Goal: Information Seeking & Learning: Learn about a topic

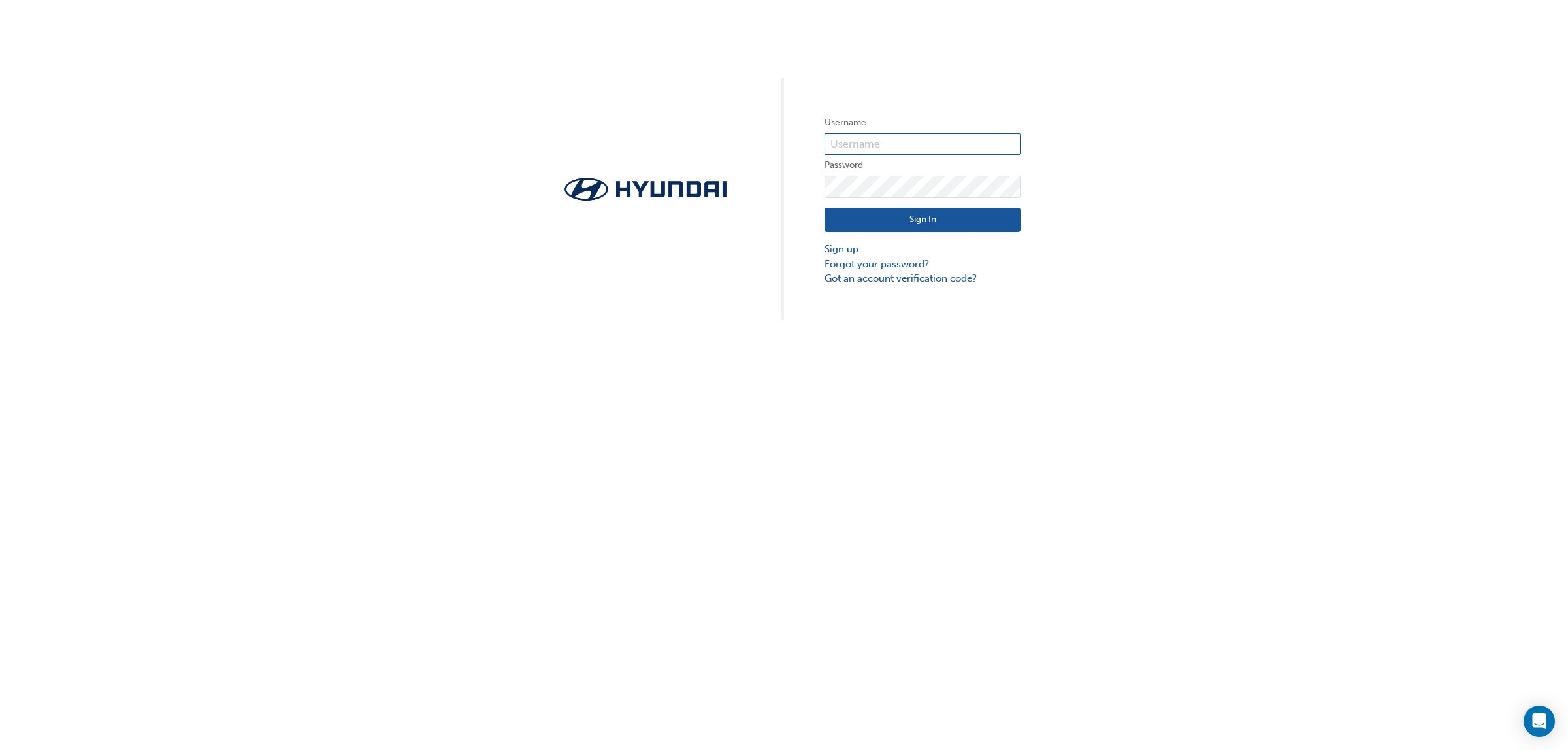
click at [889, 139] on input "text" at bounding box center [922, 144] width 196 height 23
type input "728062"
click at [956, 214] on button "Sign In" at bounding box center [922, 220] width 196 height 25
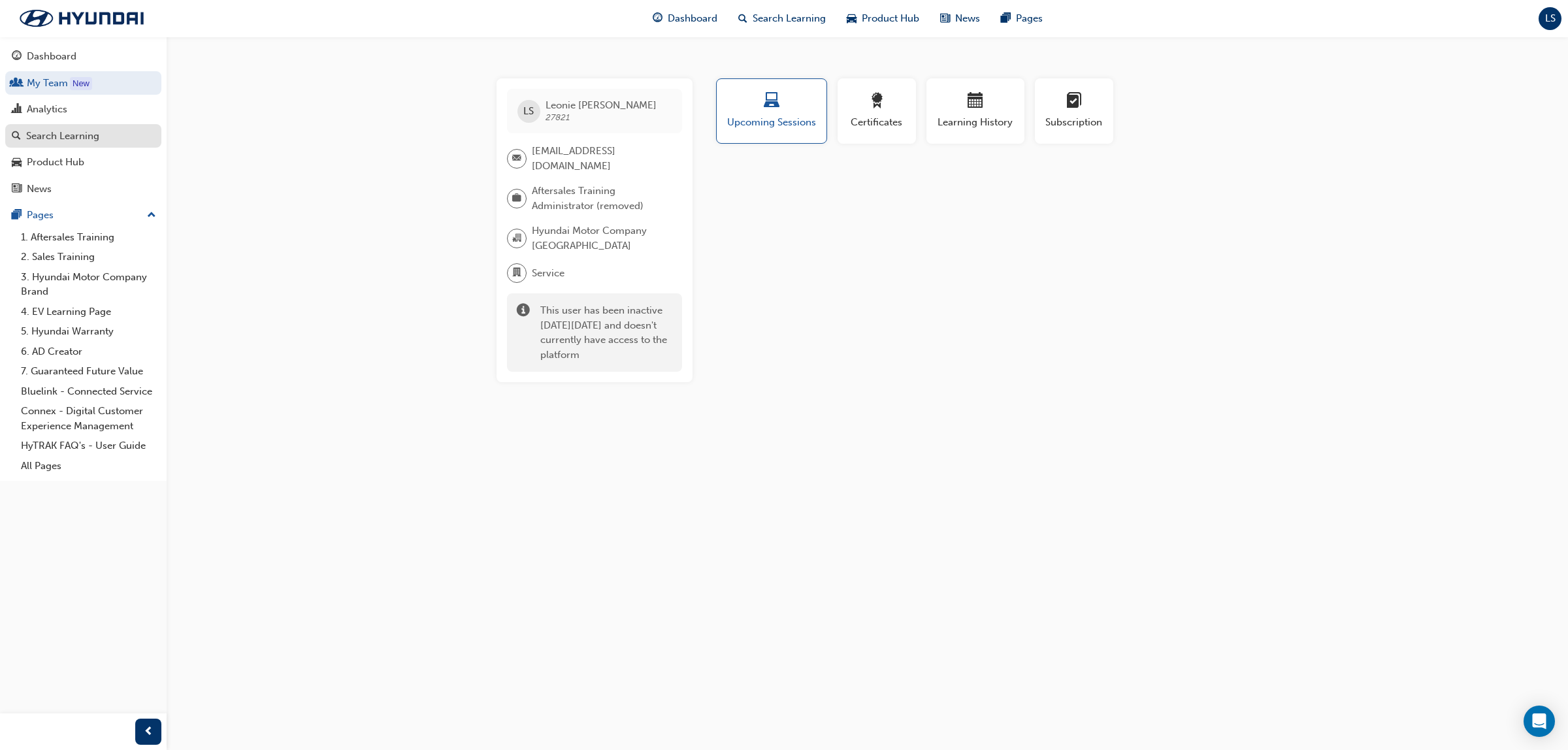
click at [103, 133] on div "Search Learning" at bounding box center [83, 136] width 143 height 16
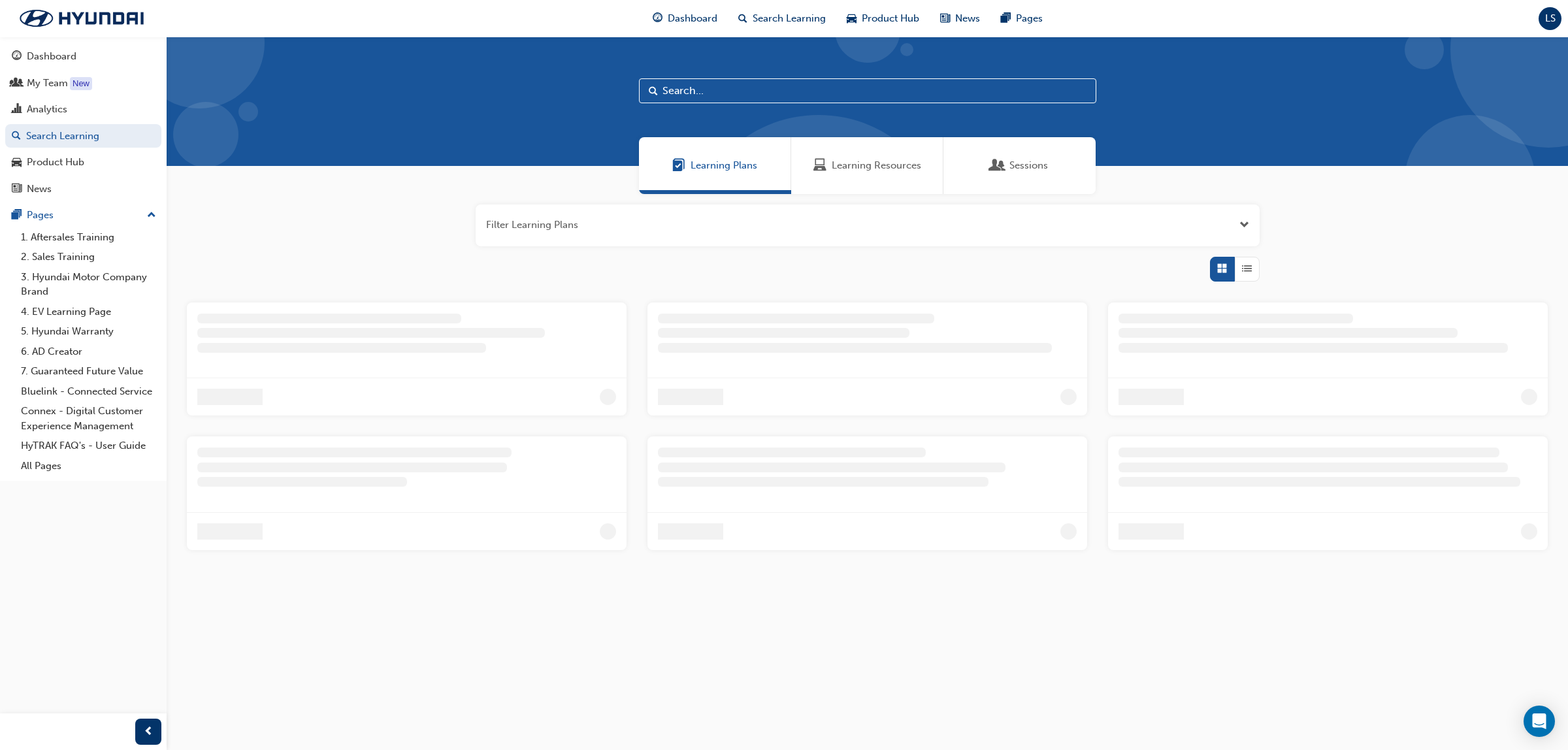
click at [904, 170] on span "Learning Resources" at bounding box center [876, 165] width 90 height 15
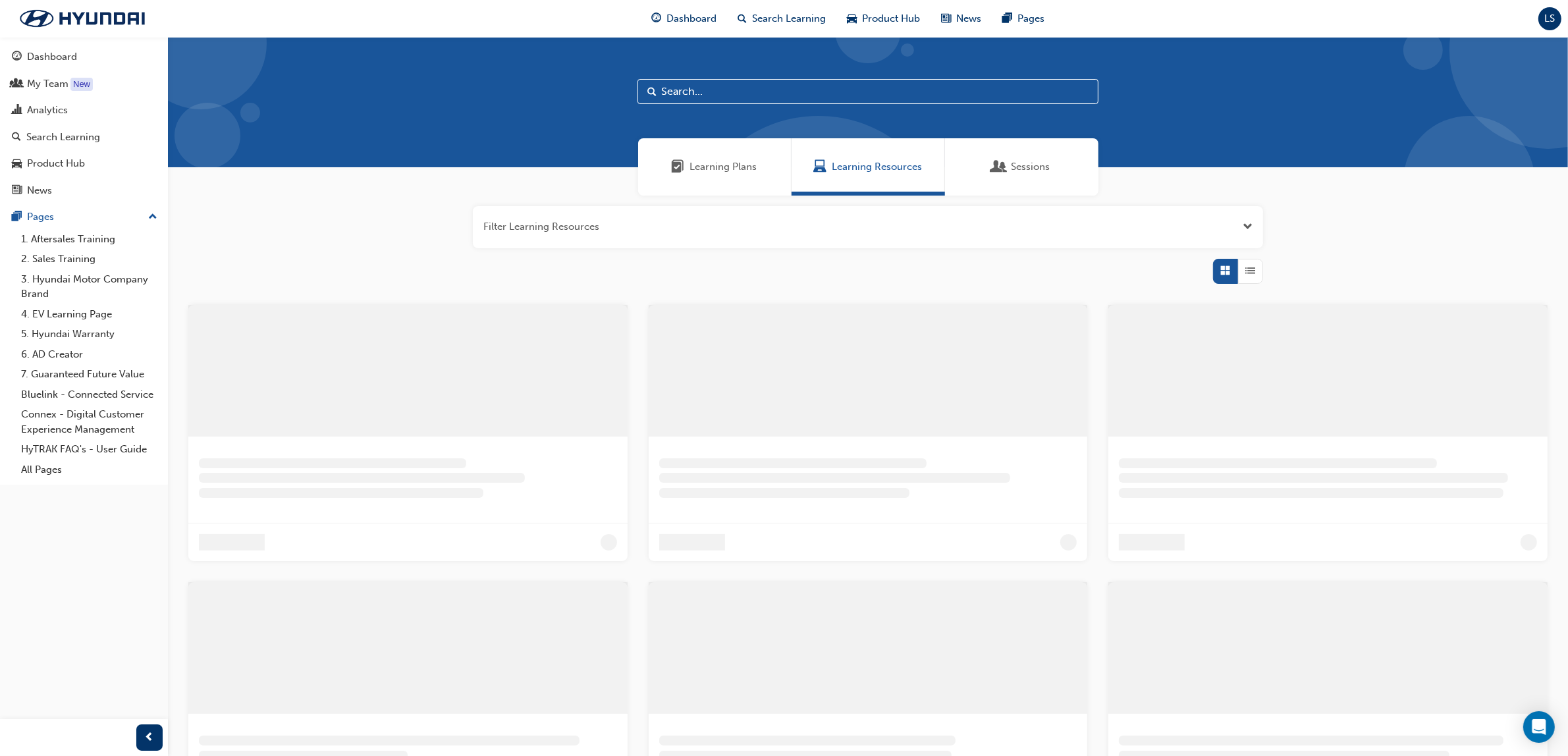
click at [748, 97] on input "text" at bounding box center [867, 92] width 461 height 25
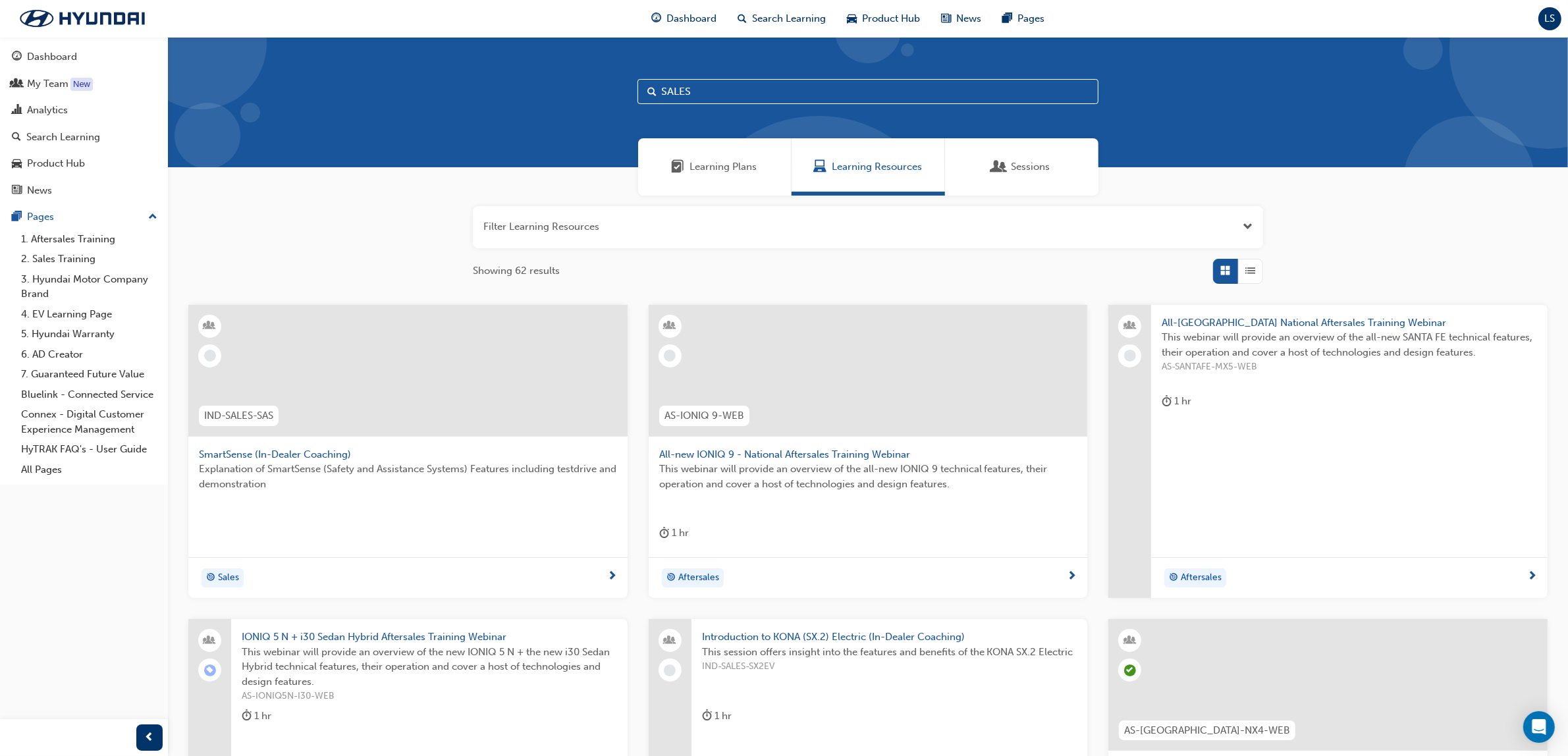
click at [1253, 277] on span "List" at bounding box center [1251, 271] width 10 height 15
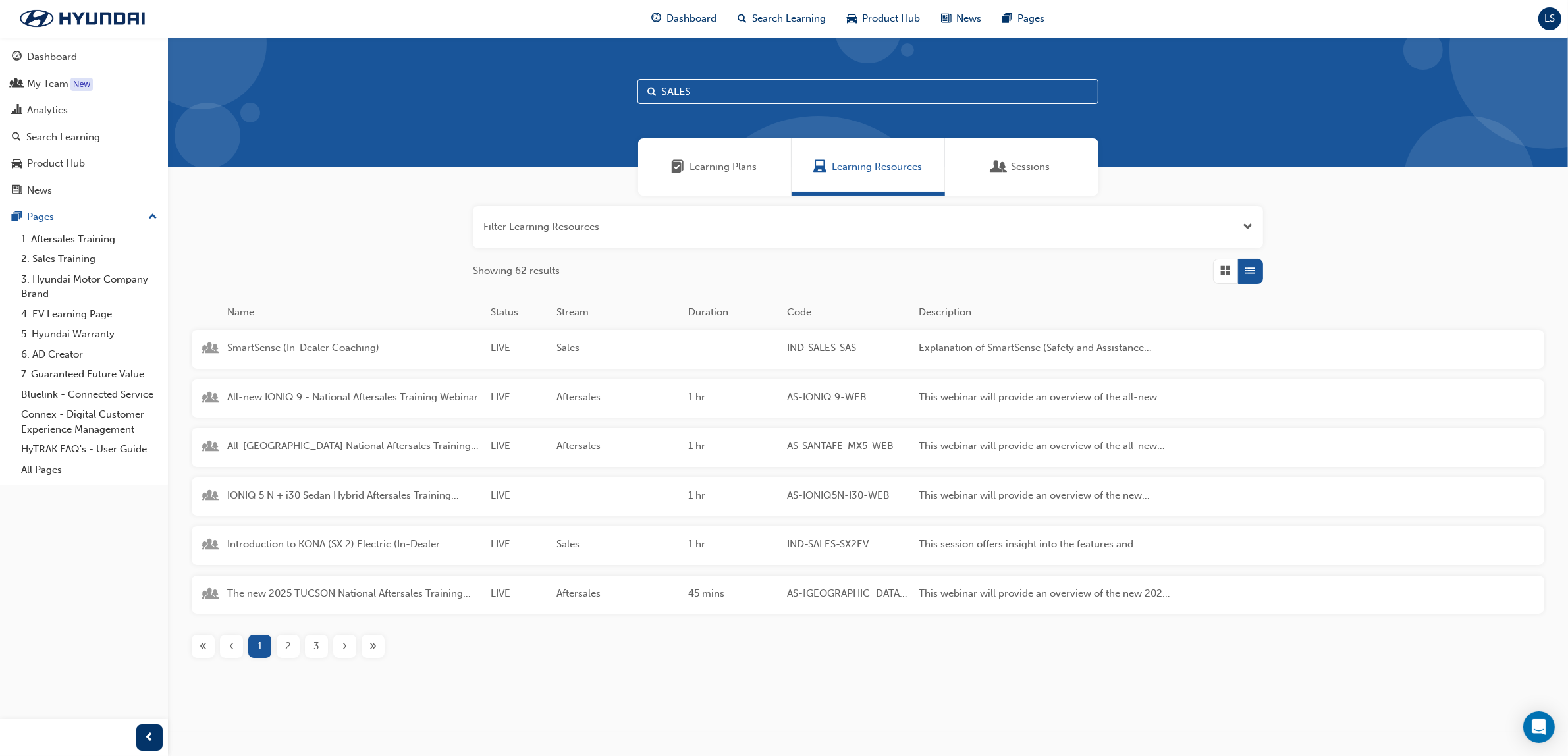
click at [291, 648] on div "2" at bounding box center [287, 646] width 23 height 23
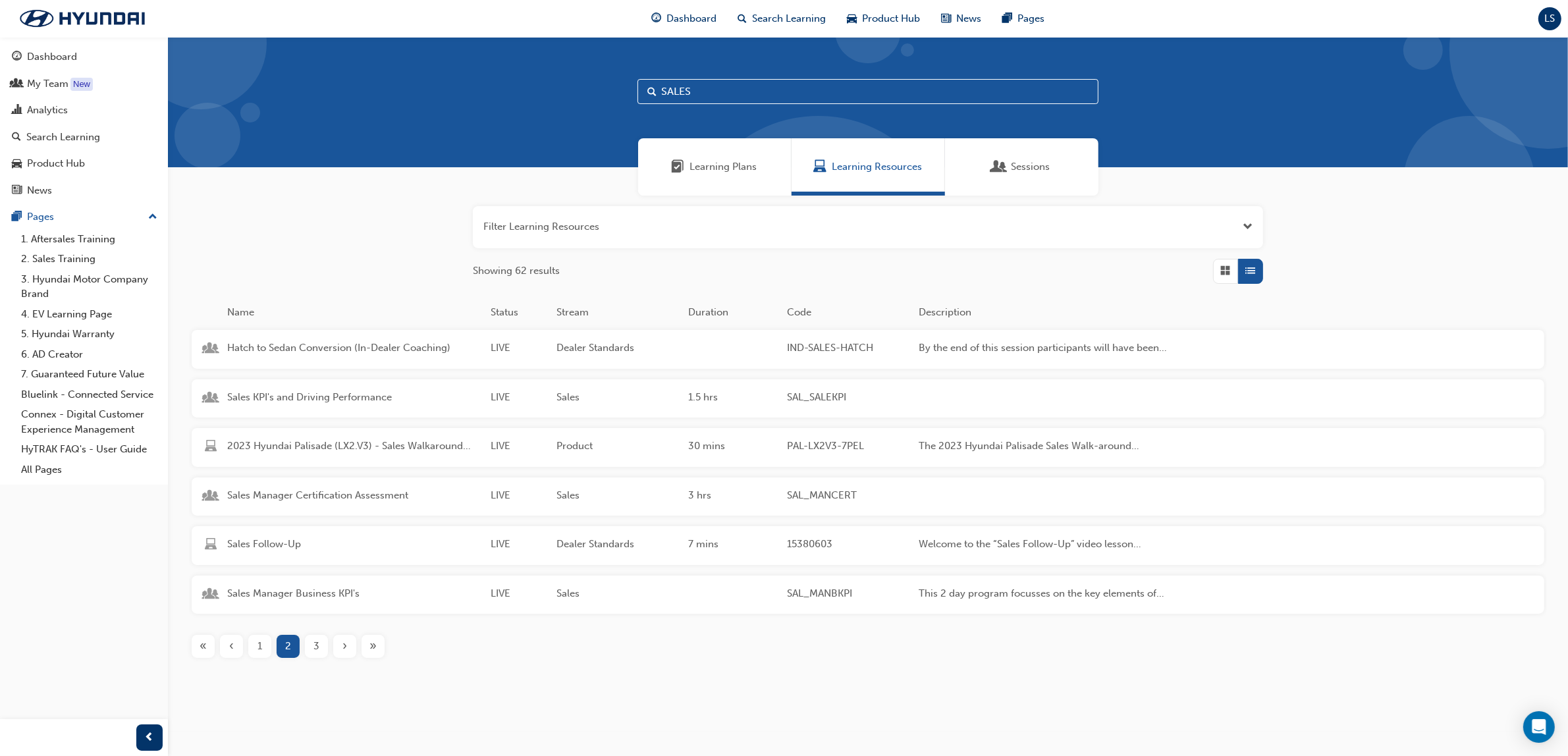
click at [311, 648] on div "3" at bounding box center [316, 646] width 23 height 23
click at [708, 97] on input "SALES" at bounding box center [867, 92] width 461 height 25
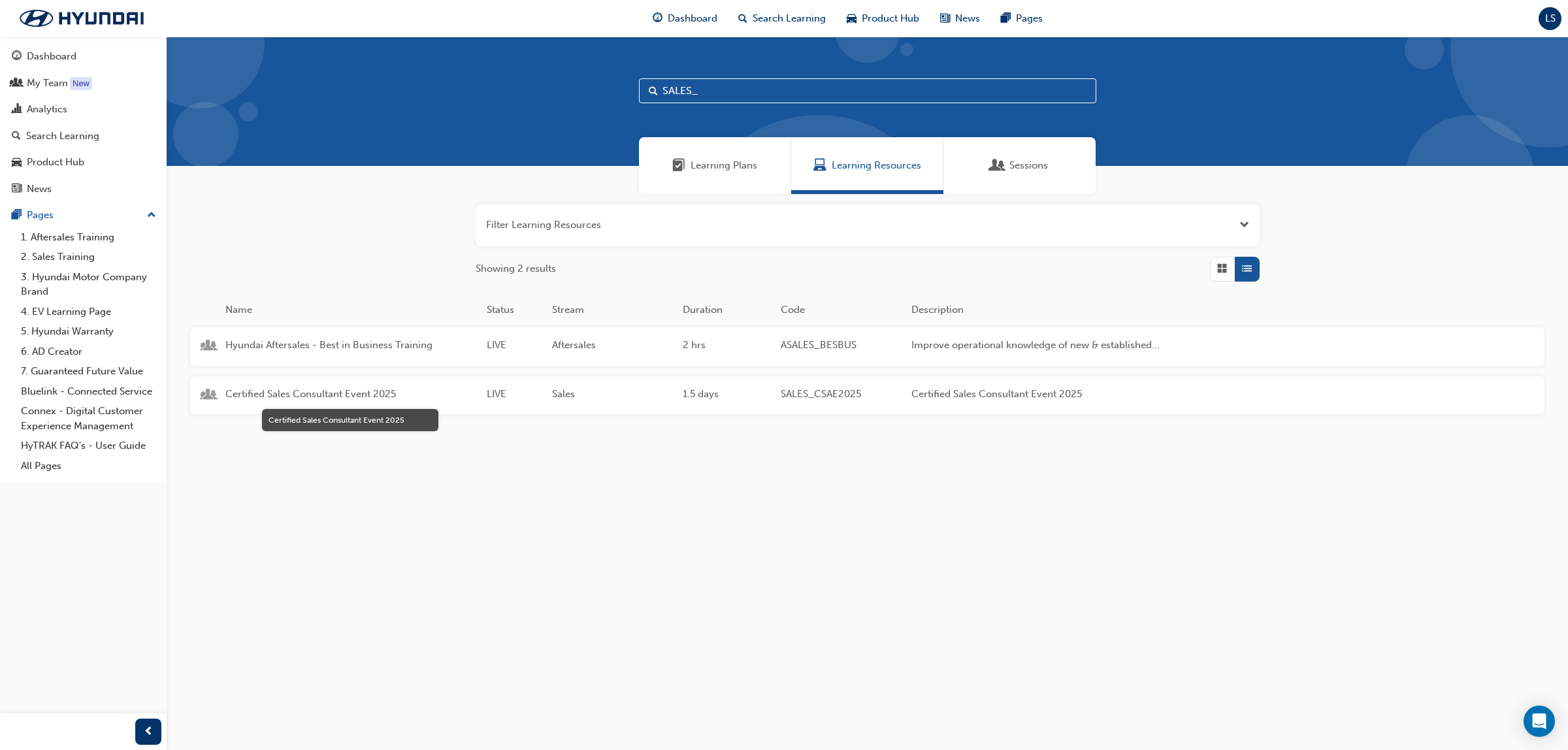
type input "SALES_"
click at [344, 388] on span "Certified Sales Consultant Event 2025" at bounding box center [351, 394] width 251 height 15
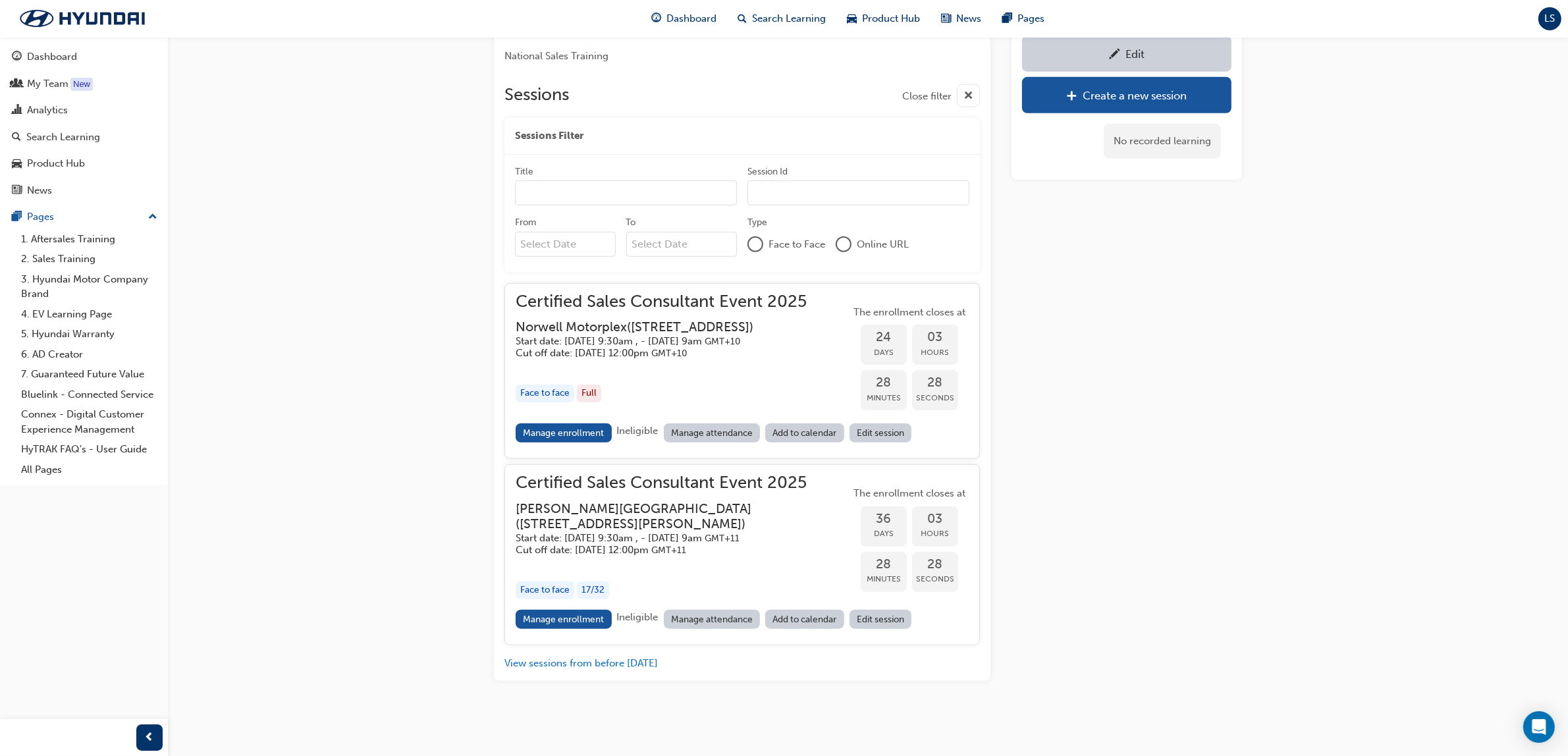
scroll to position [1392, 0]
click at [578, 617] on link "Manage enrollment" at bounding box center [564, 620] width 96 height 19
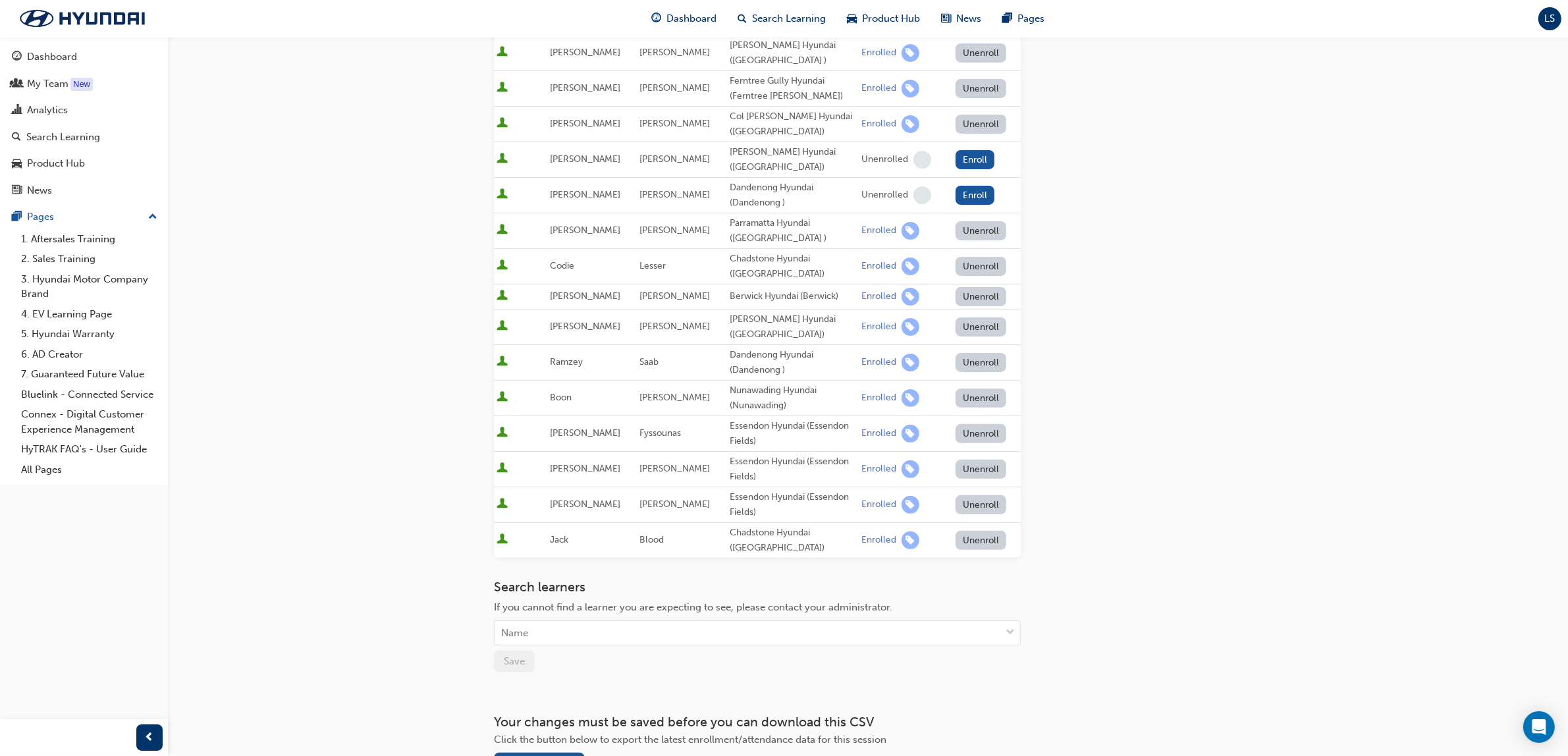
scroll to position [432, 0]
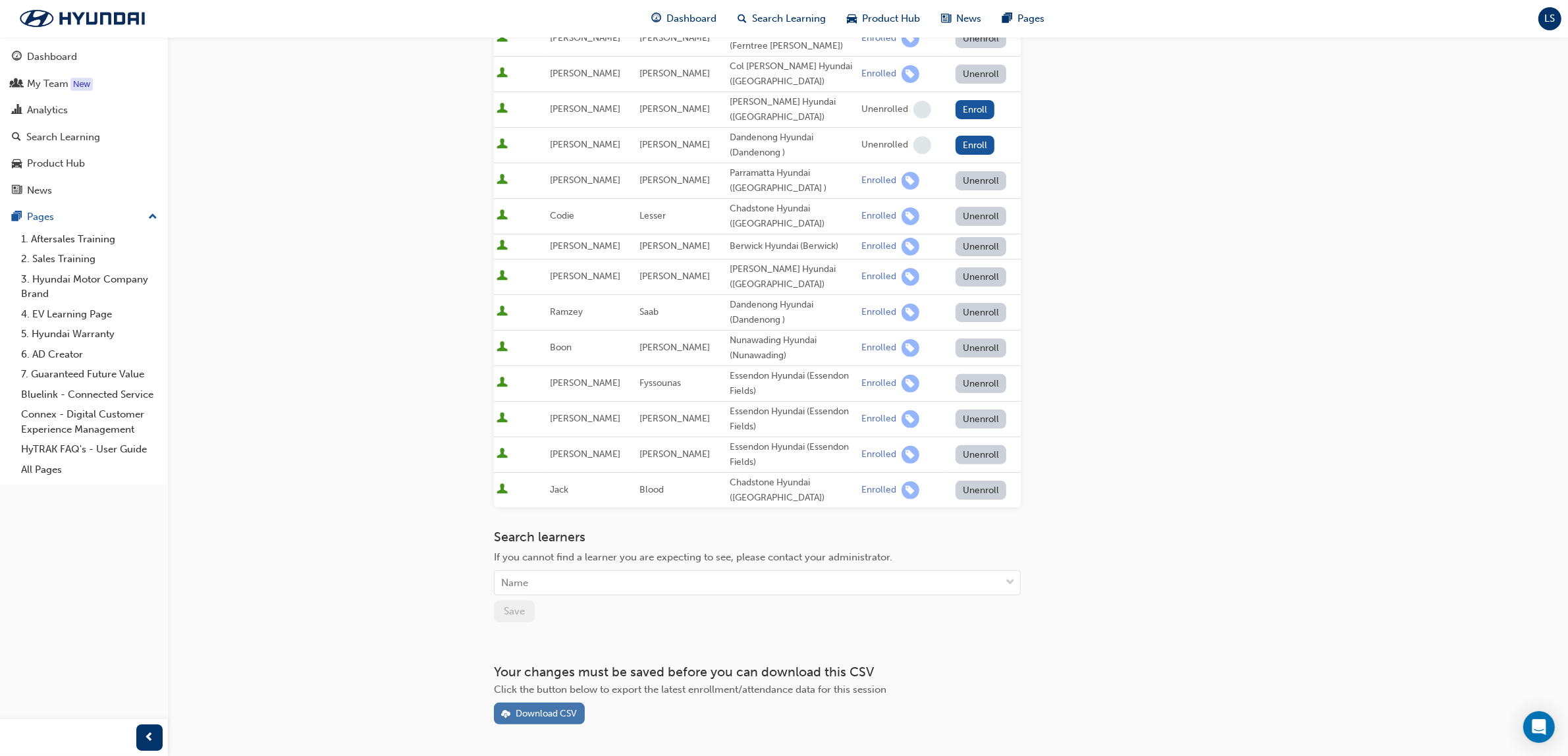
click at [551, 703] on button "Download CSV" at bounding box center [539, 714] width 91 height 22
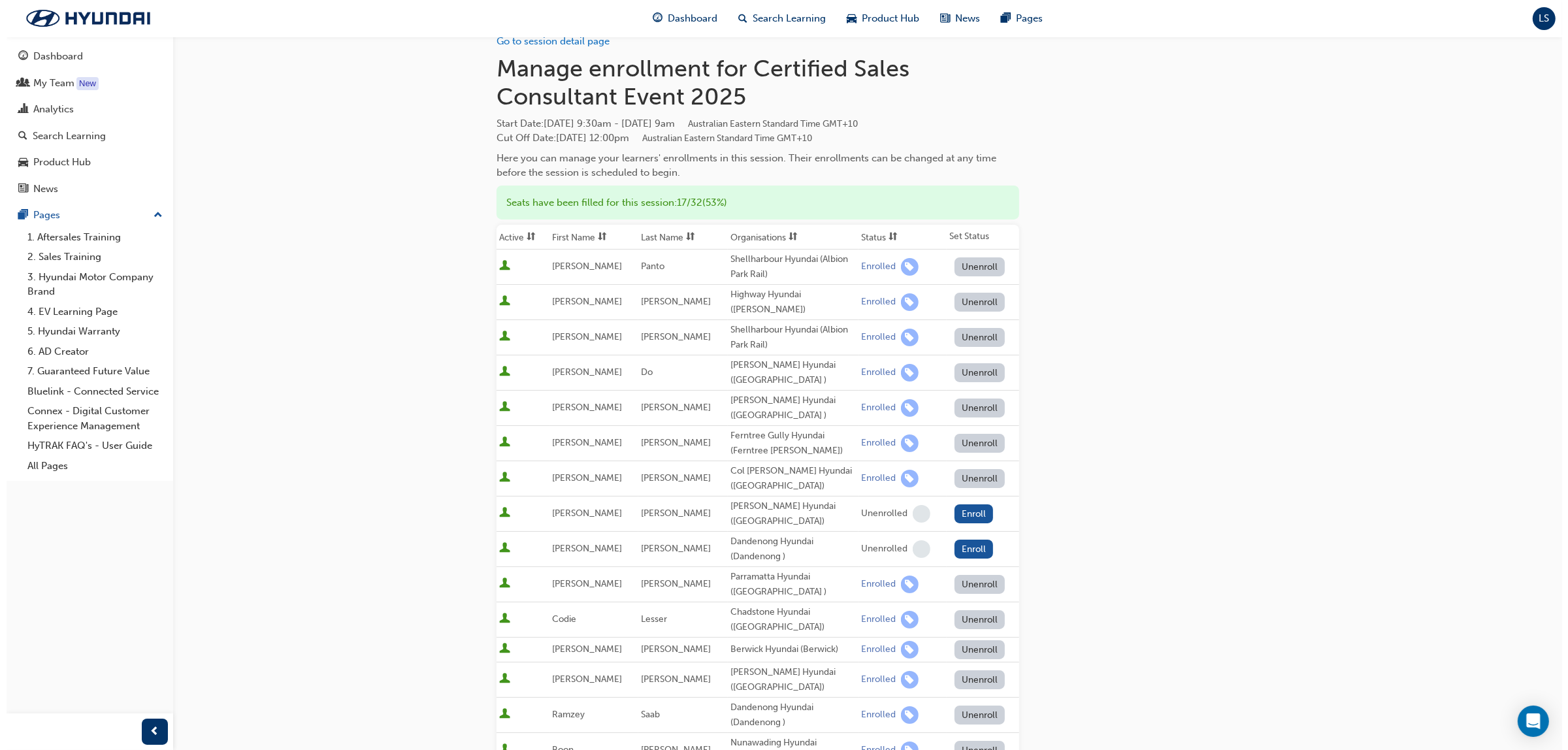
scroll to position [0, 0]
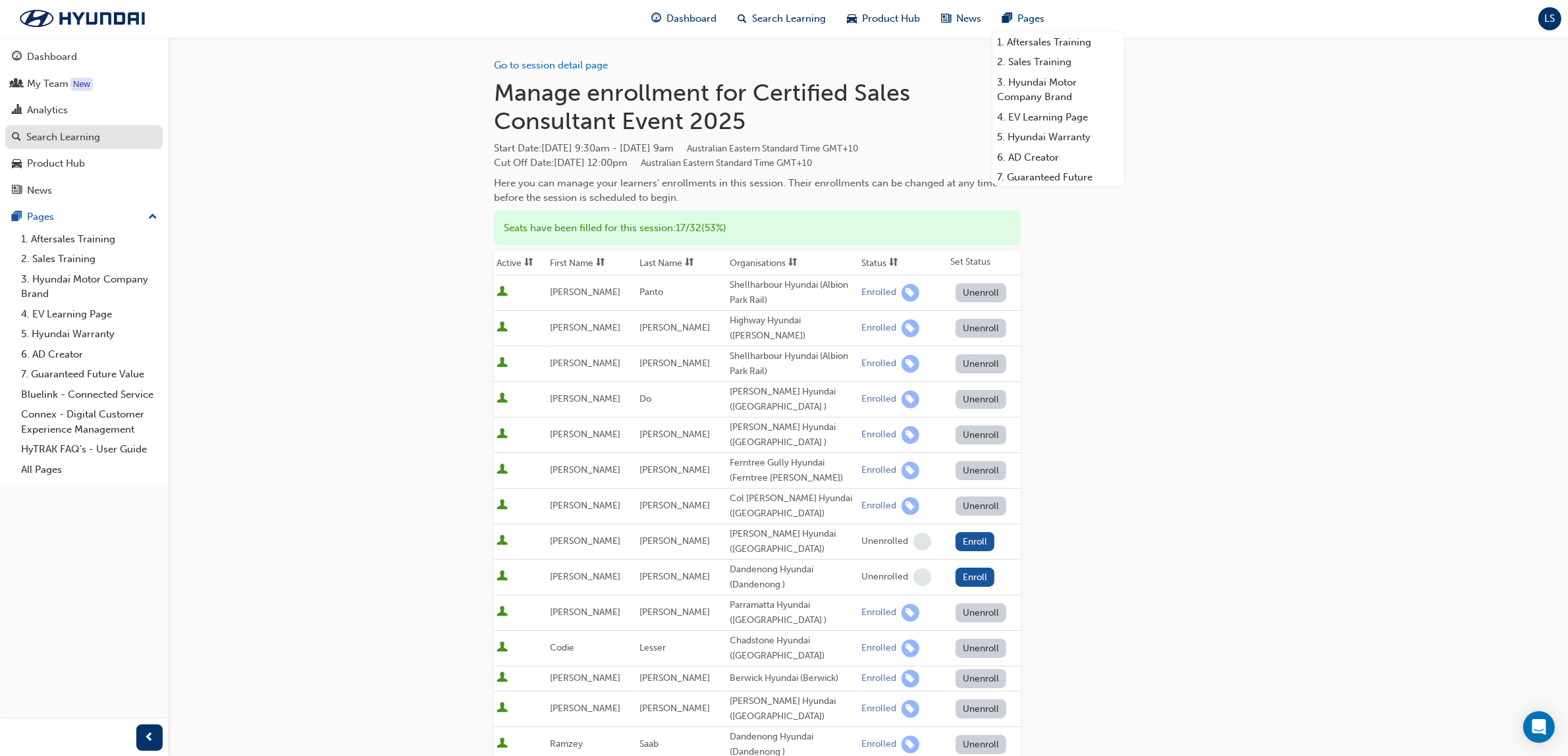
click at [79, 134] on div "Search Learning" at bounding box center [63, 137] width 74 height 15
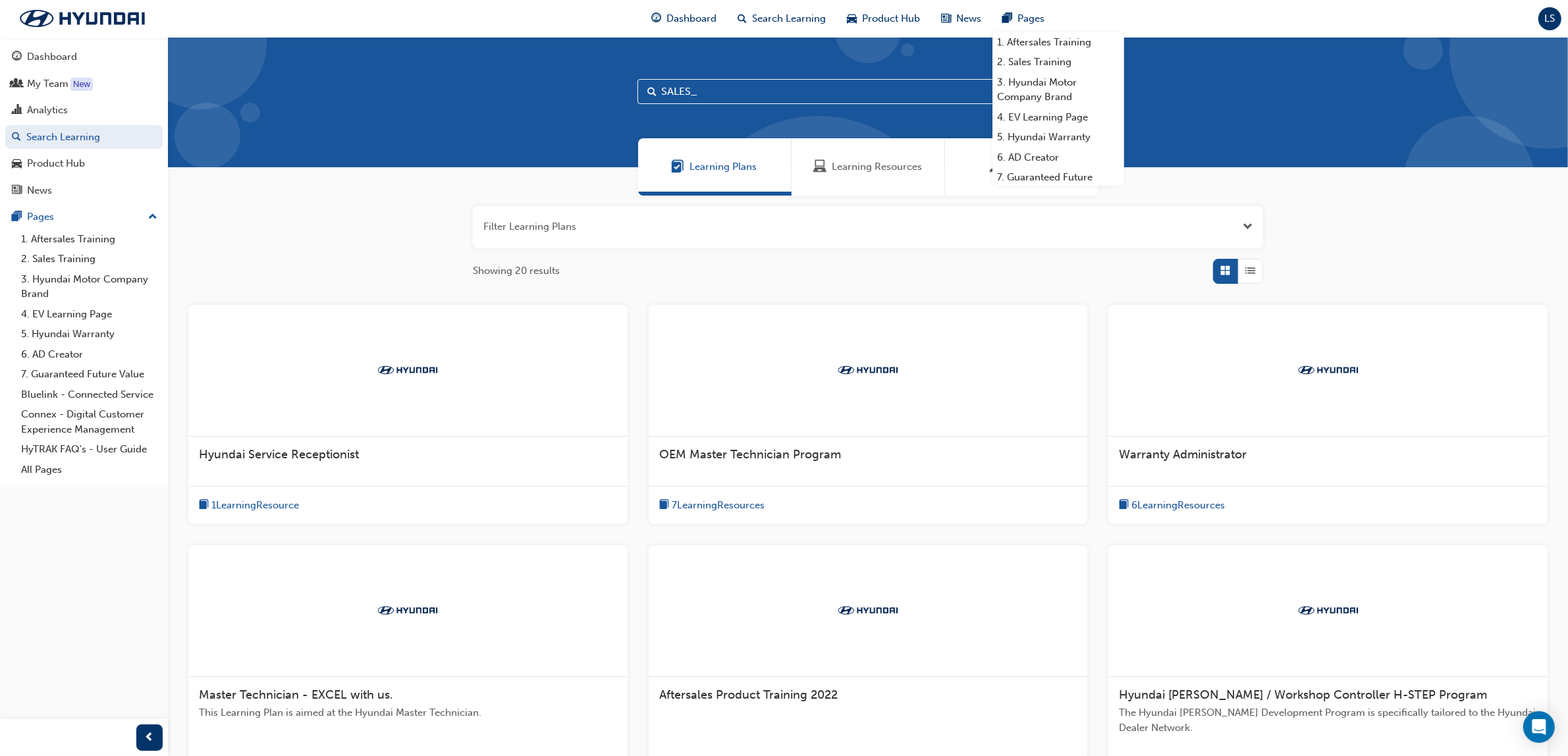
click at [844, 160] on span "Learning Resources" at bounding box center [876, 167] width 90 height 15
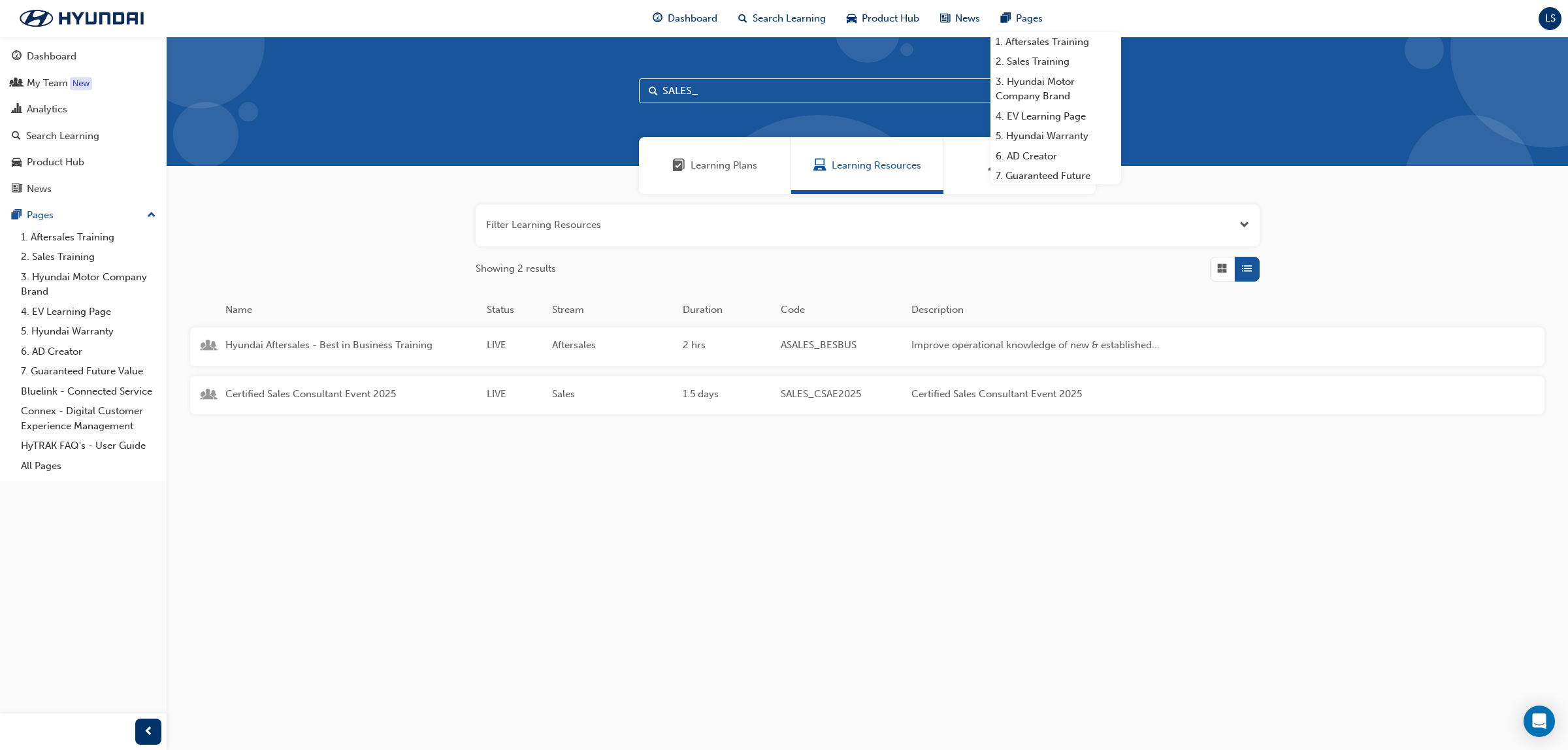
click at [709, 77] on div "SALES_" at bounding box center [867, 101] width 1401 height 129
click at [713, 85] on input "SALES_" at bounding box center [867, 91] width 457 height 25
type input "S"
type input "MSa"
click at [334, 388] on span "Master Service Advisor 1 - Service Excellence Masterclass" at bounding box center [351, 394] width 251 height 15
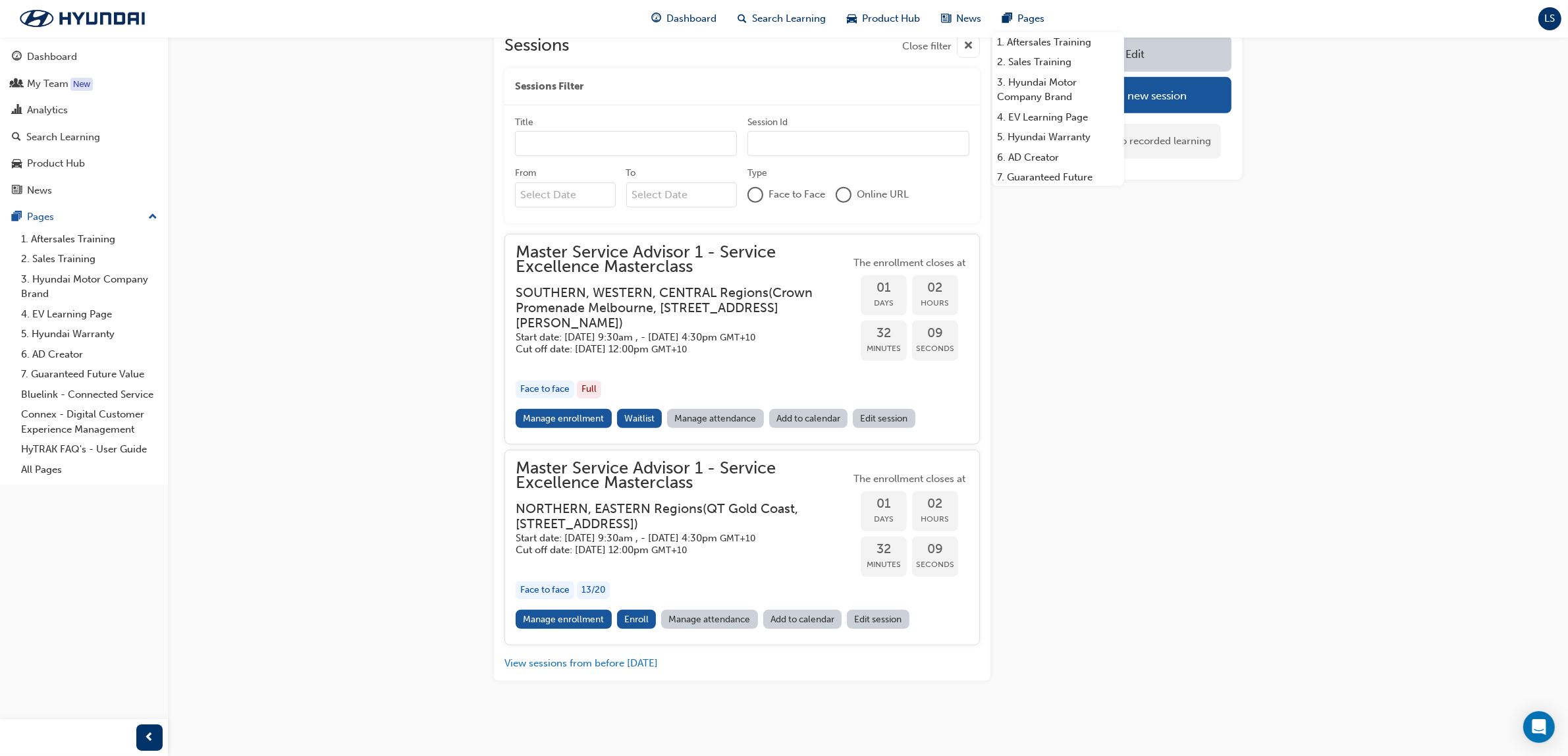
scroll to position [1161, 0]
click at [555, 621] on link "Manage enrollment" at bounding box center [564, 620] width 96 height 19
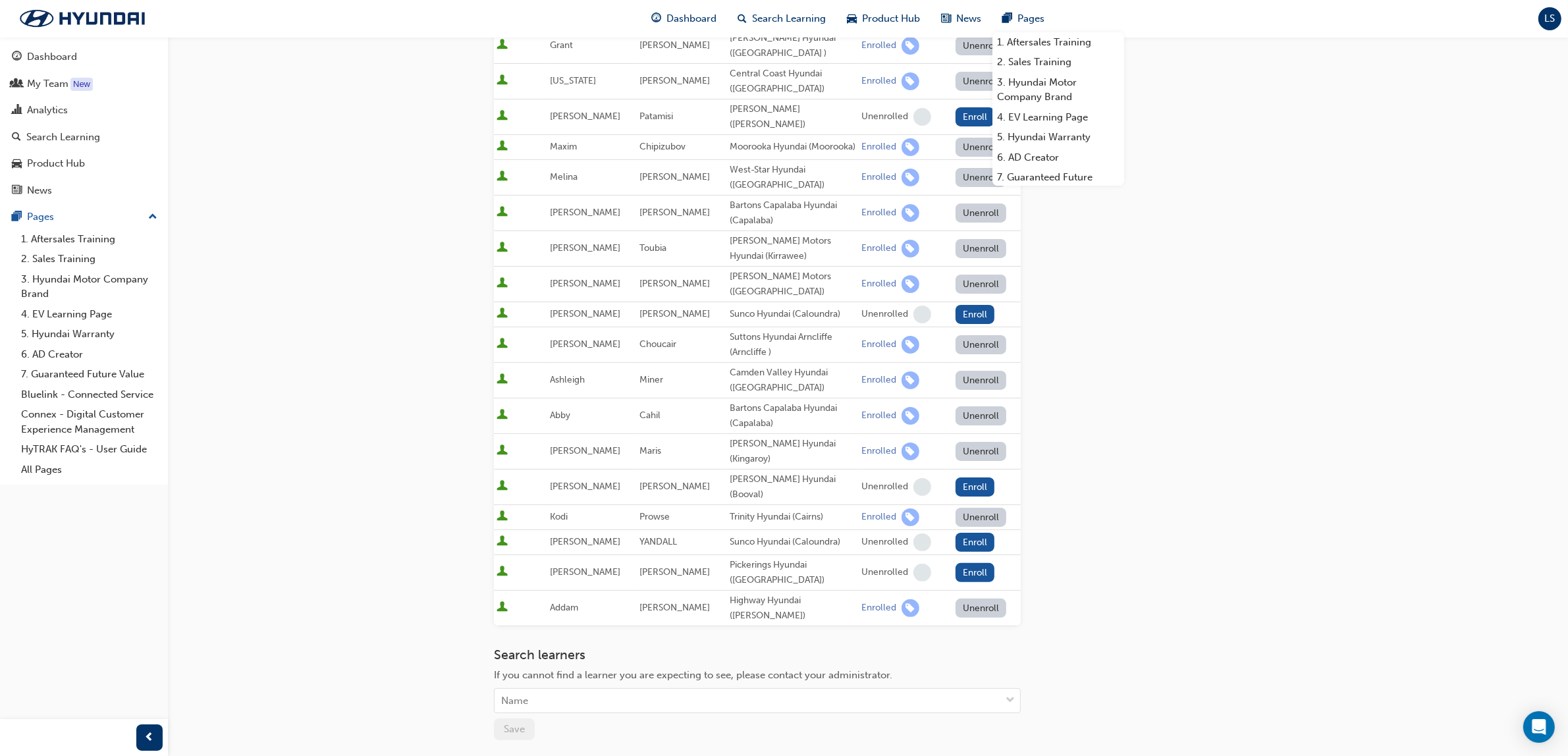
scroll to position [165, 0]
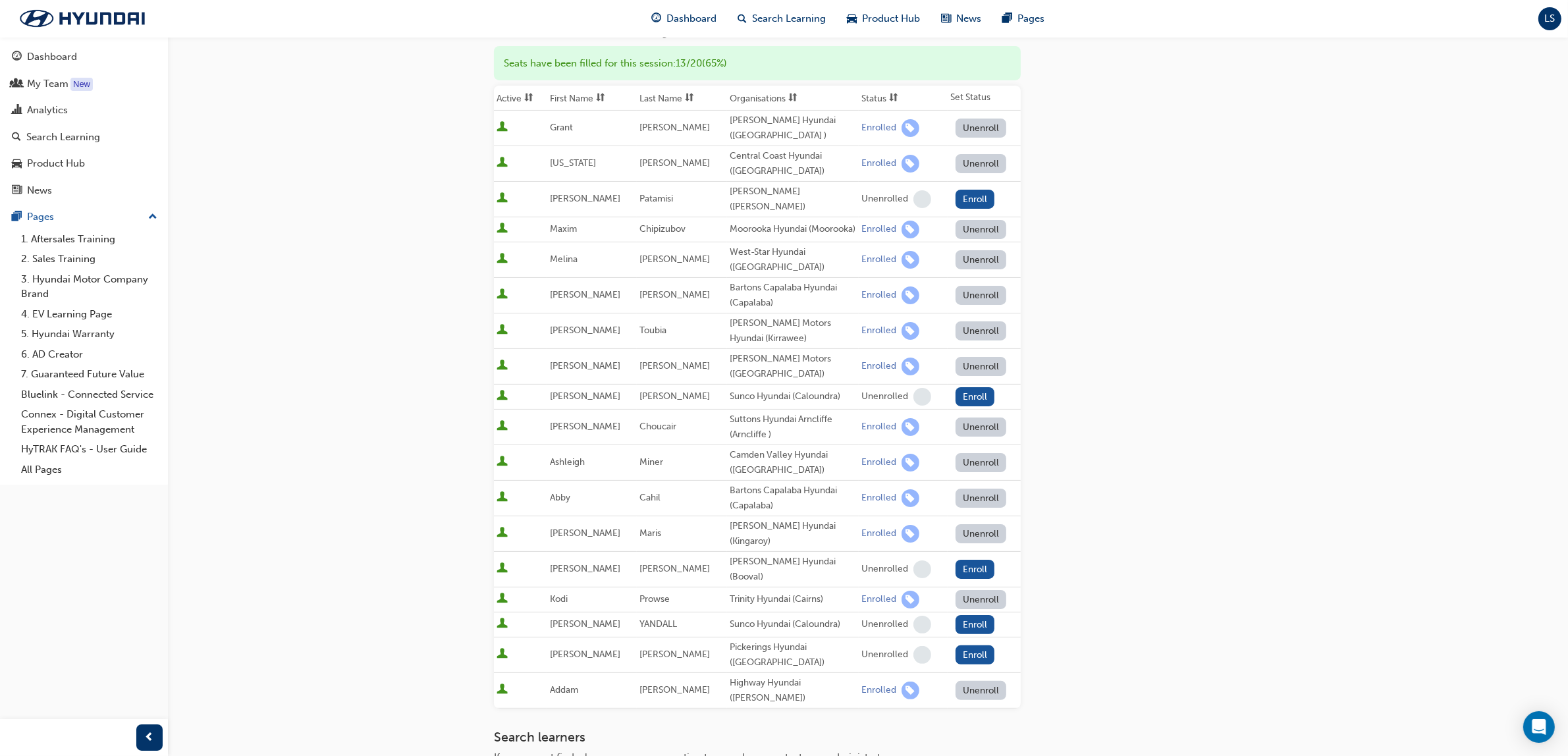
click at [761, 93] on th "Organisations" at bounding box center [792, 98] width 132 height 25
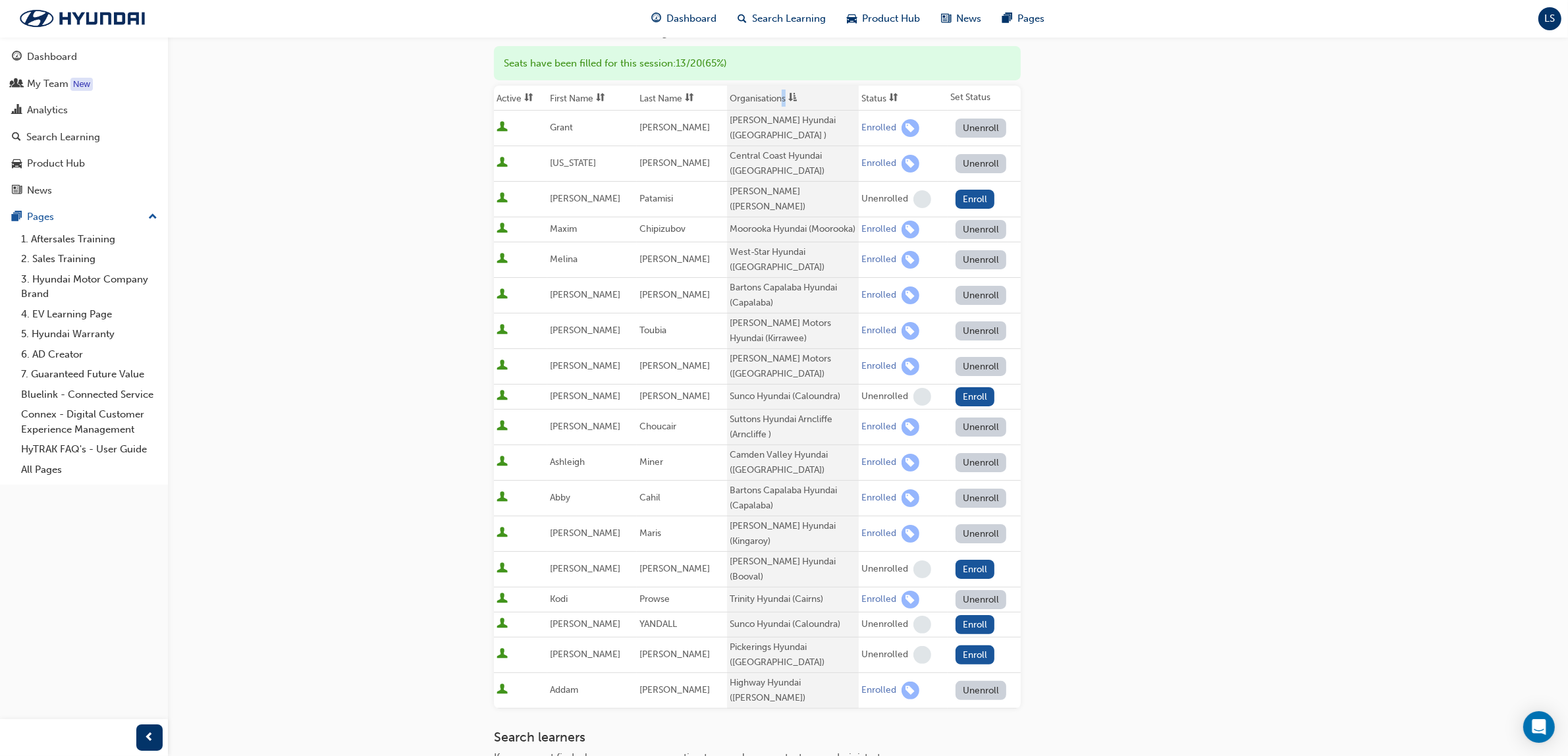
click at [772, 96] on th "Organisations" at bounding box center [792, 98] width 132 height 25
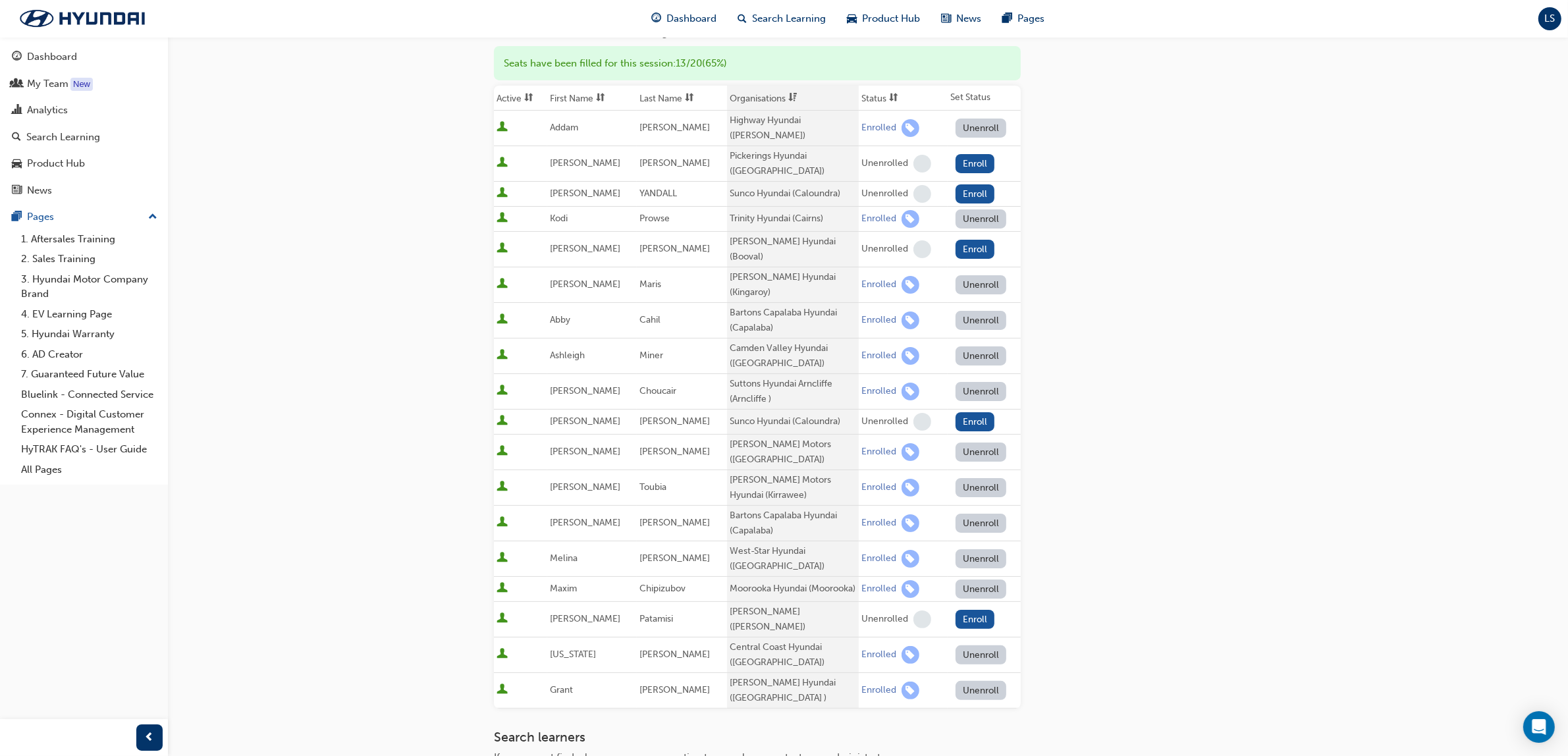
click at [675, 97] on th "Last Name" at bounding box center [681, 98] width 90 height 25
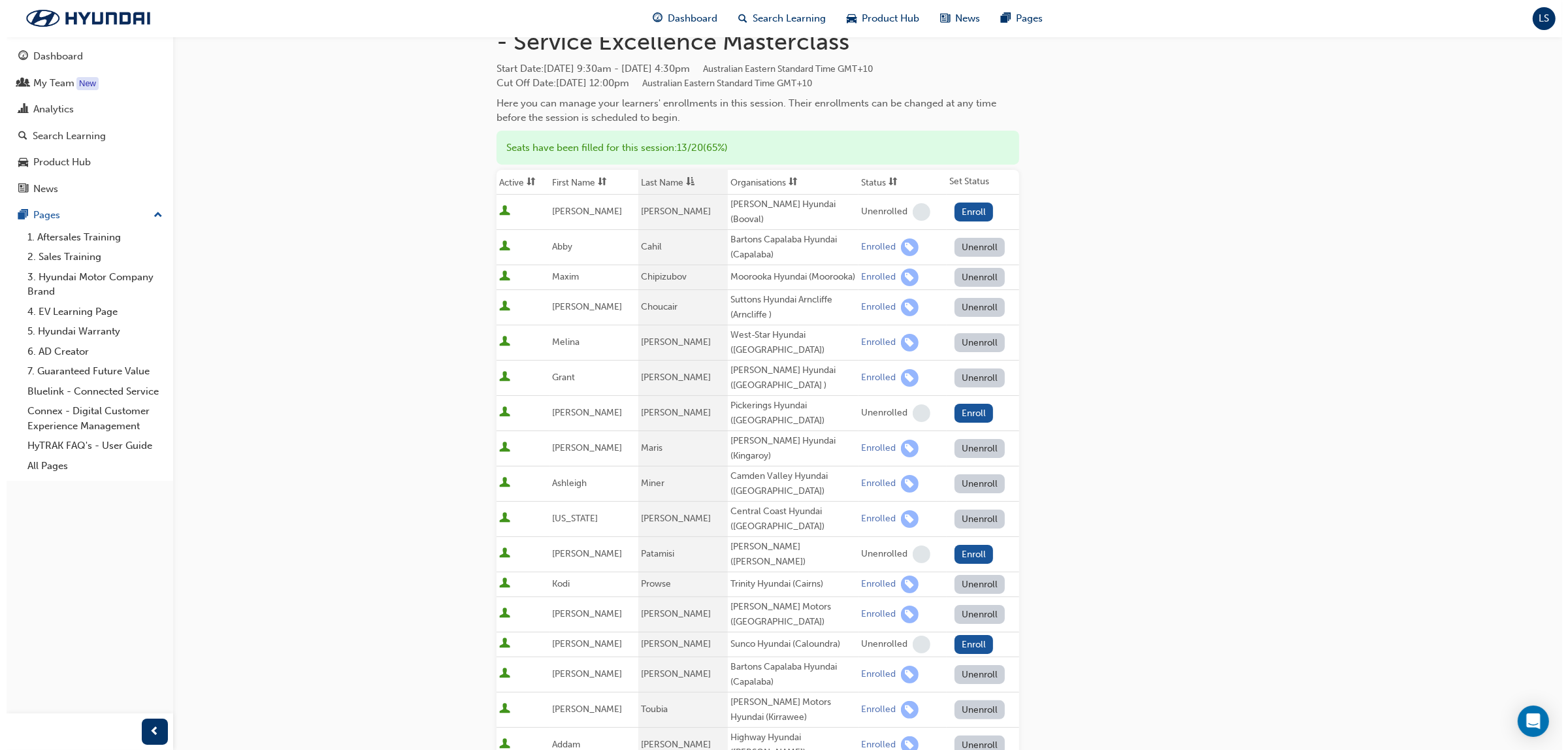
scroll to position [0, 0]
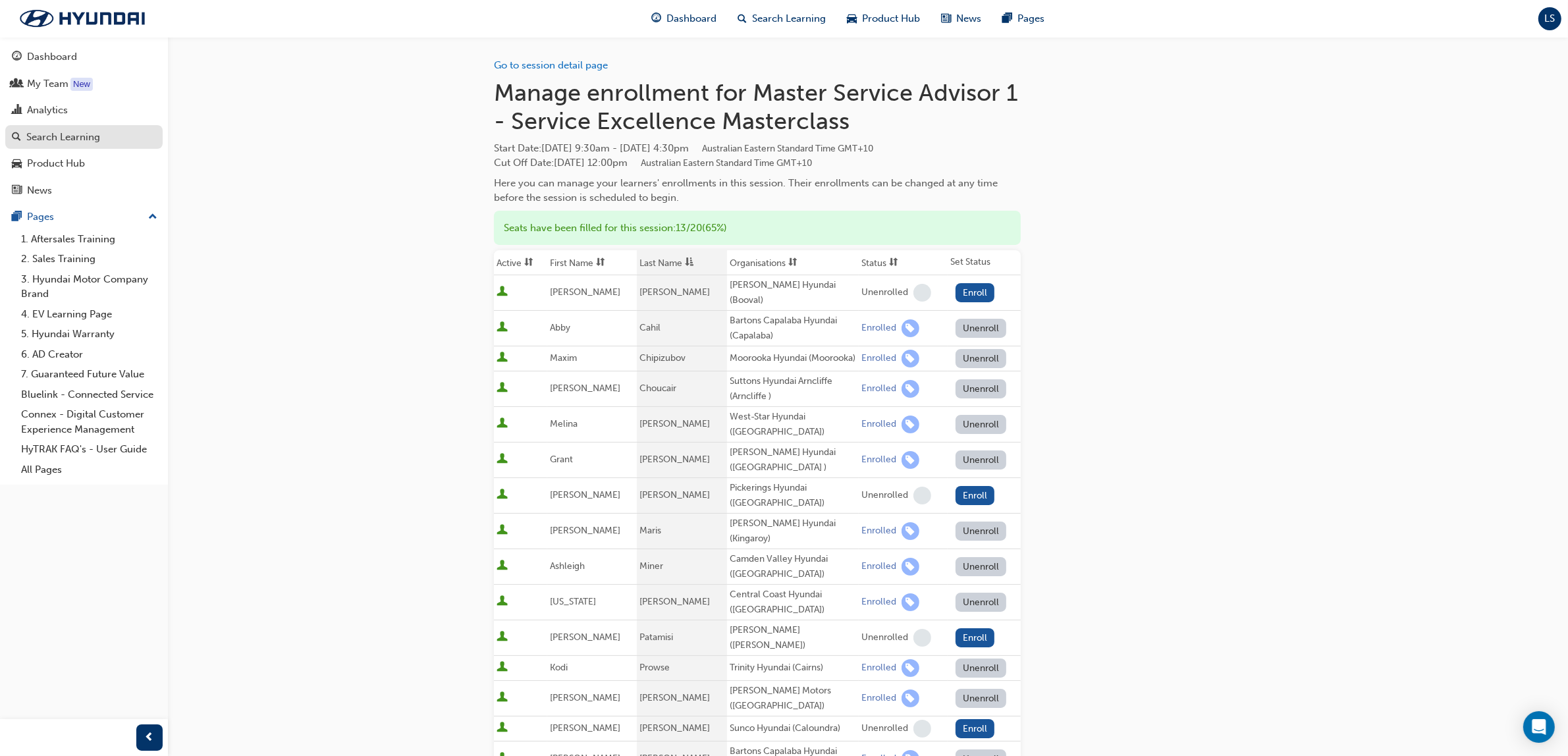
click at [103, 133] on div "Search Learning" at bounding box center [83, 137] width 144 height 17
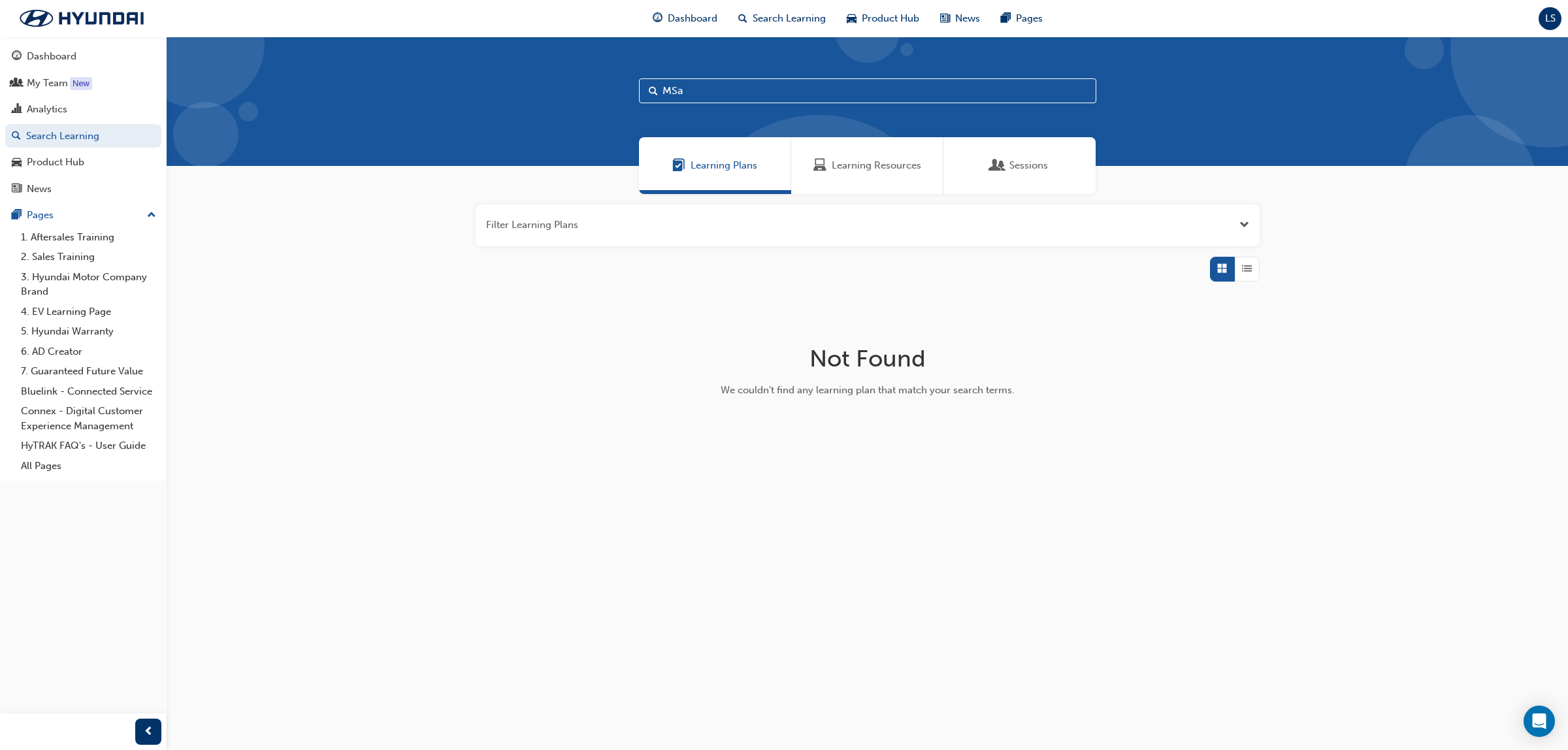
click at [885, 177] on div "Learning Resources" at bounding box center [867, 165] width 152 height 57
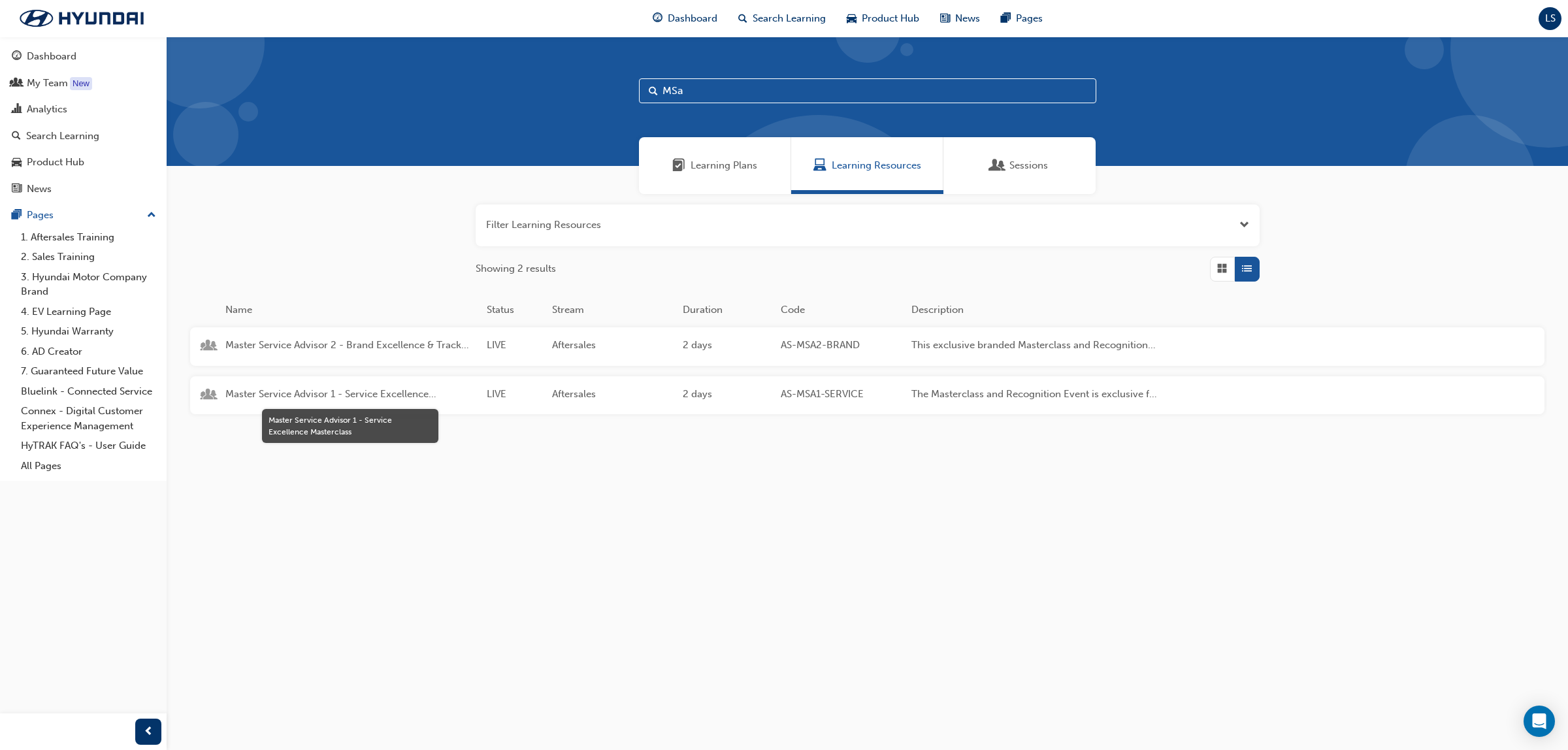
click at [345, 396] on span "Master Service Advisor 1 - Service Excellence Masterclass" at bounding box center [351, 394] width 251 height 15
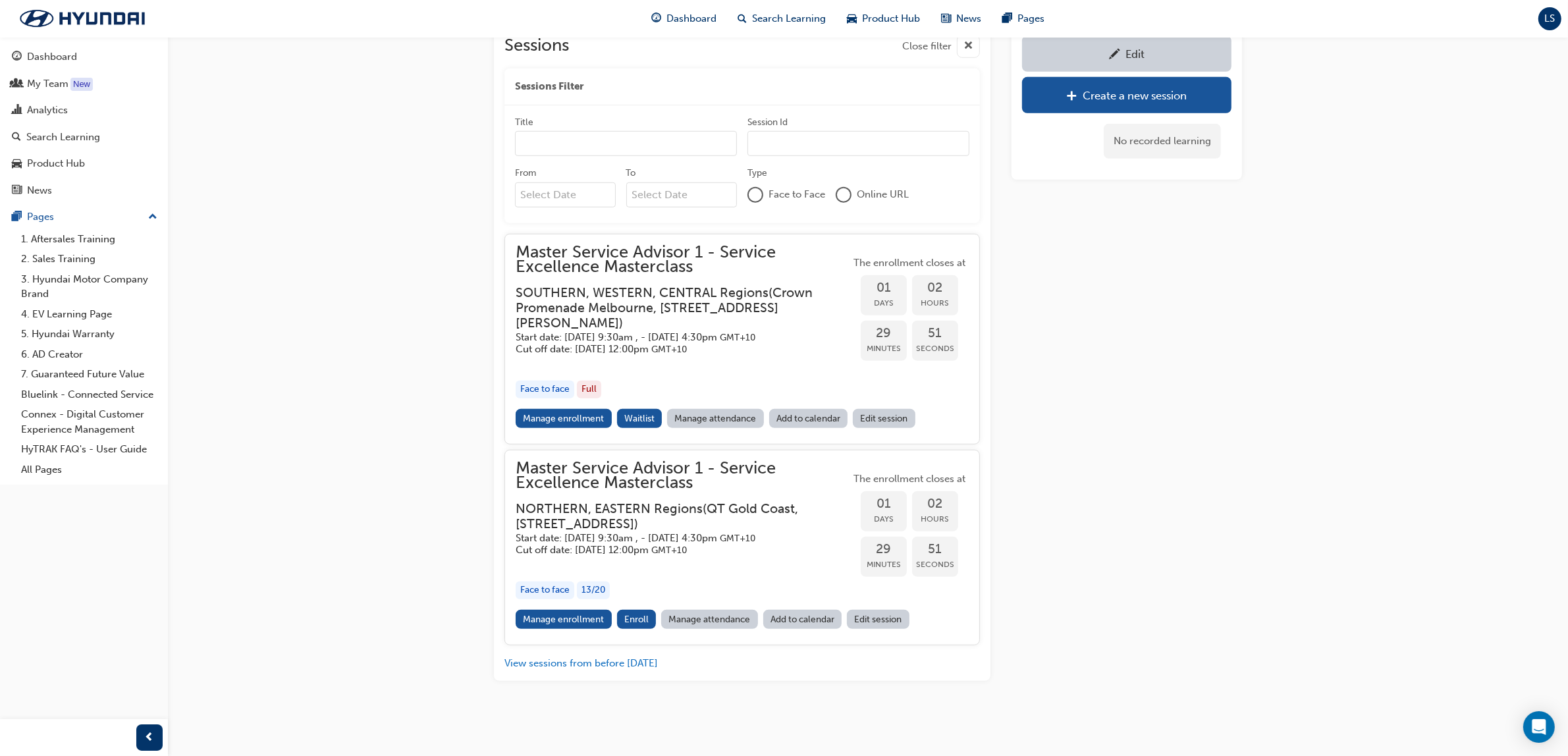
scroll to position [1161, 0]
click at [578, 622] on link "Manage enrollment" at bounding box center [564, 620] width 96 height 19
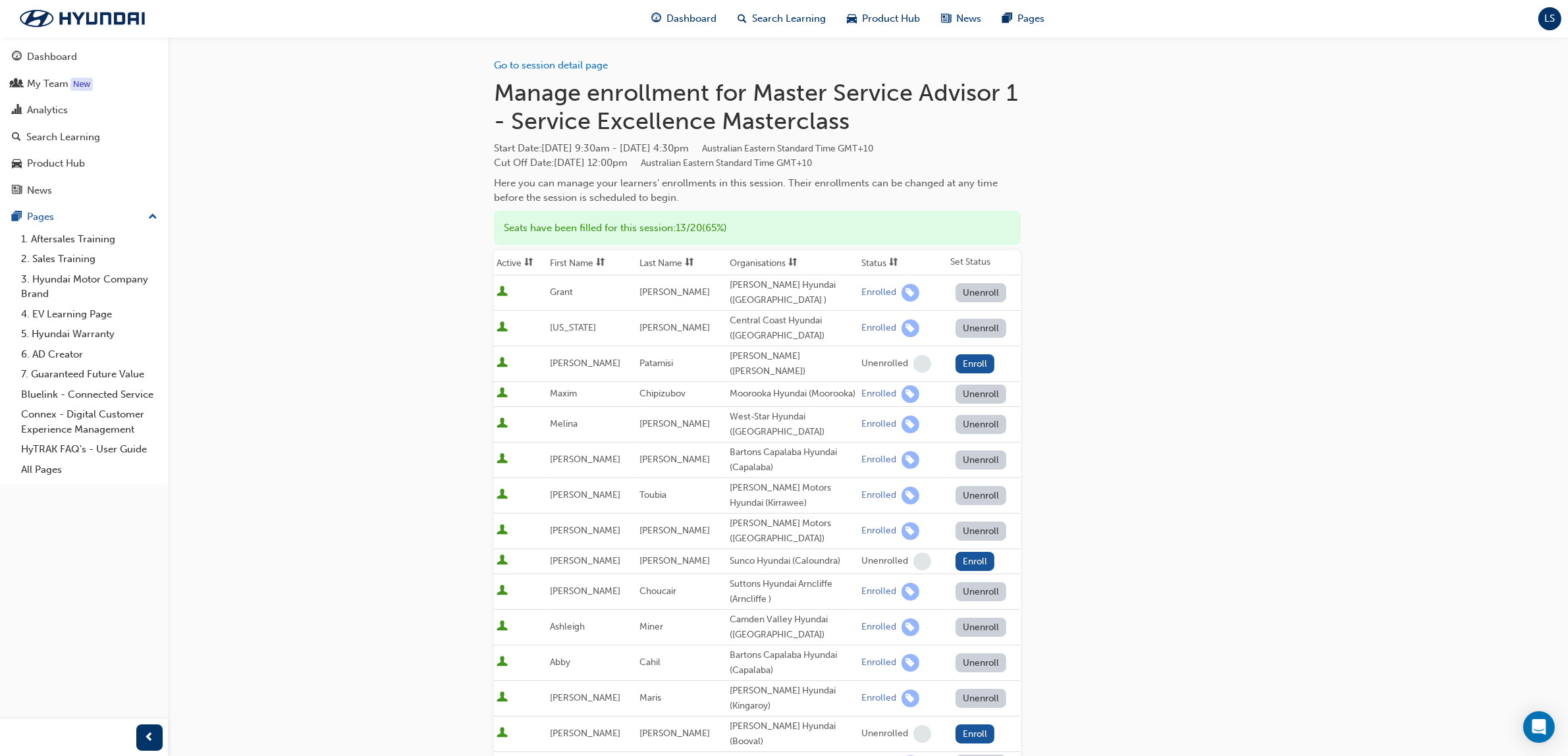
click at [660, 260] on th "Last Name" at bounding box center [681, 263] width 90 height 25
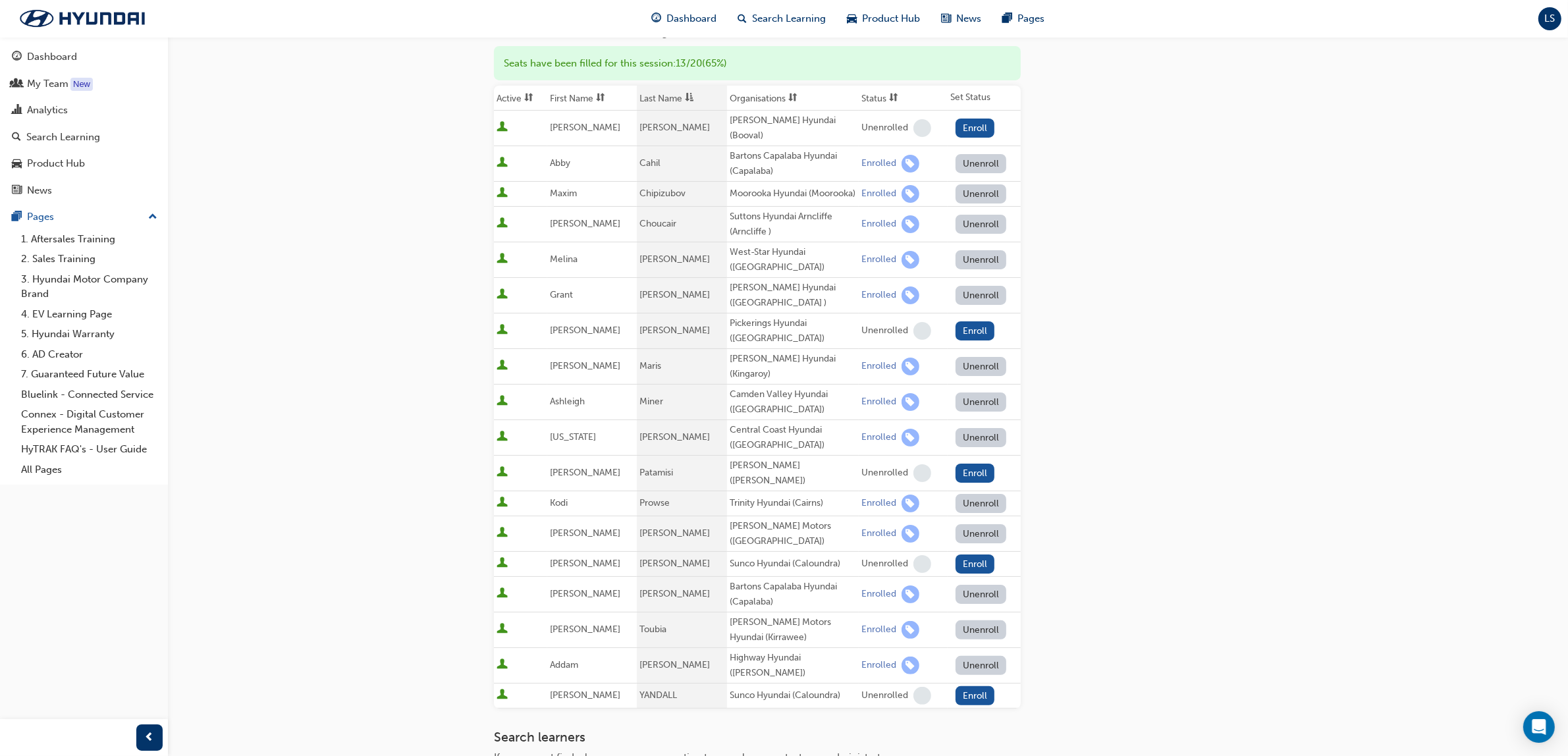
scroll to position [82, 0]
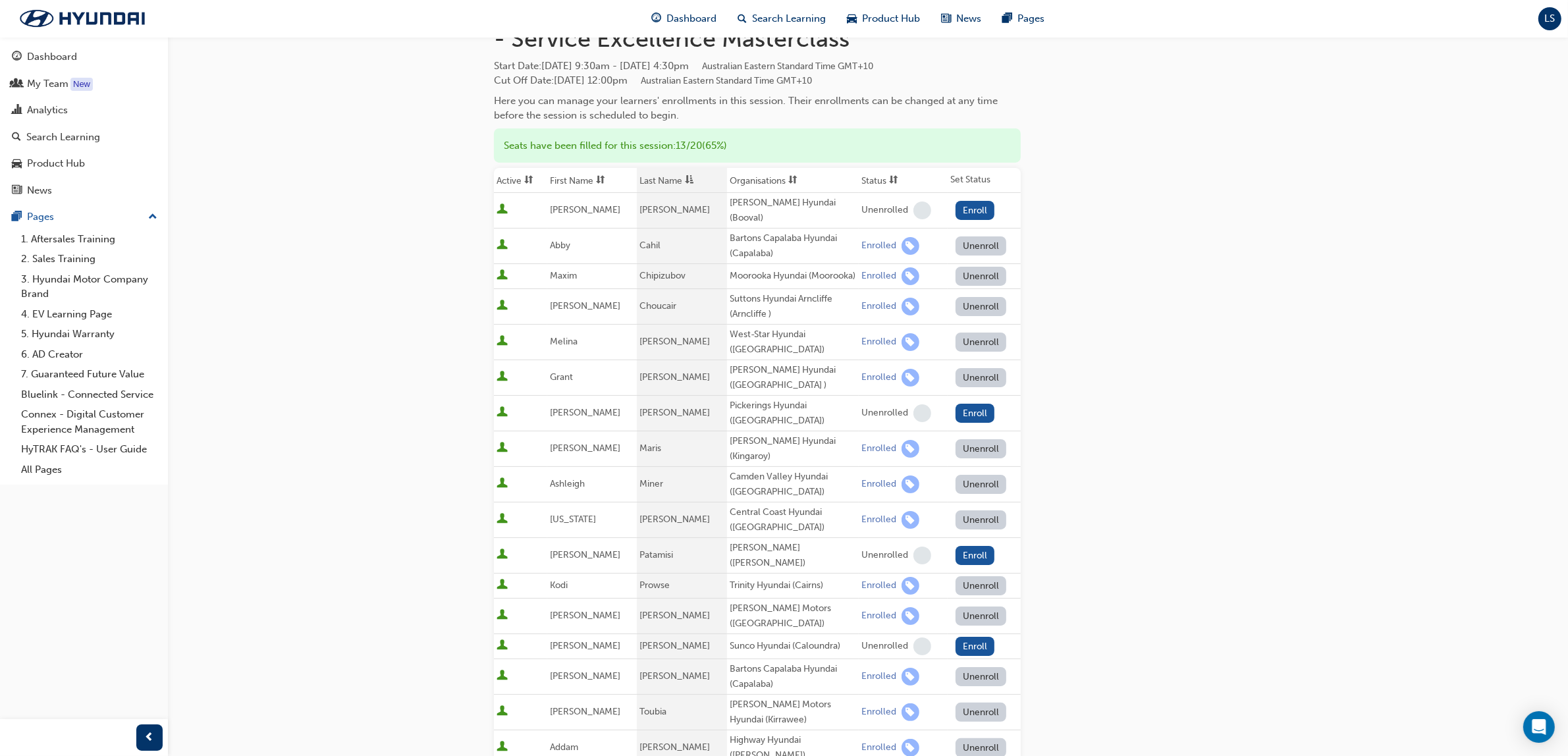
click at [673, 610] on td "[PERSON_NAME]" at bounding box center [681, 617] width 90 height 36
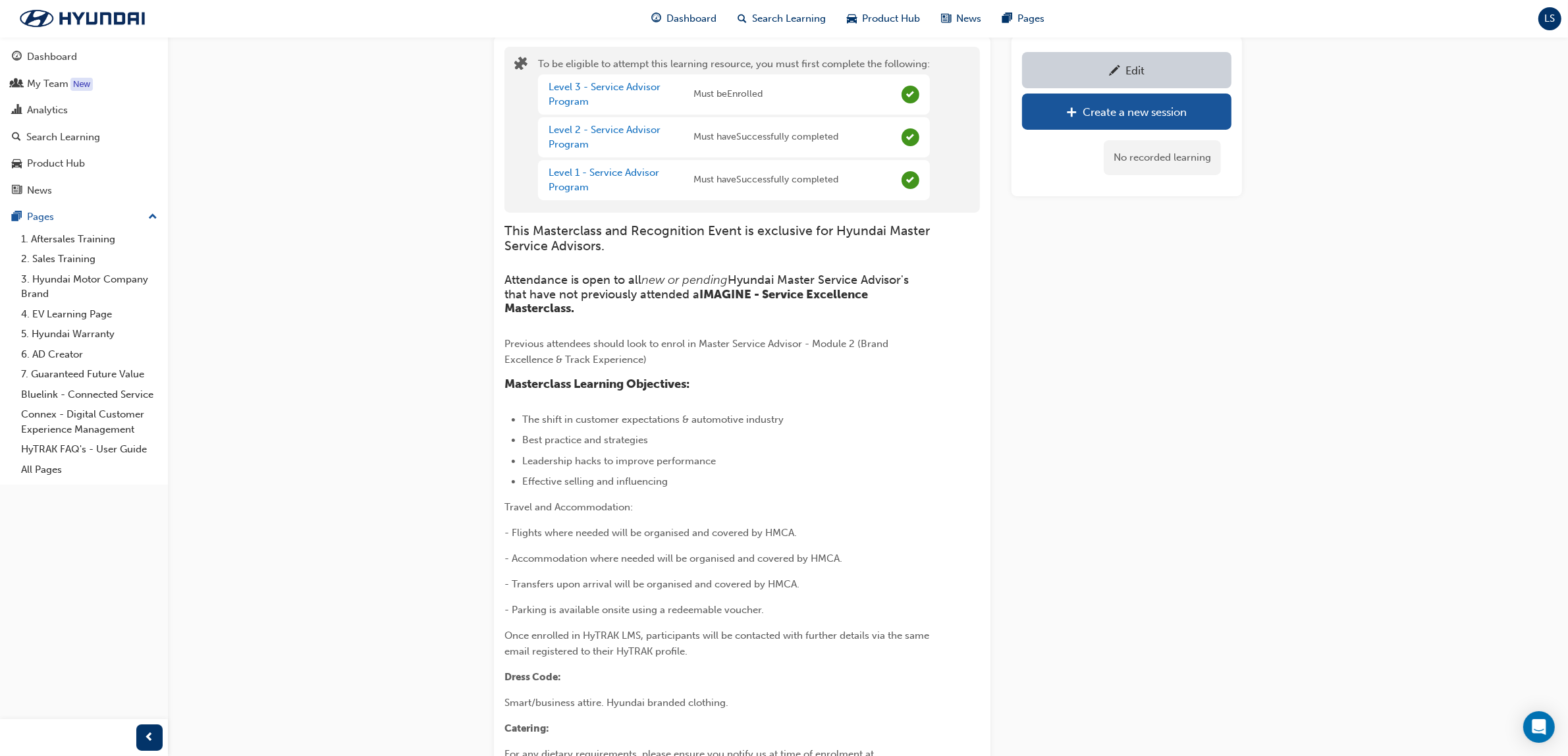
scroll to position [1161, 0]
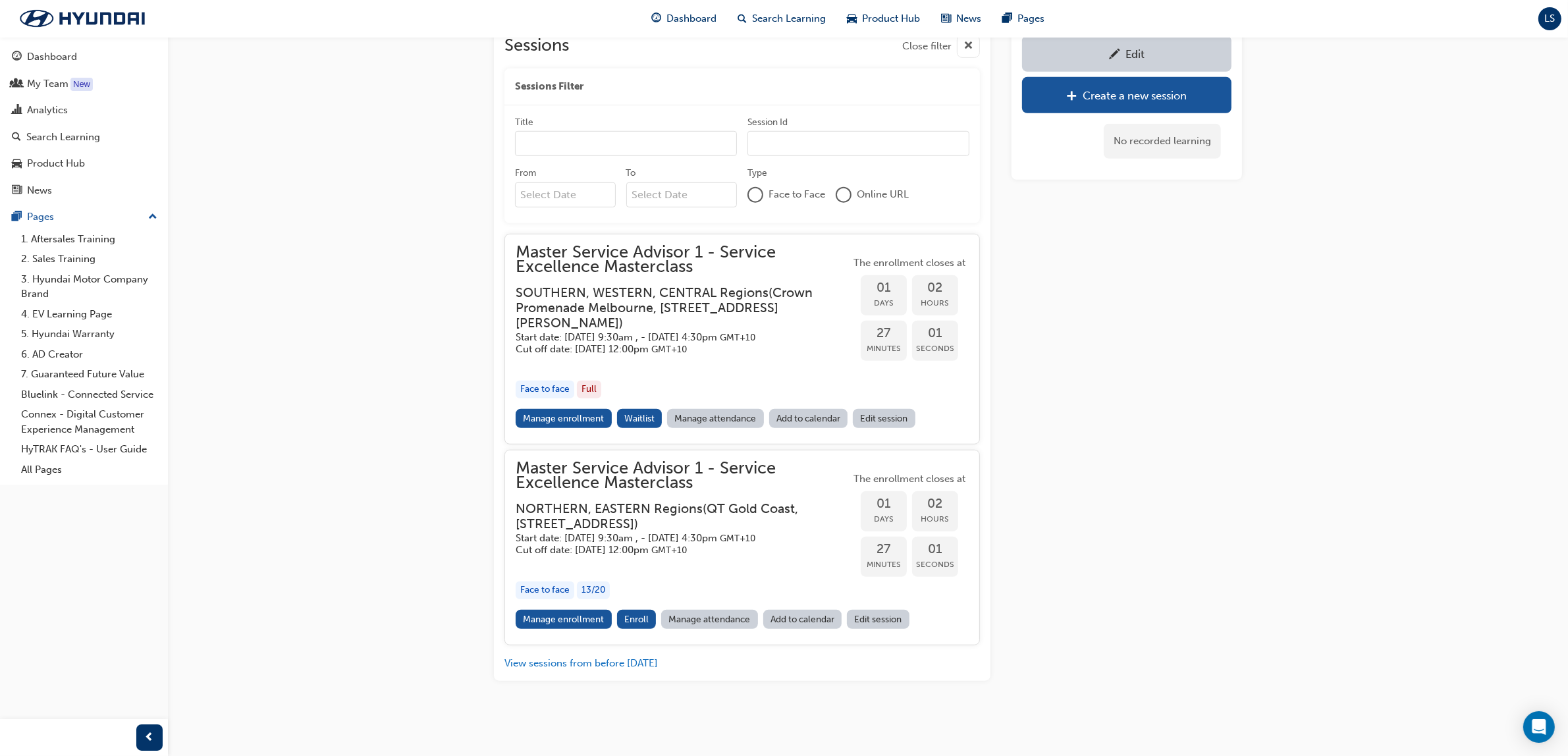
click at [581, 533] on h5 "Start date: Tue 23 Sep 2025, 9:30am , - Wed 24 Sep 2025, 4:30pm GMT+10" at bounding box center [672, 538] width 313 height 12
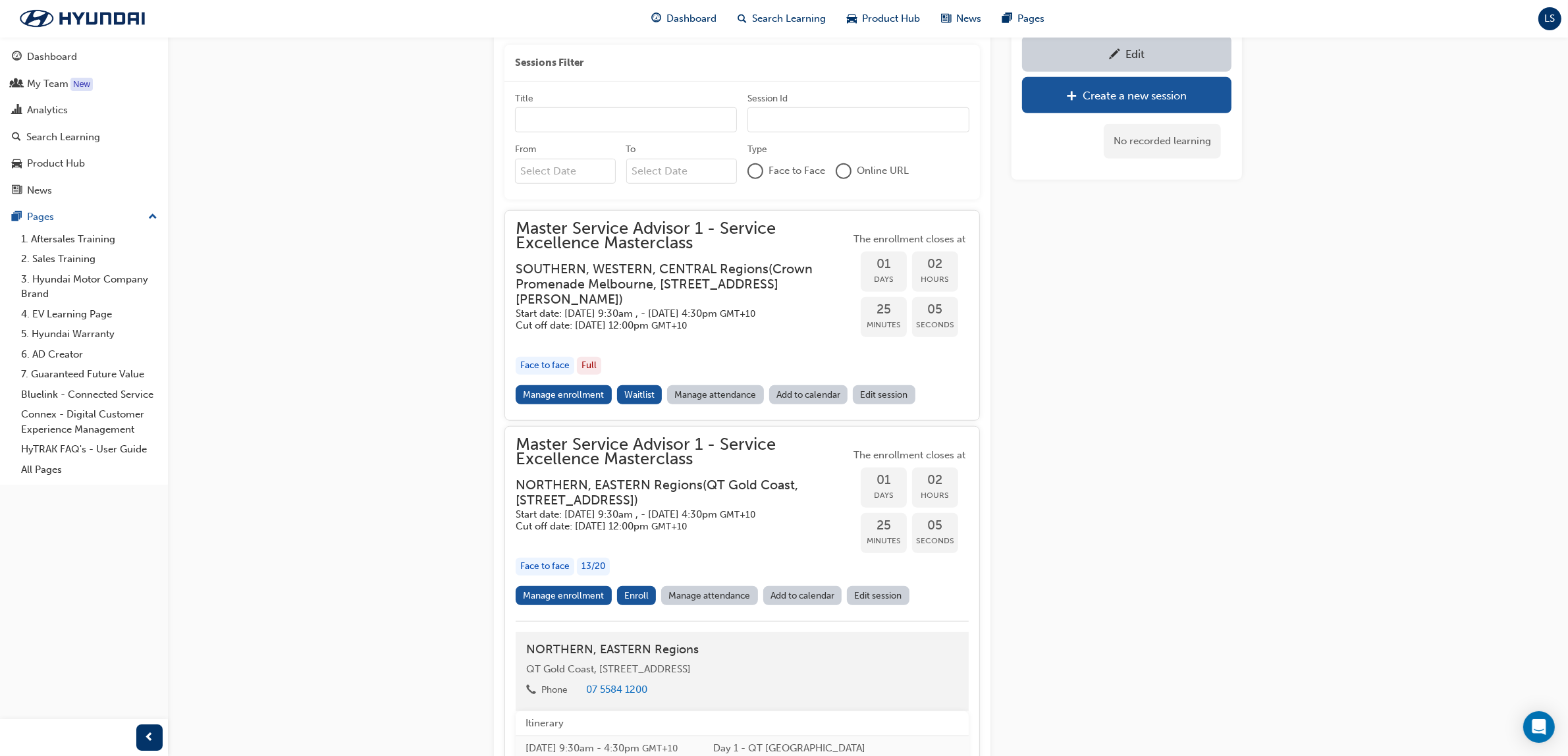
click at [568, 606] on link "Manage enrollment" at bounding box center [564, 596] width 96 height 19
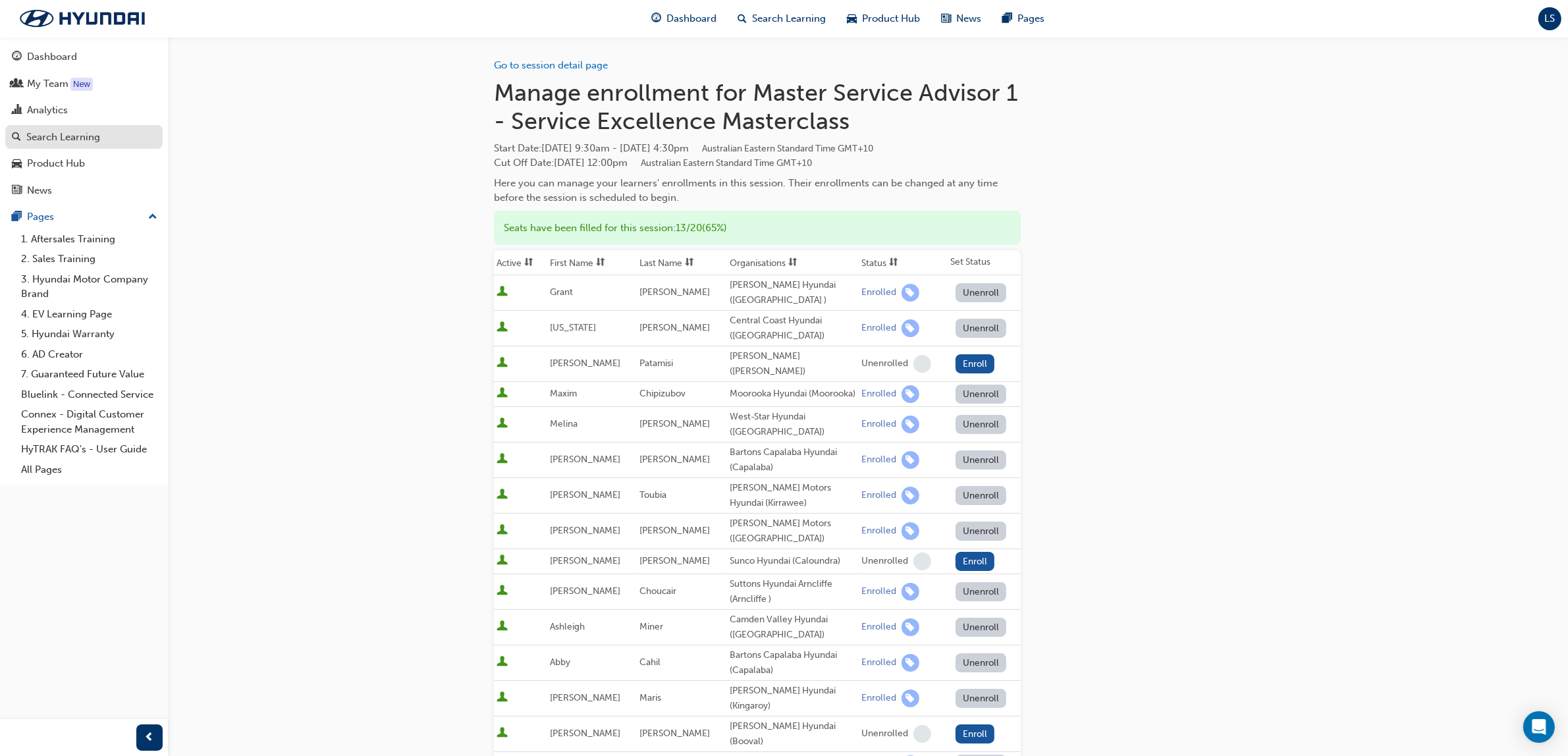
click at [91, 129] on link "Search Learning" at bounding box center [84, 137] width 157 height 24
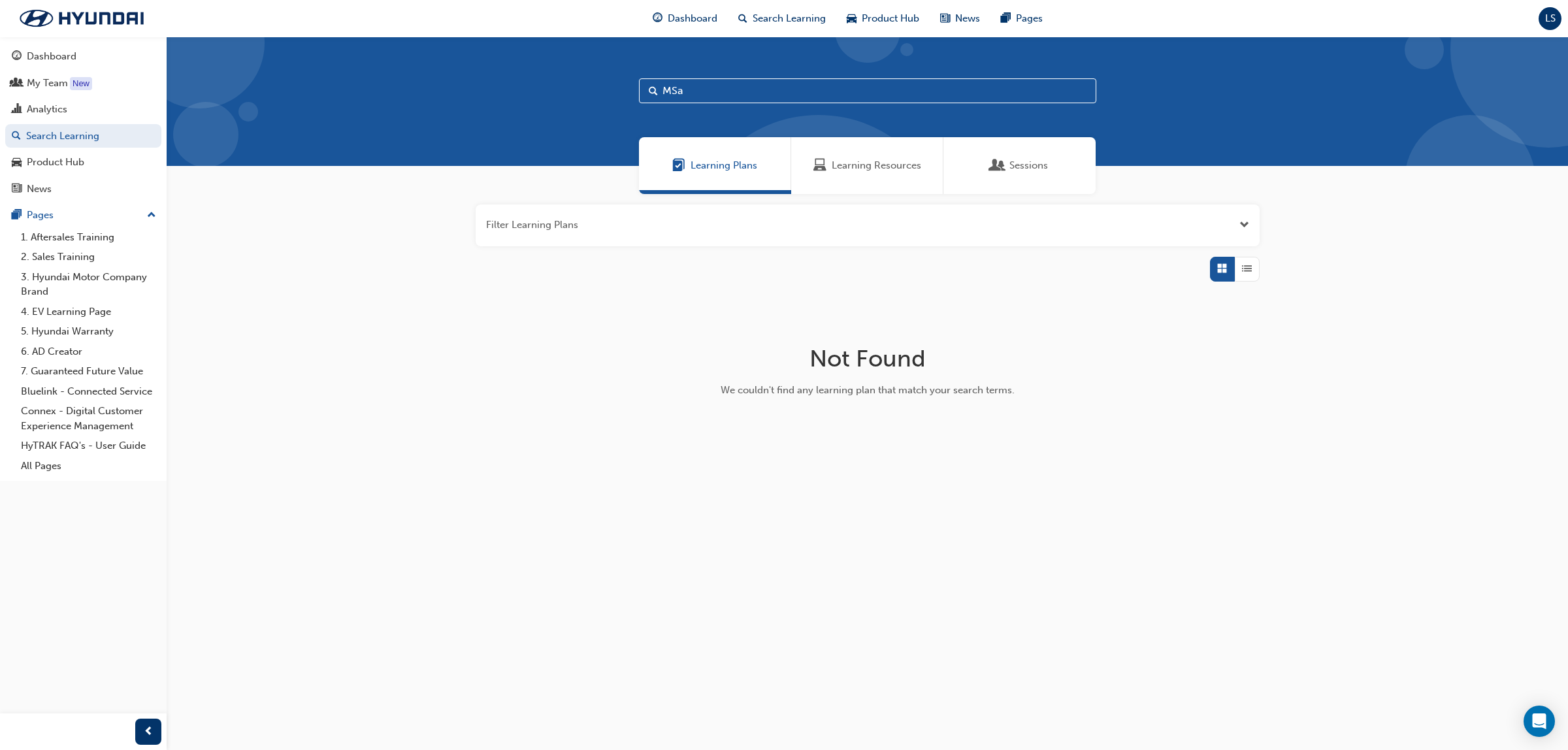
click at [858, 168] on span "Learning Resources" at bounding box center [876, 165] width 90 height 15
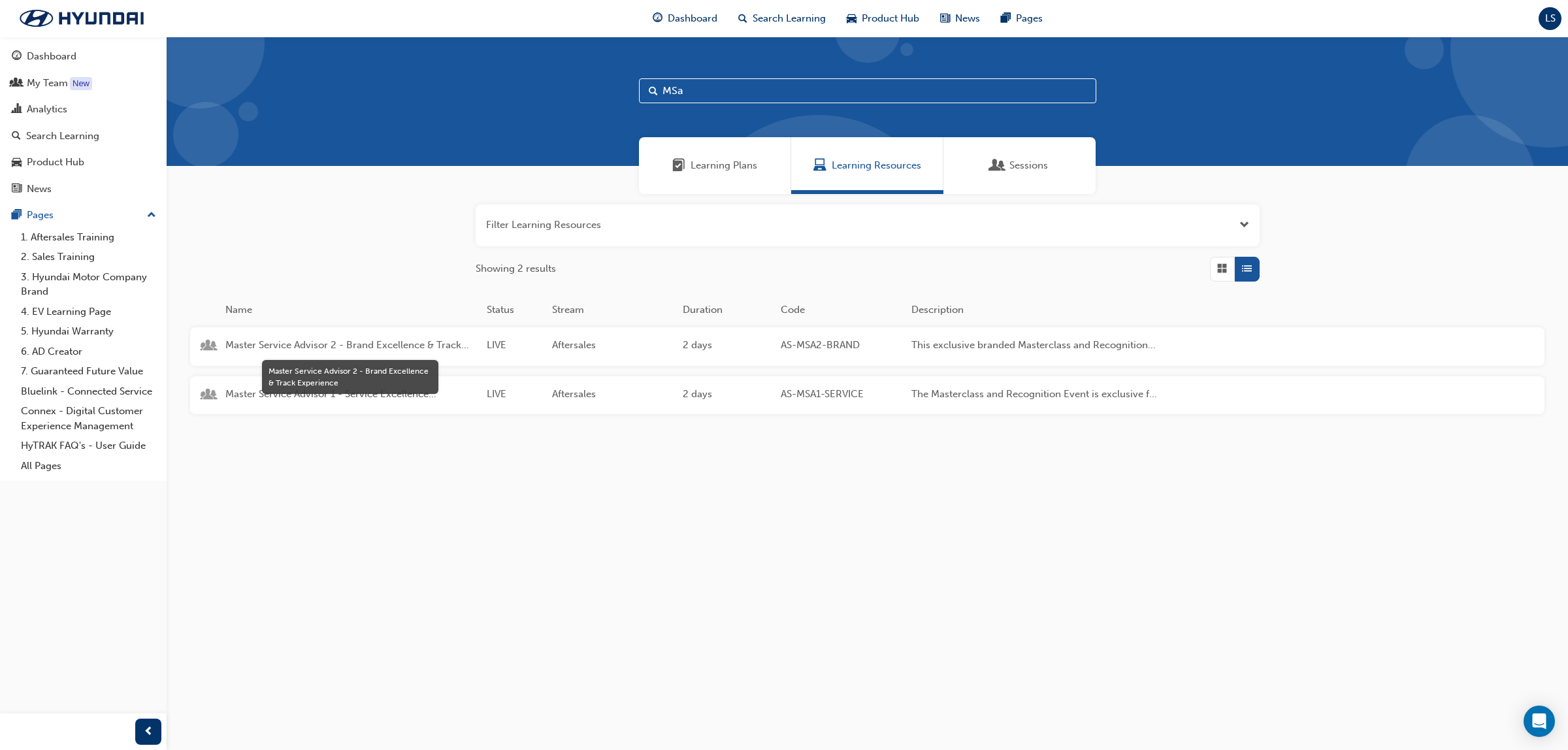
click at [407, 340] on span "Master Service Advisor 2 - Brand Excellence & Track Experience" at bounding box center [351, 345] width 251 height 15
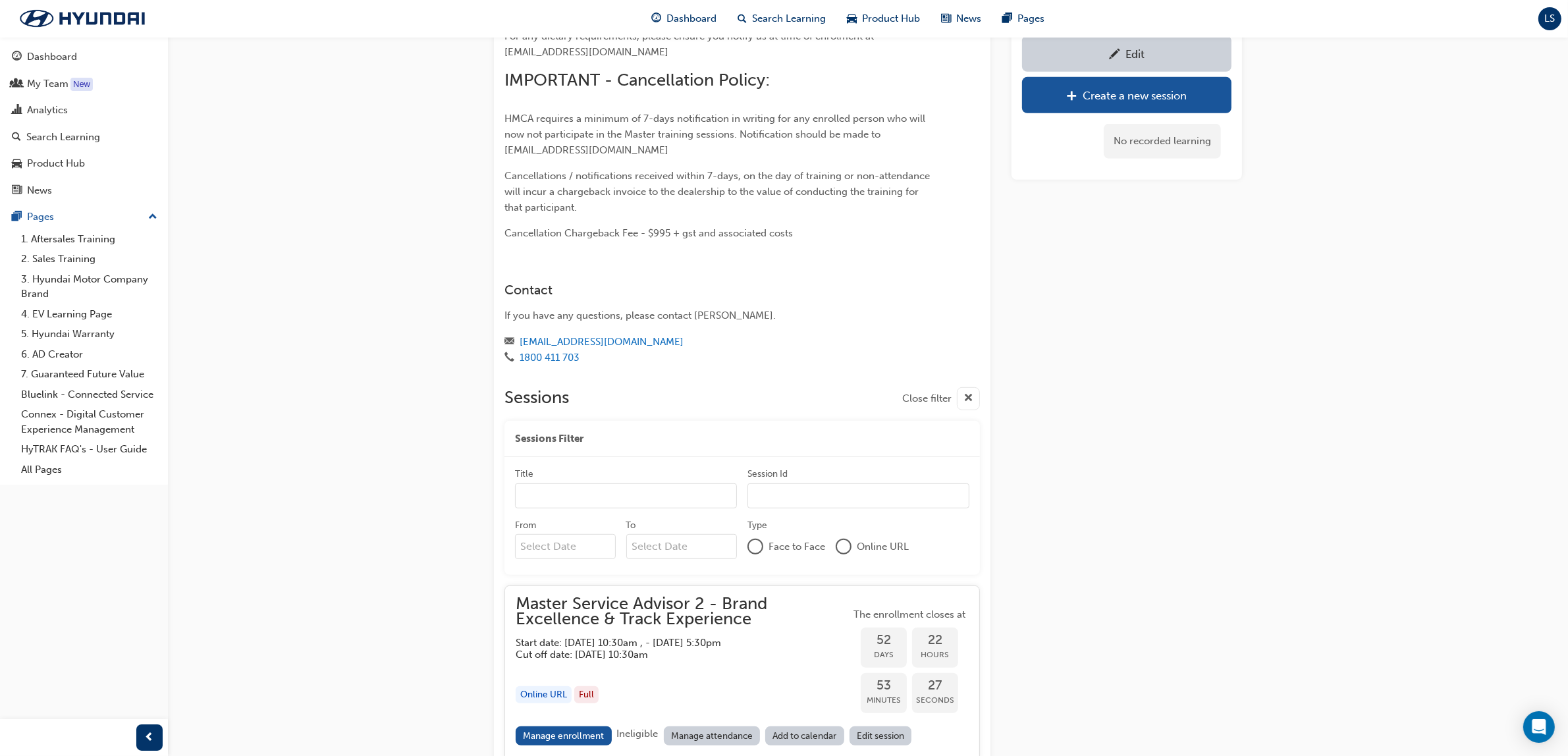
scroll to position [919, 0]
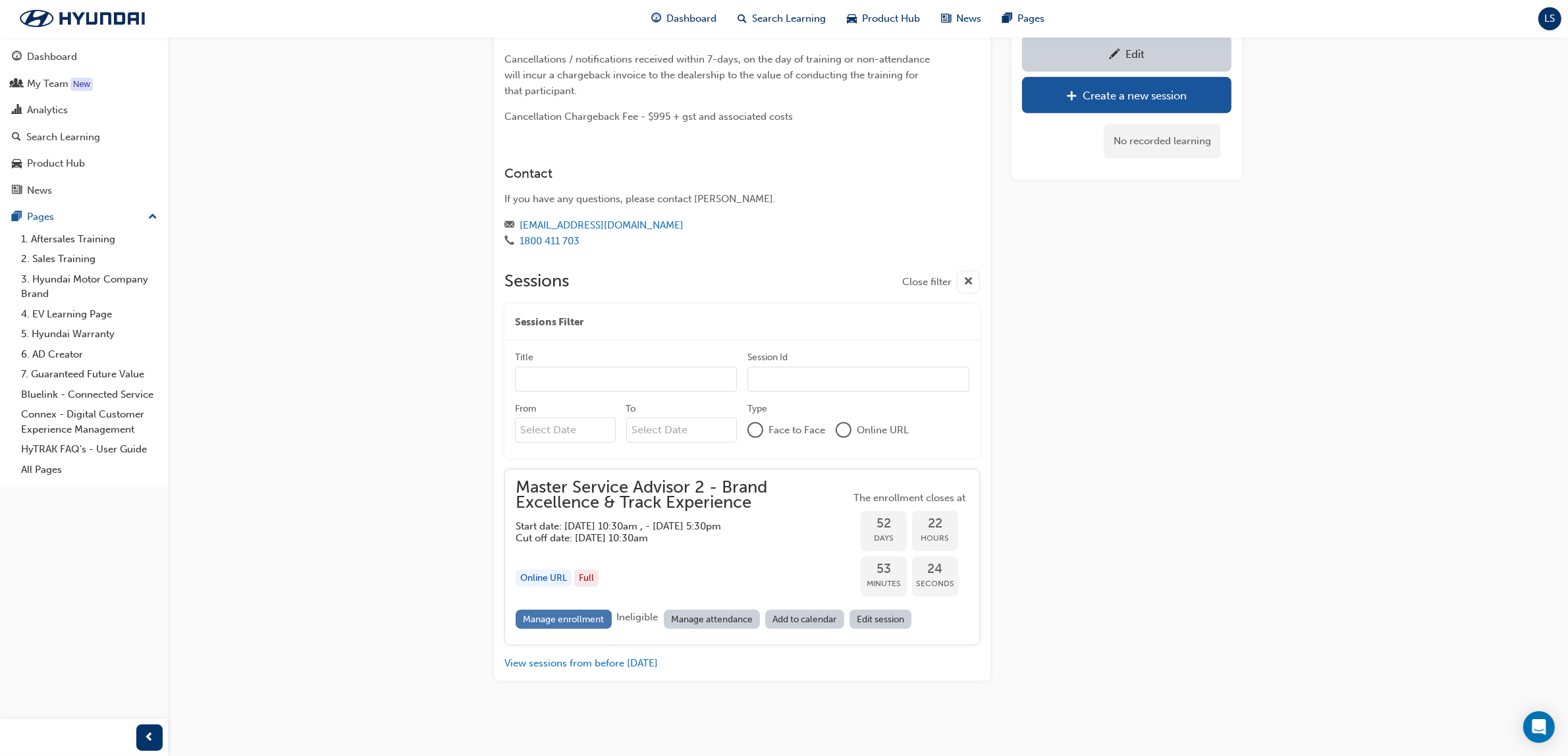
click at [590, 610] on link "Manage enrollment" at bounding box center [564, 620] width 96 height 19
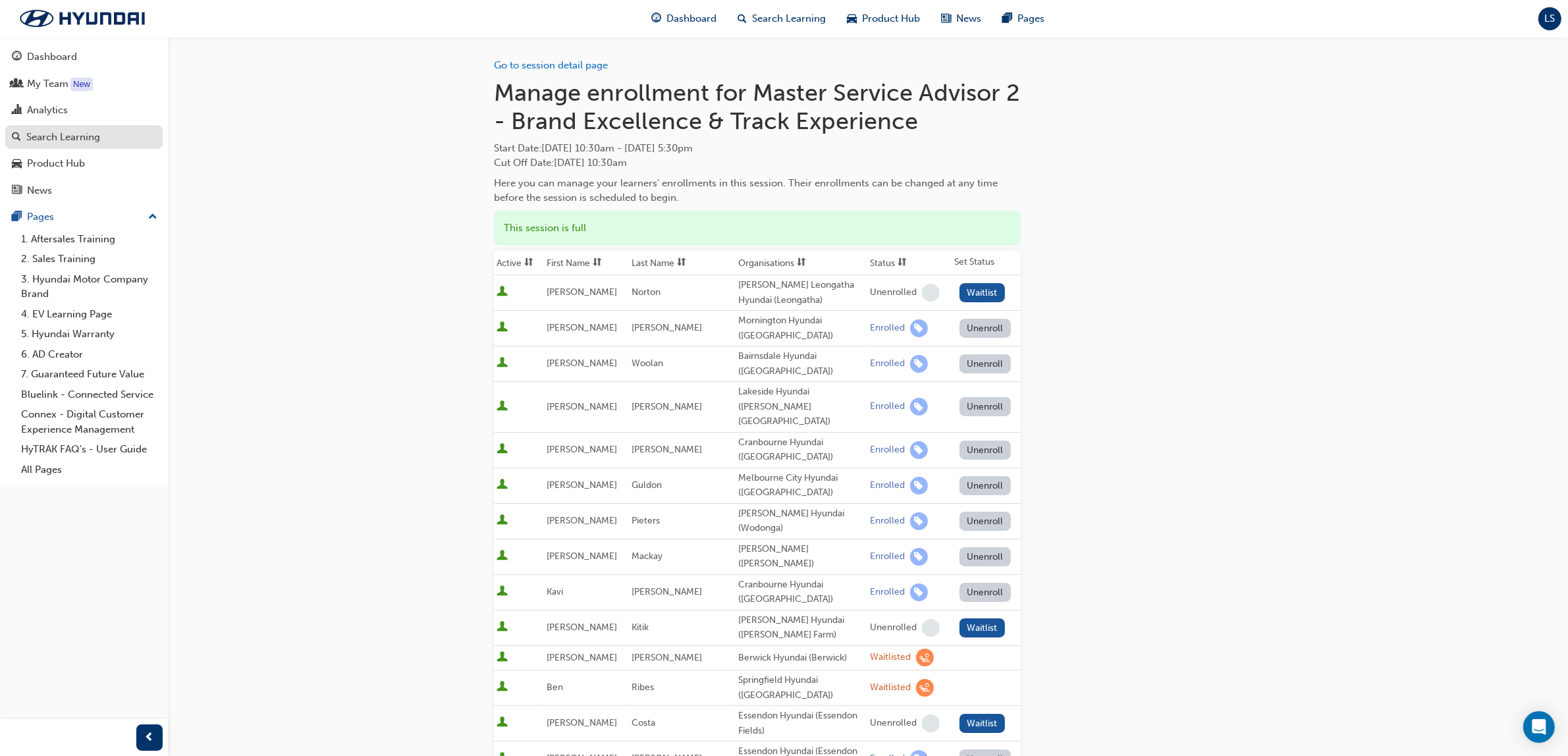
click at [52, 132] on div "Search Learning" at bounding box center [63, 137] width 74 height 15
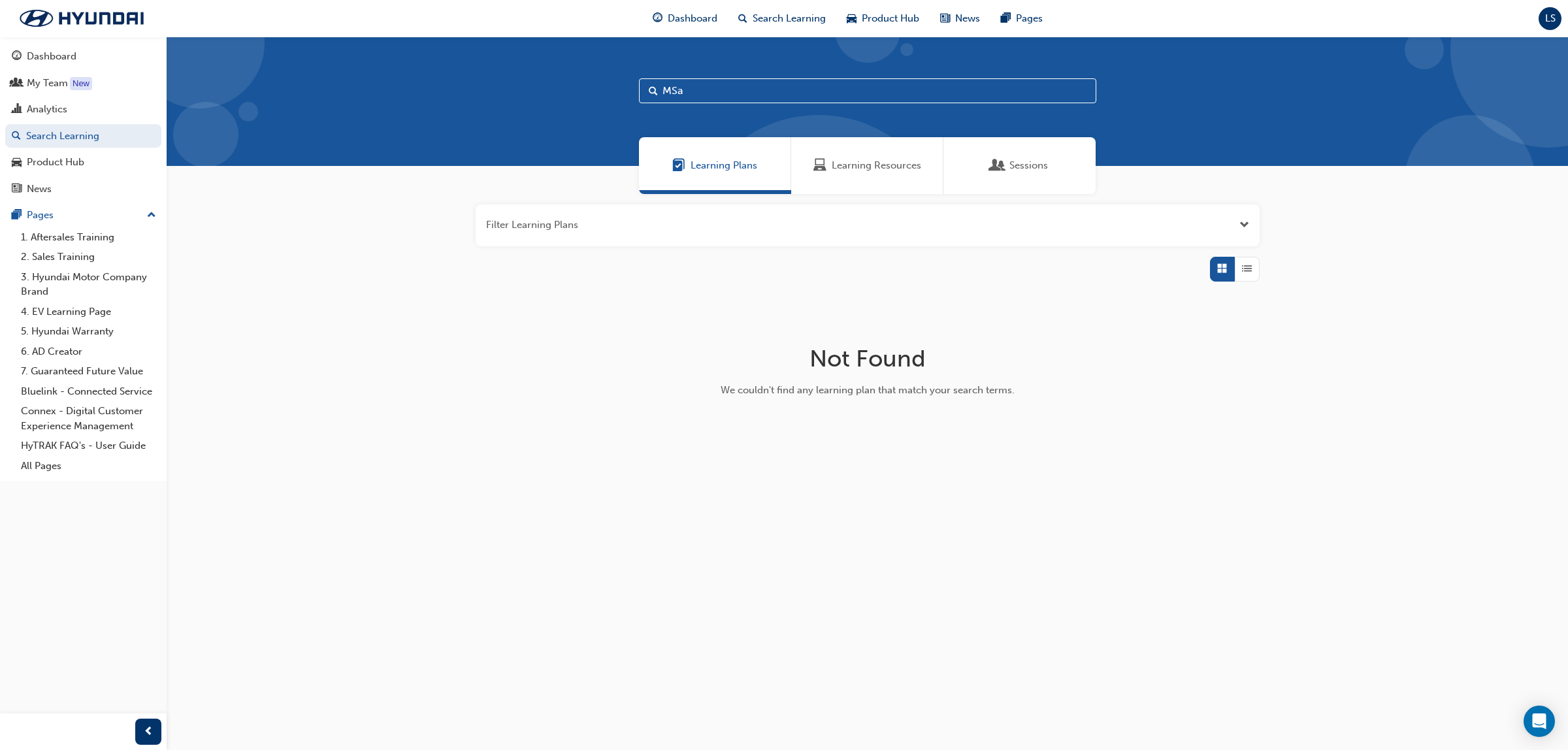
click at [876, 168] on span "Learning Resources" at bounding box center [876, 165] width 90 height 15
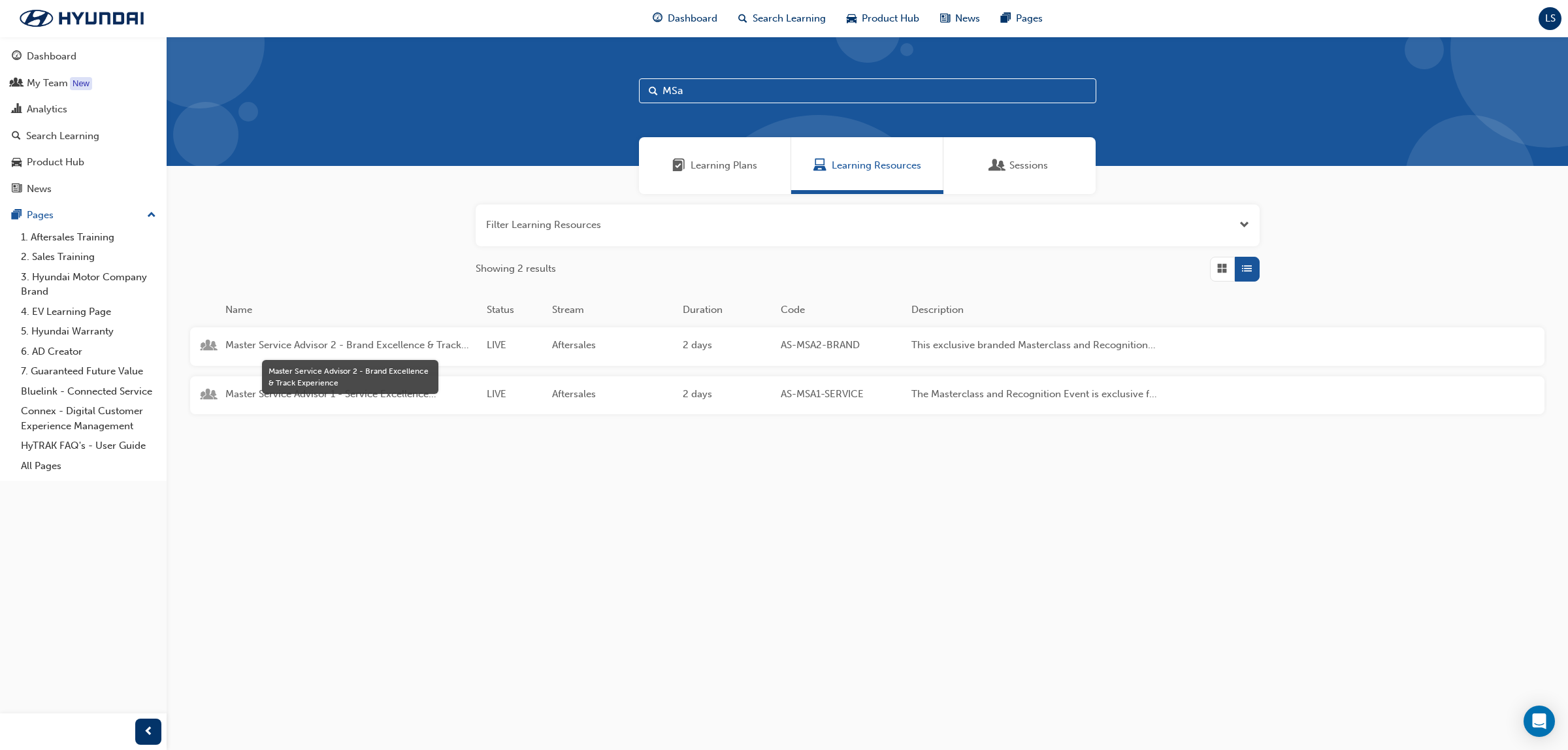
click at [374, 348] on span "Master Service Advisor 2 - Brand Excellence & Track Experience" at bounding box center [351, 345] width 251 height 15
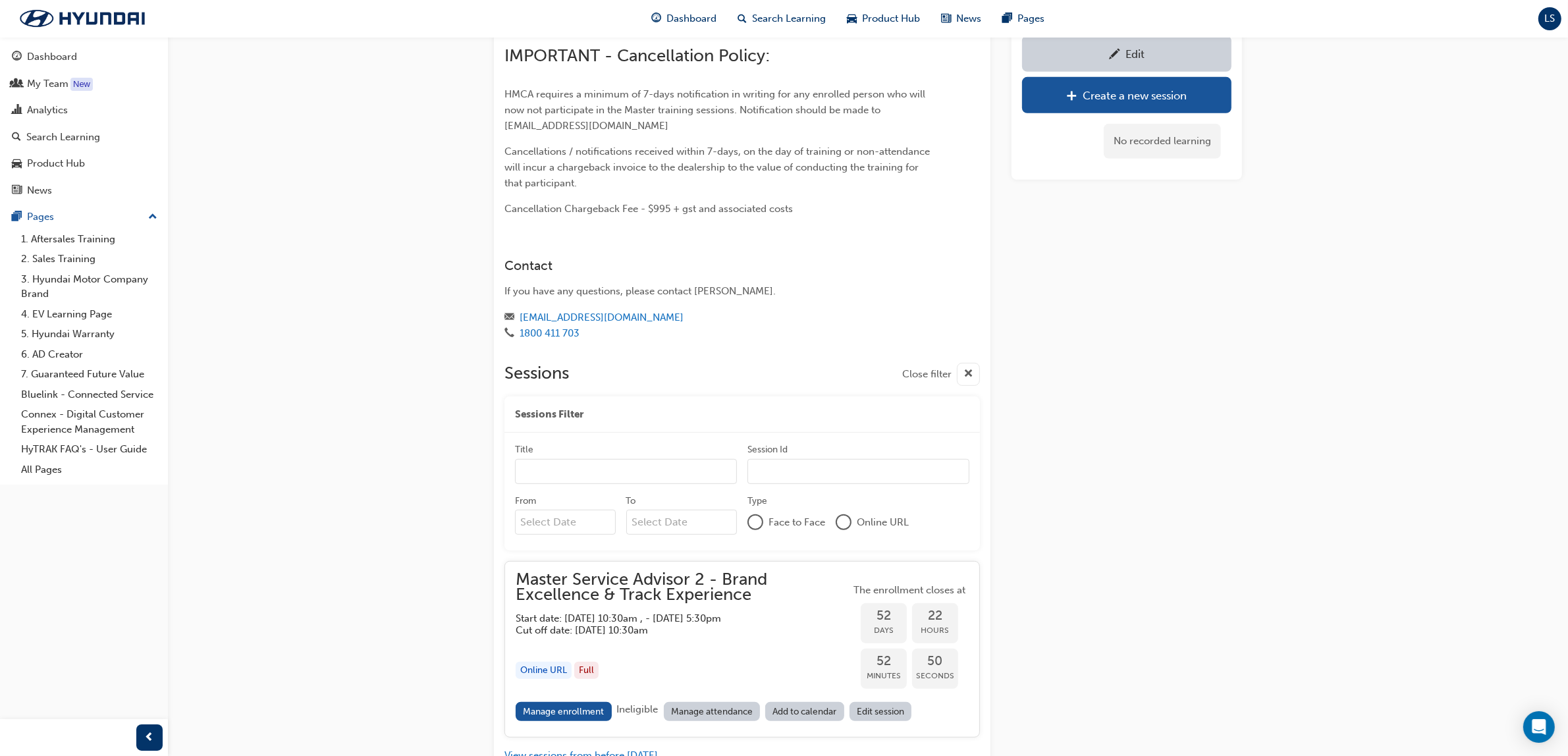
scroll to position [919, 0]
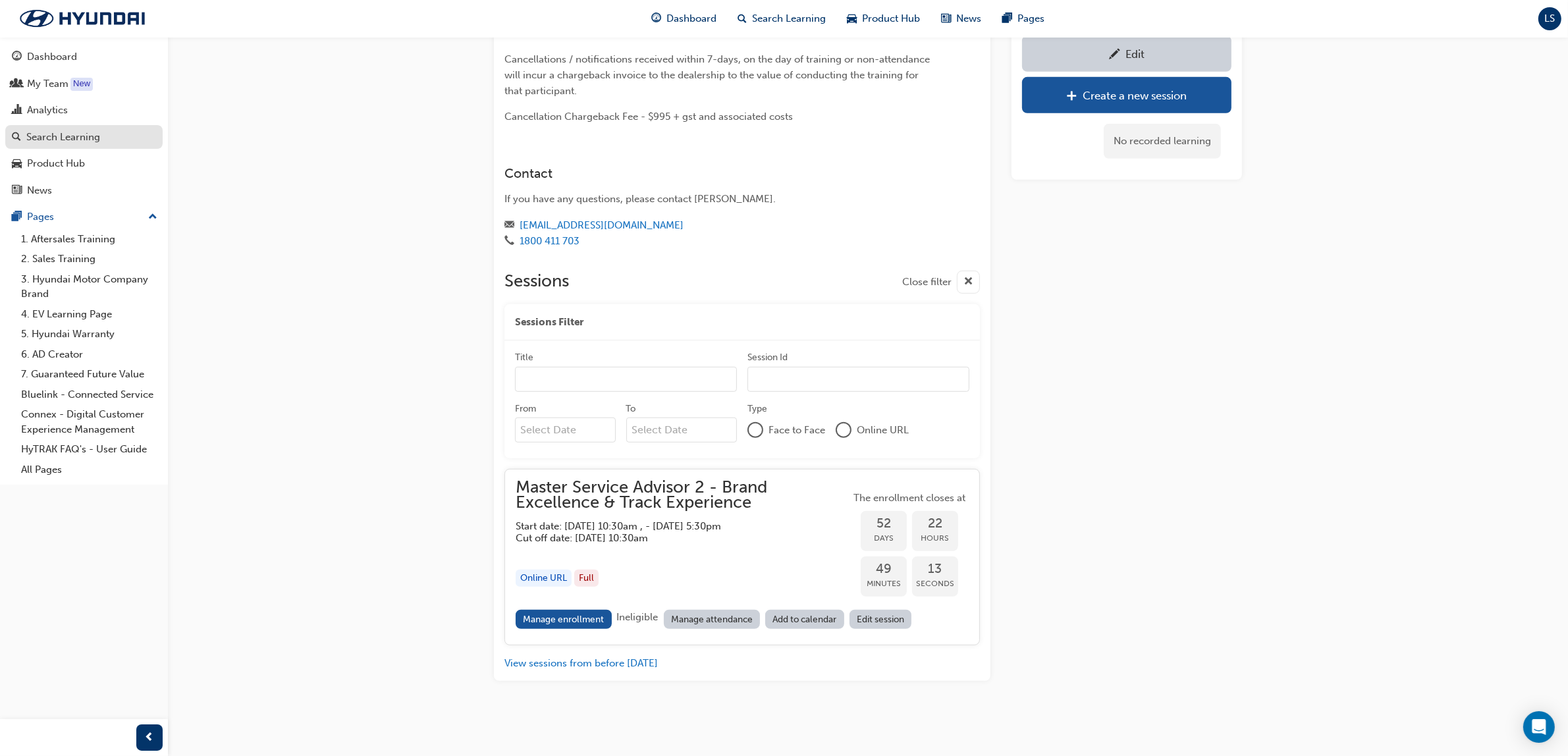
click at [106, 149] on link "Search Learning" at bounding box center [84, 137] width 157 height 24
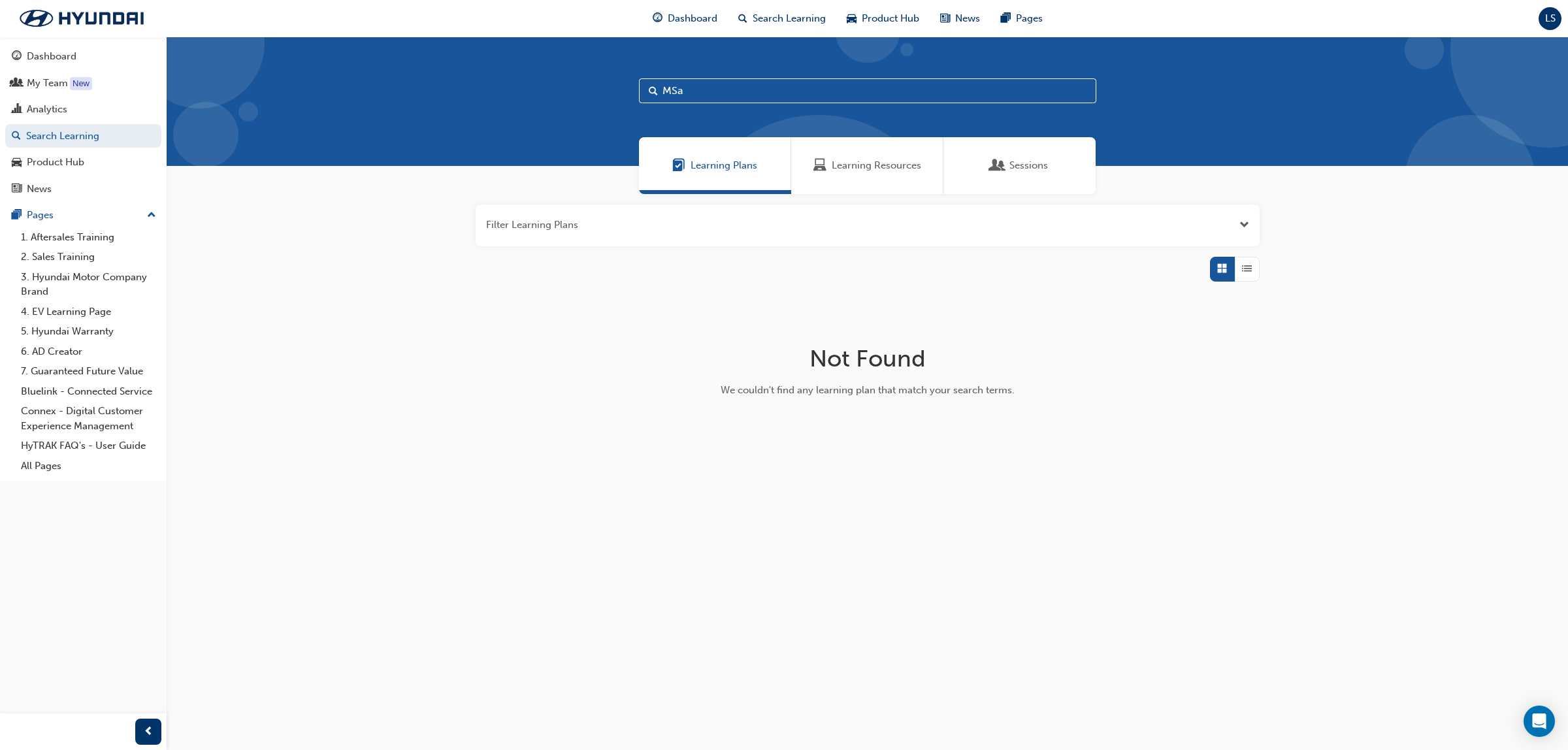
click at [897, 172] on span "Learning Resources" at bounding box center [876, 165] width 90 height 15
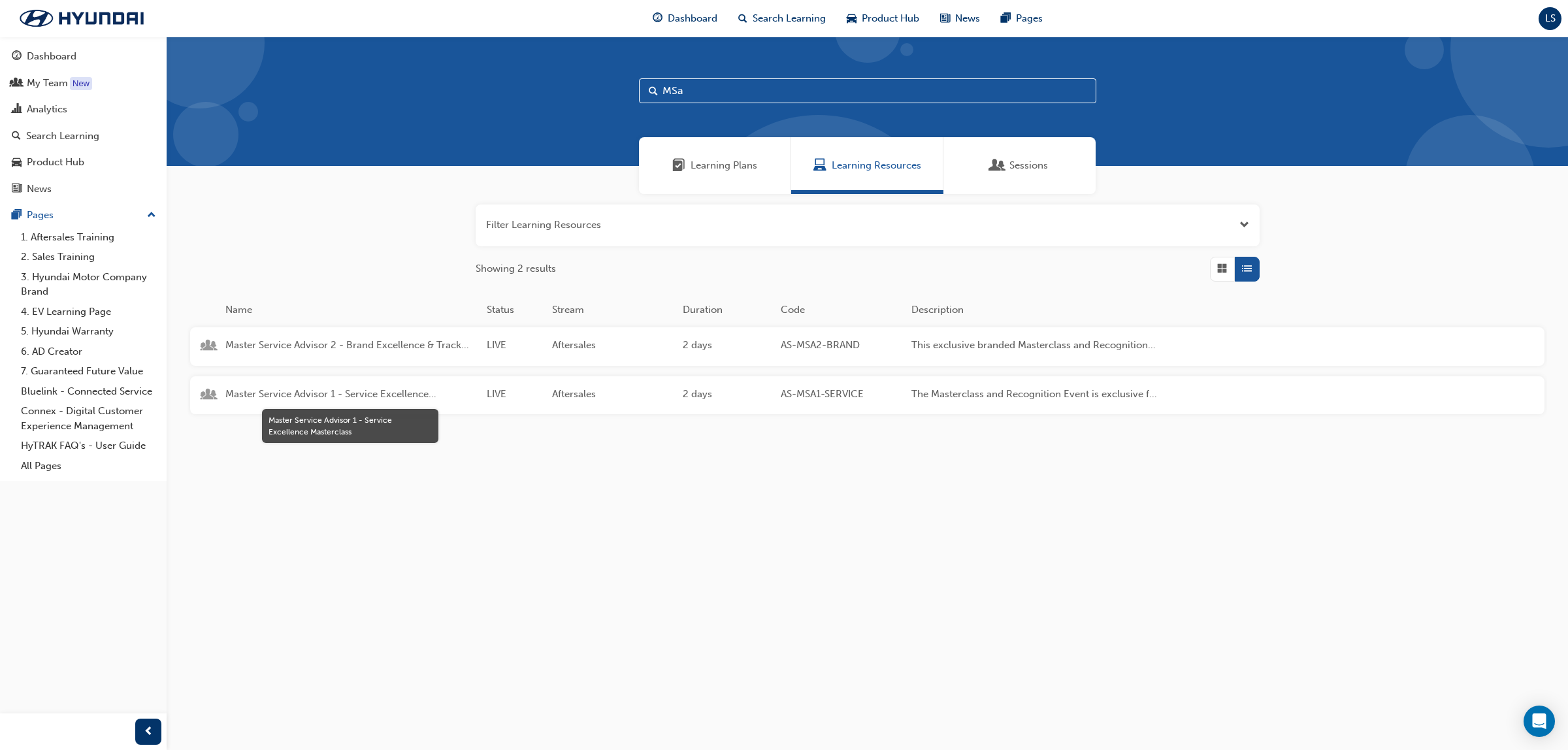
click at [378, 384] on div "Master Service Advisor 1 - Service Excellence Masterclass LIVE Aftersales 2 day…" at bounding box center [684, 396] width 988 height 38
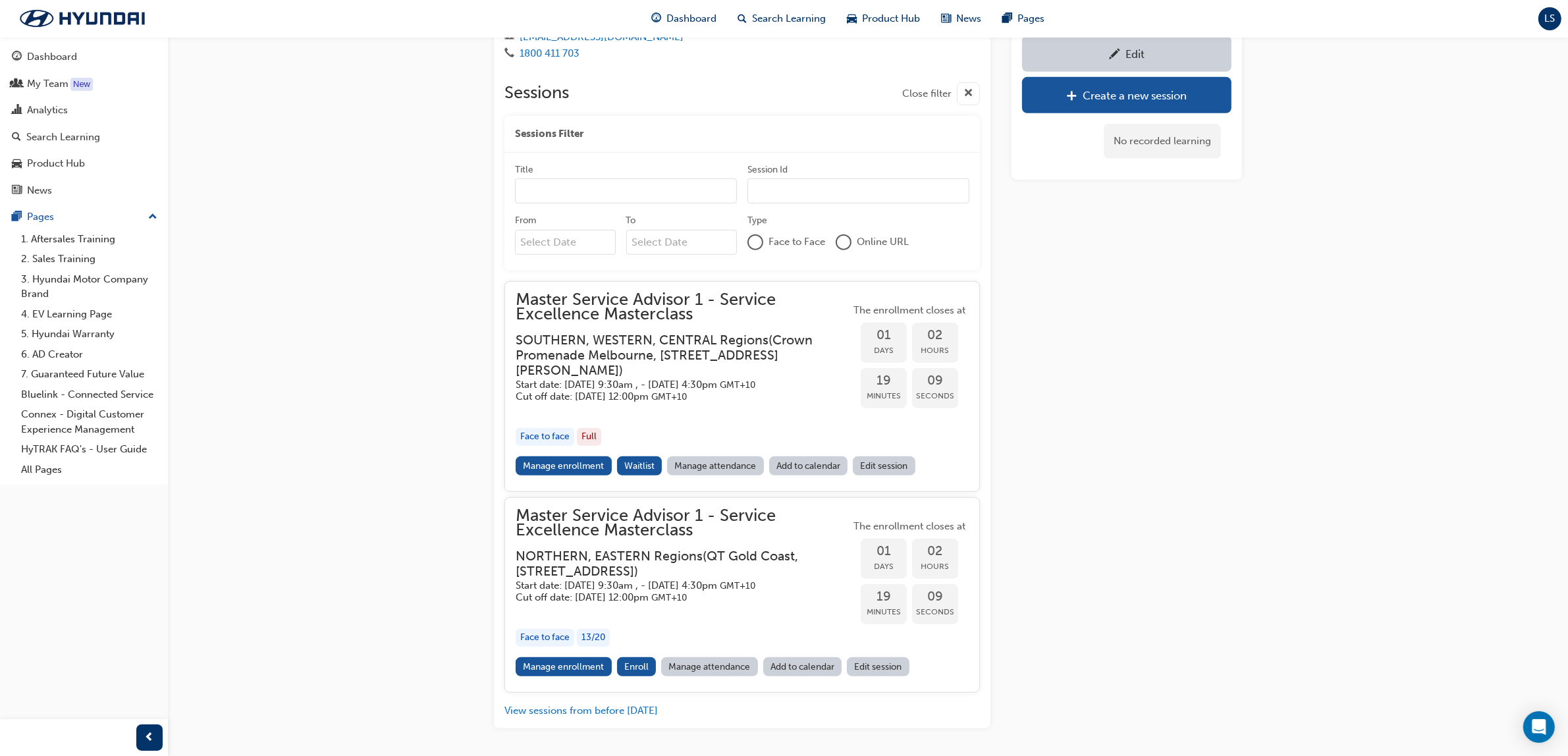
scroll to position [1161, 0]
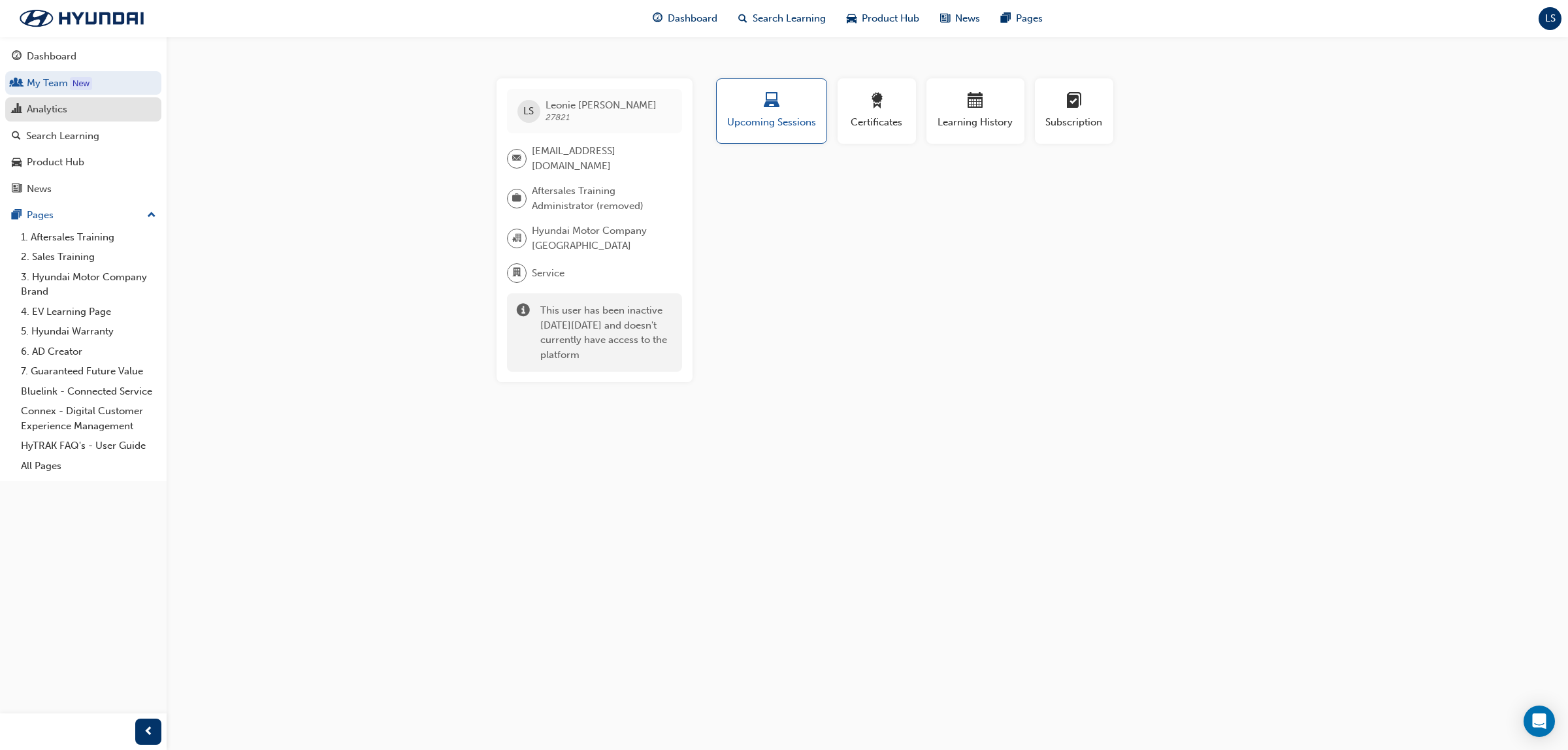
click at [67, 105] on div "Analytics" at bounding box center [46, 109] width 40 height 15
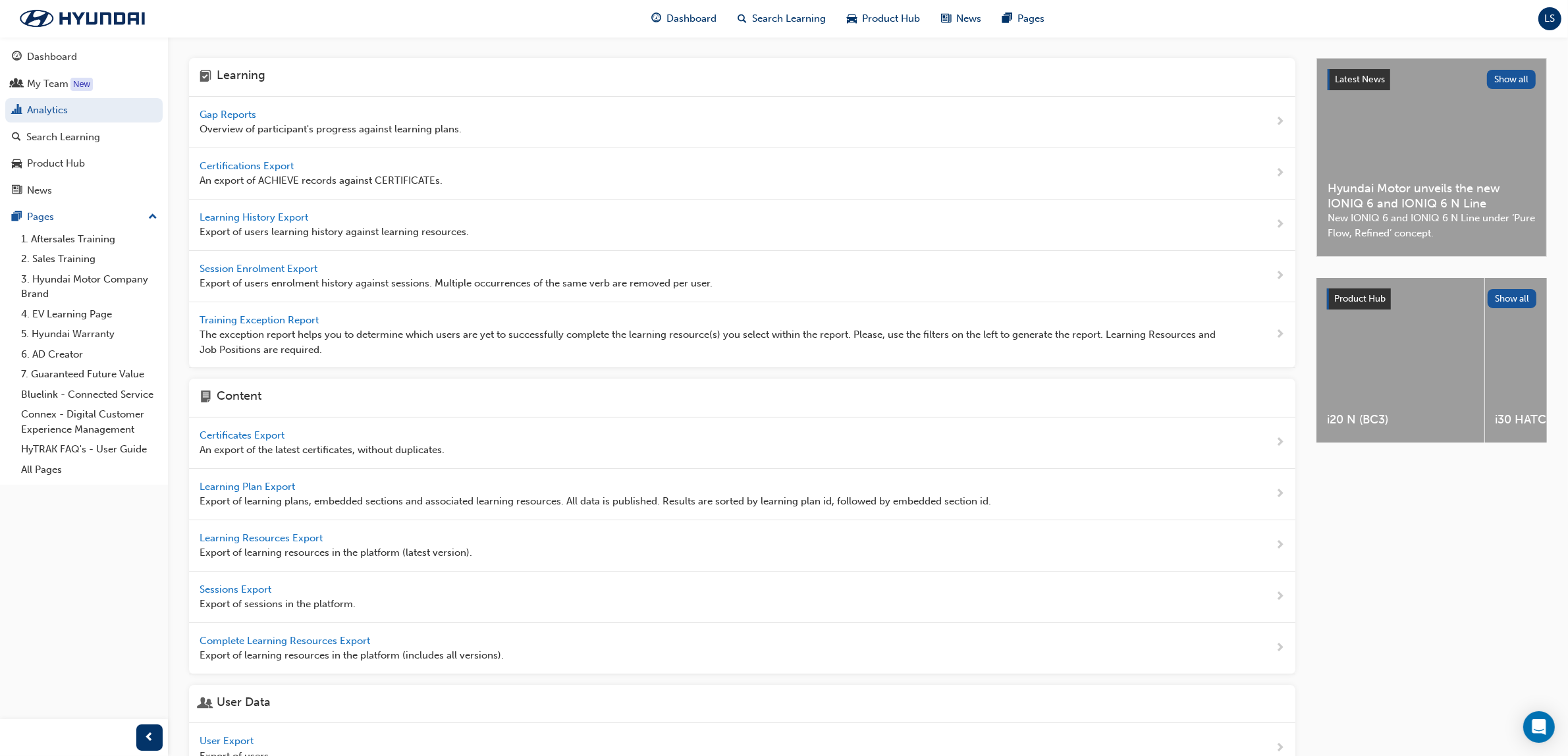
click at [219, 110] on span "Gap Reports" at bounding box center [229, 114] width 59 height 12
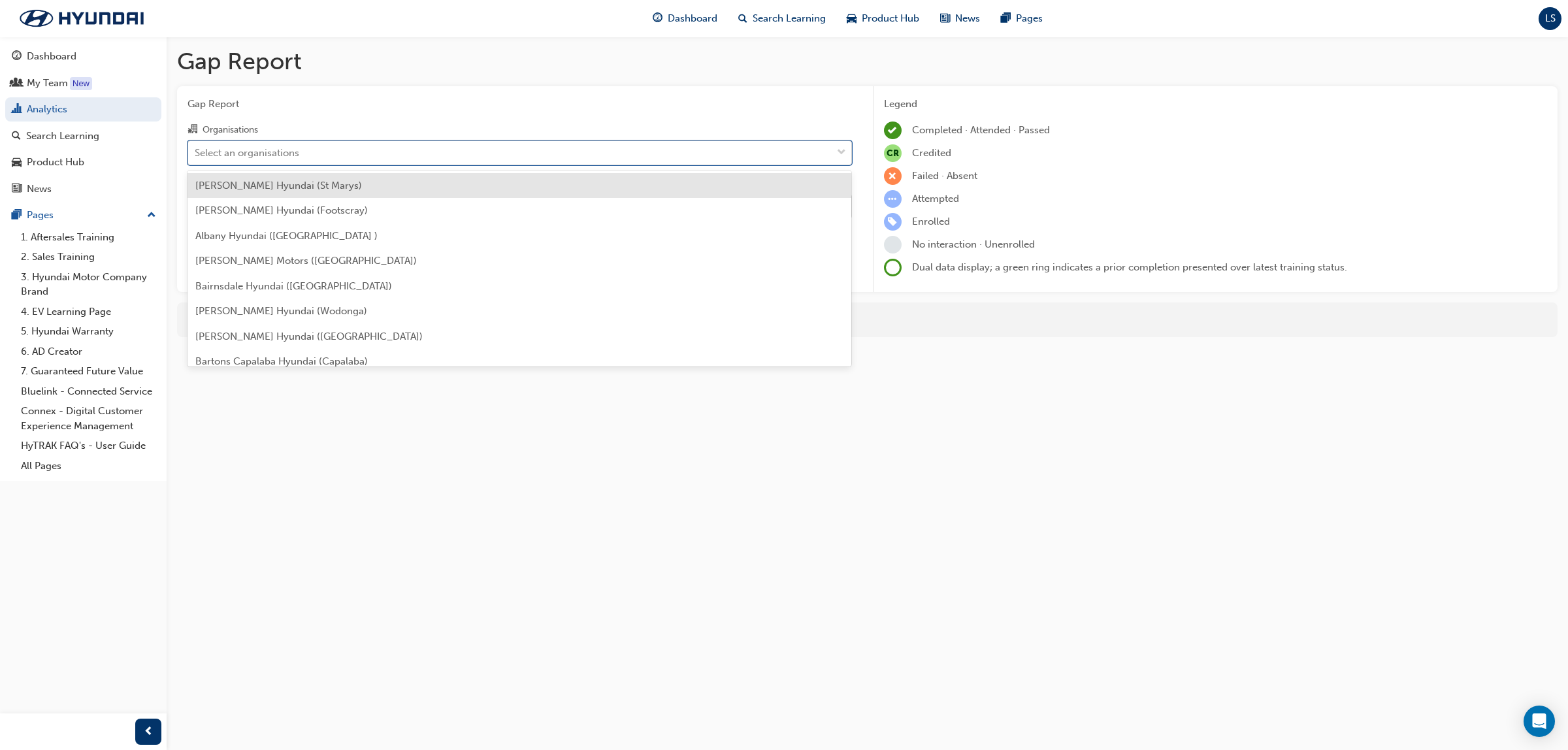
click at [330, 146] on div "Select an organisations" at bounding box center [510, 152] width 644 height 23
click at [196, 146] on input "Organisations option [PERSON_NAME] Hyundai (St Marys) focused, 1 of 182. 182 re…" at bounding box center [195, 152] width 1 height 11
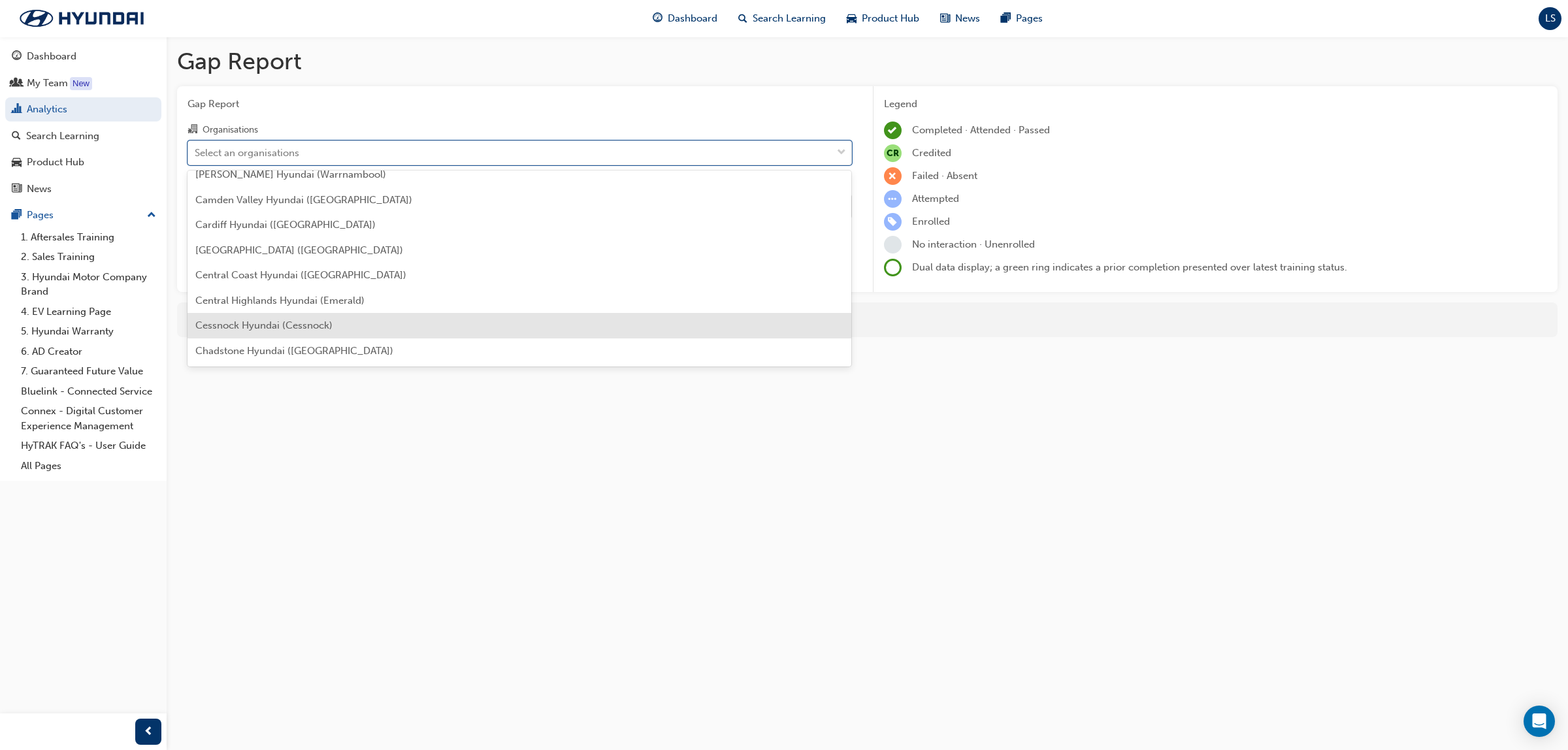
scroll to position [654, 0]
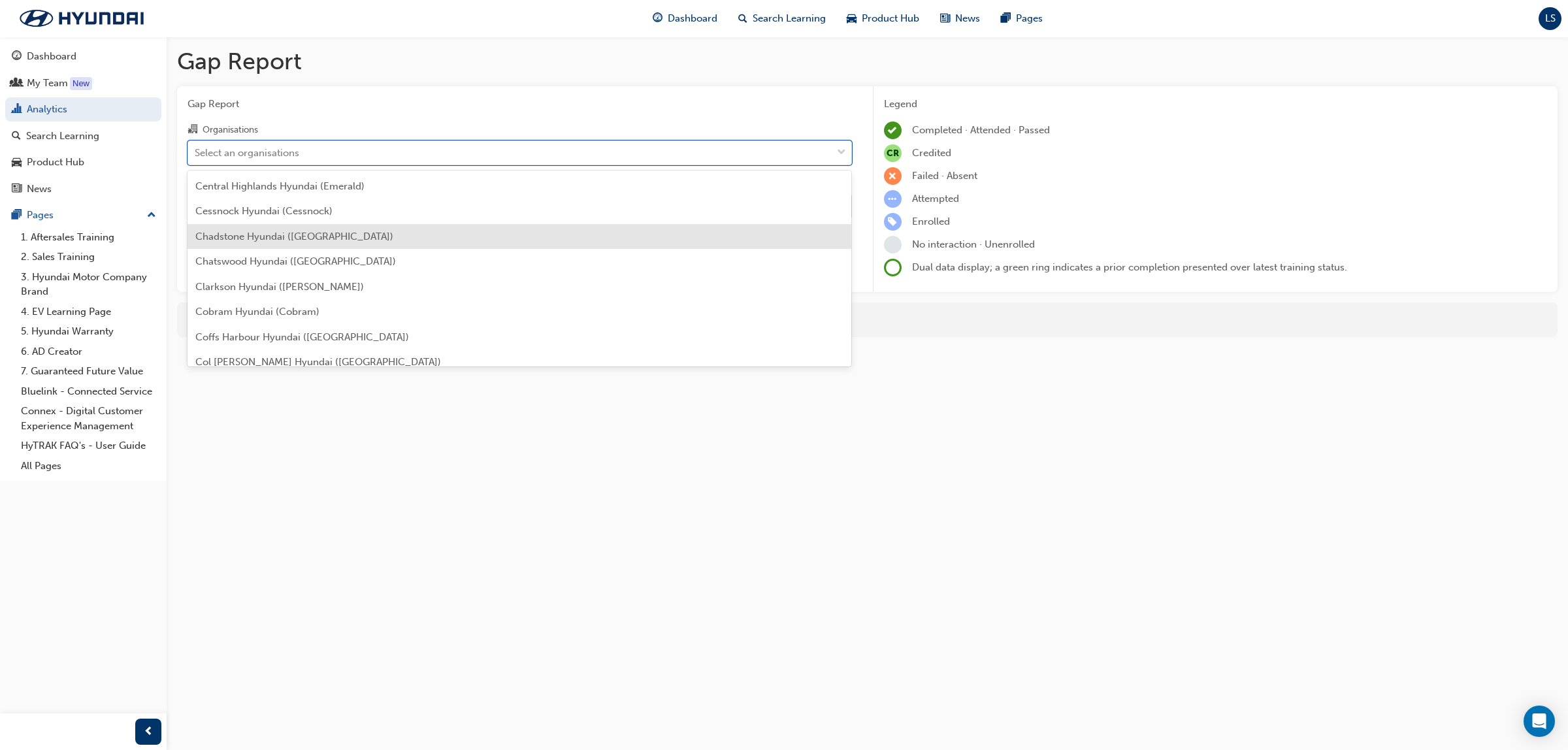
click at [281, 232] on span "Chadstone Hyundai ([GEOGRAPHIC_DATA])" at bounding box center [295, 236] width 198 height 12
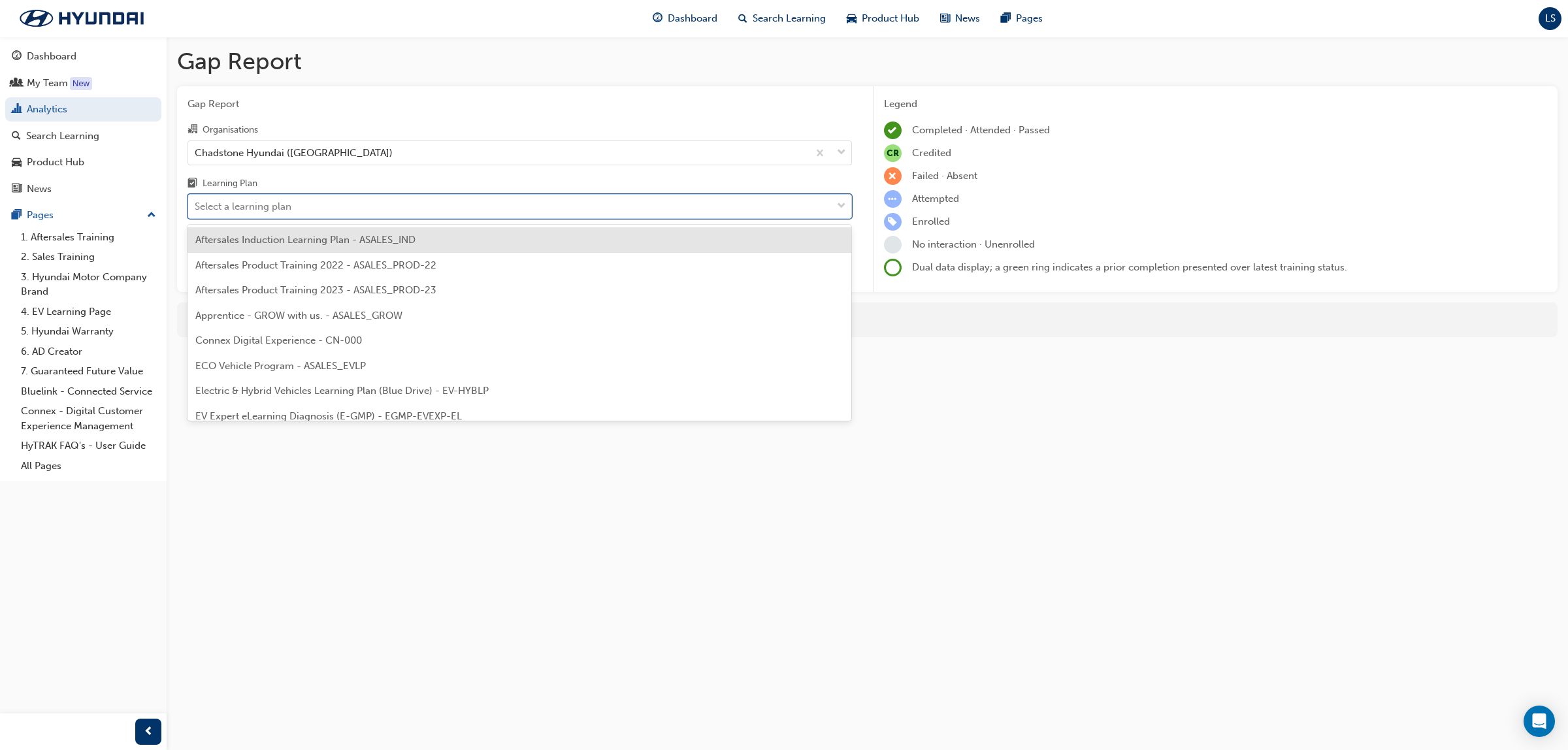
click at [293, 215] on div "Select a learning plan" at bounding box center [510, 206] width 644 height 23
click at [196, 212] on input "Learning Plan option Aftersales Induction Learning Plan - ASALES_IND focused, 1…" at bounding box center [195, 206] width 1 height 11
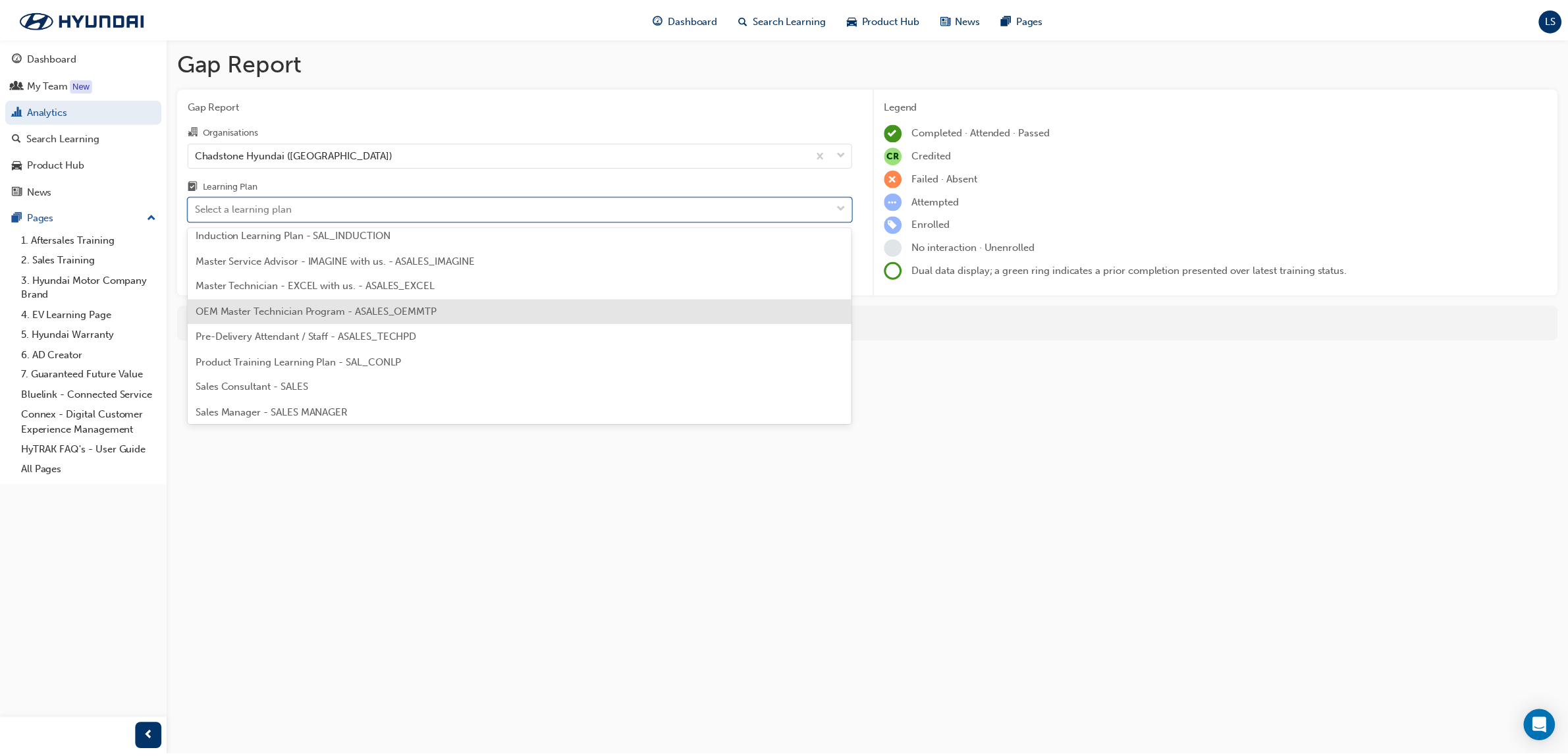
scroll to position [576, 0]
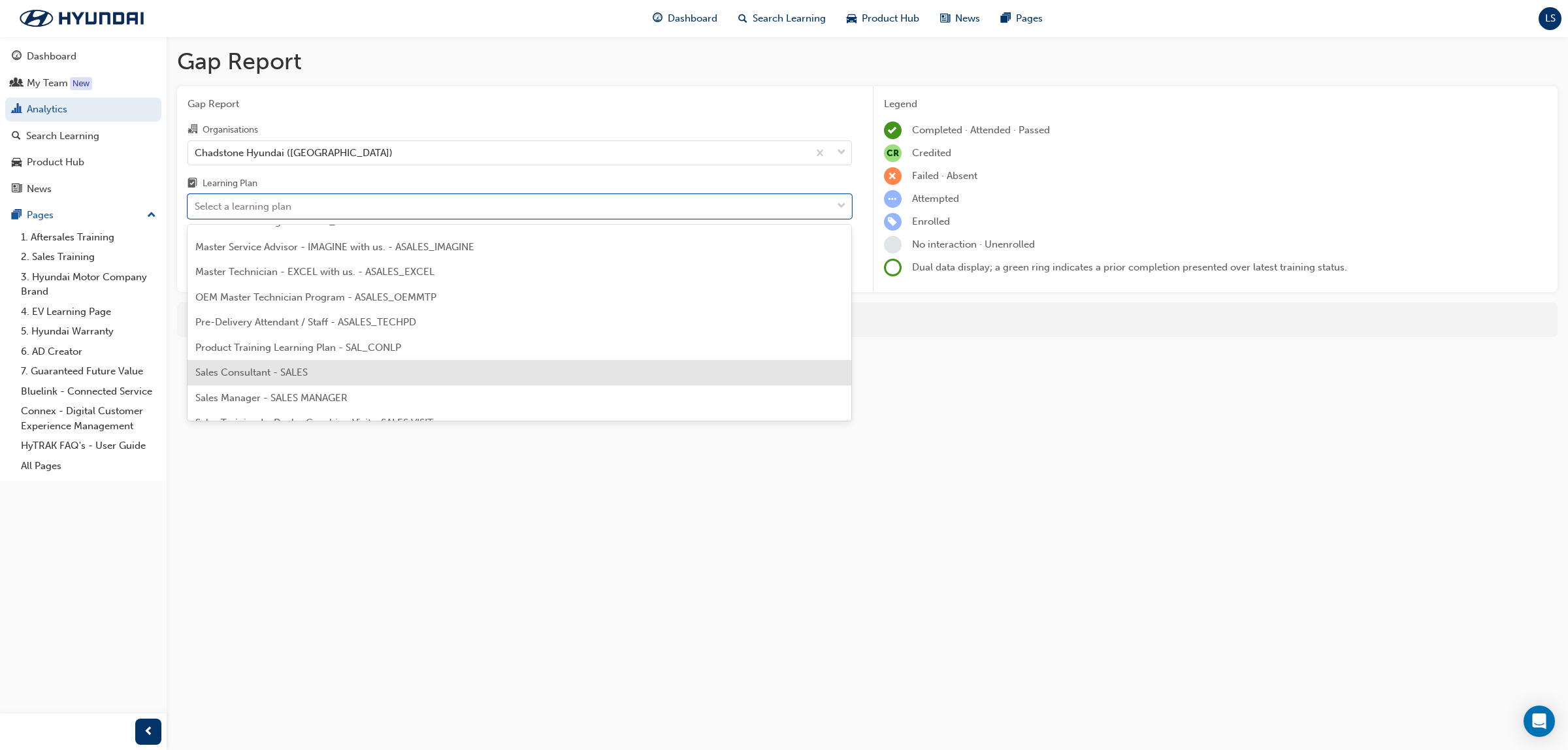
click at [327, 371] on div "Sales Consultant - SALES" at bounding box center [519, 373] width 664 height 25
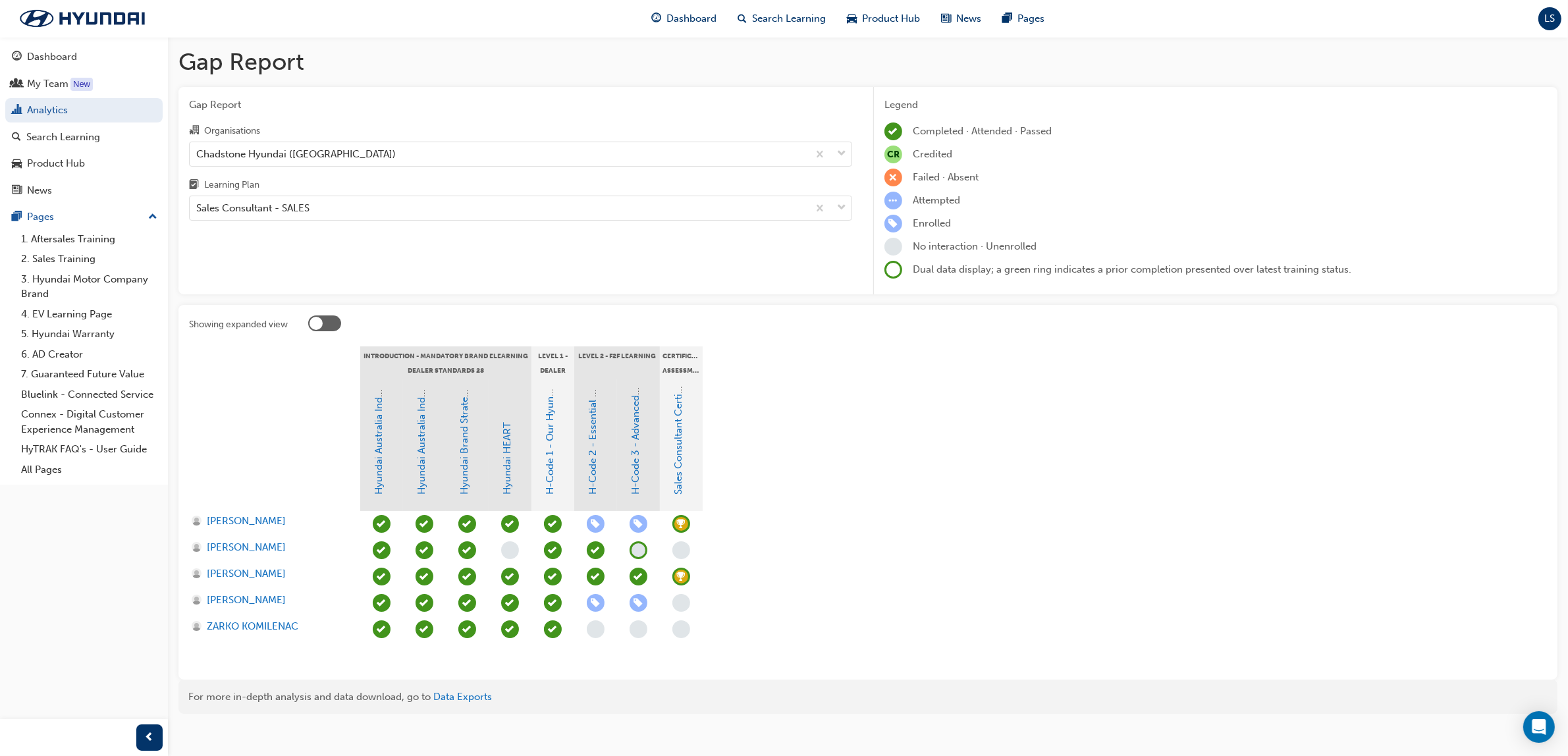
click at [897, 495] on section "Introduction - Mandatory Brand eLearning Dealer Standards 28 Level 1 - Dealer S…" at bounding box center [867, 508] width 1358 height 323
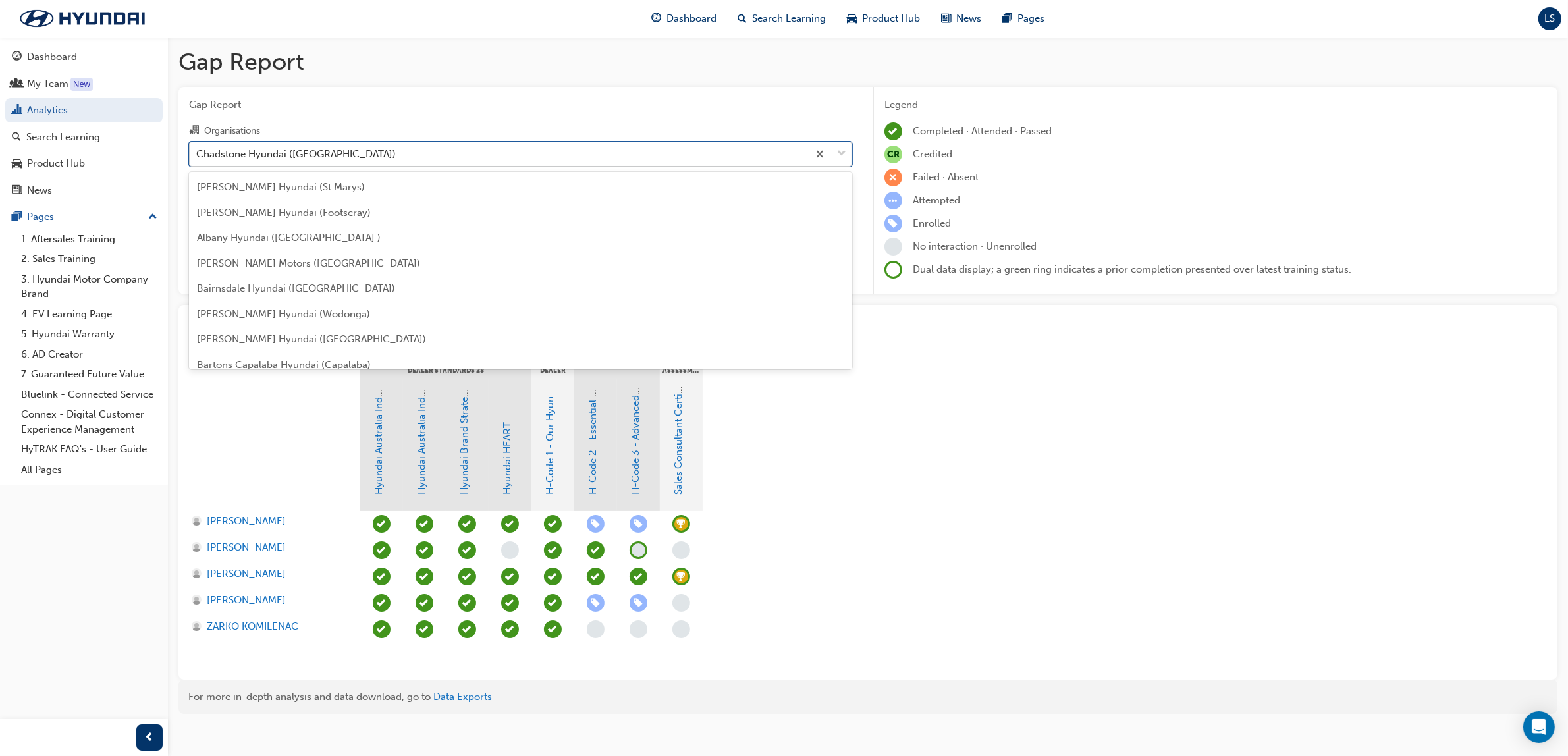
click at [362, 147] on div "Chadstone Hyundai ([GEOGRAPHIC_DATA])" at bounding box center [499, 153] width 619 height 23
click at [198, 147] on input "Organisations option Chadstone Hyundai ([GEOGRAPHIC_DATA]), selected. option Ch…" at bounding box center [197, 153] width 1 height 11
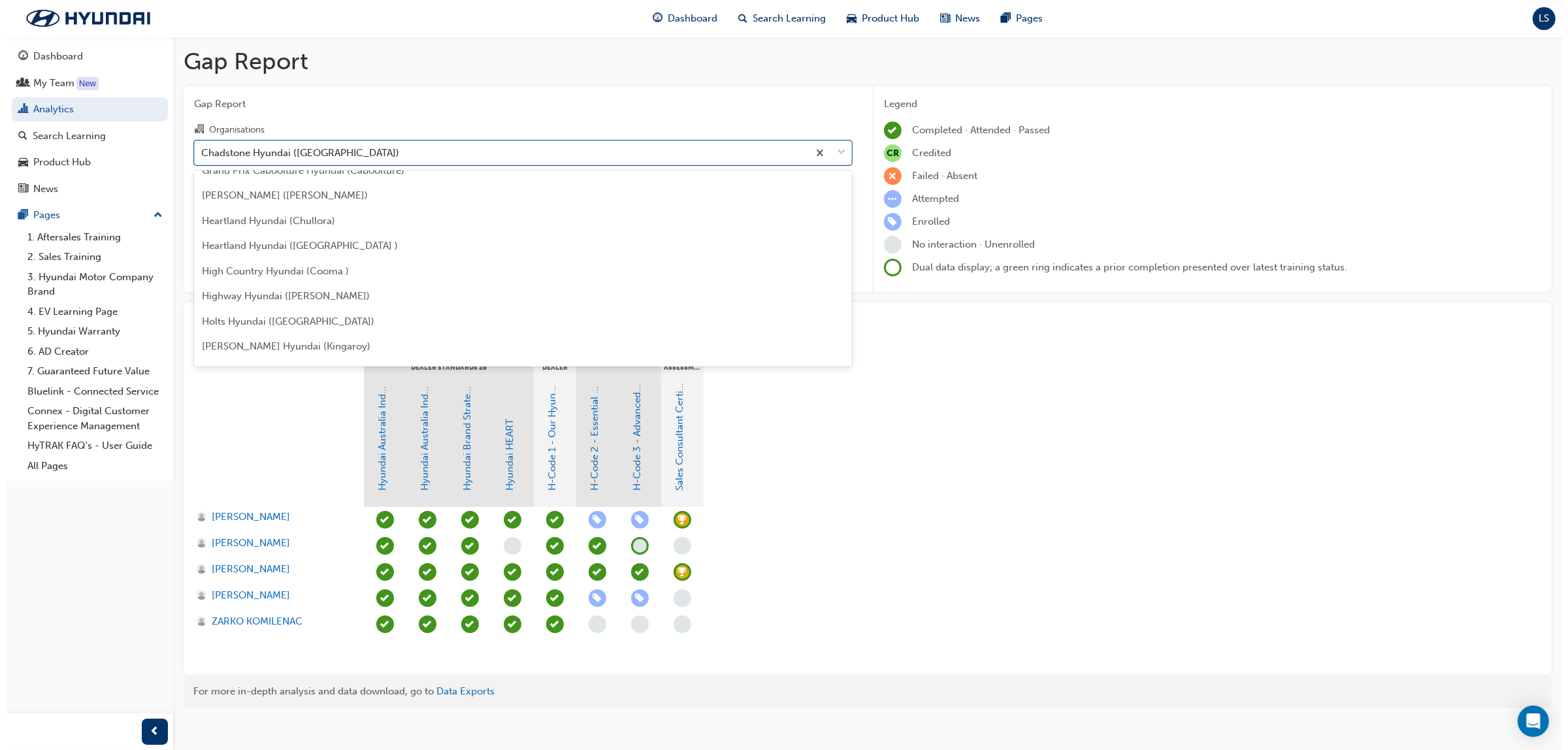
scroll to position [1523, 0]
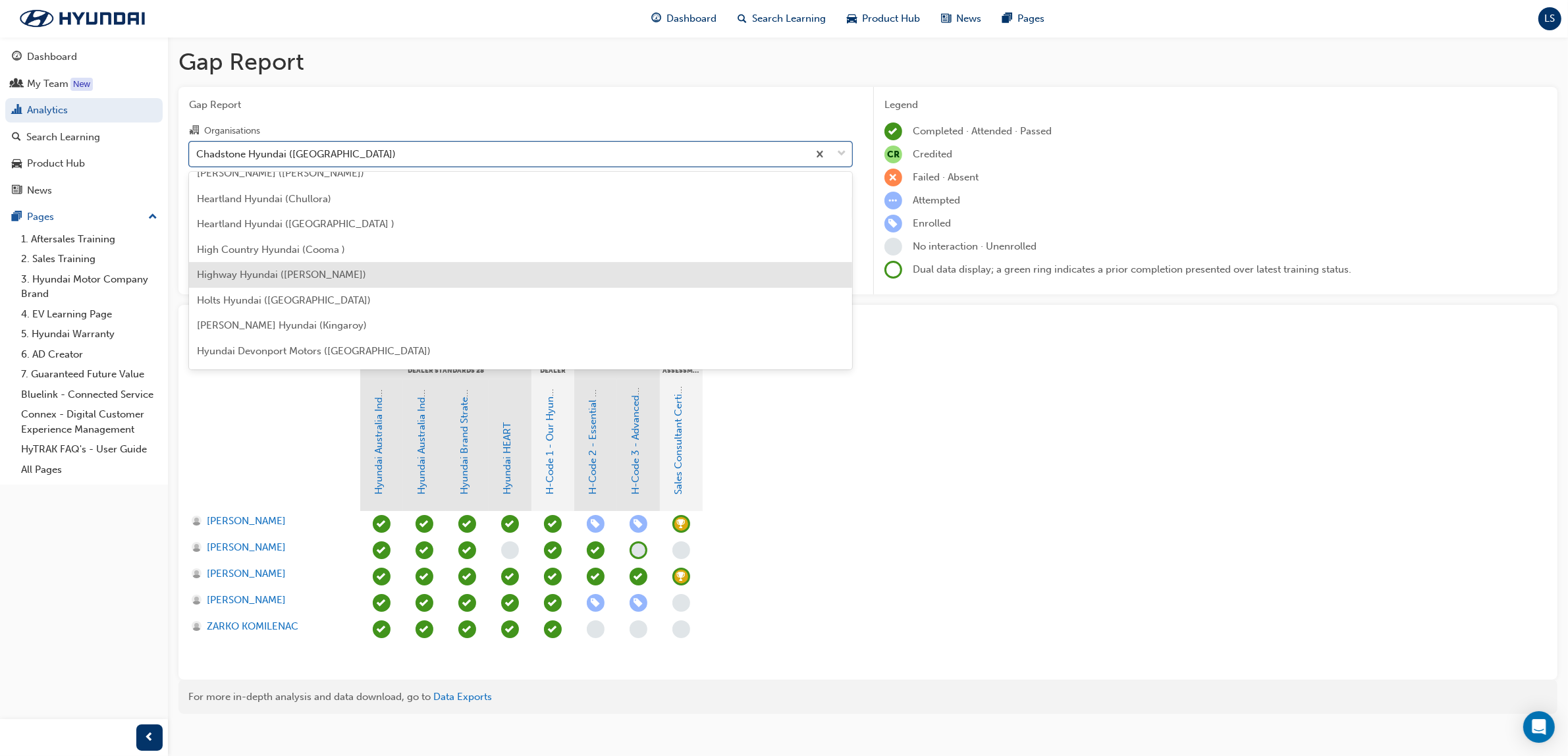
click at [294, 276] on span "Highway Hyundai ([PERSON_NAME])" at bounding box center [282, 274] width 169 height 12
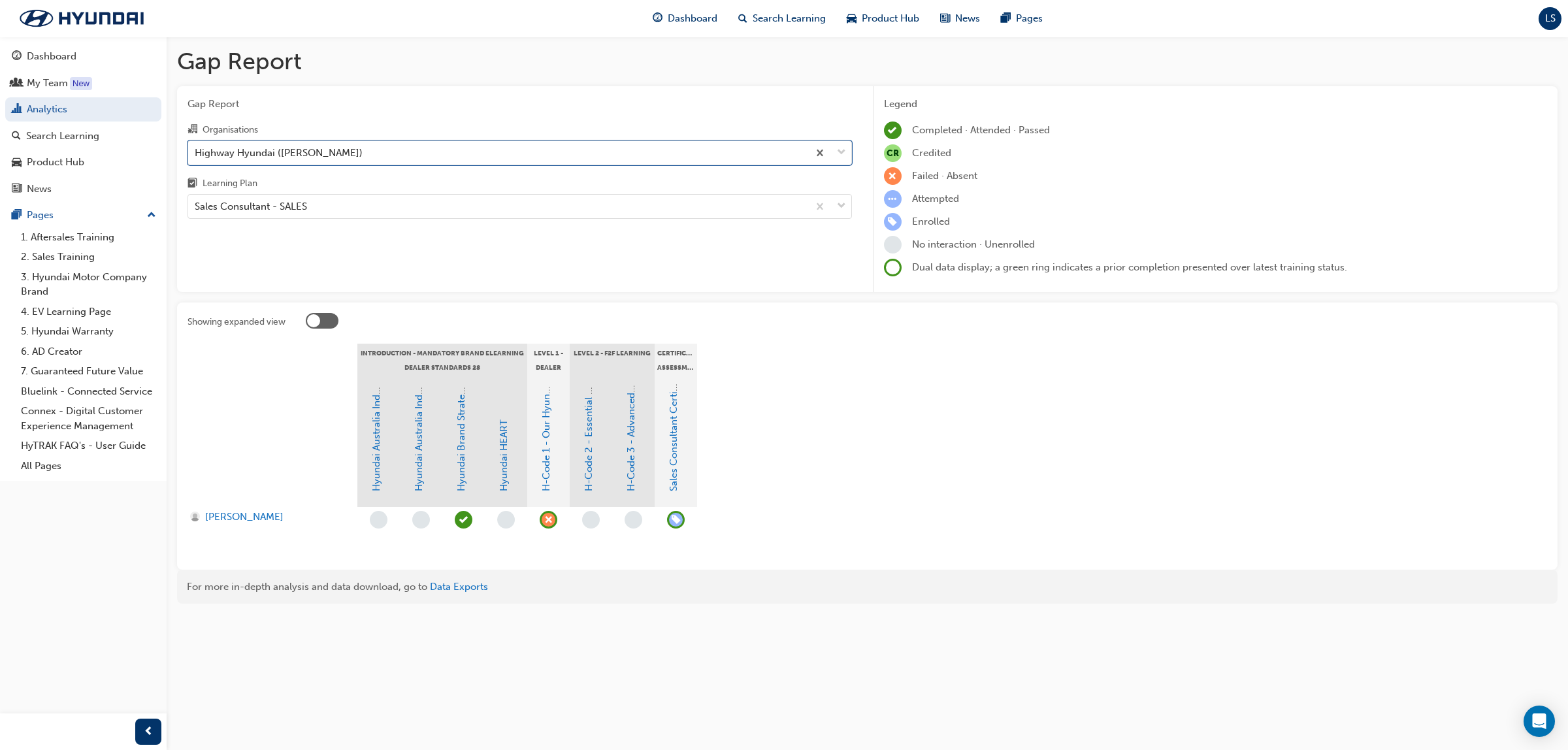
click at [677, 518] on span "learningRecordVerb_ENROLL-icon" at bounding box center [676, 520] width 18 height 18
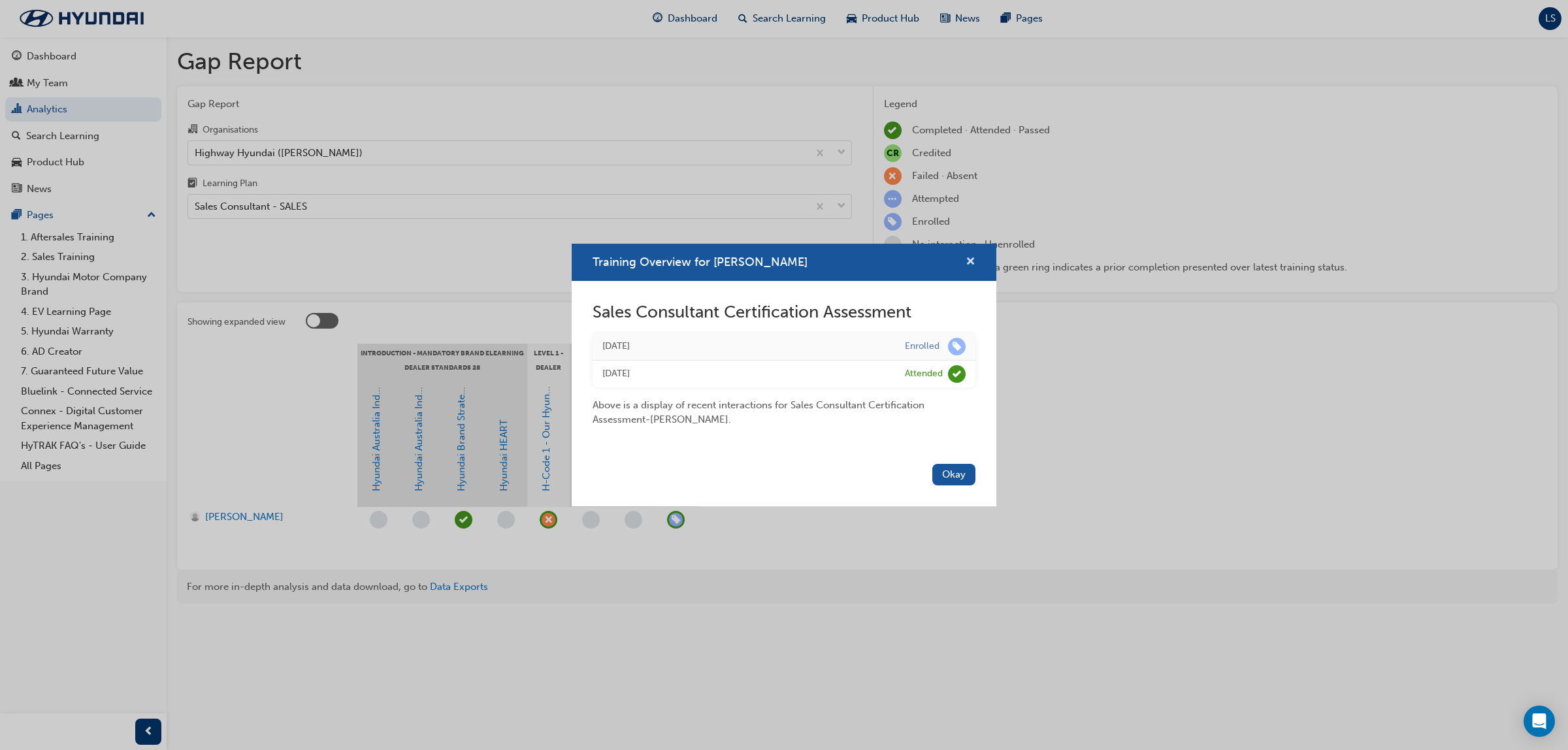
click at [969, 257] on span "cross-icon" at bounding box center [971, 263] width 10 height 12
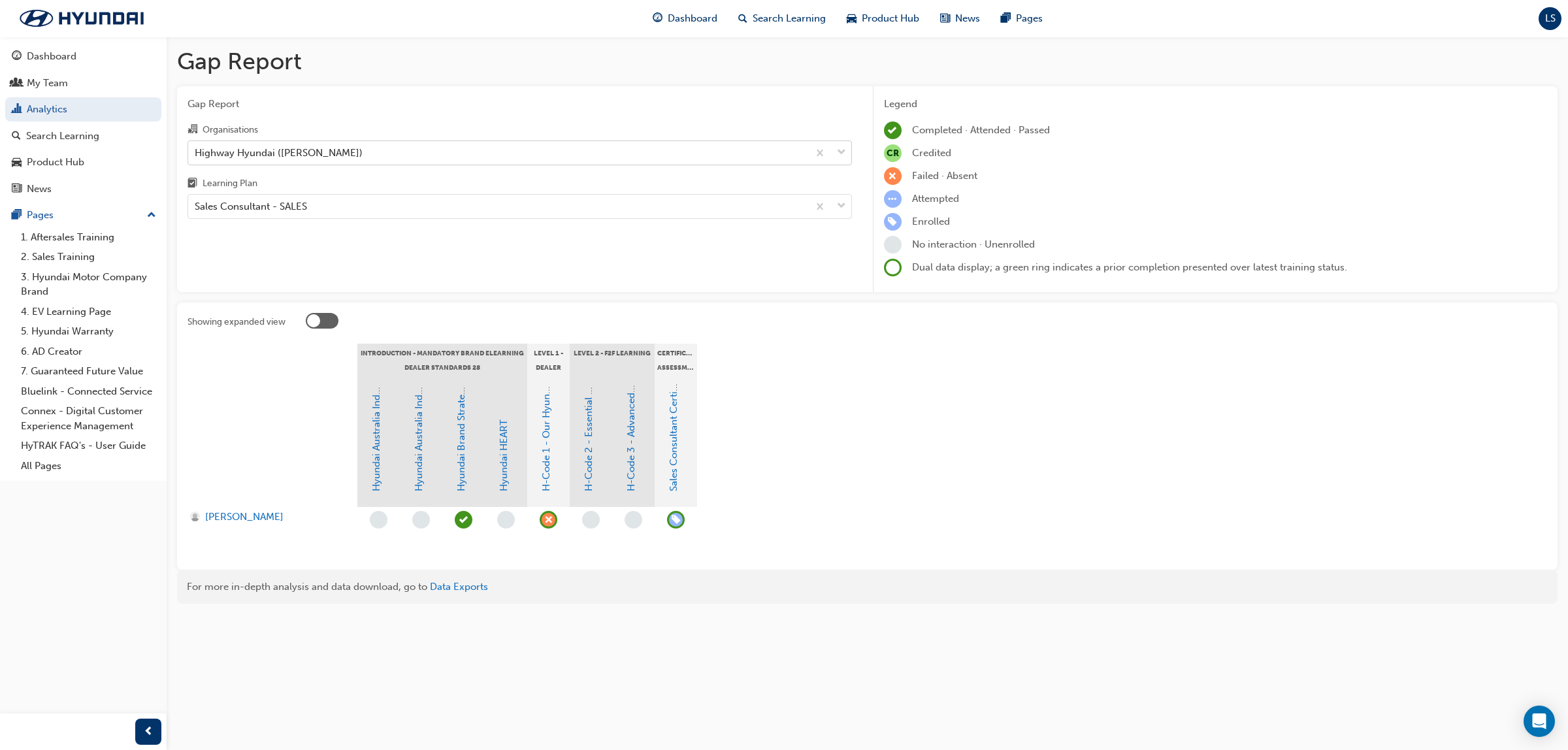
click at [274, 144] on div "Highway Hyundai ([PERSON_NAME])" at bounding box center [498, 152] width 620 height 23
click at [196, 146] on input "Organisations Highway Hyundai ([PERSON_NAME])" at bounding box center [195, 152] width 1 height 11
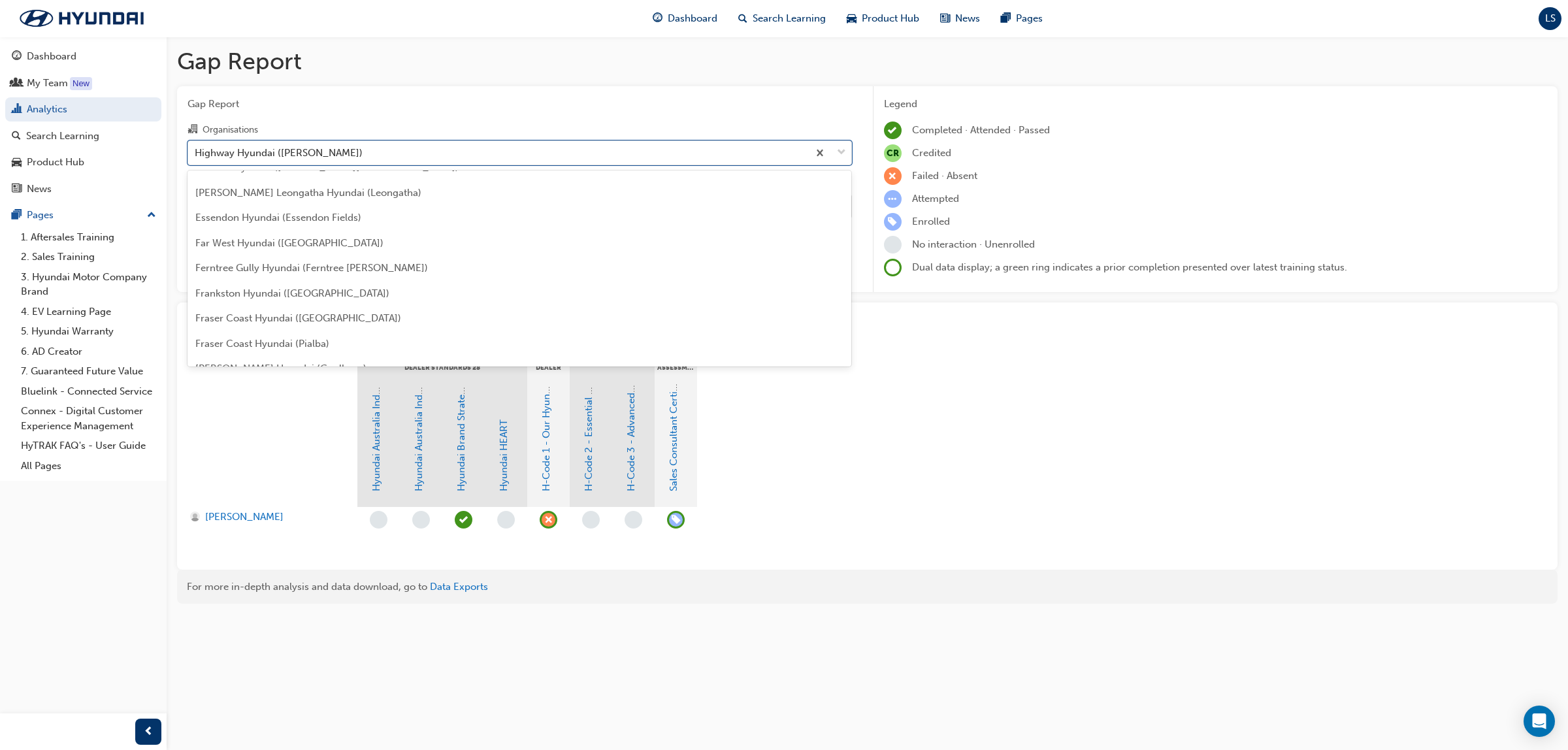
scroll to position [1121, 0]
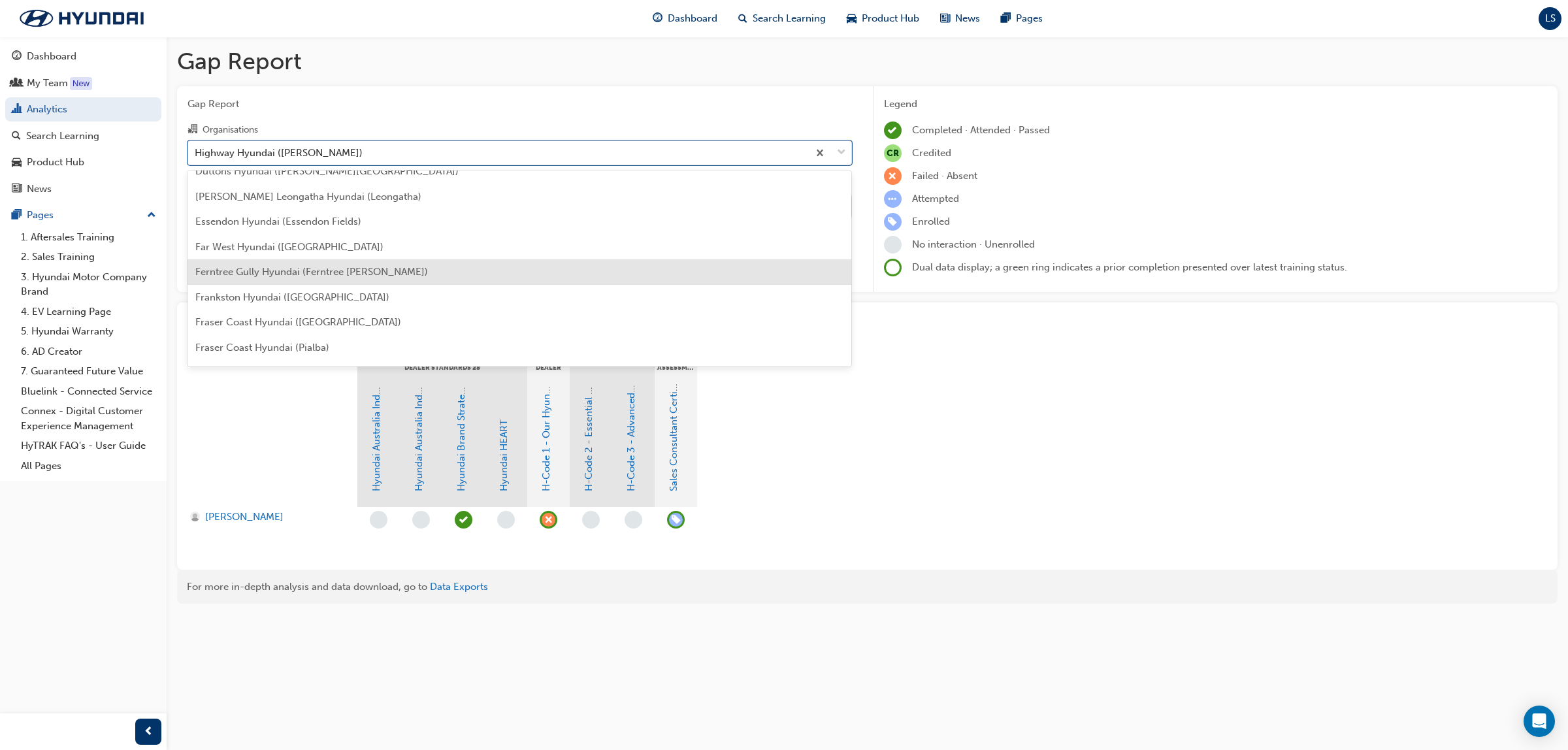
click at [295, 266] on span "Ferntree Gully Hyundai (Ferntree [PERSON_NAME])" at bounding box center [312, 271] width 232 height 12
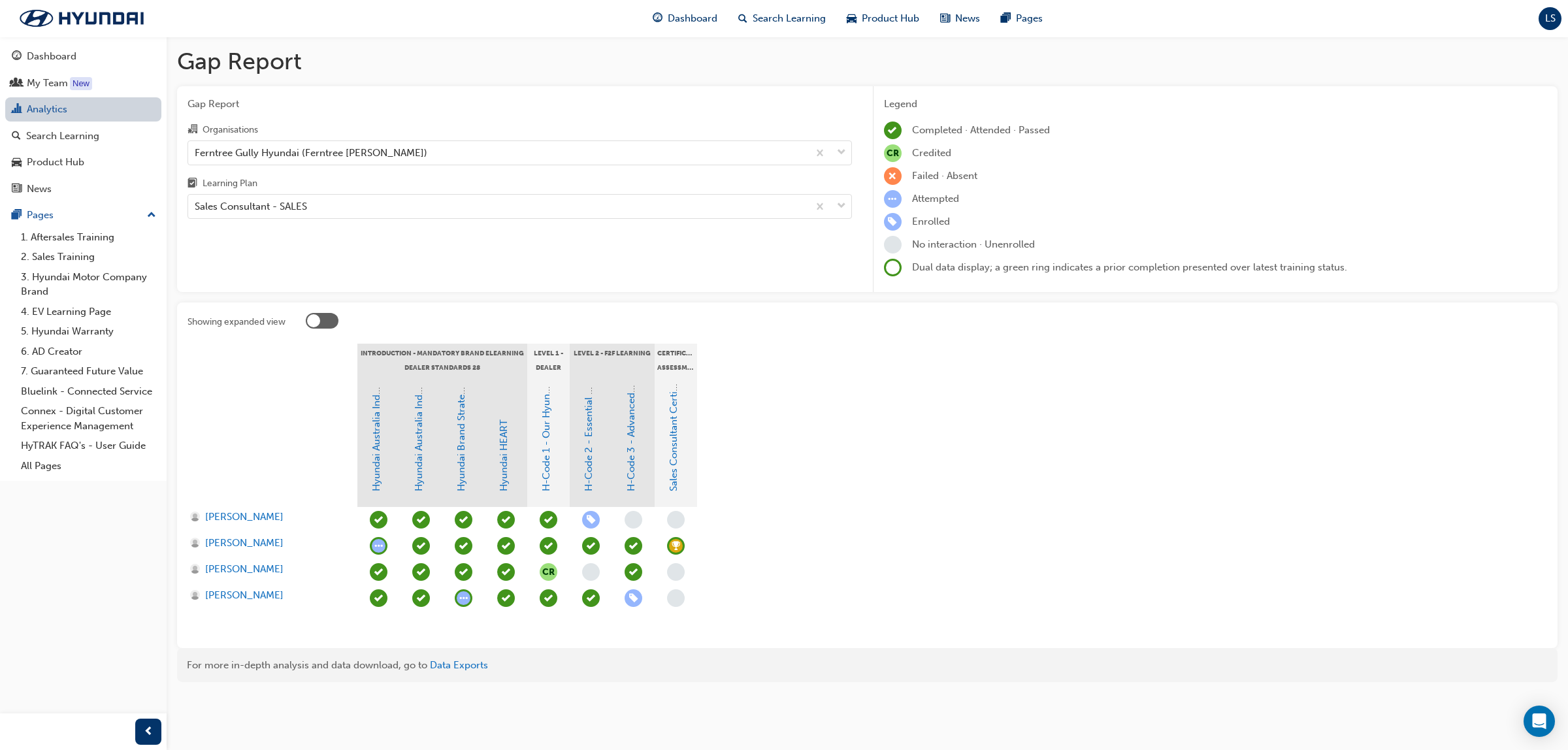
click at [40, 118] on link "Analytics" at bounding box center [83, 109] width 156 height 24
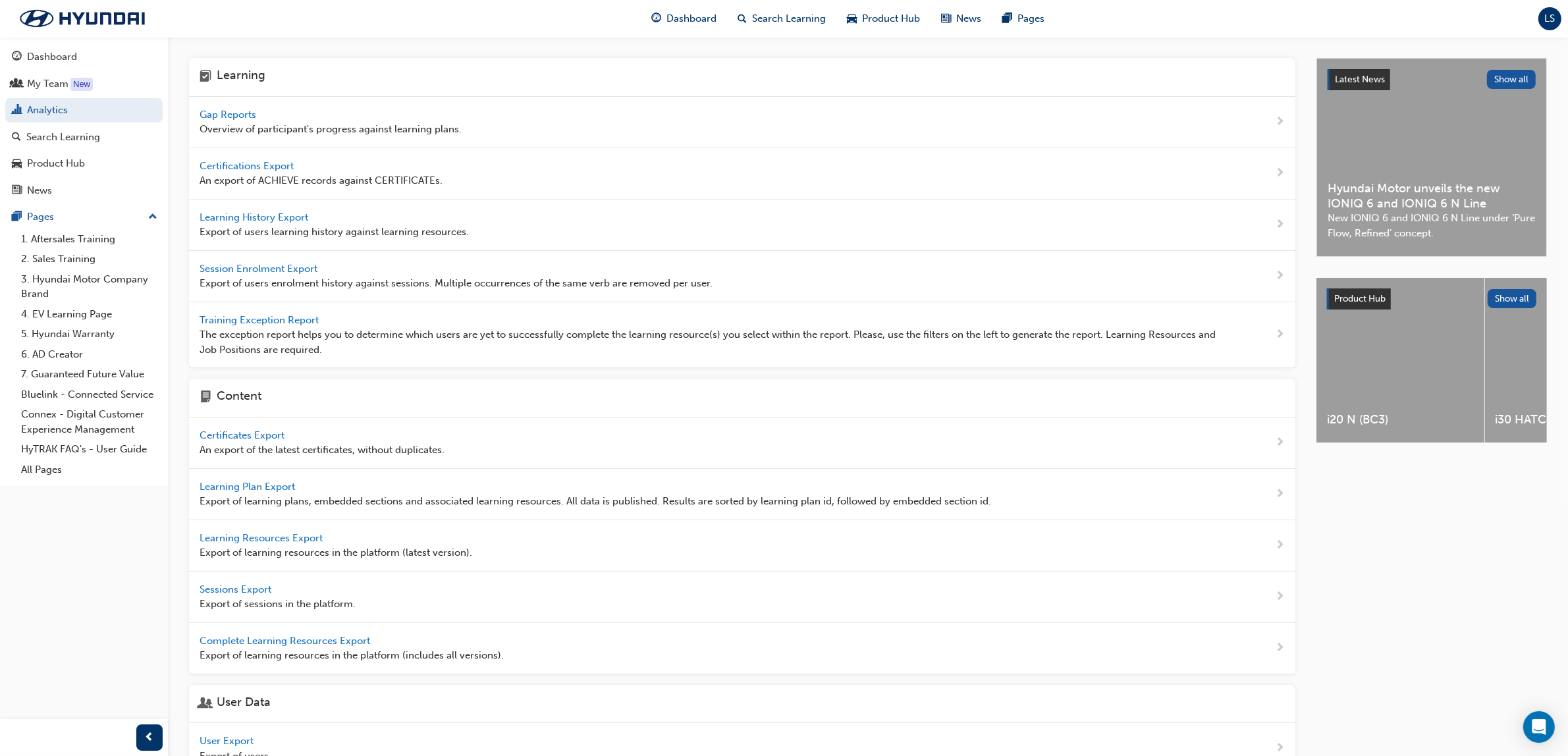
click at [283, 274] on span "Session Enrolment Export" at bounding box center [260, 268] width 121 height 12
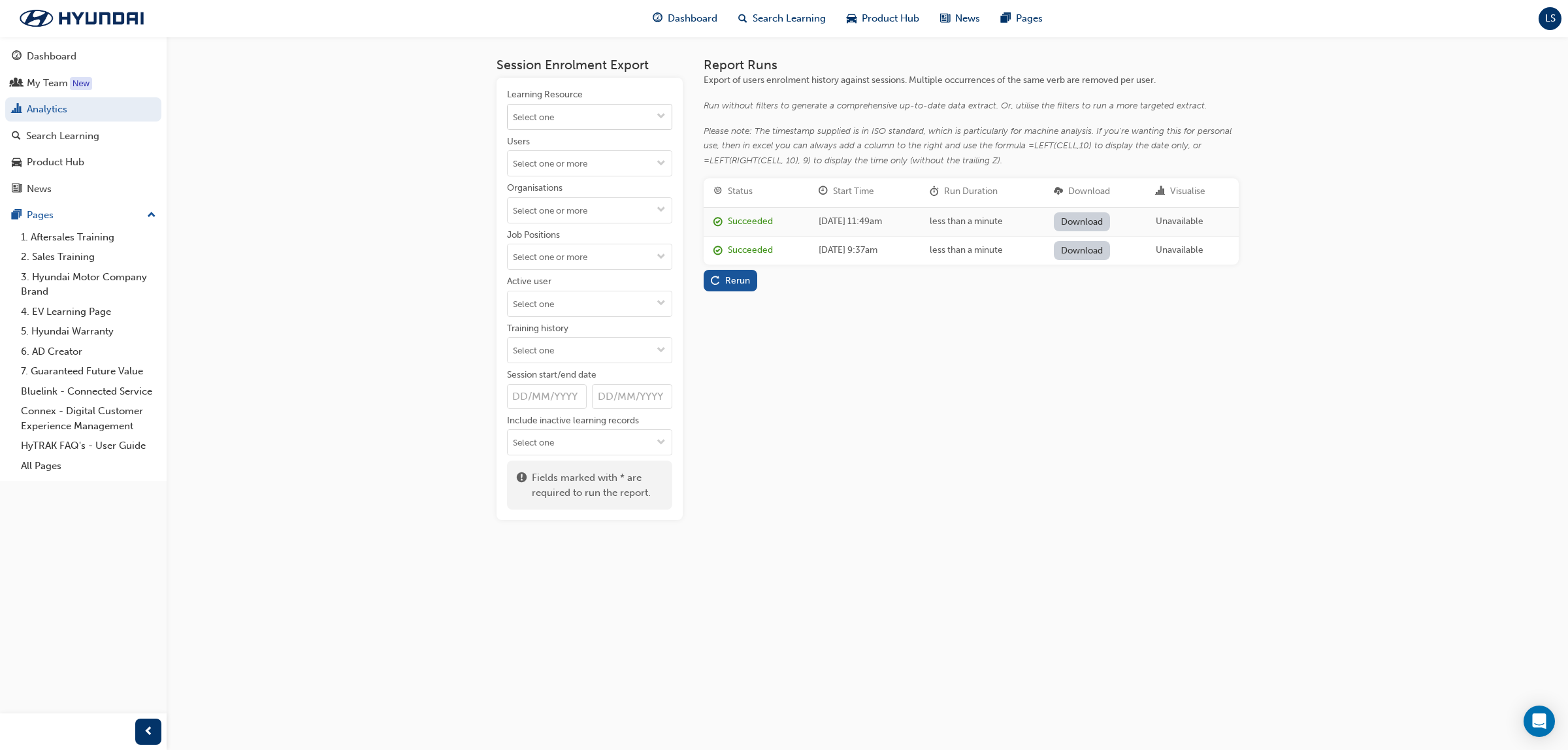
click at [553, 127] on input "Learning Resource" at bounding box center [590, 117] width 164 height 25
type input "Certified"
click at [600, 142] on li "Certified Sales Consultant Event 2025 SALES_CSAE2025 LIVE" at bounding box center [590, 157] width 165 height 55
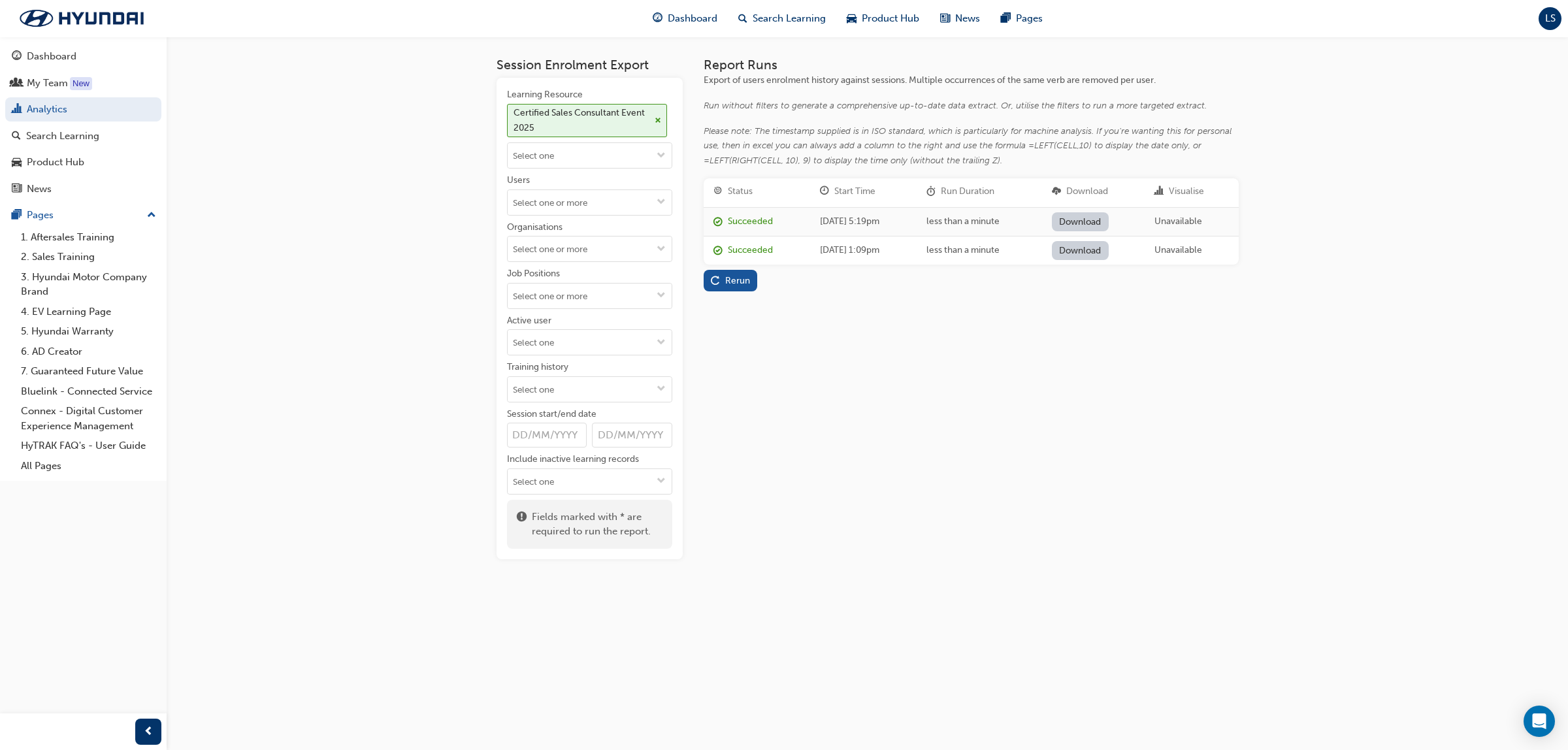
click at [738, 260] on td "Succeeded" at bounding box center [757, 250] width 107 height 29
click at [746, 280] on div "Rerun" at bounding box center [738, 280] width 25 height 11
click at [1101, 217] on link "Download" at bounding box center [1080, 222] width 57 height 19
click at [53, 112] on link "Analytics" at bounding box center [83, 109] width 156 height 24
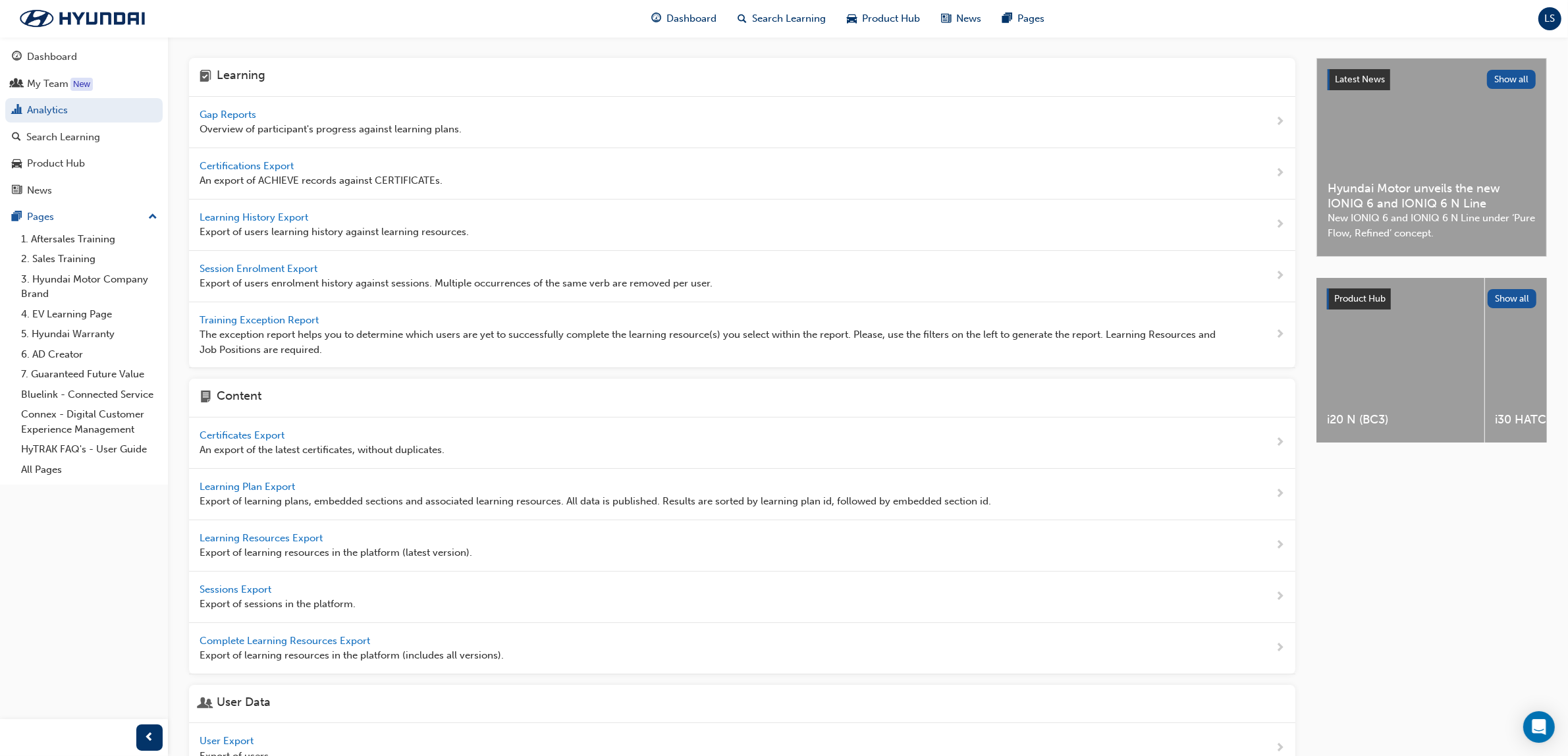
click at [231, 110] on span "Gap Reports" at bounding box center [229, 114] width 59 height 12
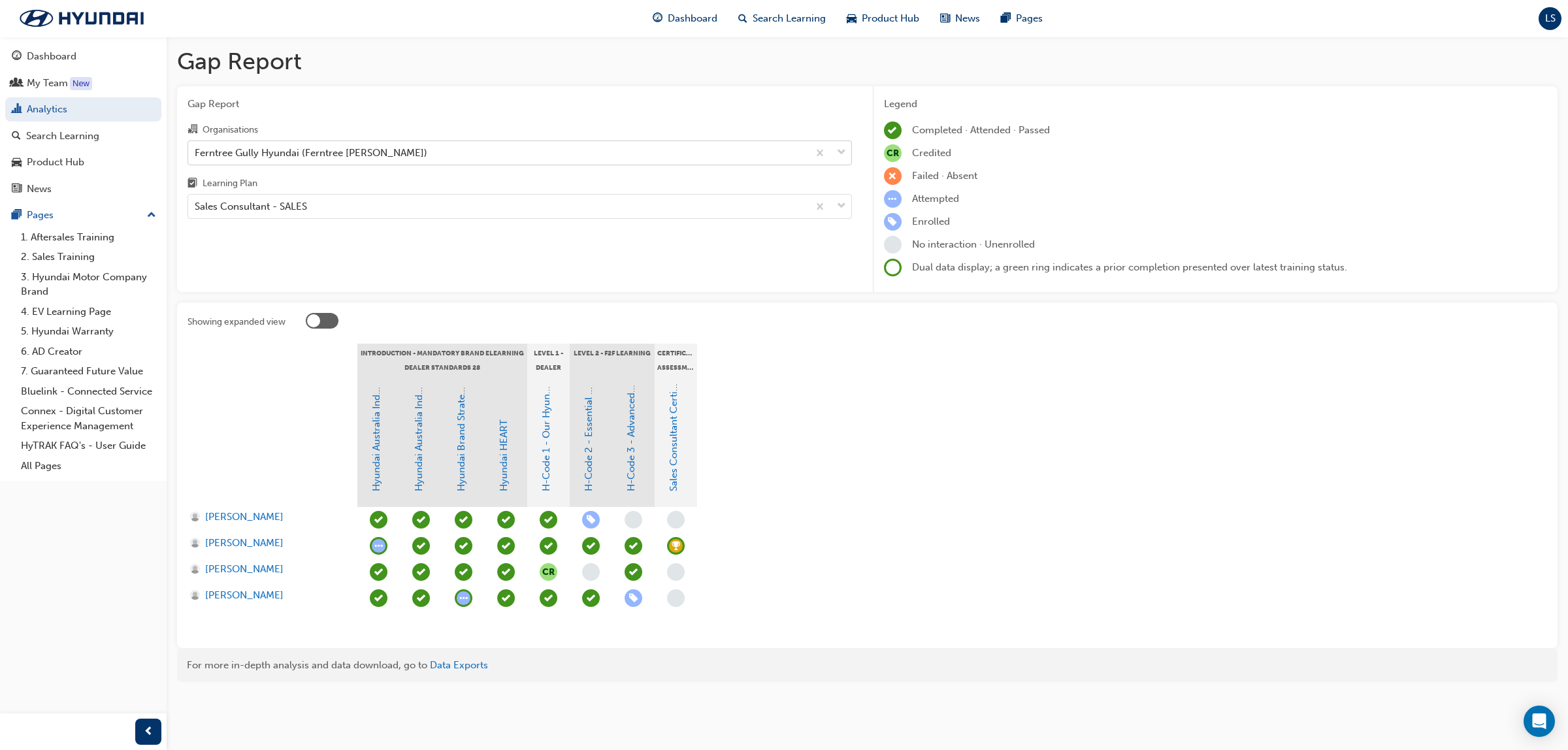
click at [345, 152] on div "Ferntree Gully Hyundai (Ferntree [PERSON_NAME])" at bounding box center [311, 152] width 232 height 15
click at [196, 152] on input "Organisations Ferntree Gully Hyundai (Ferntree [PERSON_NAME])" at bounding box center [195, 152] width 1 height 11
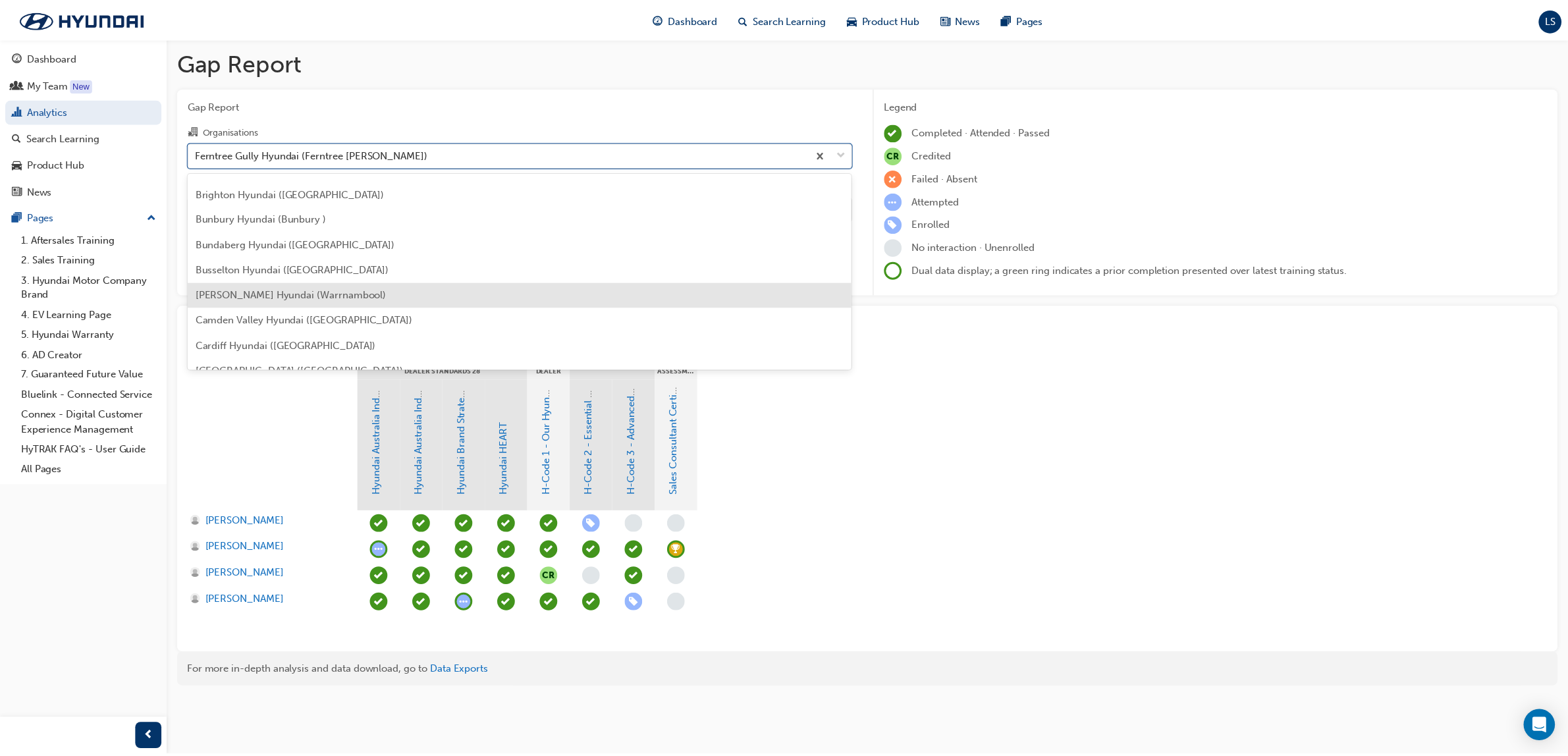
scroll to position [314, 0]
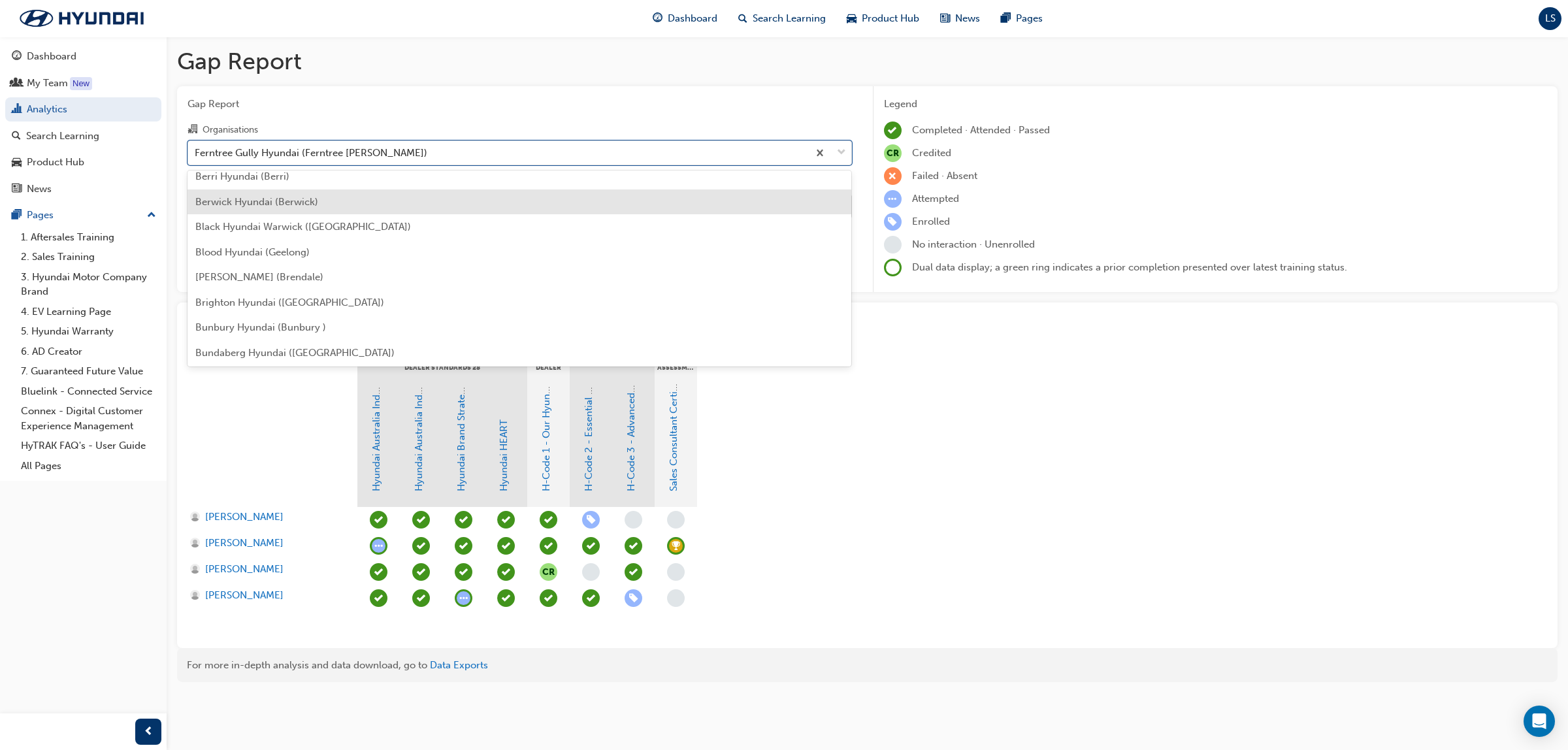
click at [262, 200] on span "Berwick Hyundai (Berwick)" at bounding box center [257, 202] width 123 height 12
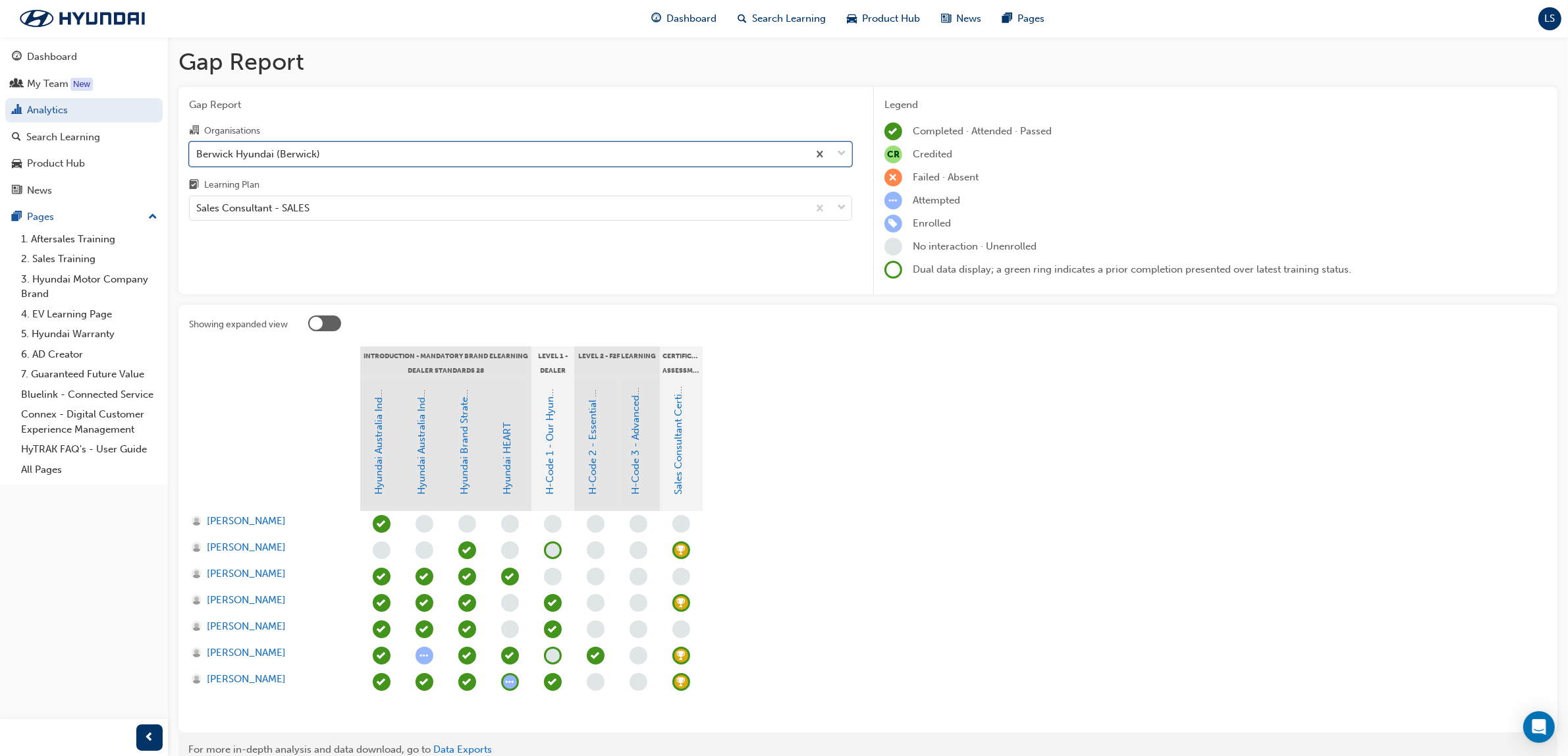
click at [296, 154] on div "Berwick Hyundai (Berwick)" at bounding box center [258, 154] width 124 height 15
click at [198, 154] on input "Organisations option Berwick Hyundai (Berwick), selected. 0 results available. …" at bounding box center [197, 153] width 1 height 11
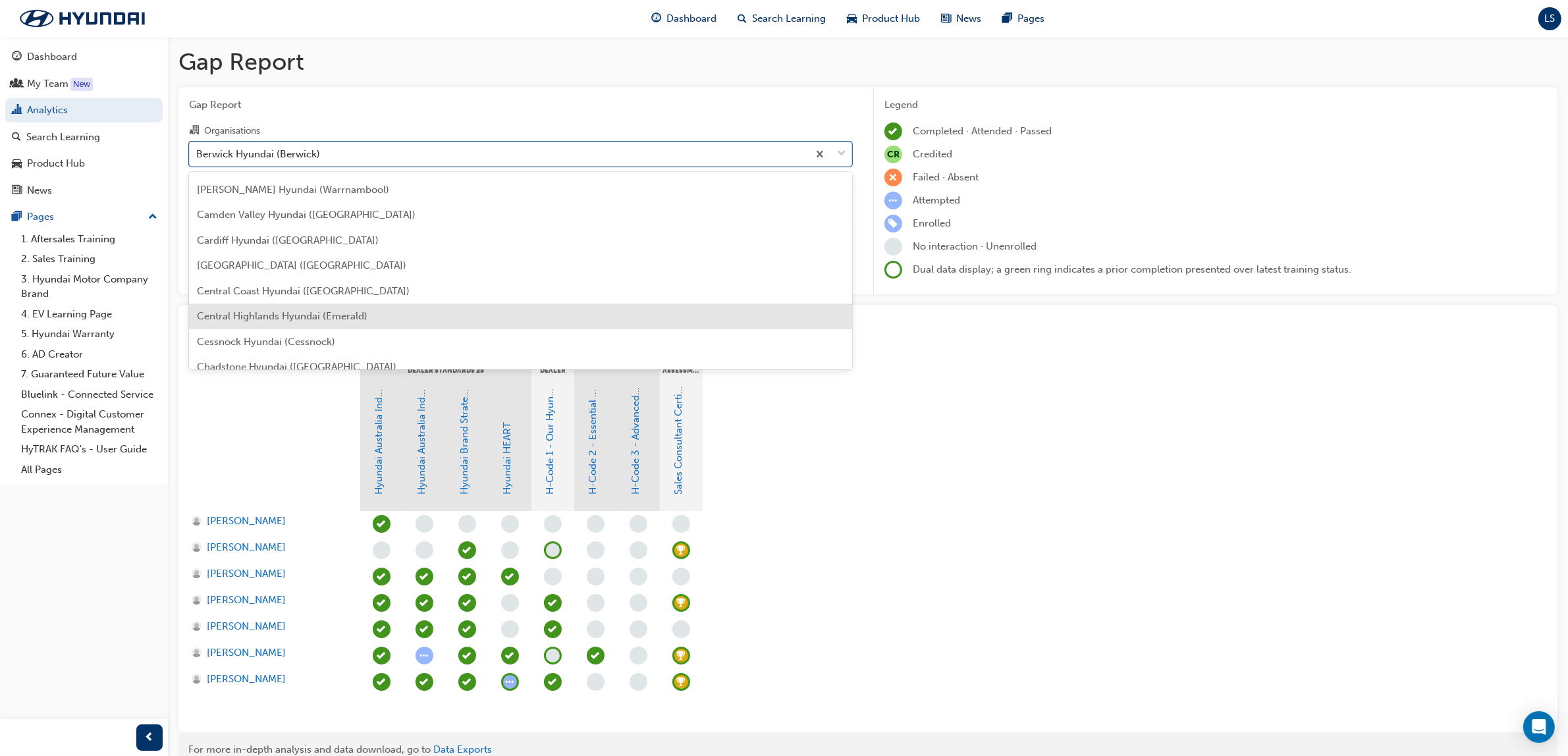
scroll to position [580, 0]
click at [282, 320] on span "Chadstone Hyundai ([GEOGRAPHIC_DATA])" at bounding box center [297, 317] width 200 height 12
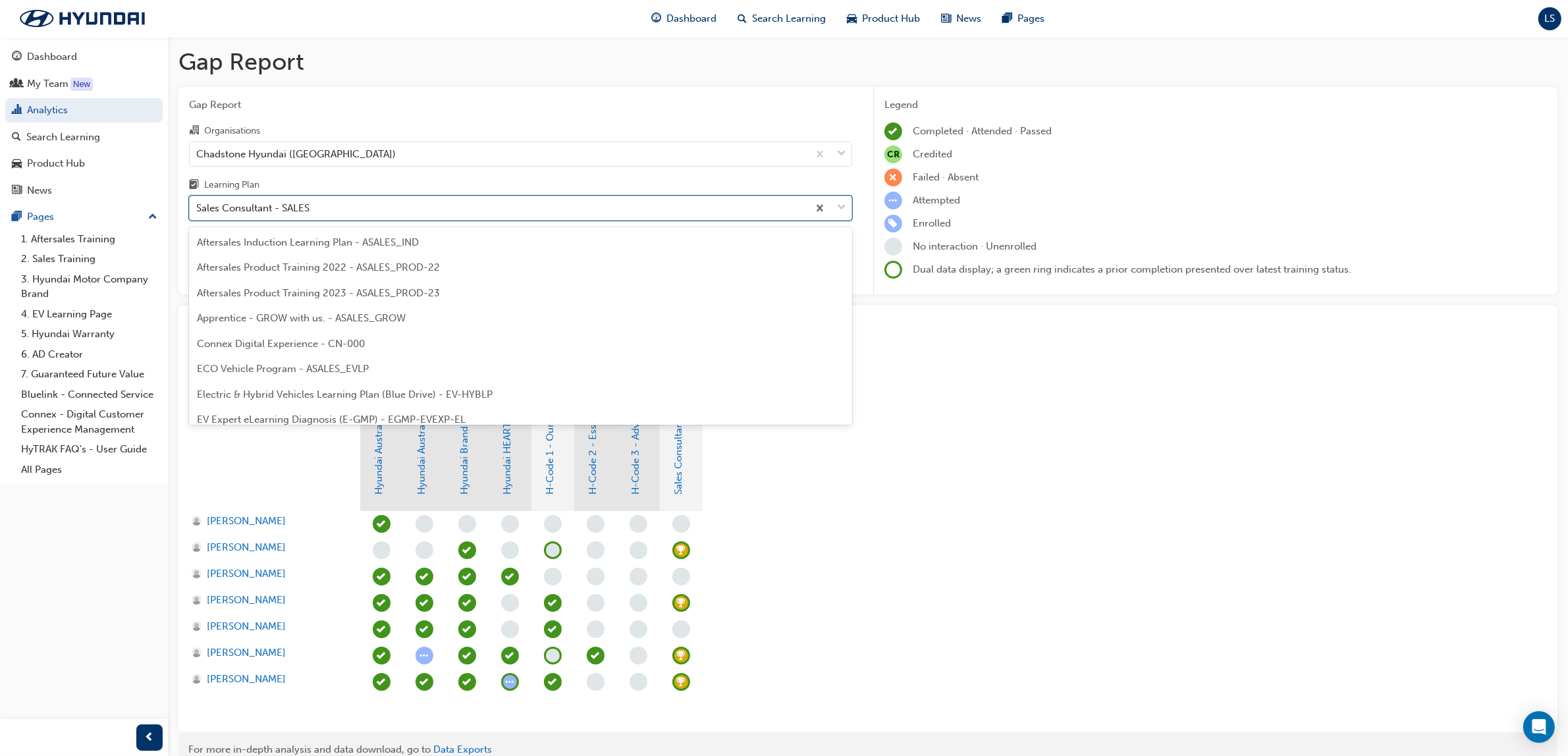
click at [250, 208] on div "Sales Consultant - SALES" at bounding box center [253, 209] width 113 height 15
click at [198, 208] on input "Learning Plan option Sales Consultant - SALES focused, 29 of 32. 32 results ava…" at bounding box center [197, 207] width 1 height 11
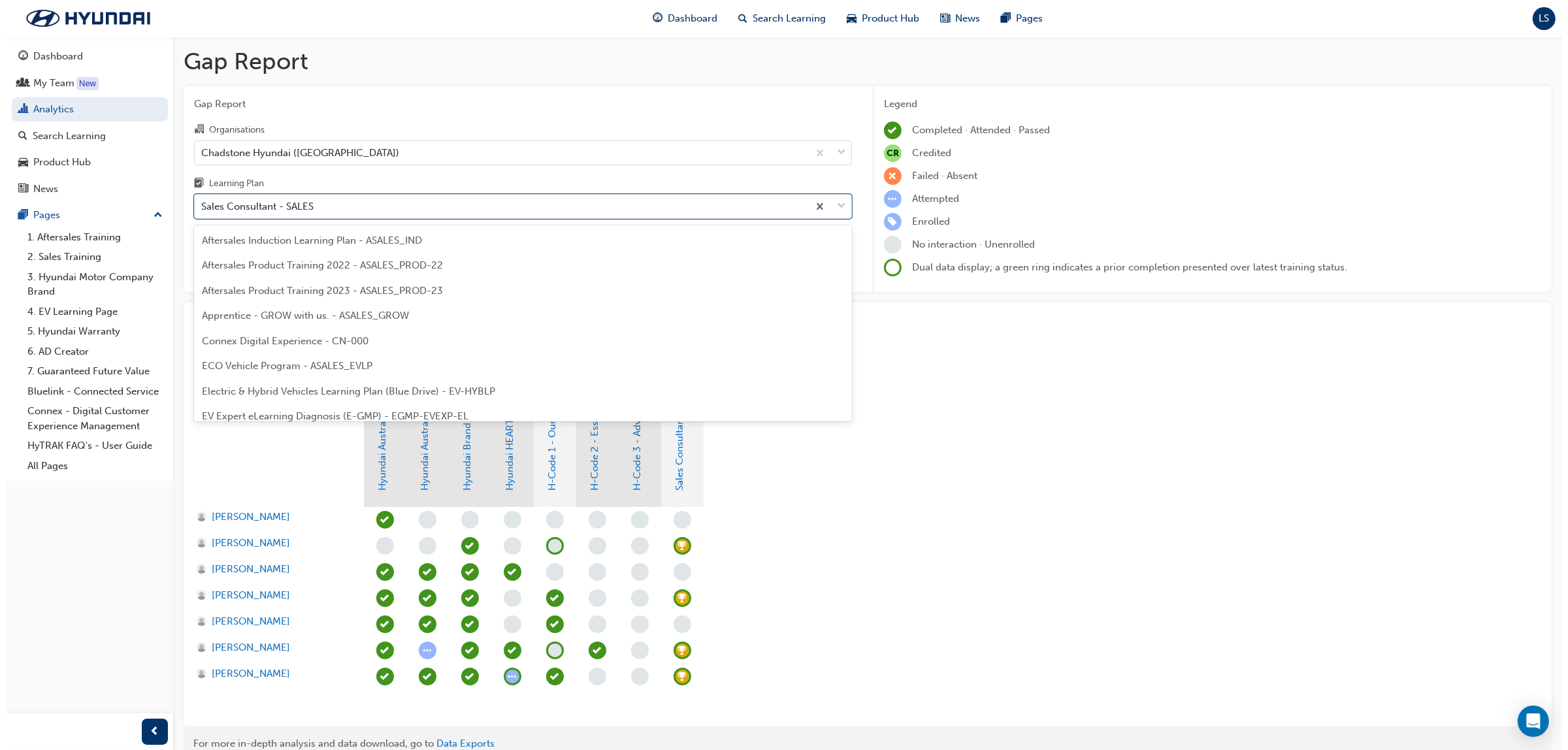
scroll to position [543, 0]
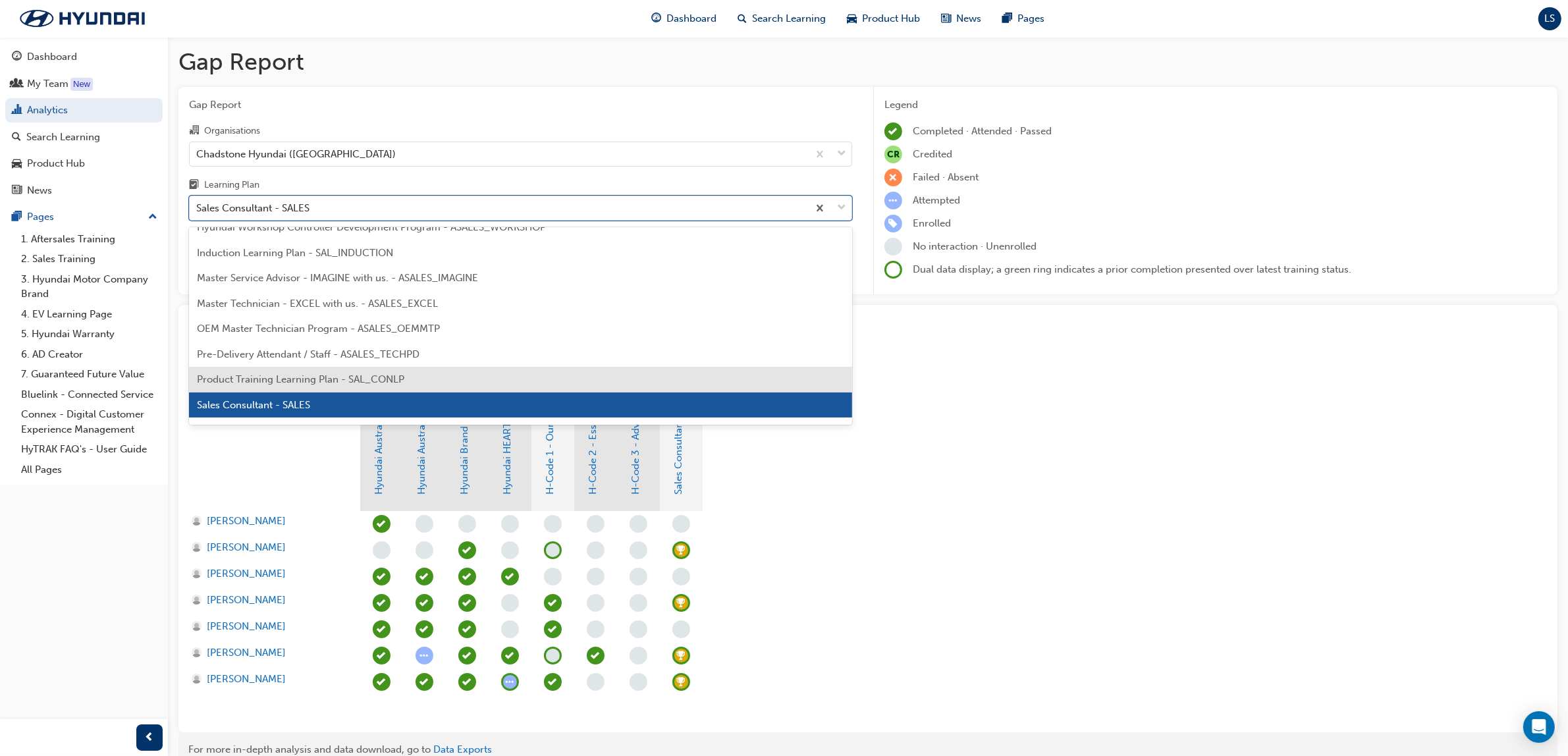
click at [350, 370] on div "Product Training Learning Plan - SAL_CONLP" at bounding box center [520, 379] width 663 height 25
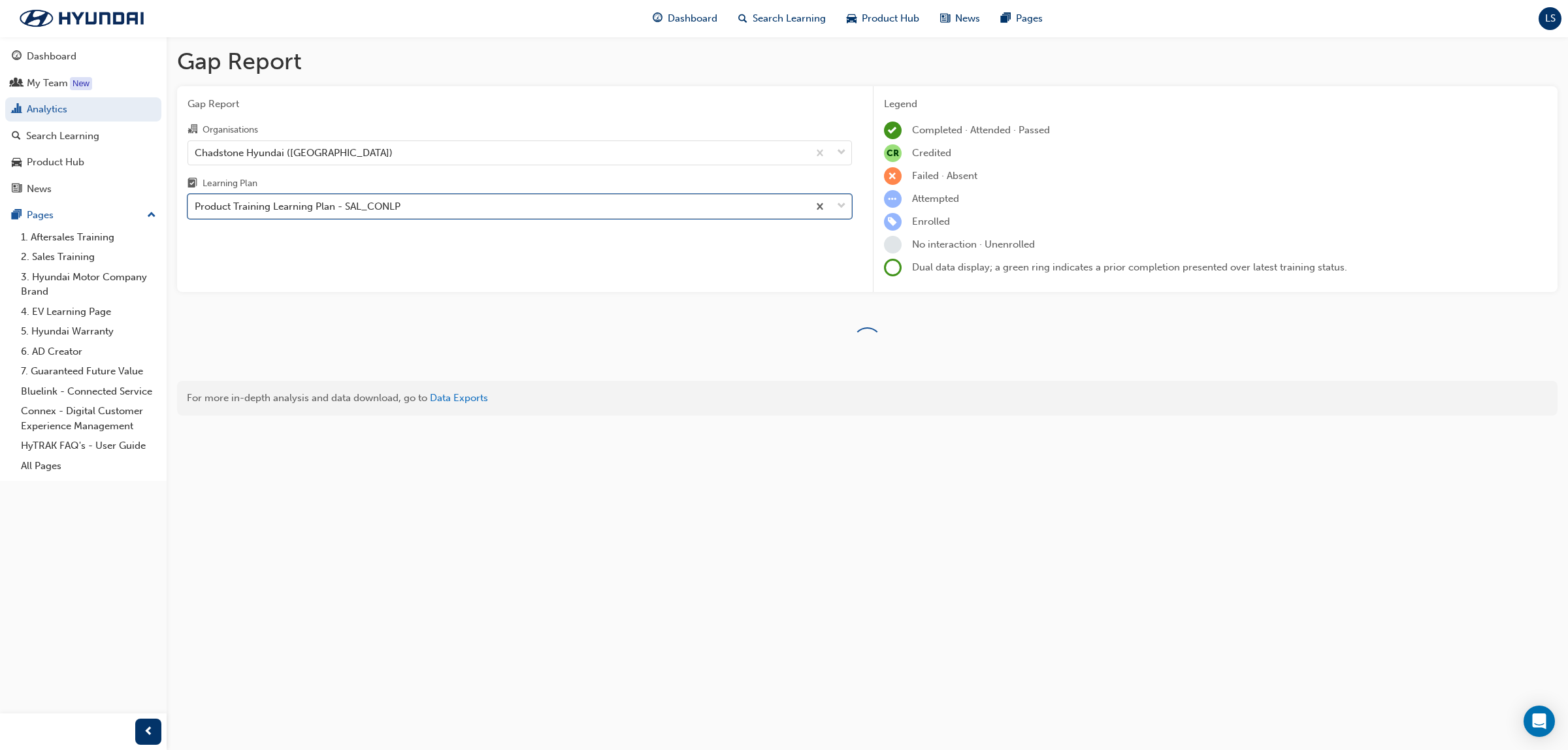
click at [327, 206] on div "Product Training Learning Plan - SAL_CONLP" at bounding box center [297, 207] width 206 height 15
click at [196, 206] on input "Learning Plan option Product Training Learning Plan - SAL_CONLP, selected. 0 re…" at bounding box center [195, 206] width 1 height 11
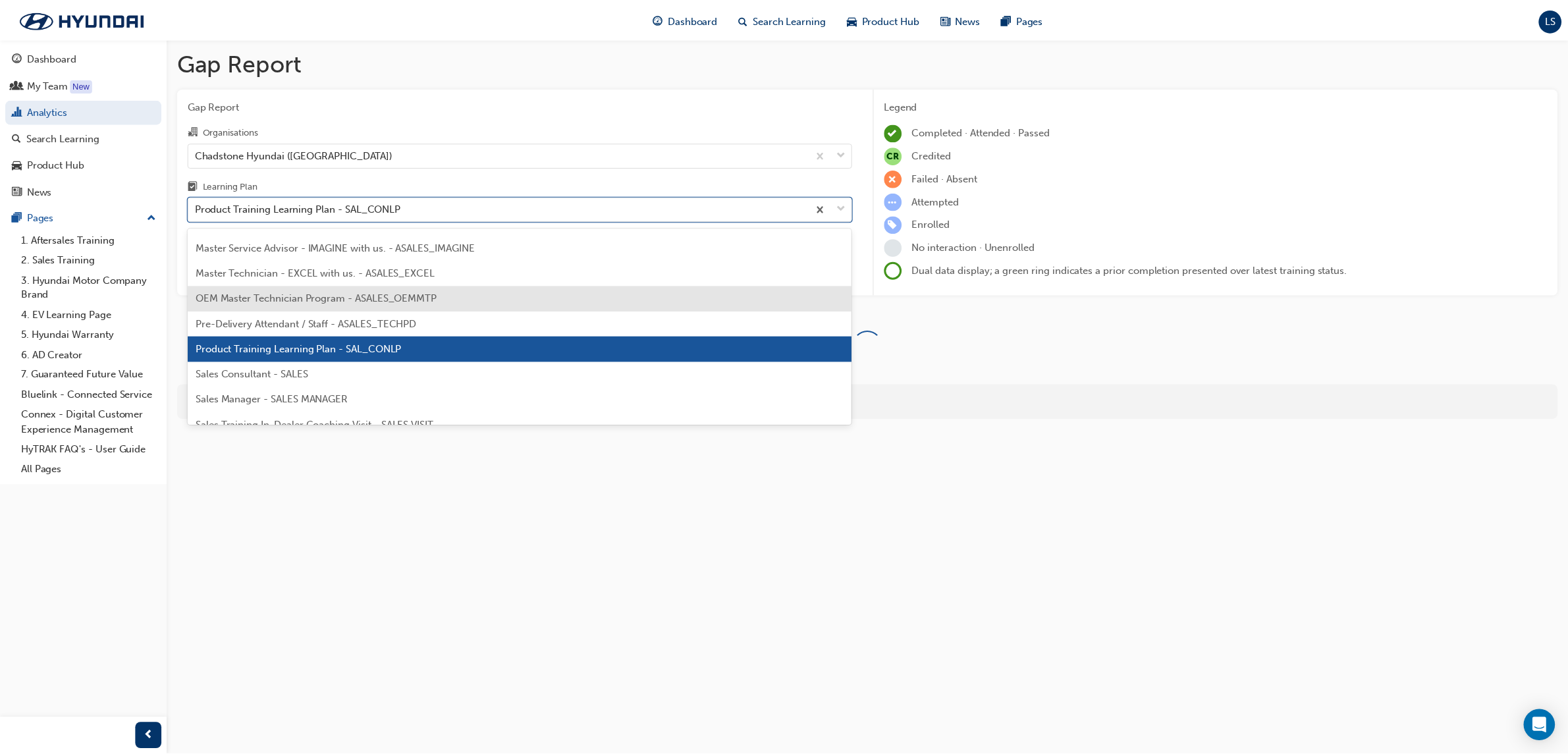
scroll to position [605, 0]
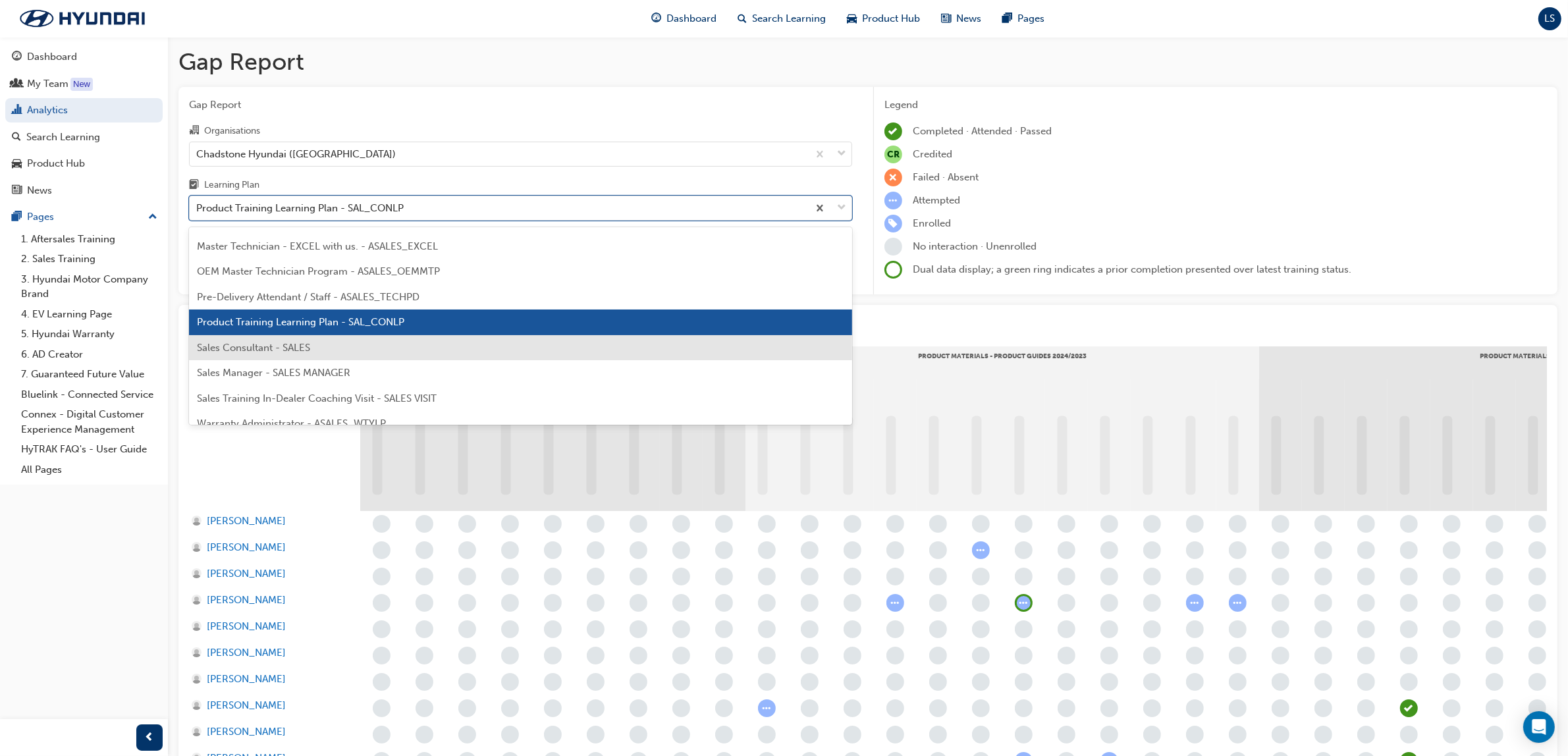
click at [304, 354] on div "Sales Consultant - SALES" at bounding box center [520, 348] width 663 height 25
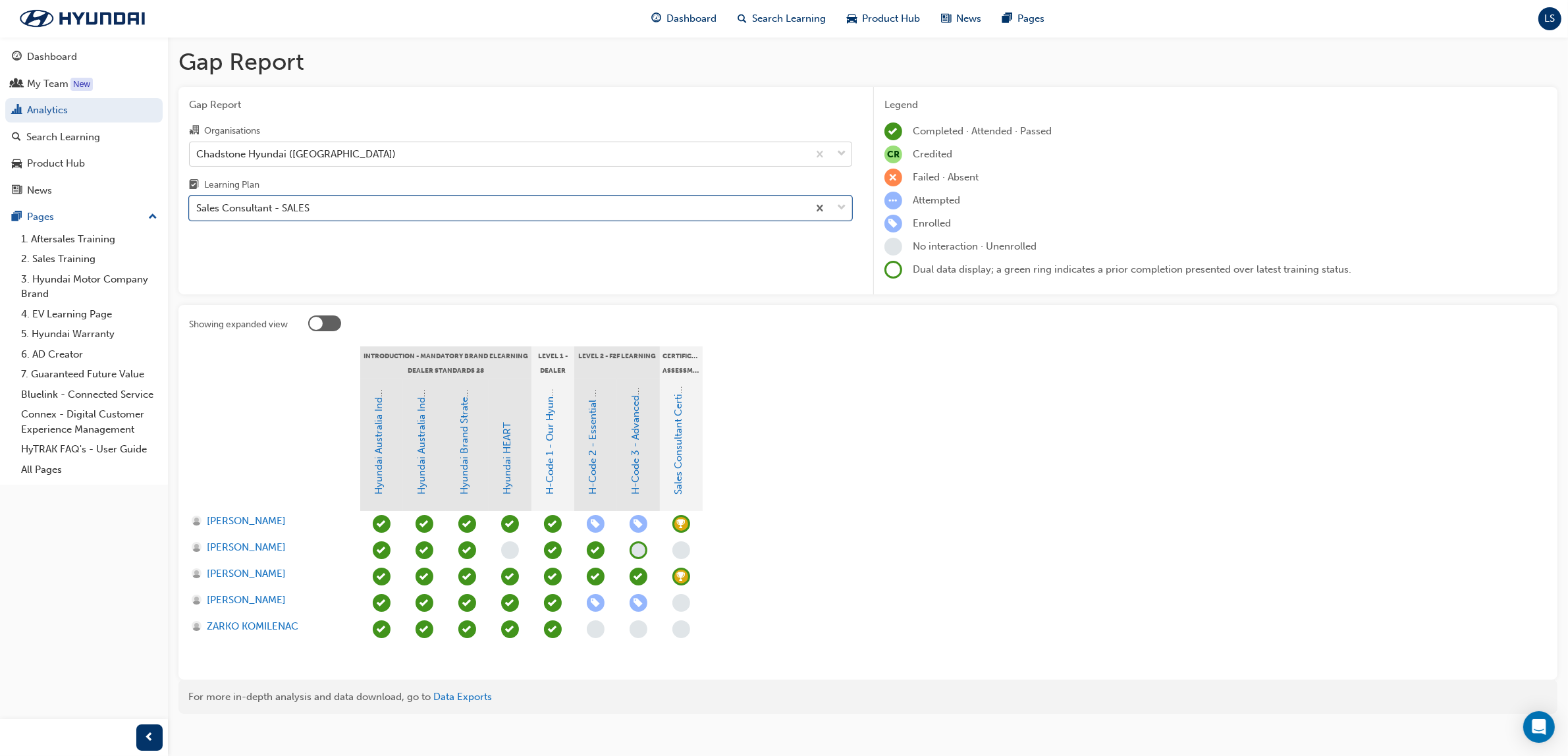
click at [264, 154] on div "Chadstone Hyundai ([GEOGRAPHIC_DATA])" at bounding box center [296, 154] width 200 height 15
click at [198, 154] on input "Organisations Chadstone Hyundai ([GEOGRAPHIC_DATA])" at bounding box center [197, 153] width 1 height 11
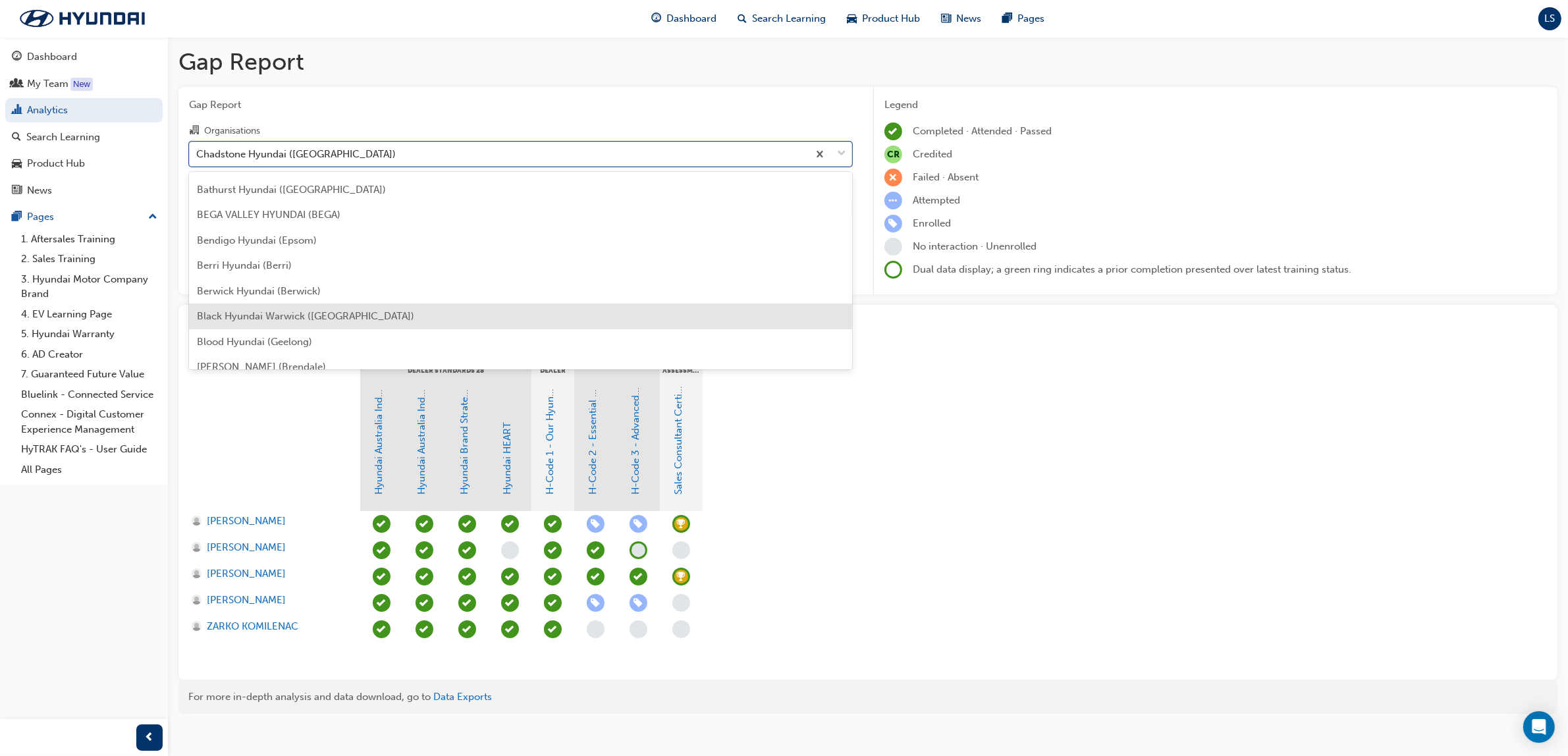
scroll to position [218, 0]
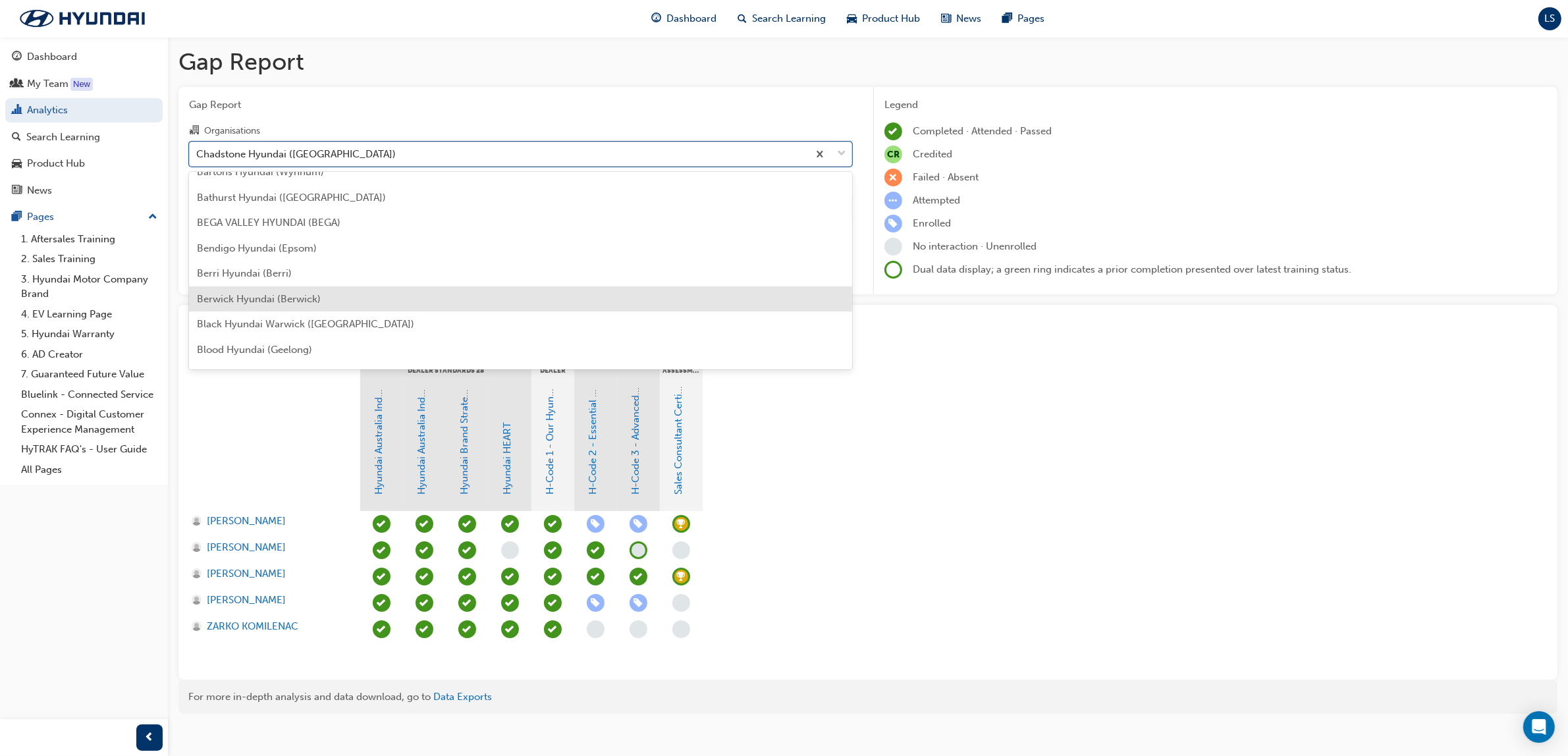
click at [235, 302] on span "Berwick Hyundai (Berwick)" at bounding box center [259, 298] width 124 height 12
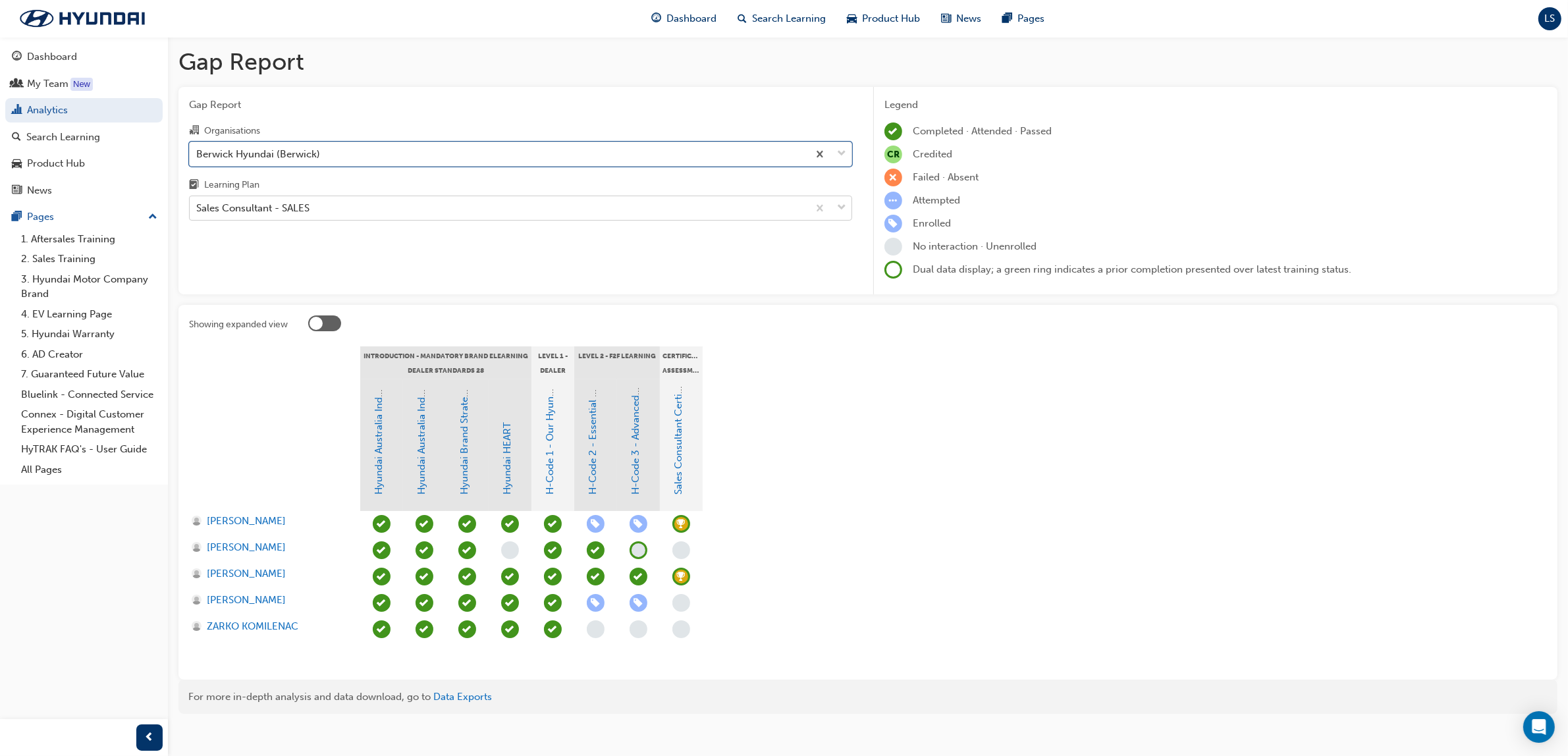
click at [241, 210] on div "Sales Consultant - SALES" at bounding box center [253, 209] width 113 height 15
click at [198, 210] on input "Learning Plan Sales Consultant - SALES" at bounding box center [197, 207] width 1 height 11
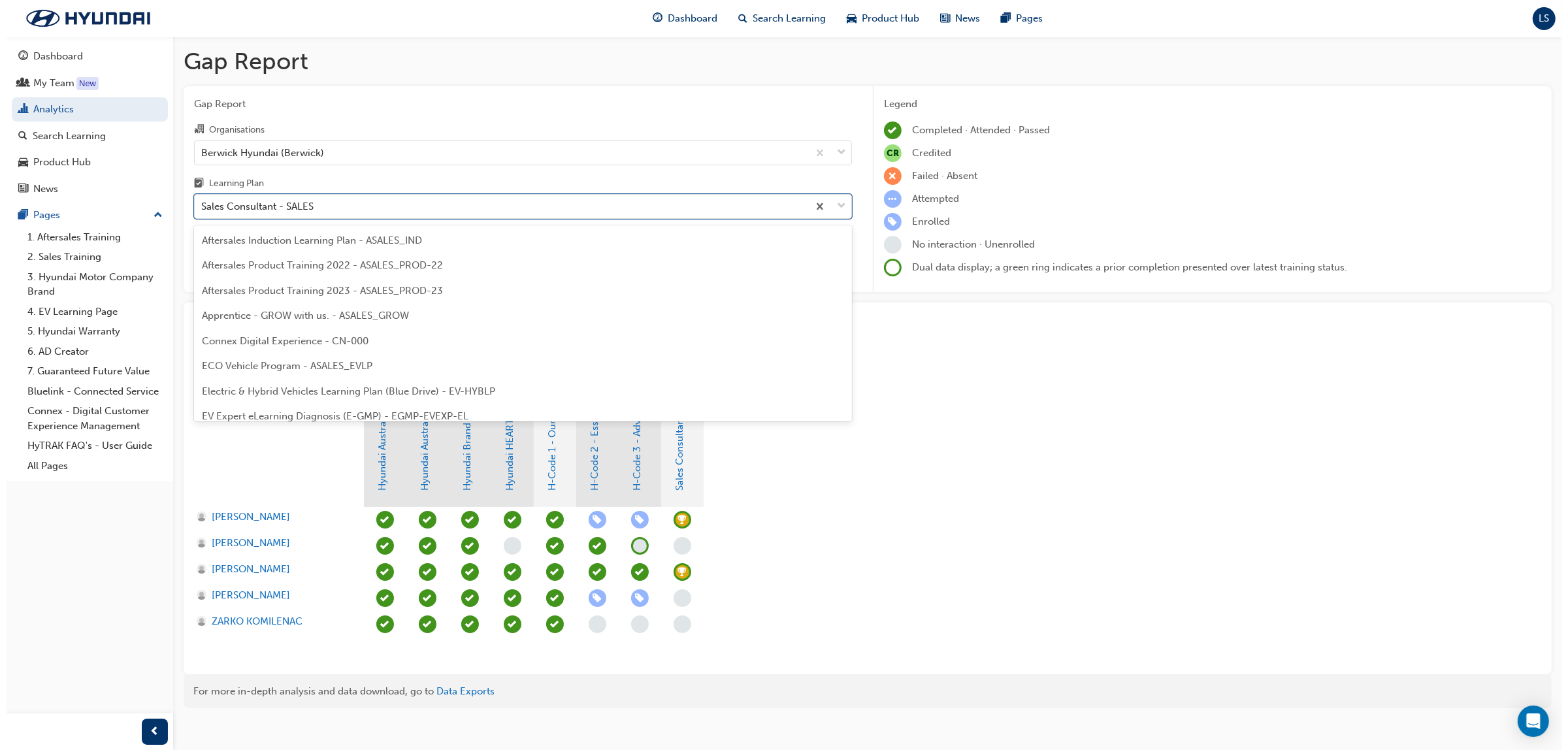
scroll to position [543, 0]
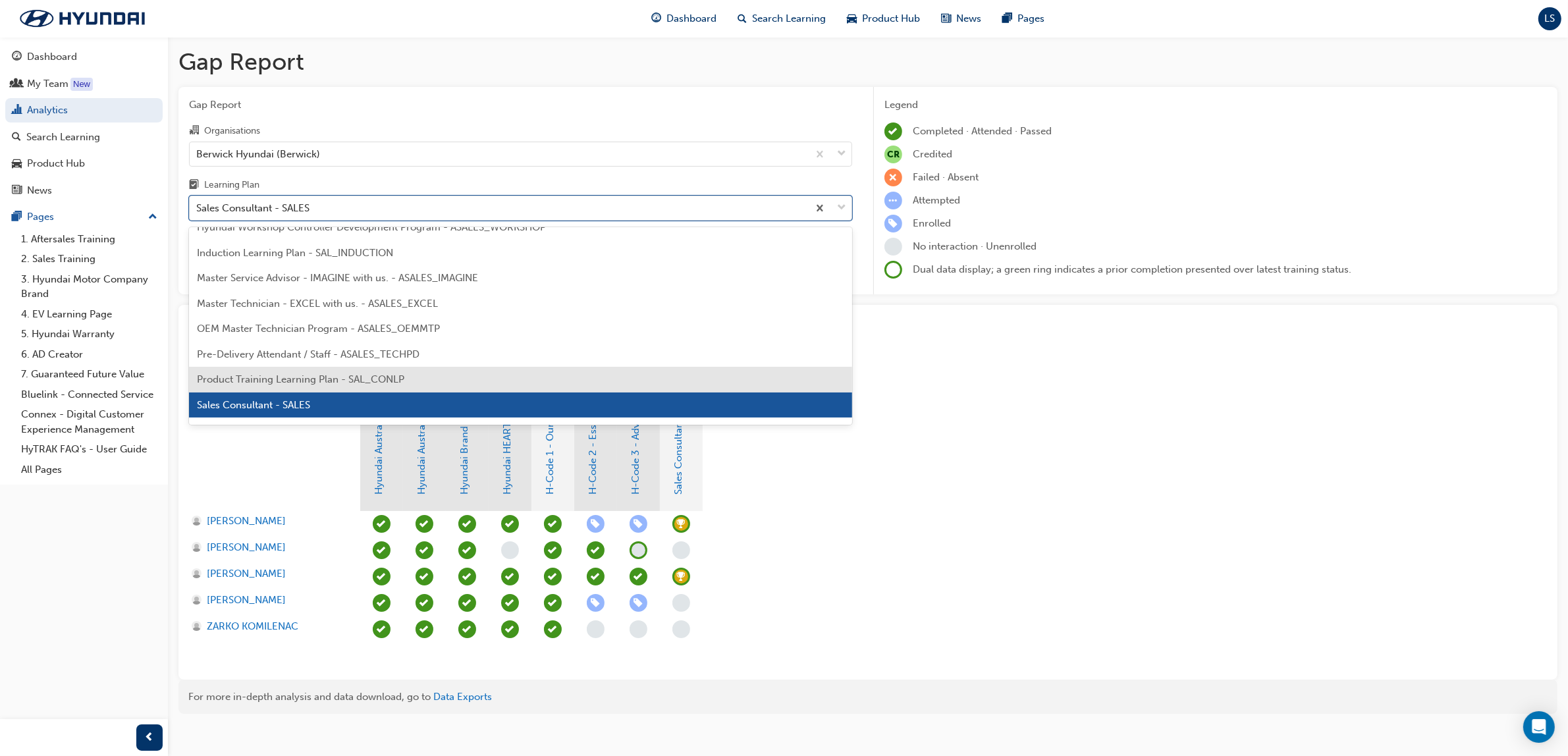
click at [294, 382] on span "Product Training Learning Plan - SAL_CONLP" at bounding box center [300, 379] width 207 height 12
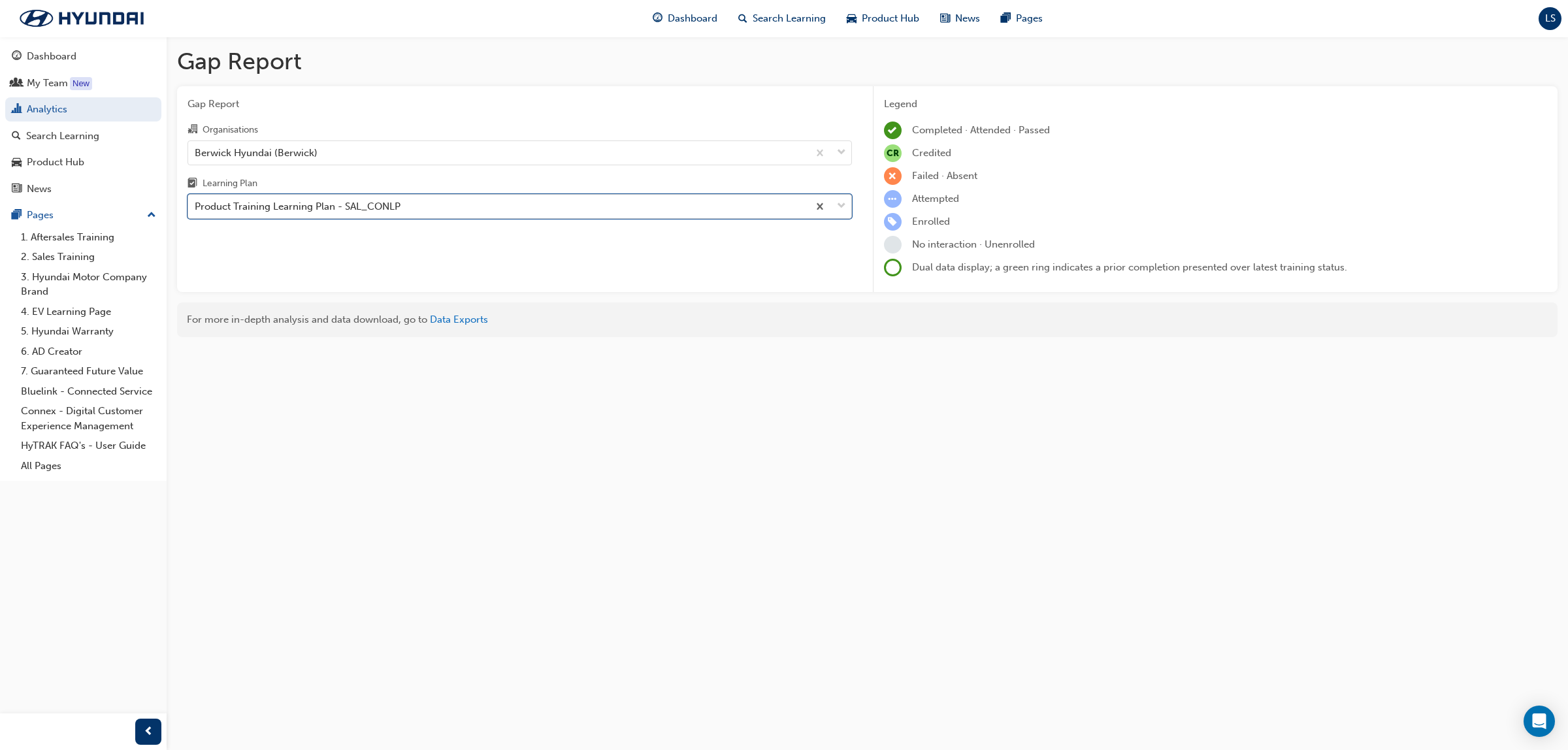
click at [314, 209] on div "Product Training Learning Plan - SAL_CONLP" at bounding box center [297, 207] width 206 height 15
click at [196, 209] on input "Learning Plan option Product Training Learning Plan - SAL_CONLP, selected. 0 re…" at bounding box center [195, 206] width 1 height 11
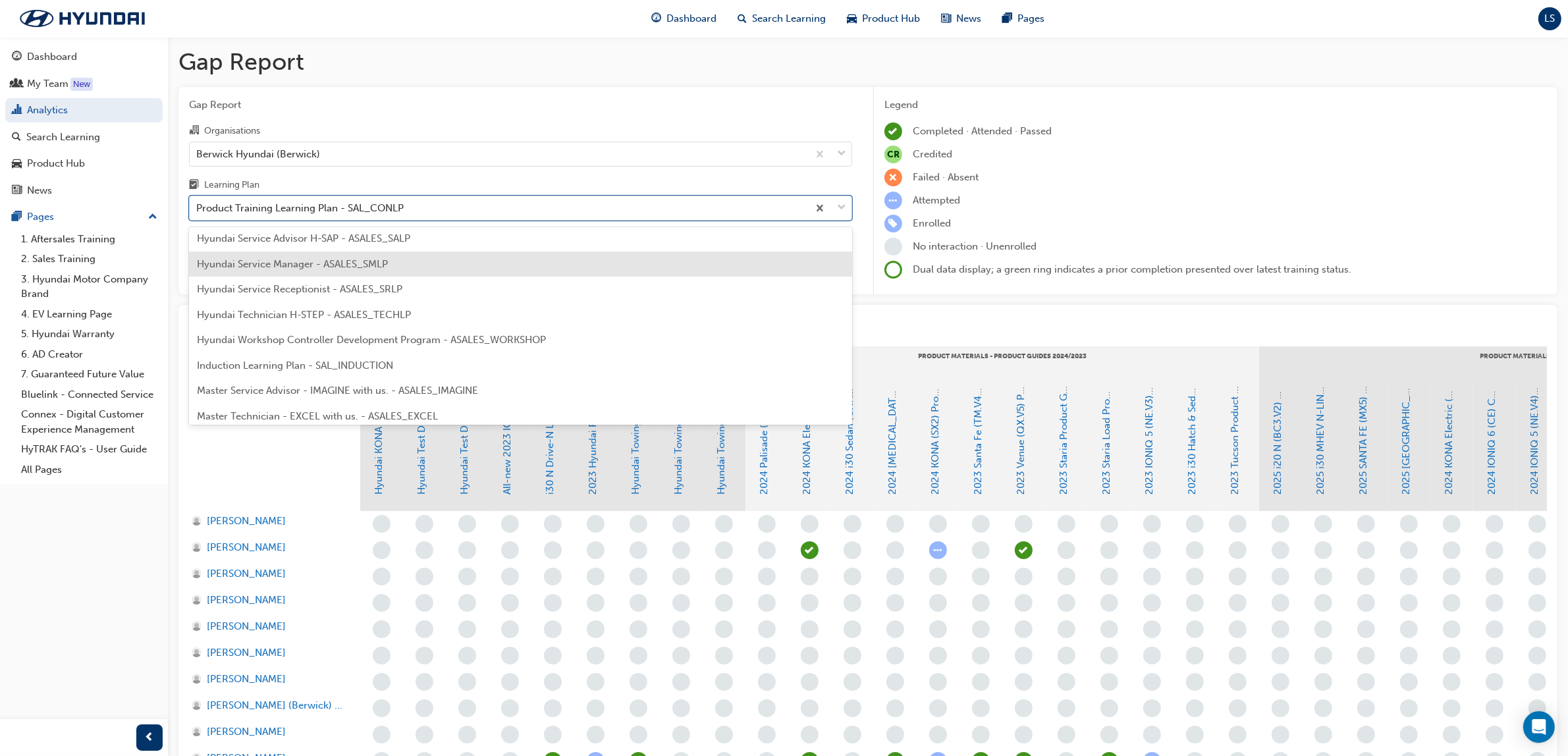
scroll to position [576, 0]
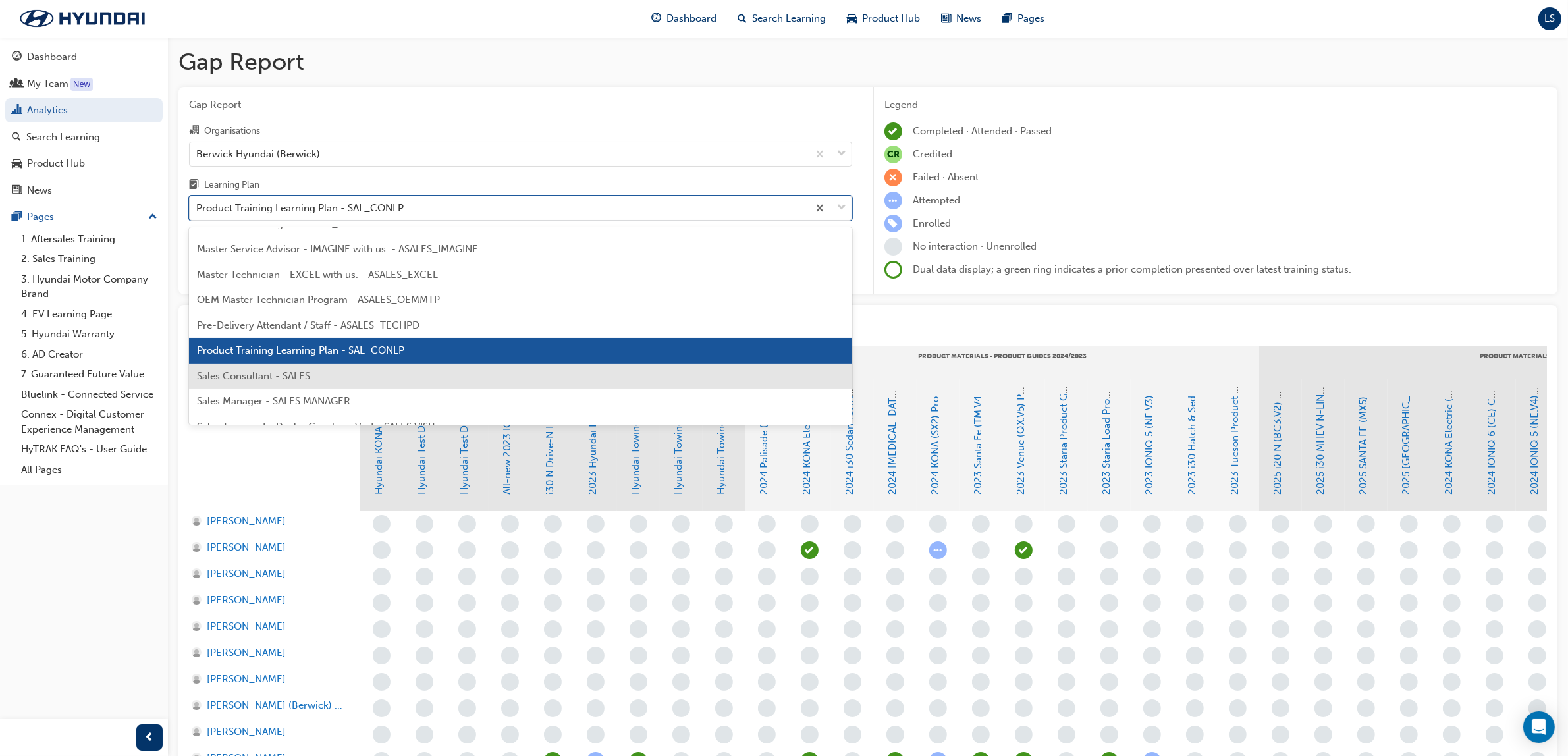
click at [276, 373] on span "Sales Consultant - SALES" at bounding box center [254, 376] width 113 height 12
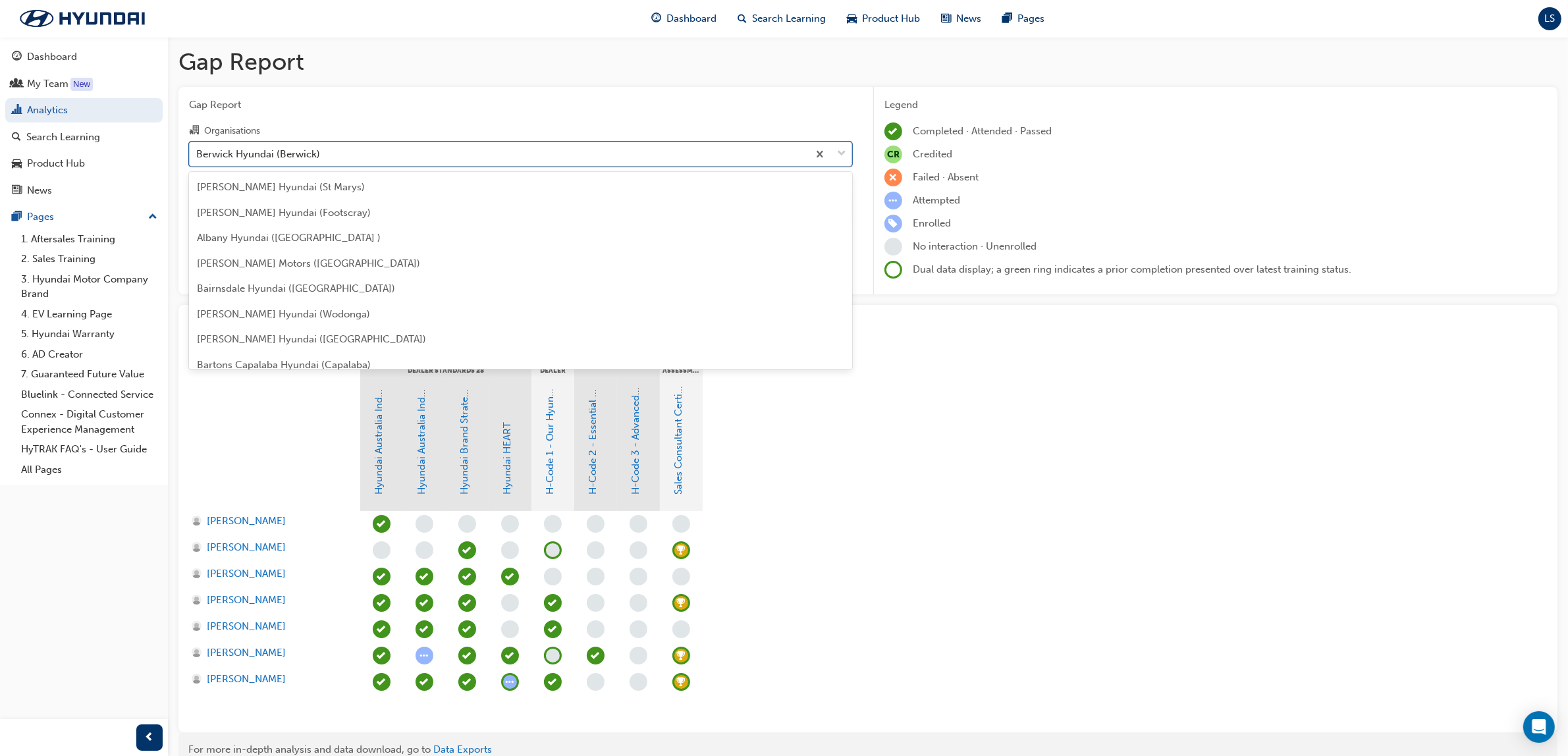
click at [251, 154] on div "Berwick Hyundai (Berwick)" at bounding box center [258, 154] width 124 height 15
click at [198, 154] on input "Organisations option Berwick Hyundai (Berwick), selected. option Berwick Hyunda…" at bounding box center [197, 153] width 1 height 11
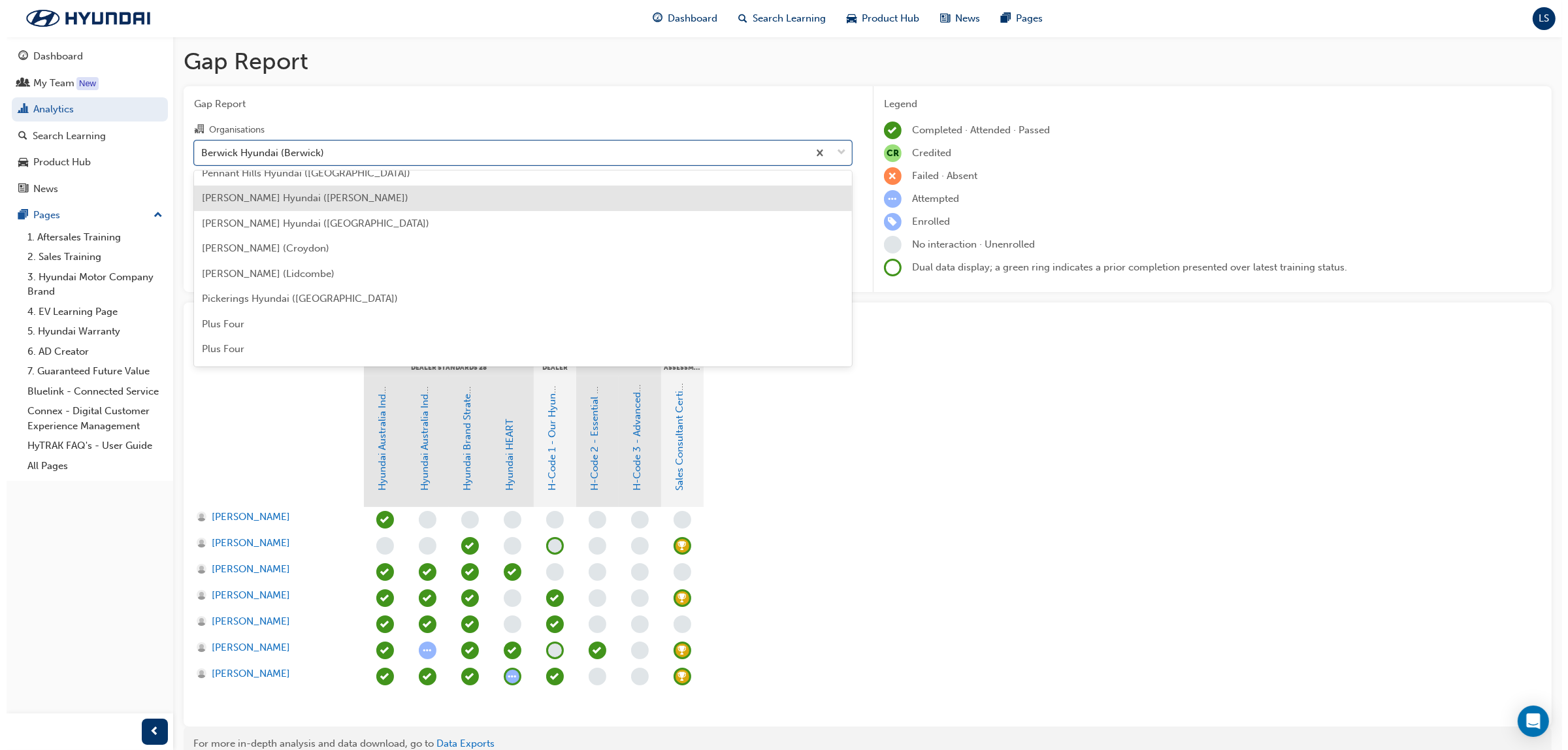
scroll to position [2945, 0]
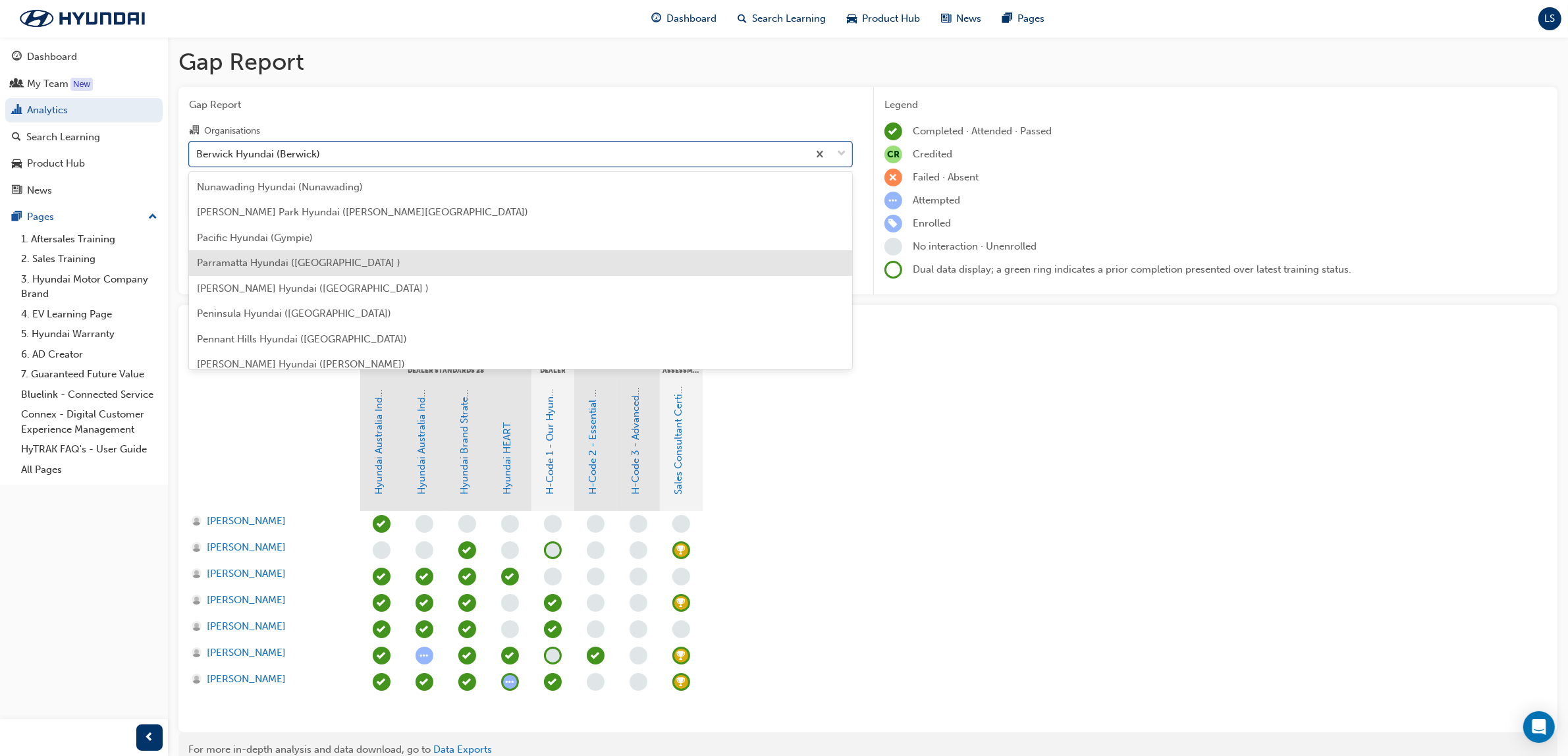
click at [272, 258] on span "Parramatta Hyundai ([GEOGRAPHIC_DATA] )" at bounding box center [298, 263] width 203 height 12
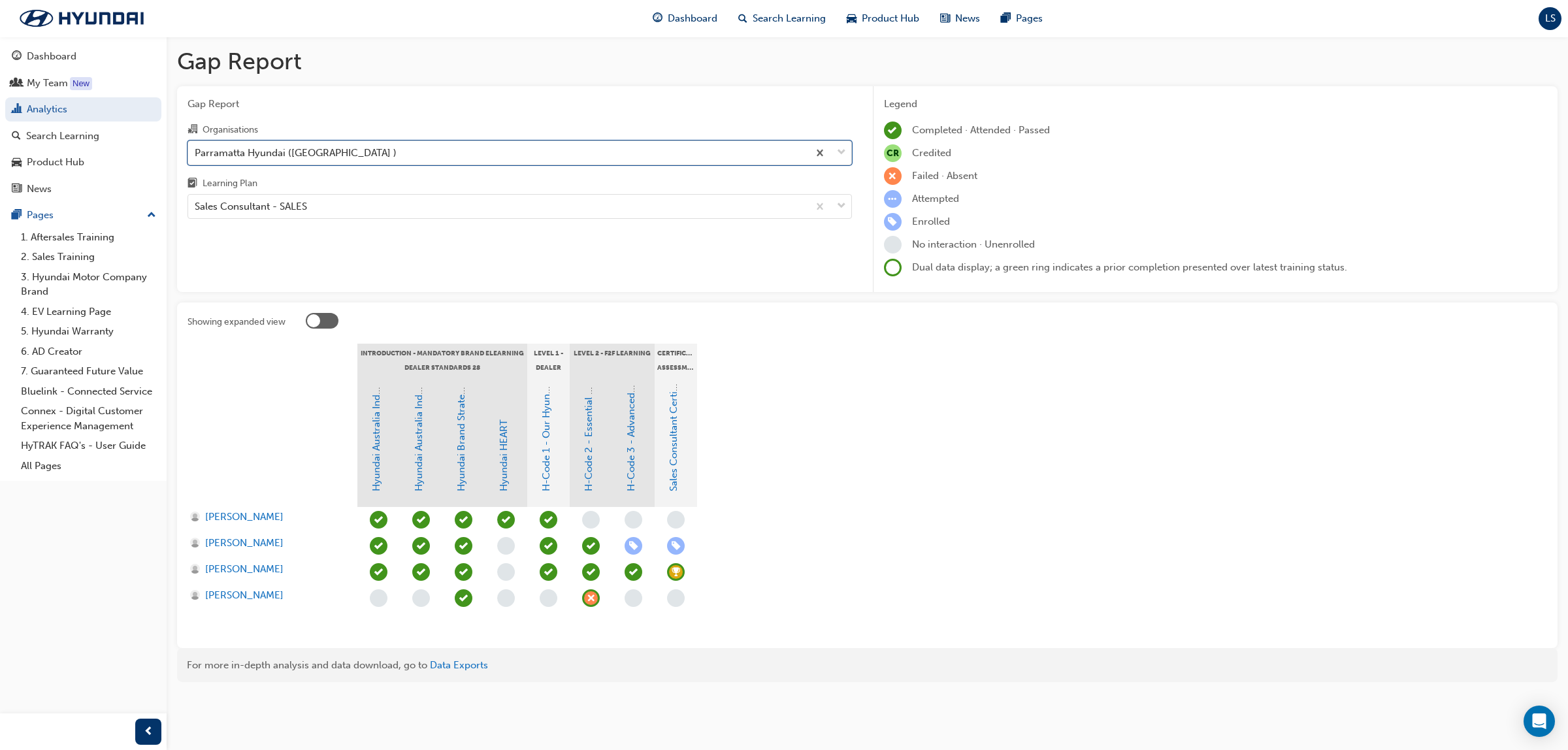
click at [279, 151] on div "Parramatta Hyundai ([GEOGRAPHIC_DATA] )" at bounding box center [295, 152] width 202 height 15
click at [196, 151] on input "Organisations option Parramatta Hyundai ([GEOGRAPHIC_DATA] ), selected. 0 resul…" at bounding box center [195, 152] width 1 height 11
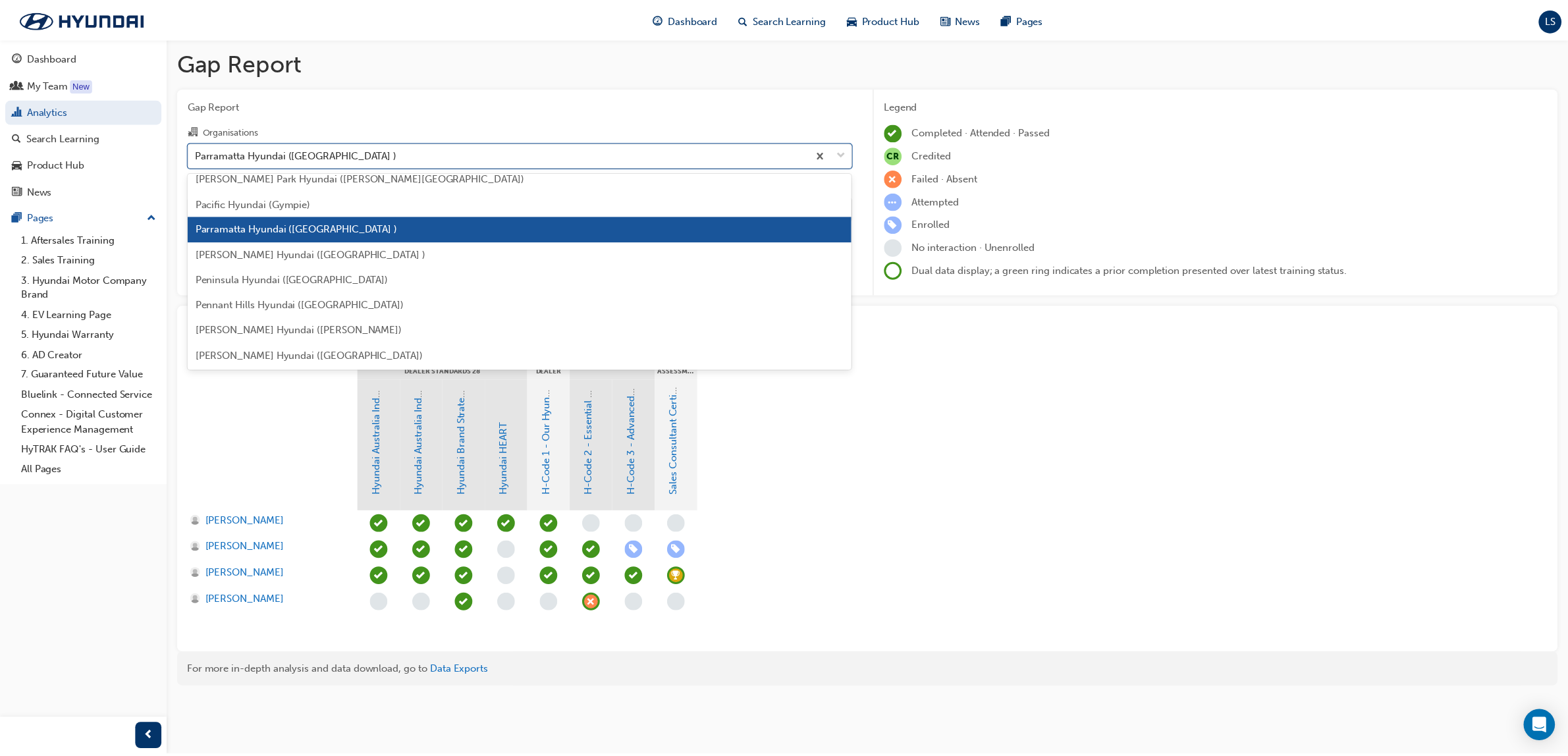
scroll to position [2962, 0]
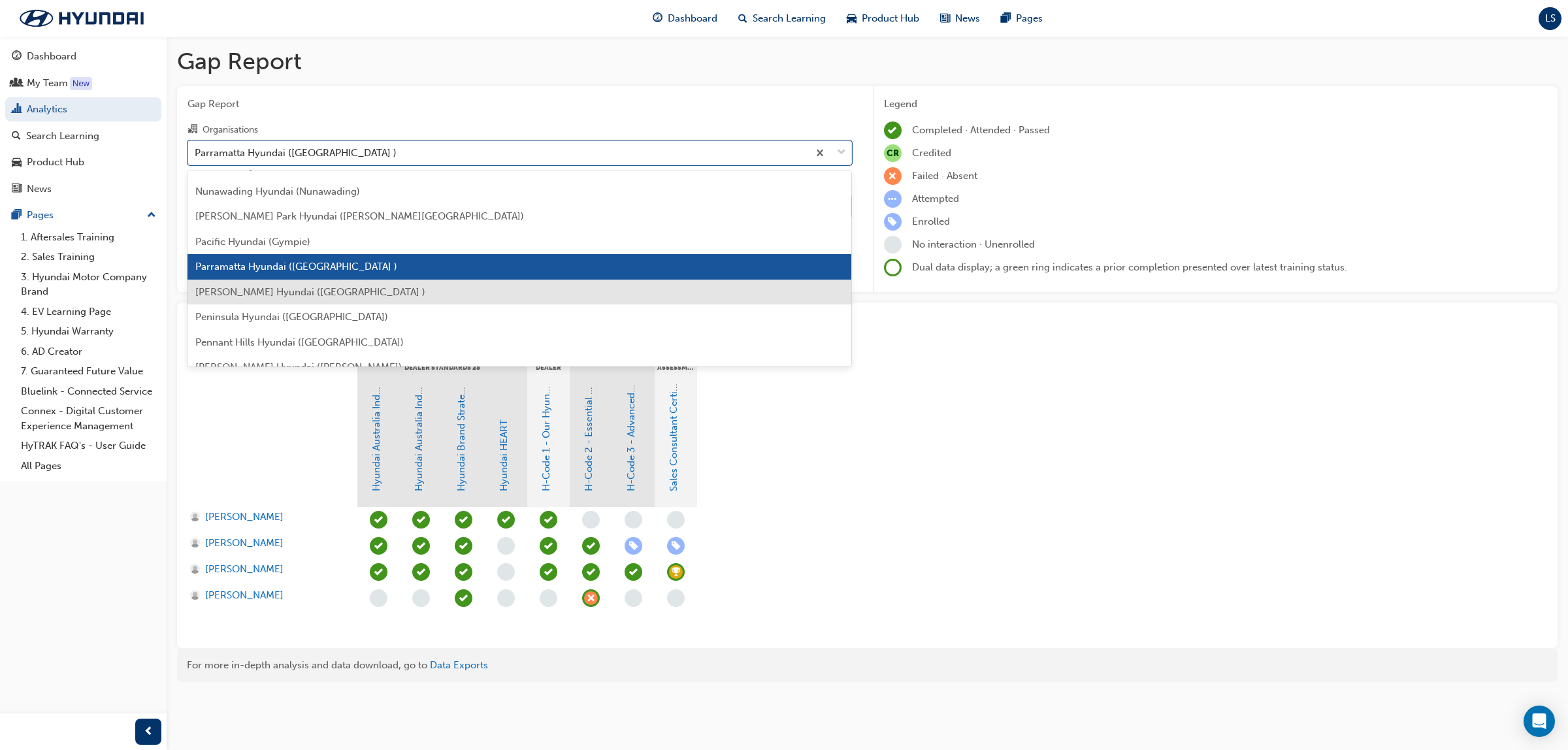
click at [263, 289] on span "[PERSON_NAME] Hyundai ([GEOGRAPHIC_DATA] )" at bounding box center [310, 292] width 230 height 12
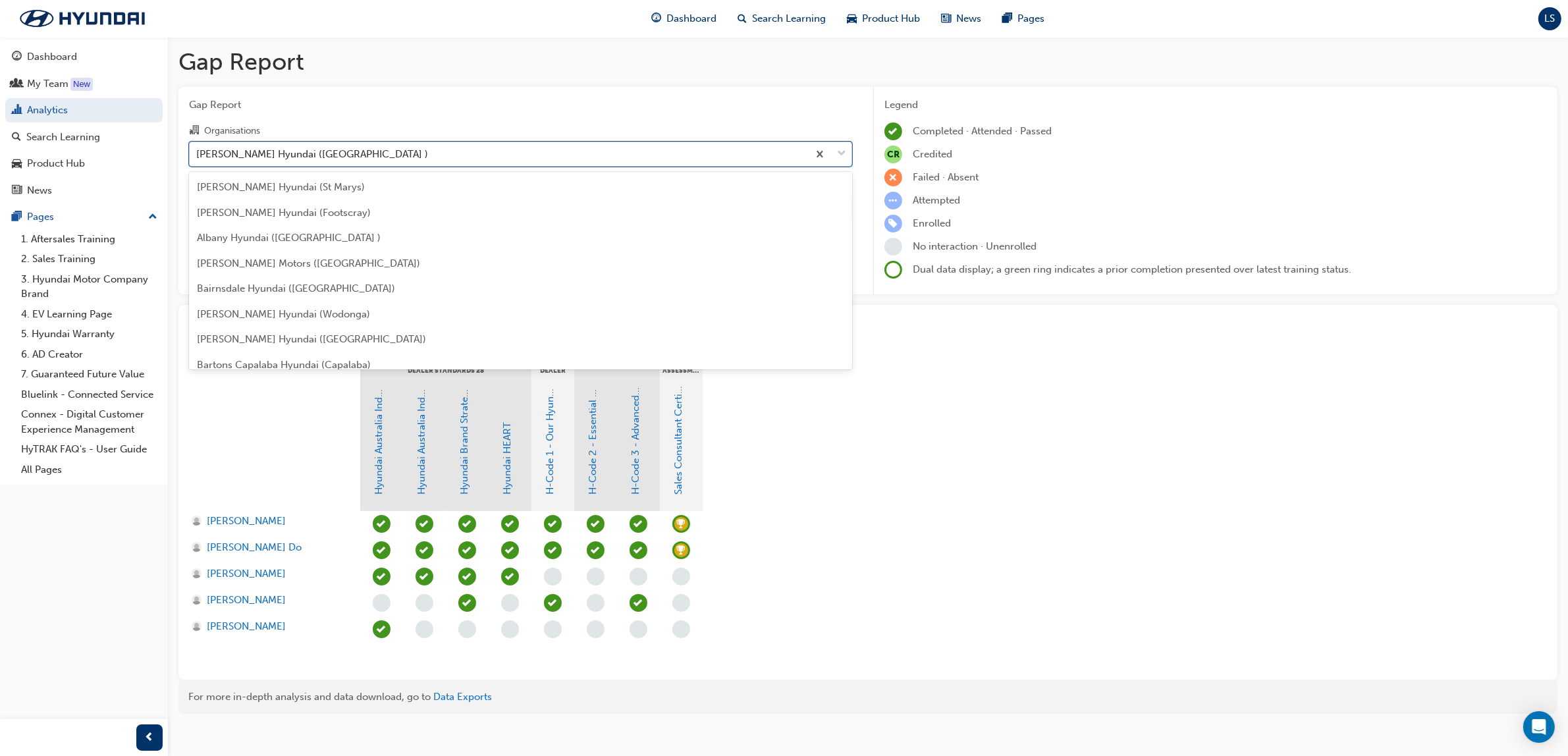
click at [255, 156] on div "[PERSON_NAME] Hyundai ([GEOGRAPHIC_DATA] )" at bounding box center [312, 154] width 231 height 15
click at [198, 156] on input "Organisations option [PERSON_NAME] Hyundai ([GEOGRAPHIC_DATA] ), selected. opti…" at bounding box center [197, 153] width 1 height 11
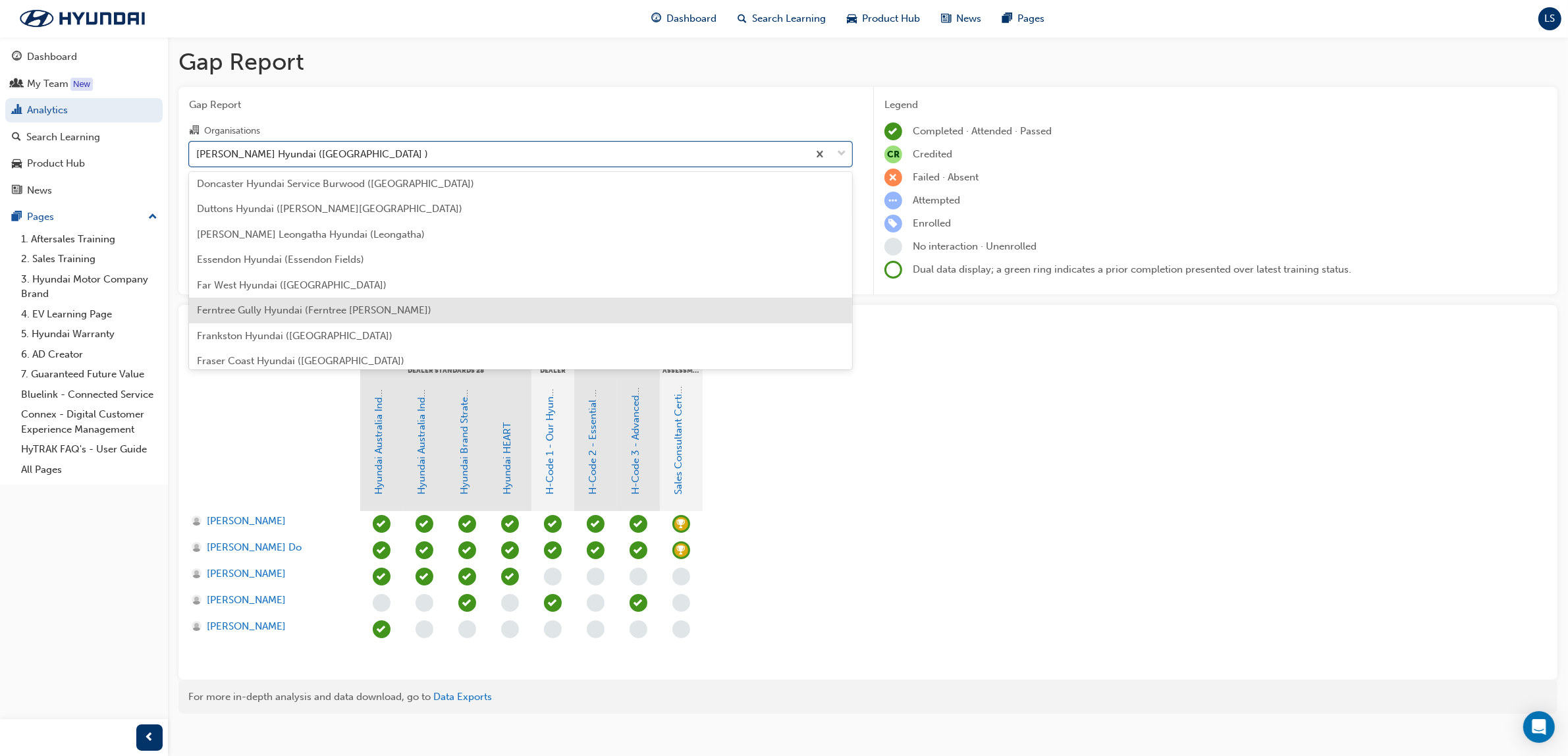
click at [301, 302] on div "Ferntree Gully Hyundai (Ferntree [PERSON_NAME])" at bounding box center [520, 310] width 663 height 25
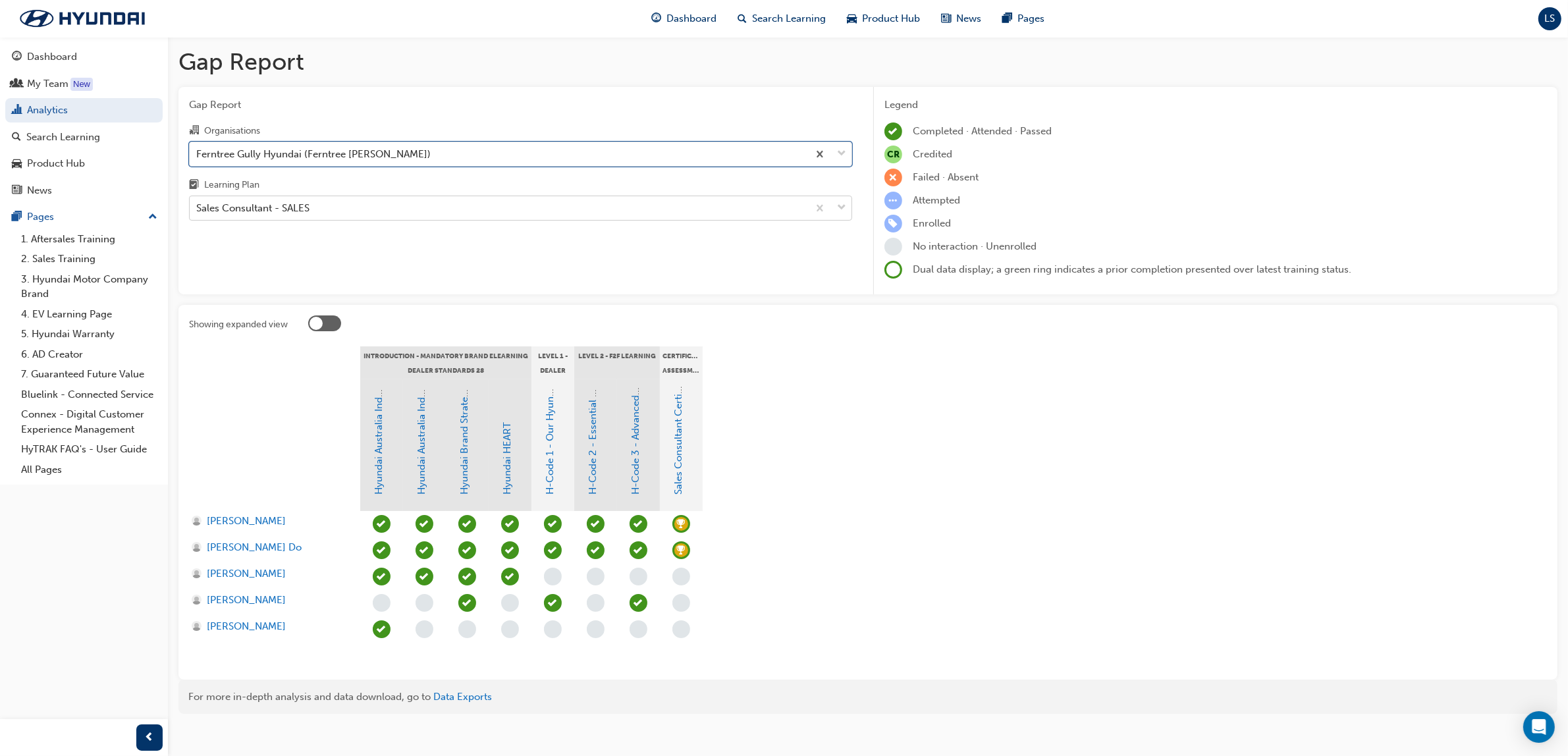
click at [326, 212] on div "Sales Consultant - SALES" at bounding box center [499, 208] width 619 height 23
click at [198, 212] on input "Learning Plan Sales Consultant - SALES" at bounding box center [197, 207] width 1 height 11
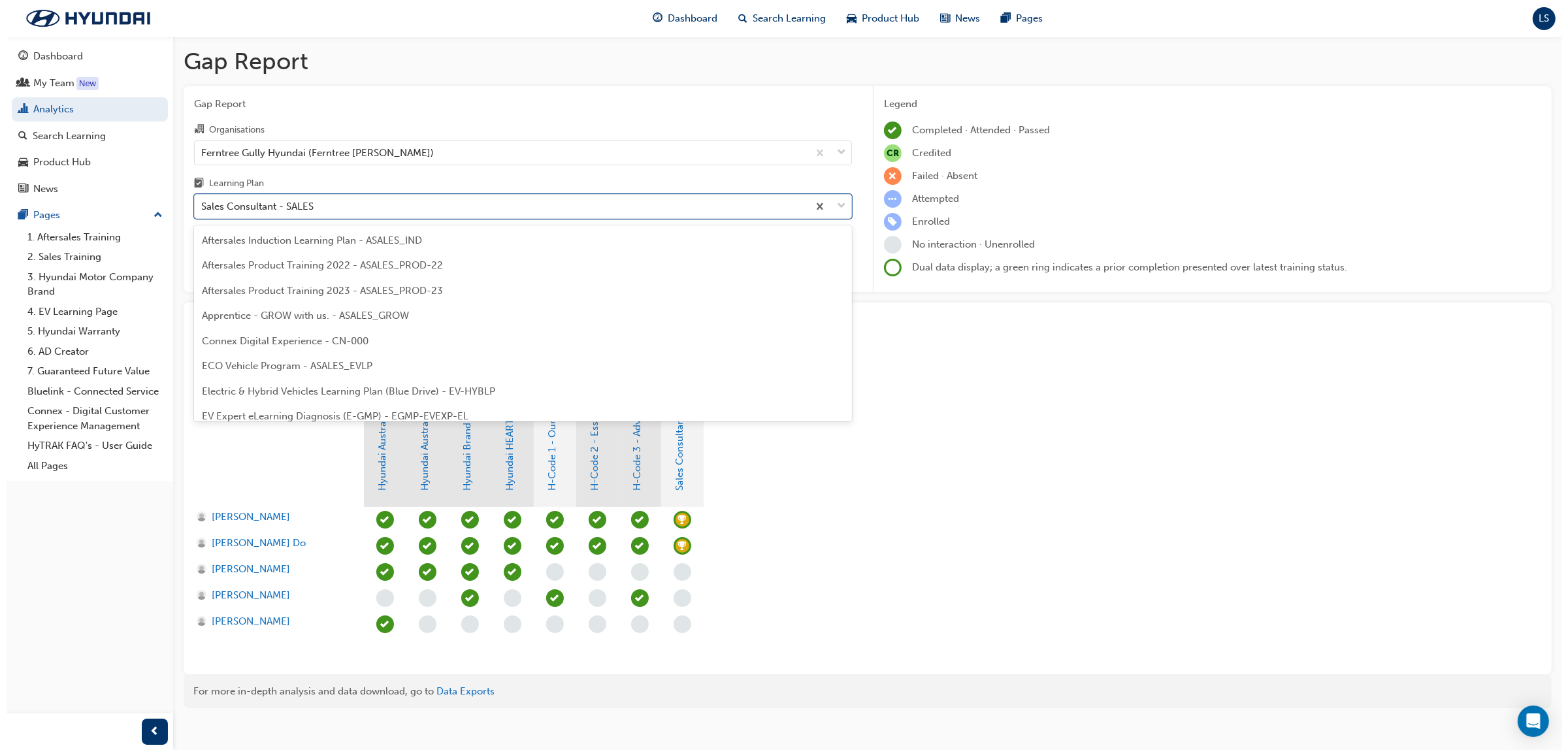
scroll to position [543, 0]
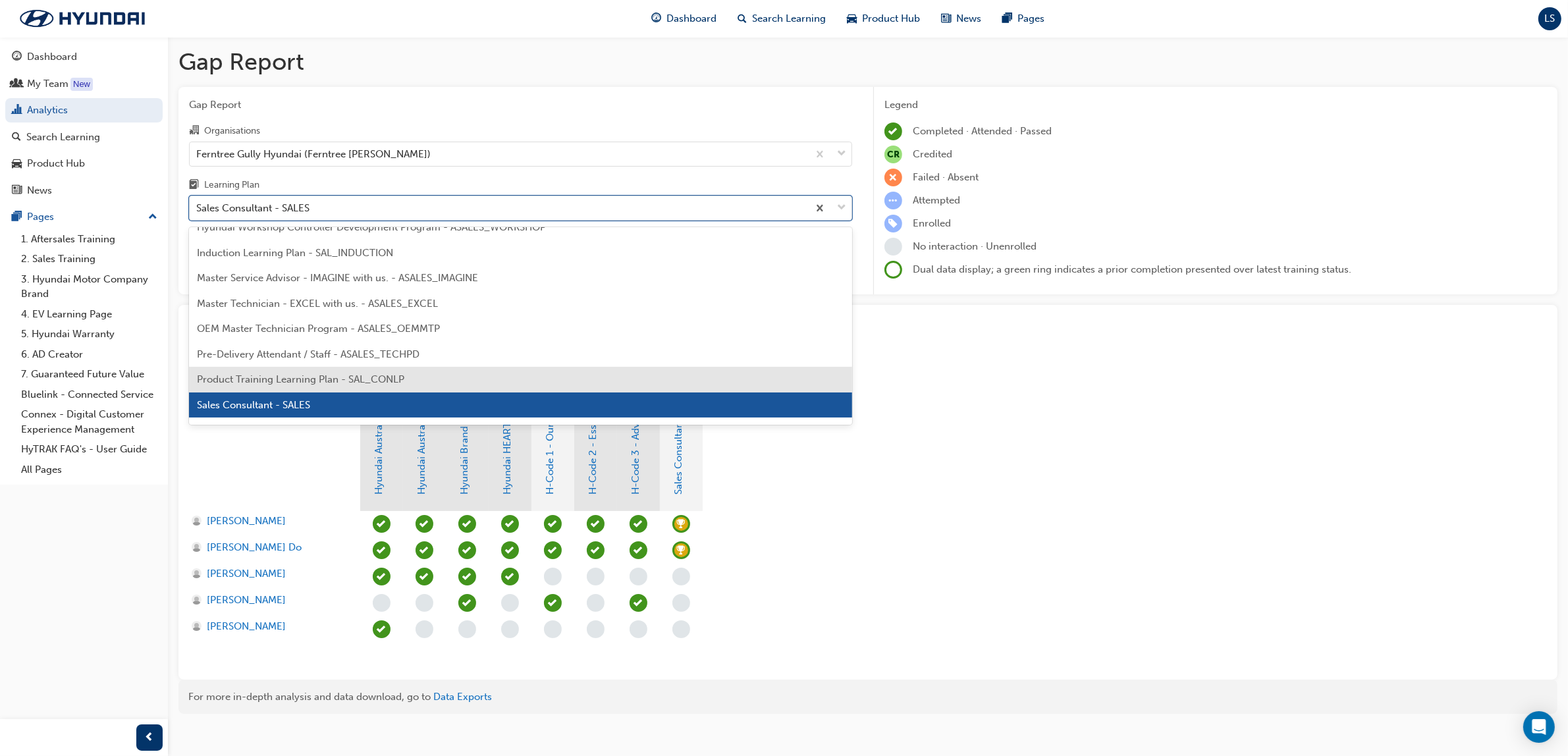
click at [303, 371] on div "Product Training Learning Plan - SAL_CONLP" at bounding box center [520, 379] width 663 height 25
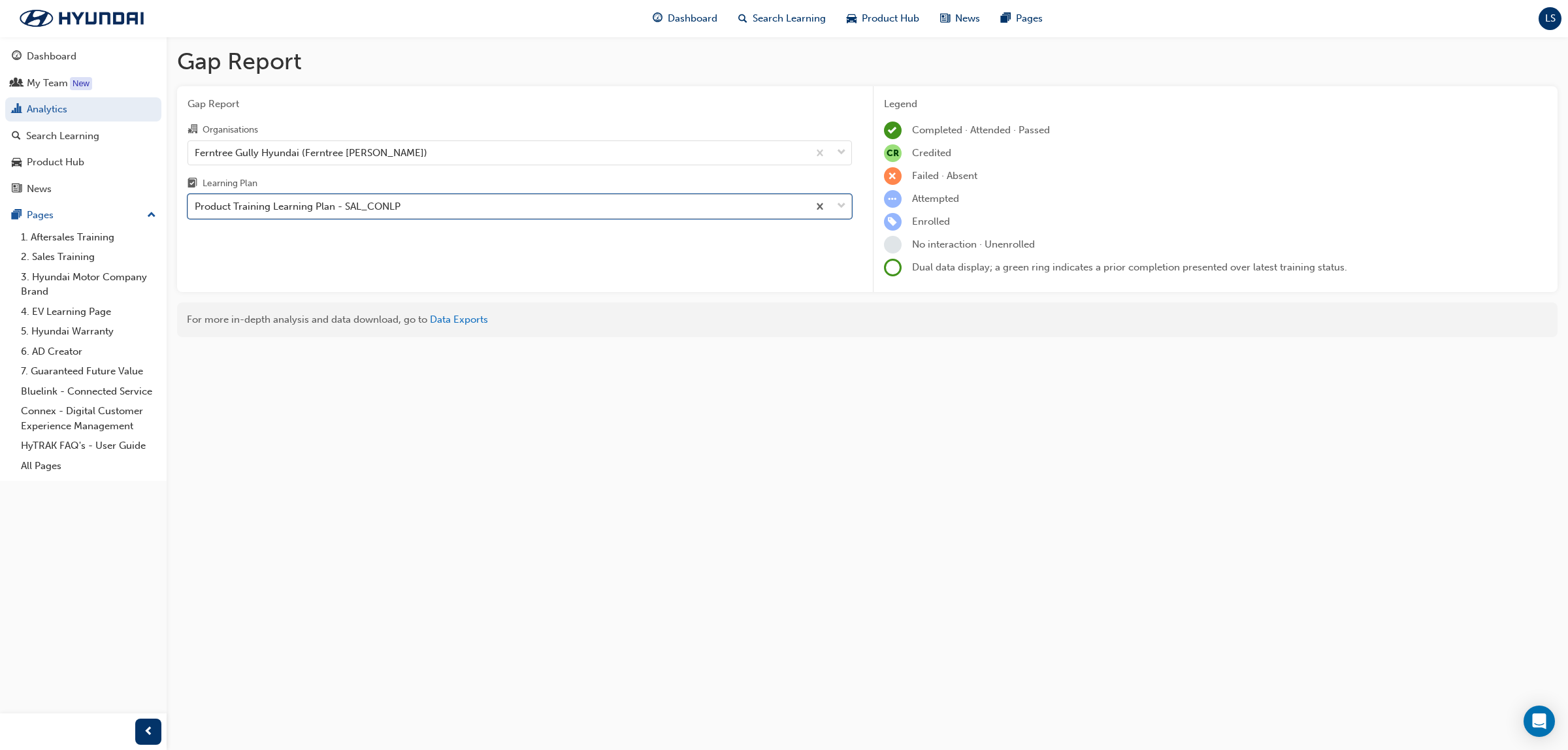
click at [295, 209] on div "Product Training Learning Plan - SAL_CONLP" at bounding box center [297, 207] width 206 height 15
click at [196, 209] on input "Learning Plan option Product Training Learning Plan - SAL_CONLP, selected. 0 re…" at bounding box center [195, 206] width 1 height 11
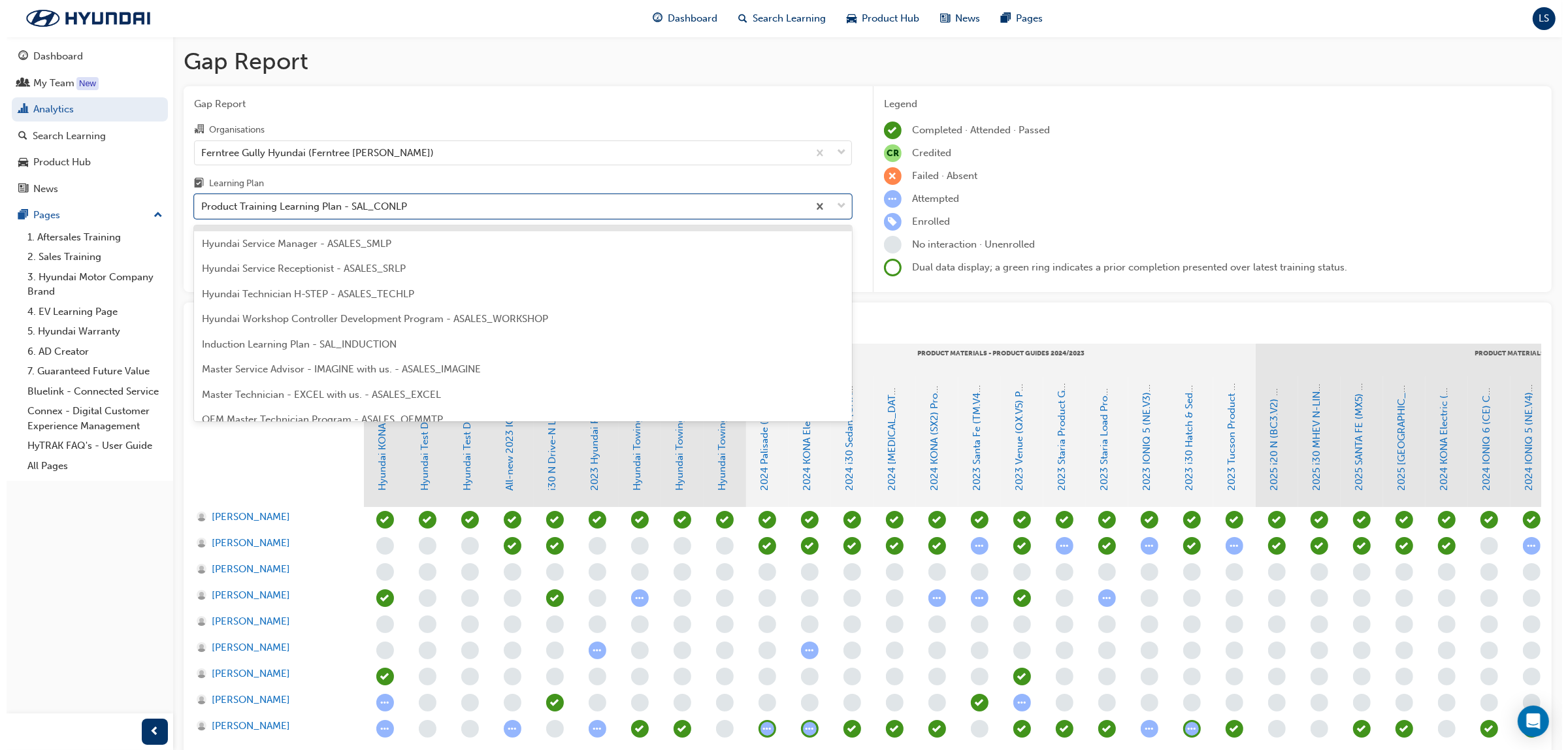
scroll to position [613, 0]
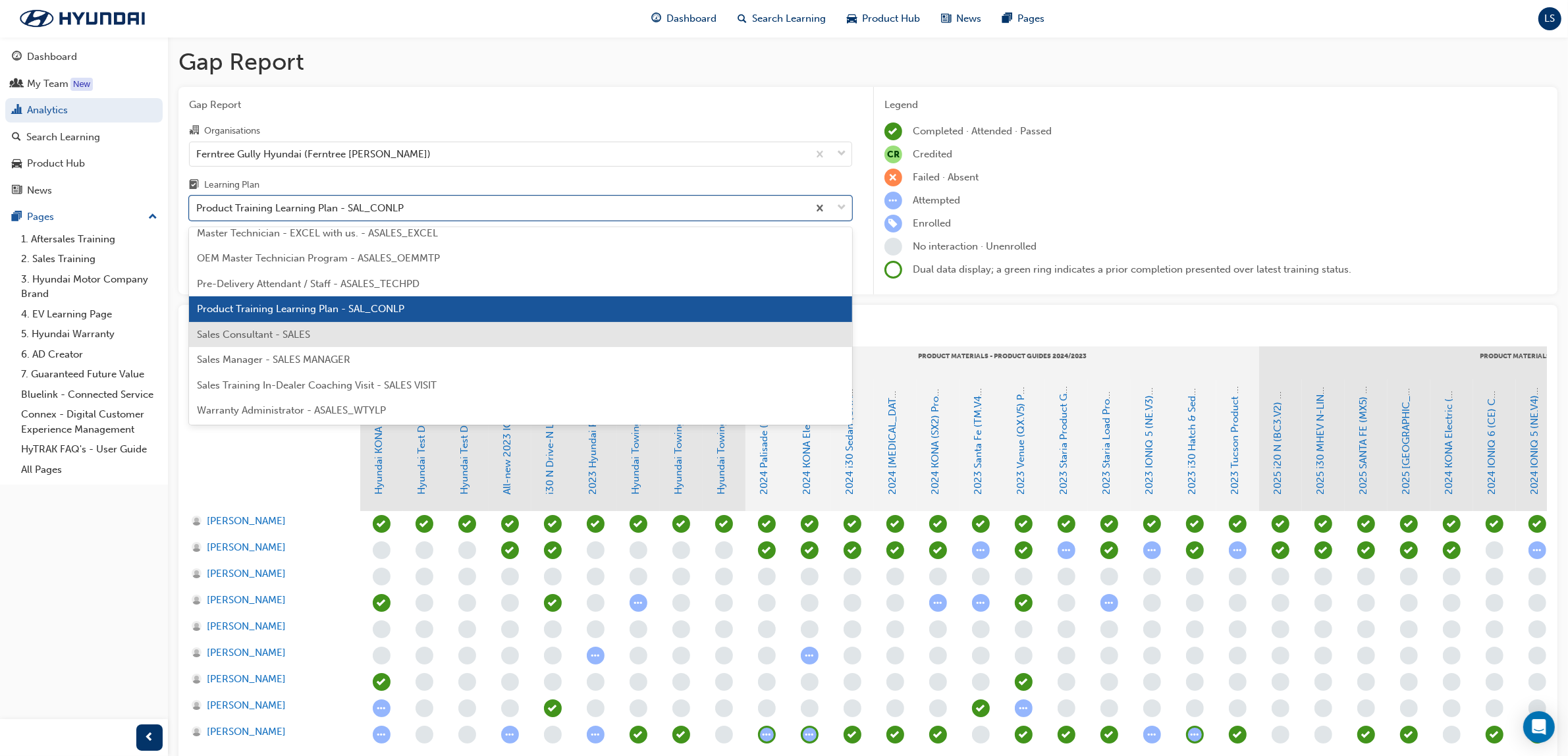
click at [278, 331] on span "Sales Consultant - SALES" at bounding box center [254, 334] width 113 height 12
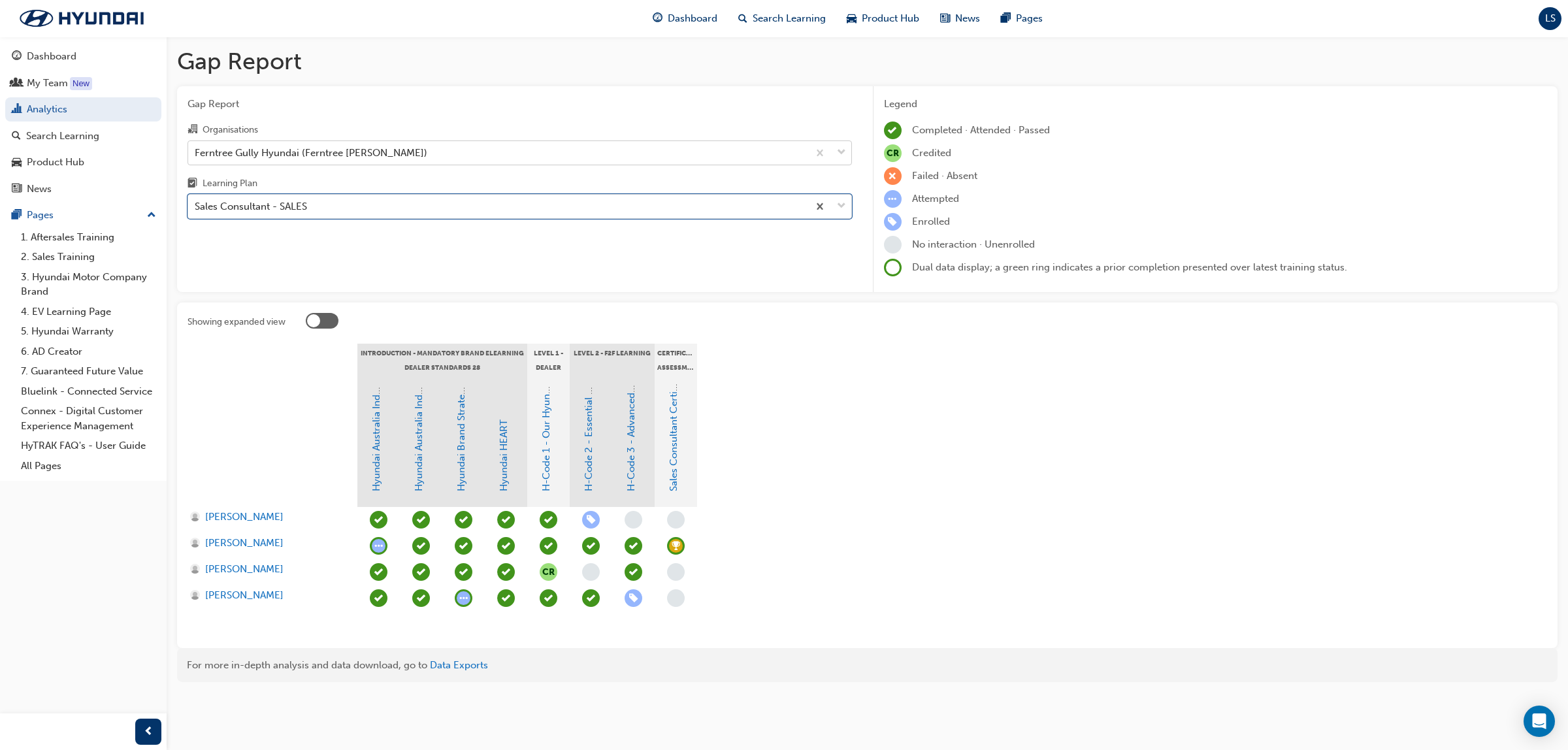
click at [273, 148] on div "Ferntree Gully Hyundai (Ferntree [PERSON_NAME])" at bounding box center [311, 152] width 232 height 15
click at [196, 148] on input "Organisations Ferntree Gully Hyundai (Ferntree [PERSON_NAME])" at bounding box center [195, 152] width 1 height 11
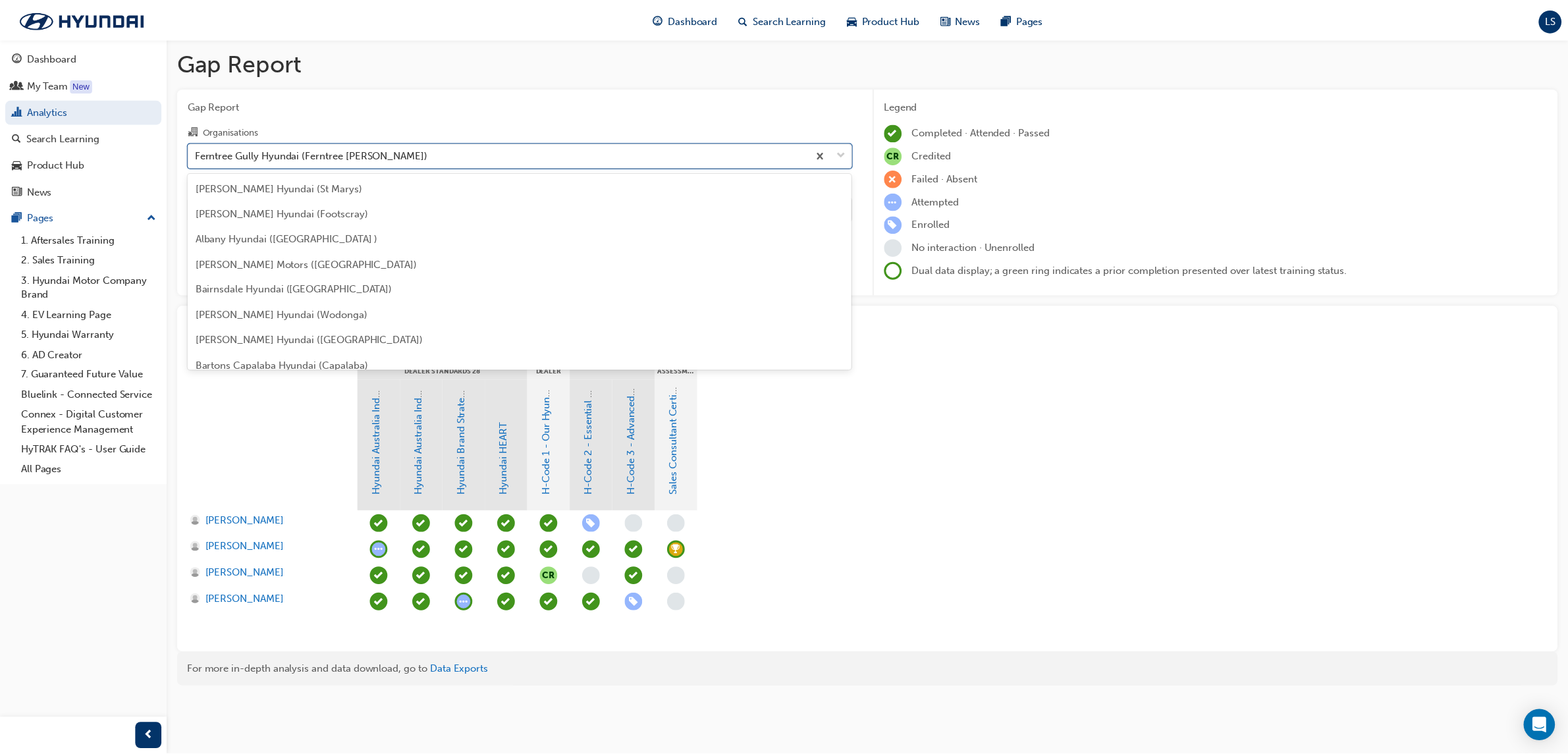
scroll to position [1054, 0]
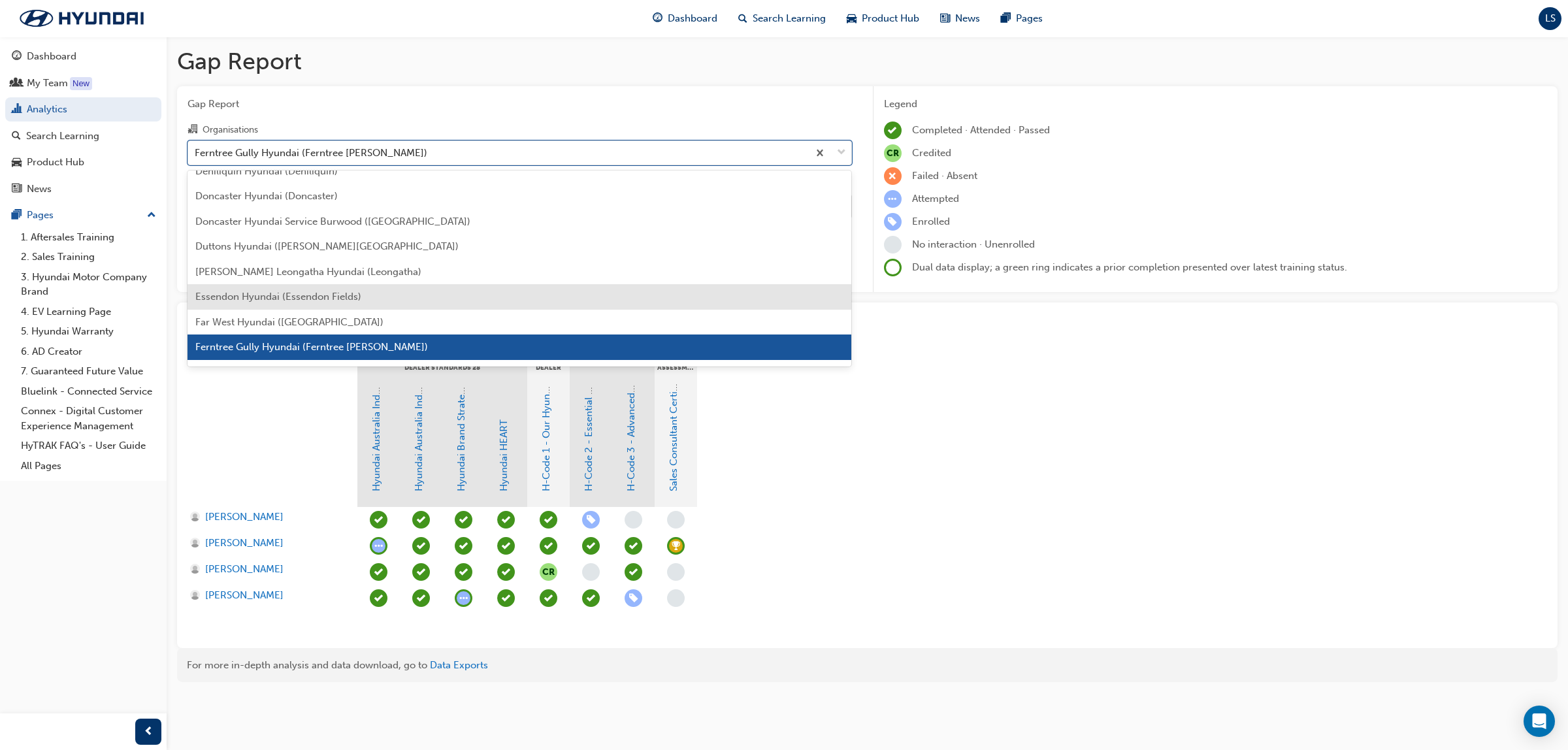
click at [284, 291] on span "Essendon Hyundai (Essendon Fields)" at bounding box center [278, 296] width 166 height 12
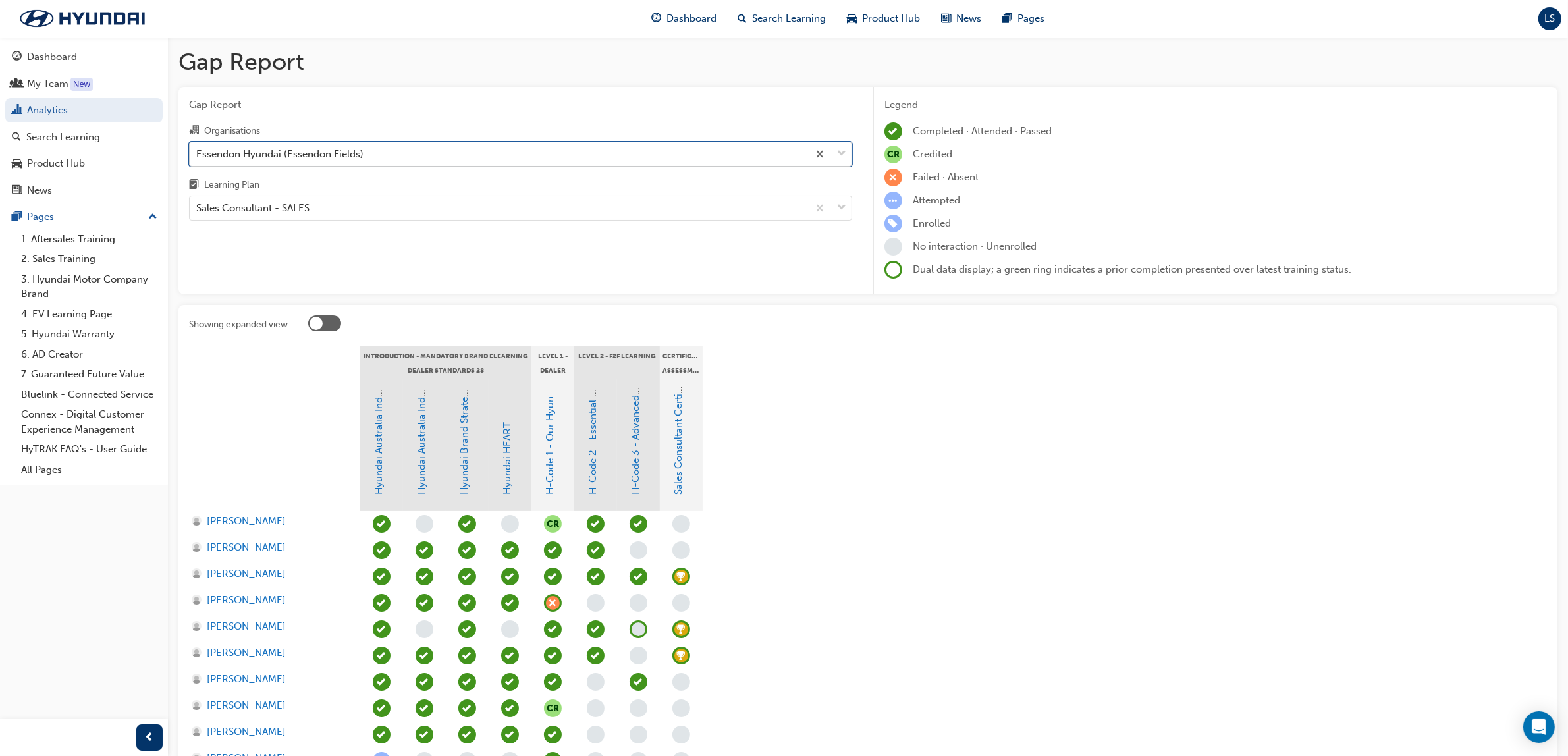
click at [284, 150] on div "Essendon Hyundai (Essendon Fields)" at bounding box center [280, 154] width 167 height 15
click at [198, 150] on input "Organisations option Essendon Hyundai (Essendon Fields), selected. 0 results av…" at bounding box center [197, 153] width 1 height 11
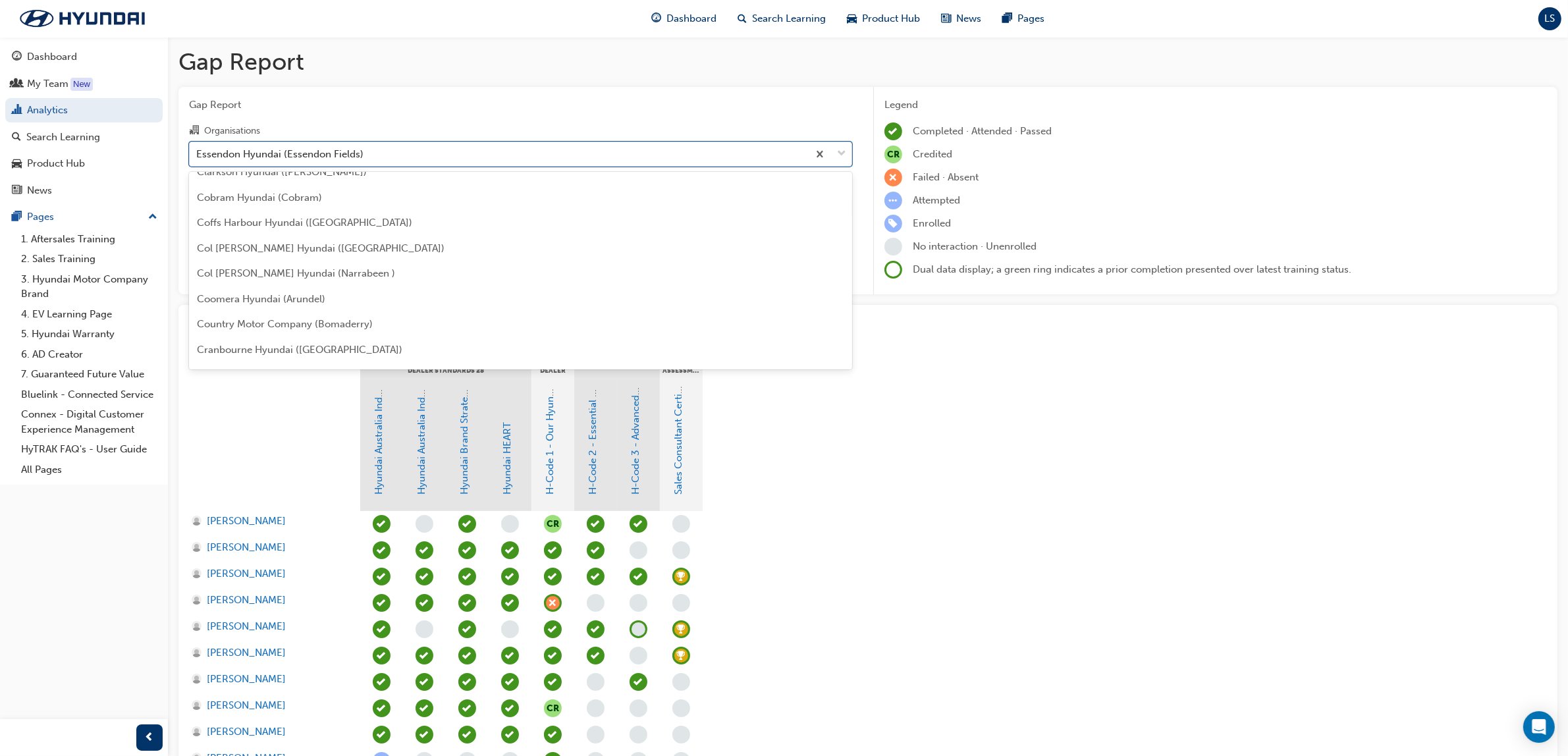
scroll to position [757, 0]
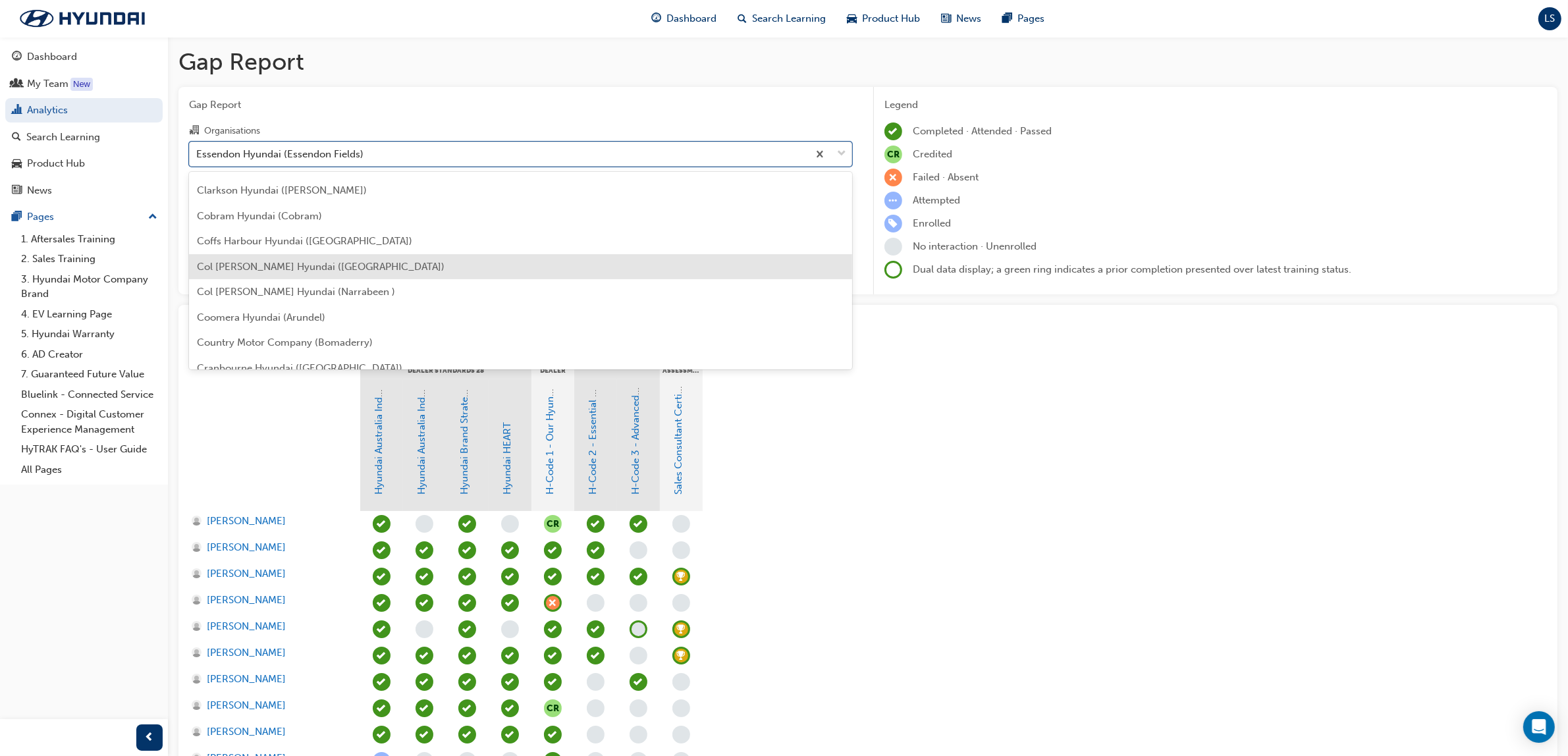
click at [271, 265] on span "Col [PERSON_NAME] Hyundai ([GEOGRAPHIC_DATA])" at bounding box center [320, 267] width 247 height 12
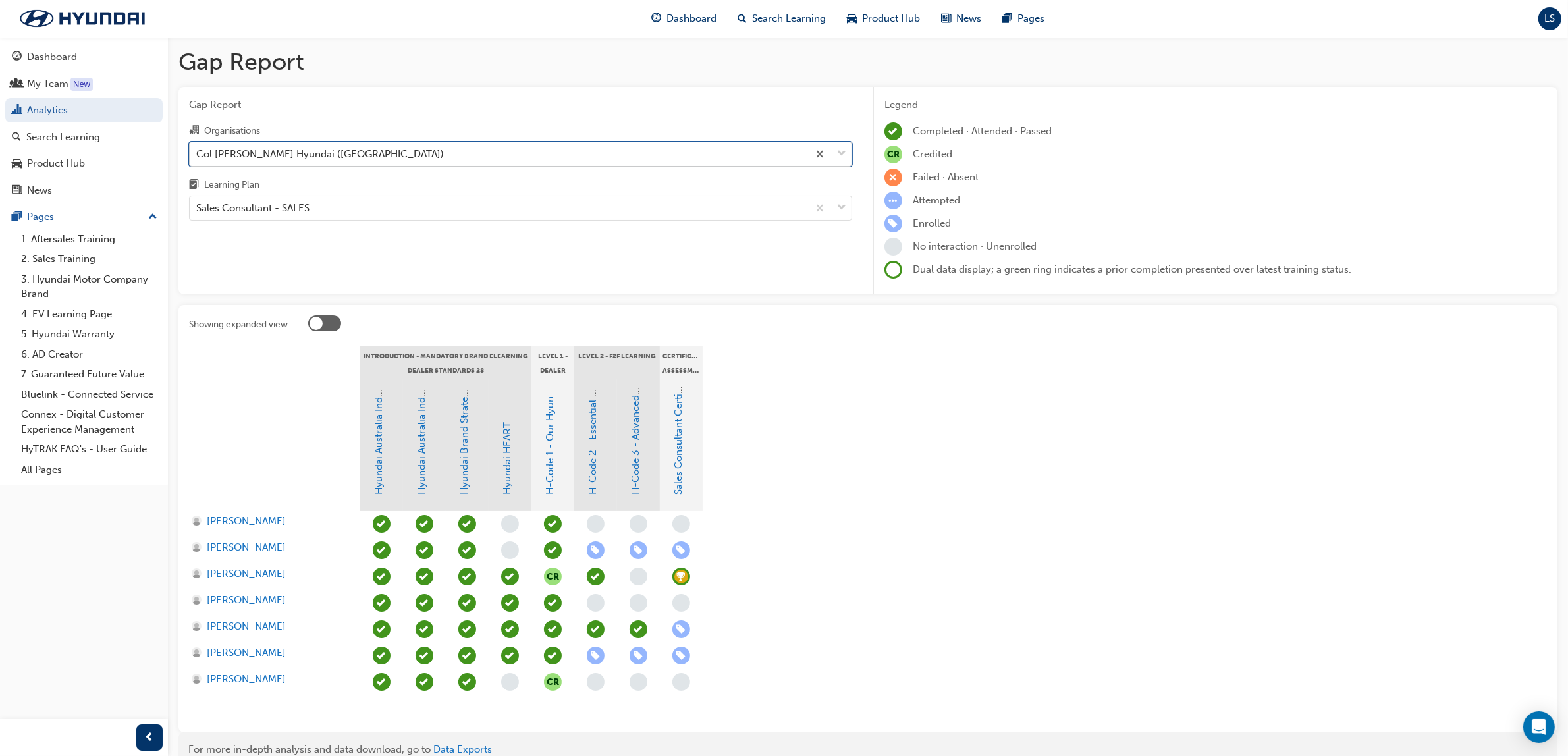
click at [322, 152] on div "Col [PERSON_NAME] Hyundai ([GEOGRAPHIC_DATA])" at bounding box center [320, 154] width 247 height 15
click at [198, 152] on input "Organisations option Col [PERSON_NAME] Hyundai ([GEOGRAPHIC_DATA]), selected. 0…" at bounding box center [197, 153] width 1 height 11
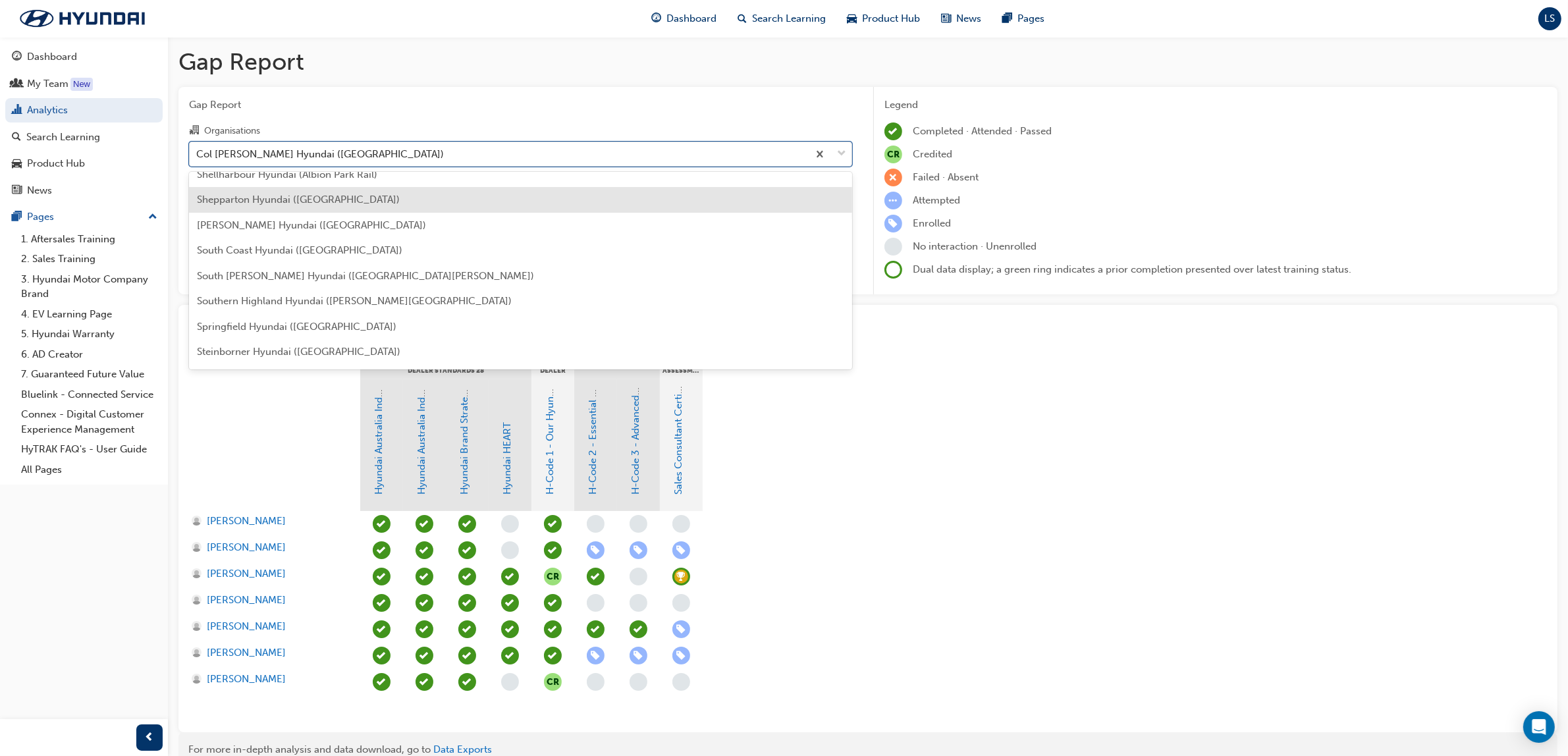
scroll to position [3557, 0]
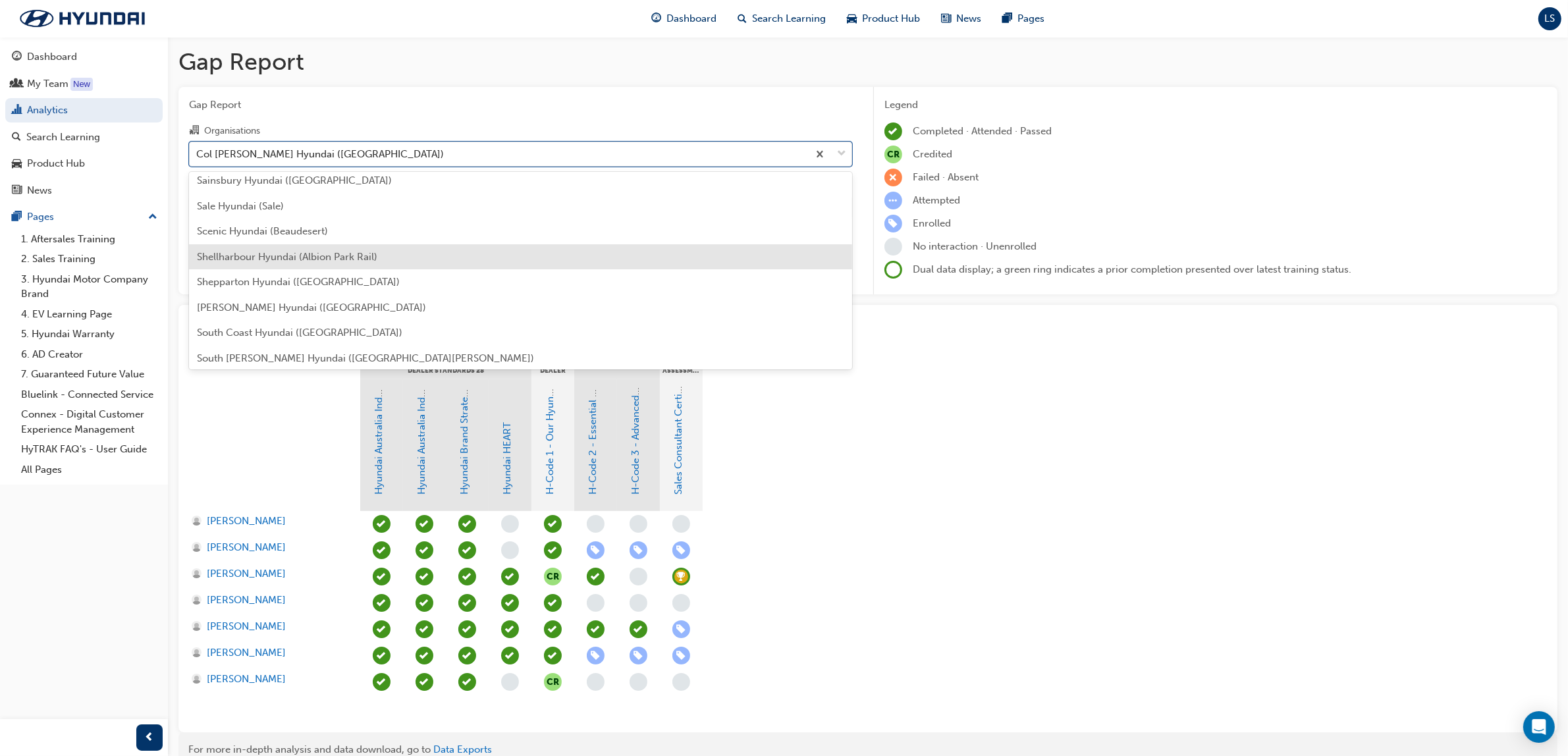
click at [300, 263] on div "Shellharbour Hyundai (Albion Park Rail)" at bounding box center [520, 257] width 663 height 25
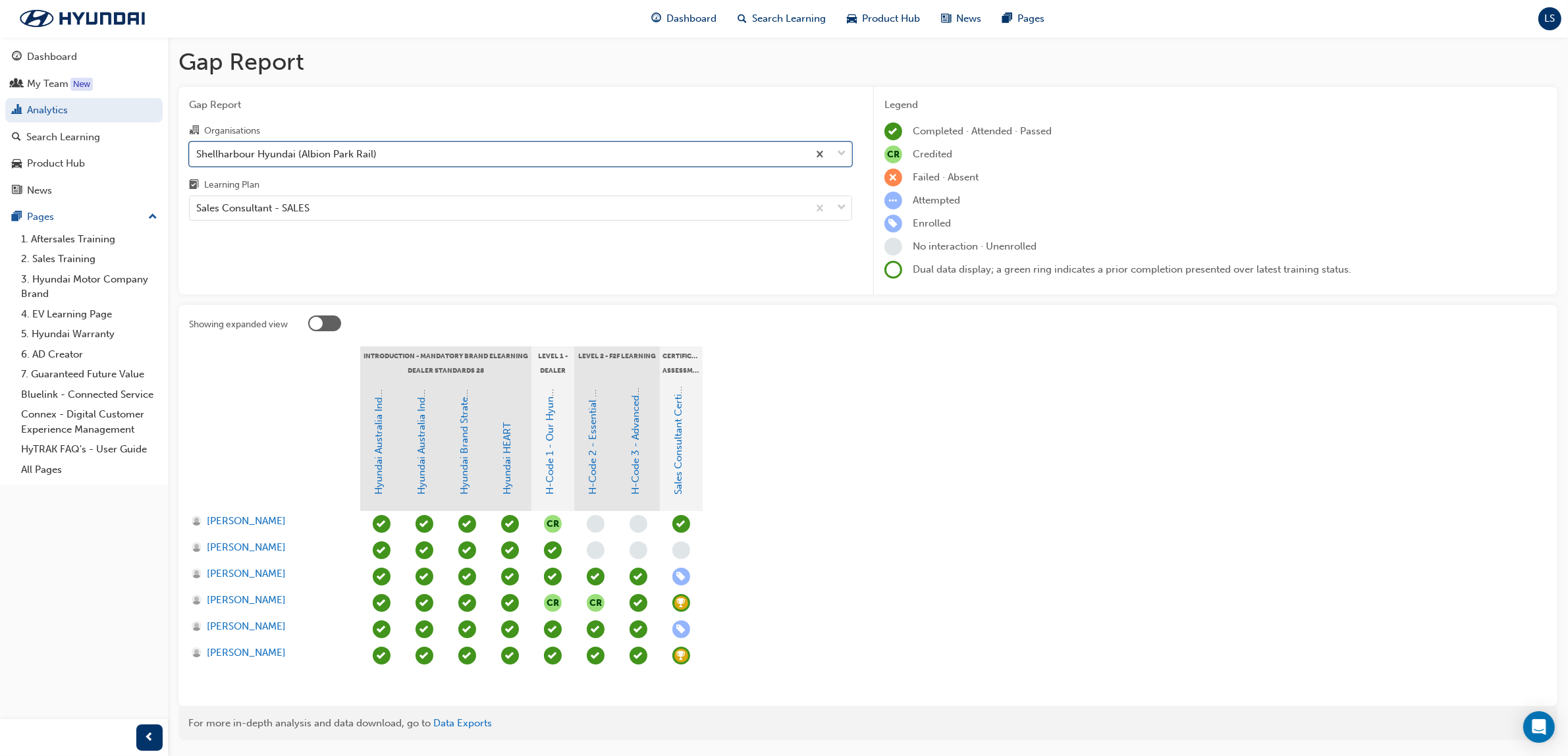
click at [314, 154] on div "Shellharbour Hyundai (Albion Park Rail)" at bounding box center [287, 154] width 180 height 15
click at [198, 154] on input "Organisations option Shellharbour Hyundai (Albion Park Rail), selected. 0 resul…" at bounding box center [197, 153] width 1 height 11
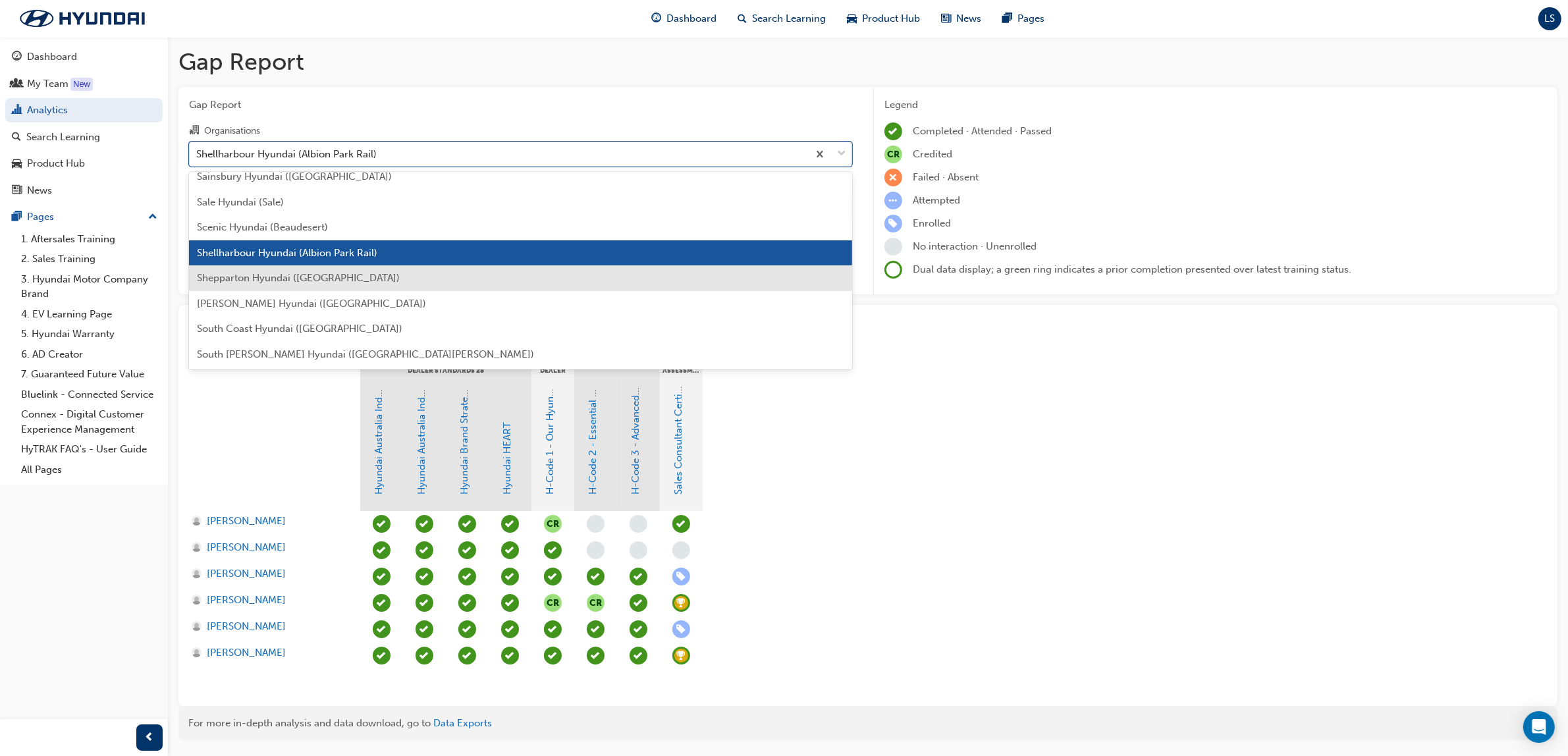
scroll to position [3545, 0]
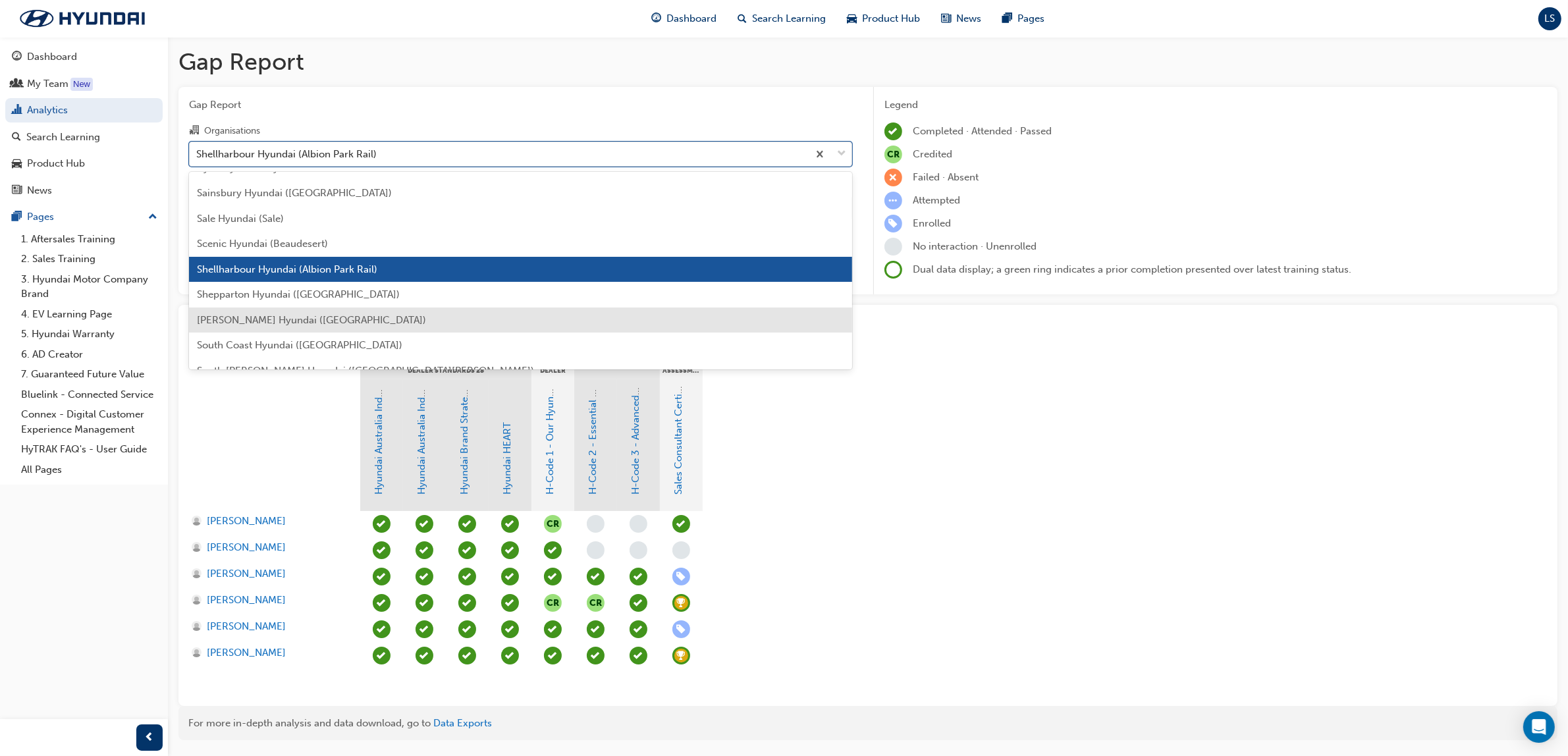
click at [257, 324] on div "[PERSON_NAME] Hyundai ([GEOGRAPHIC_DATA])" at bounding box center [520, 320] width 663 height 25
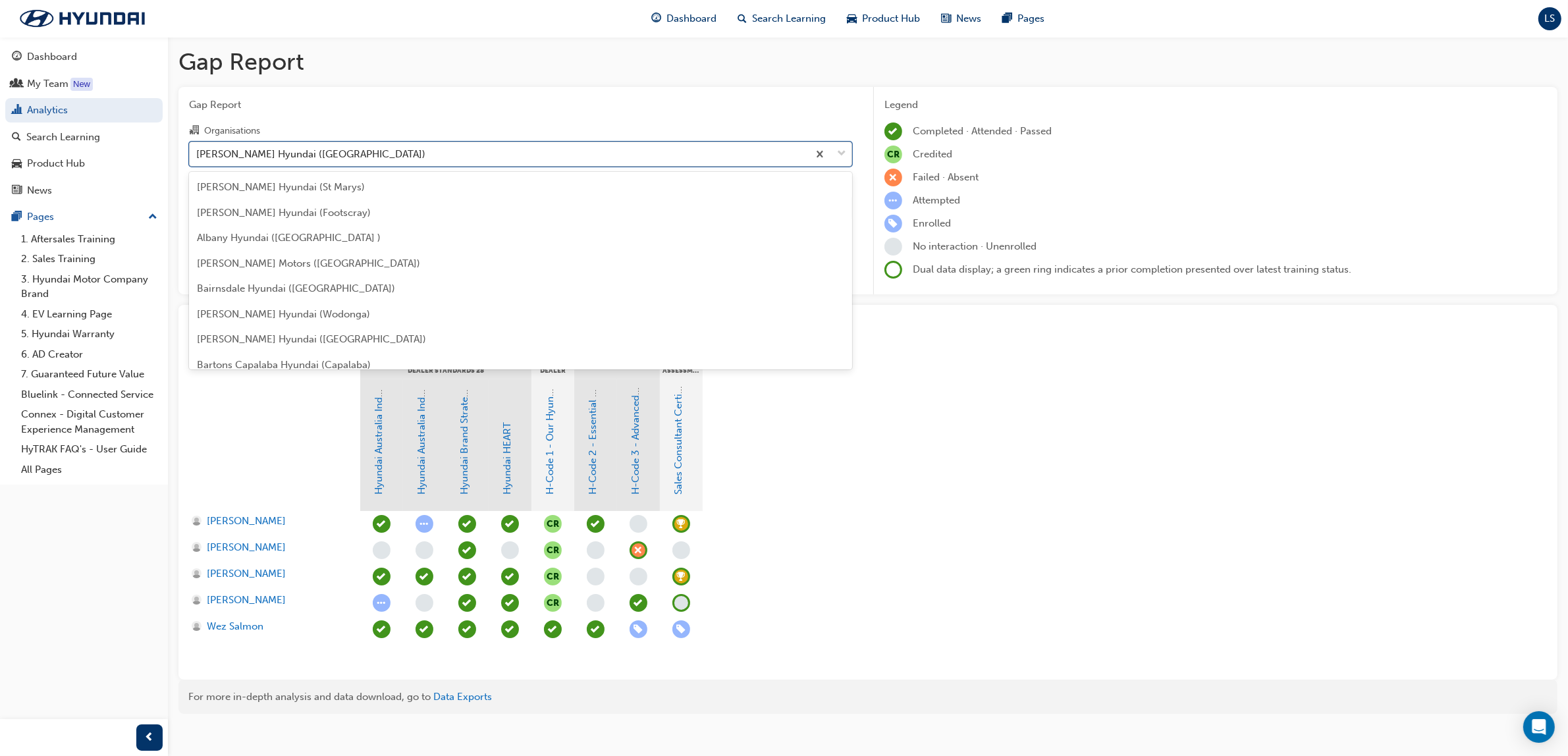
click at [376, 155] on div "[PERSON_NAME] Hyundai ([GEOGRAPHIC_DATA])" at bounding box center [499, 153] width 619 height 23
click at [198, 155] on input "Organisations option [PERSON_NAME] Hyundai (Penrith), selected. option [PERSON_…" at bounding box center [197, 153] width 1 height 11
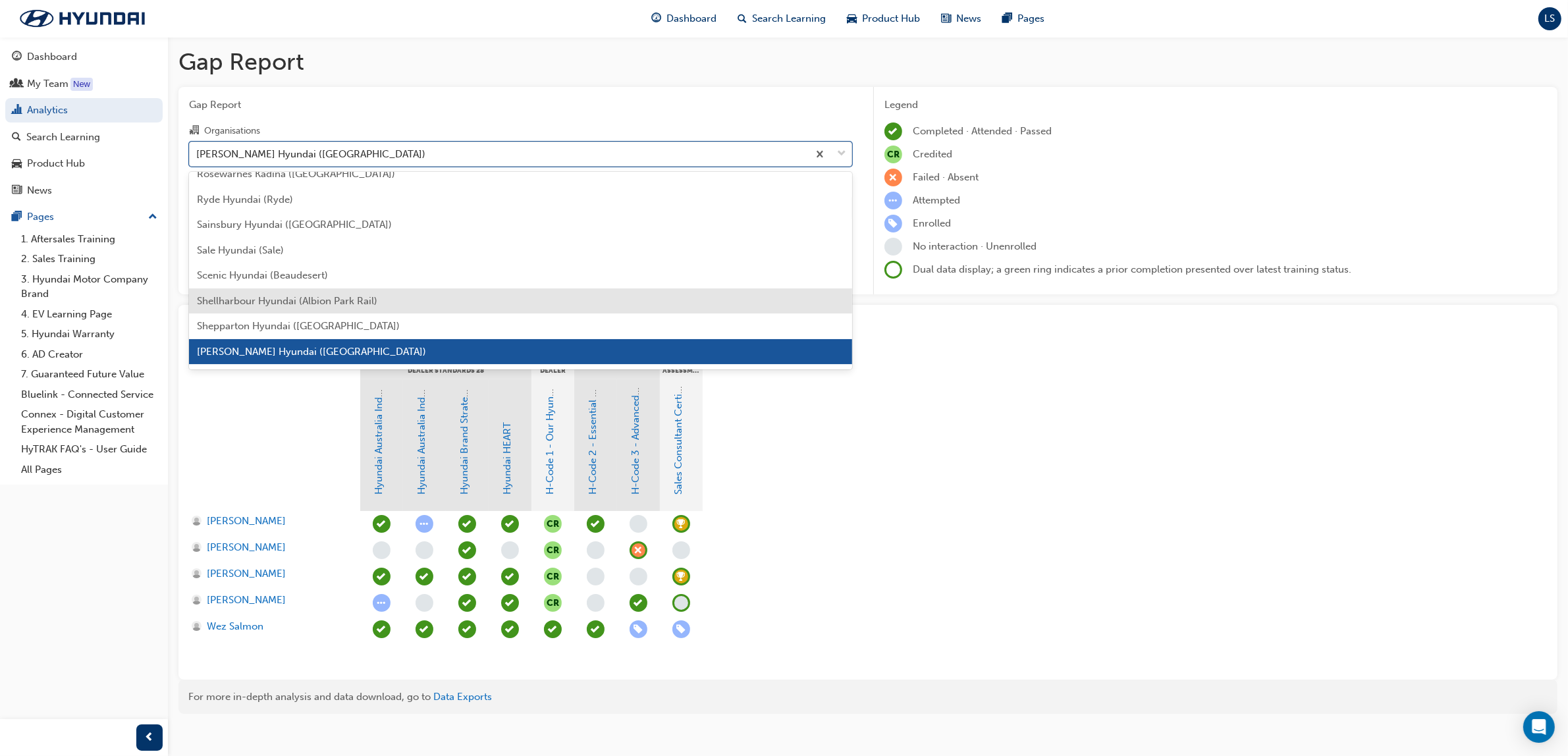
click at [328, 291] on div "Shellharbour Hyundai (Albion Park Rail)" at bounding box center [520, 301] width 663 height 25
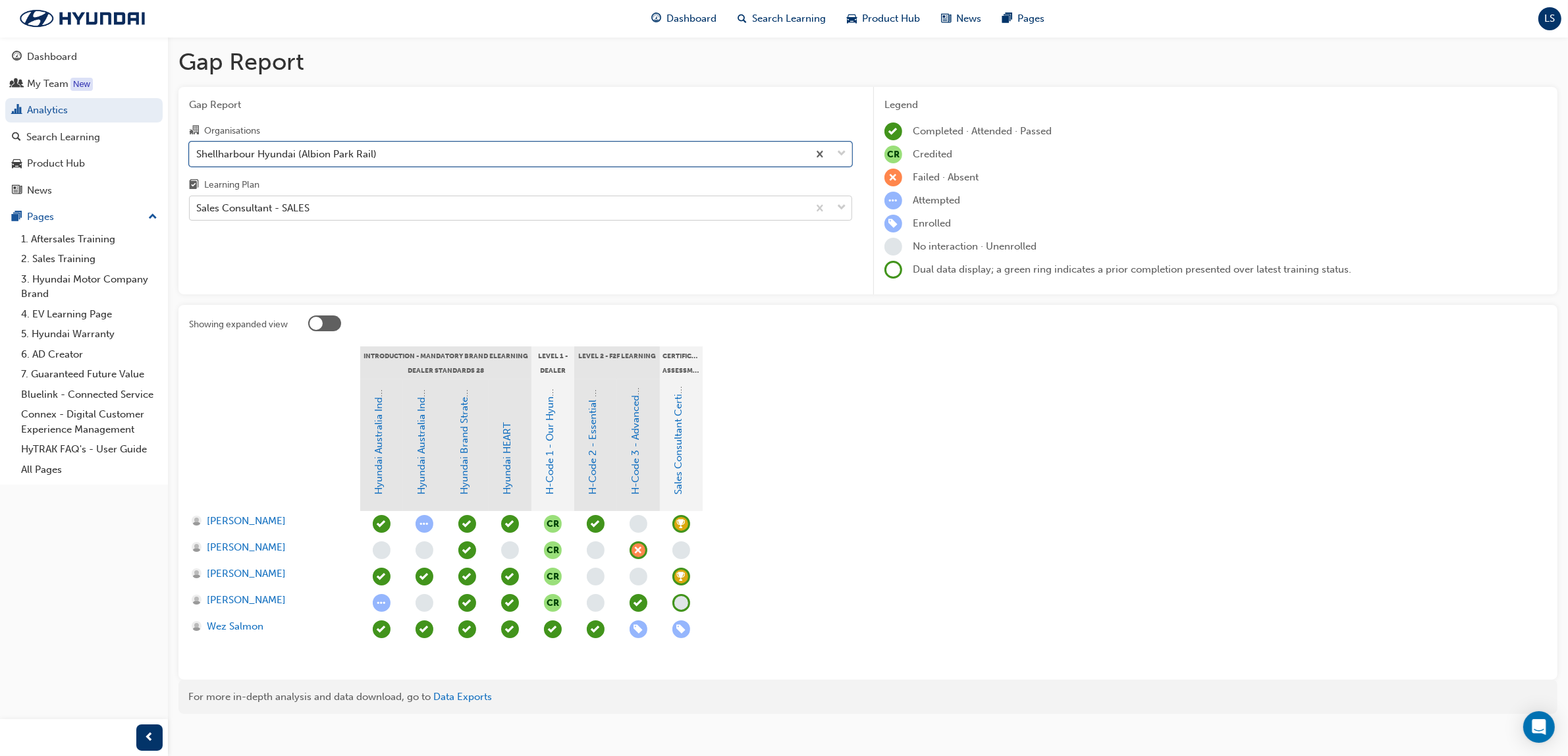
click at [351, 205] on div "Sales Consultant - SALES" at bounding box center [499, 208] width 619 height 23
click at [198, 205] on input "Learning Plan Sales Consultant - SALES" at bounding box center [197, 207] width 1 height 11
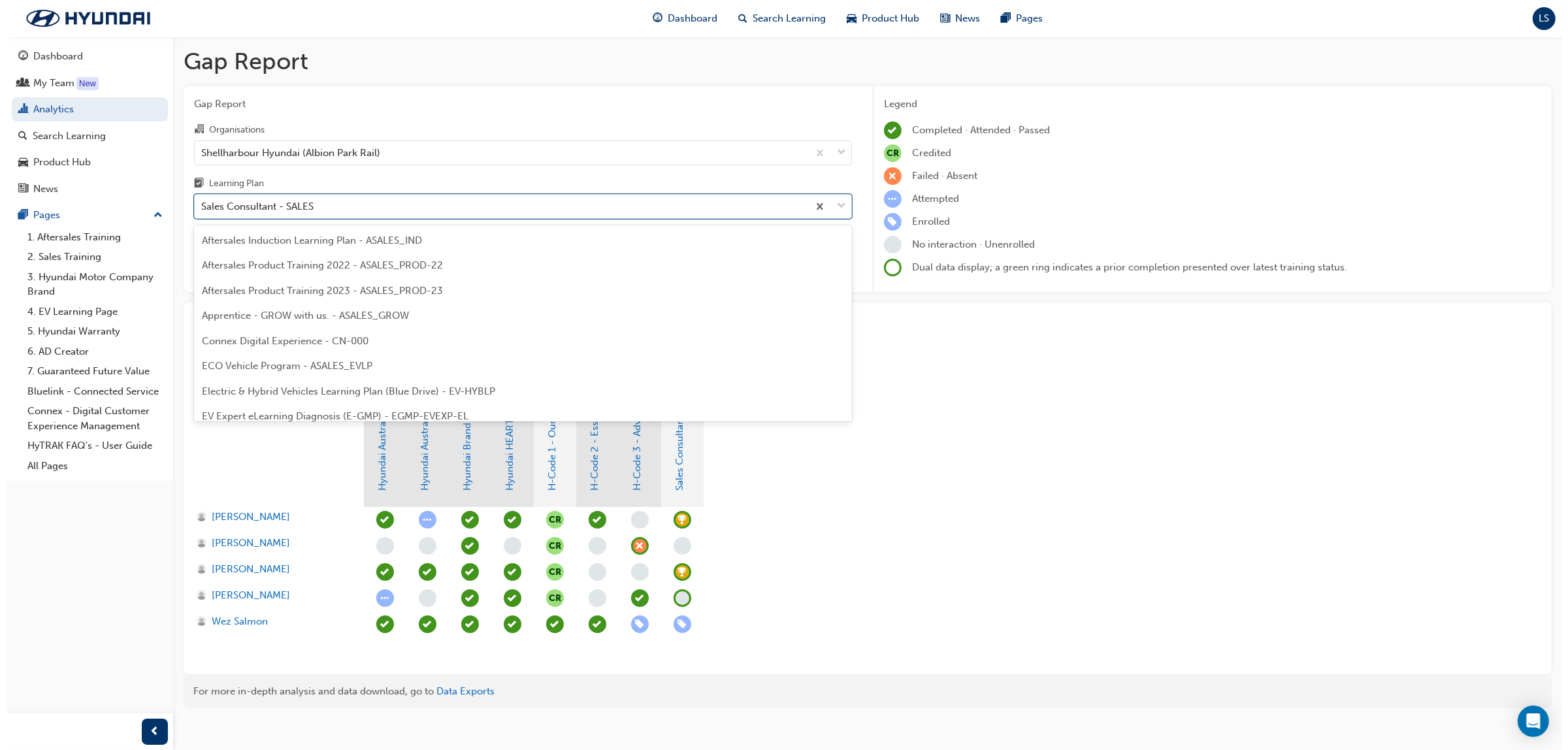
scroll to position [543, 0]
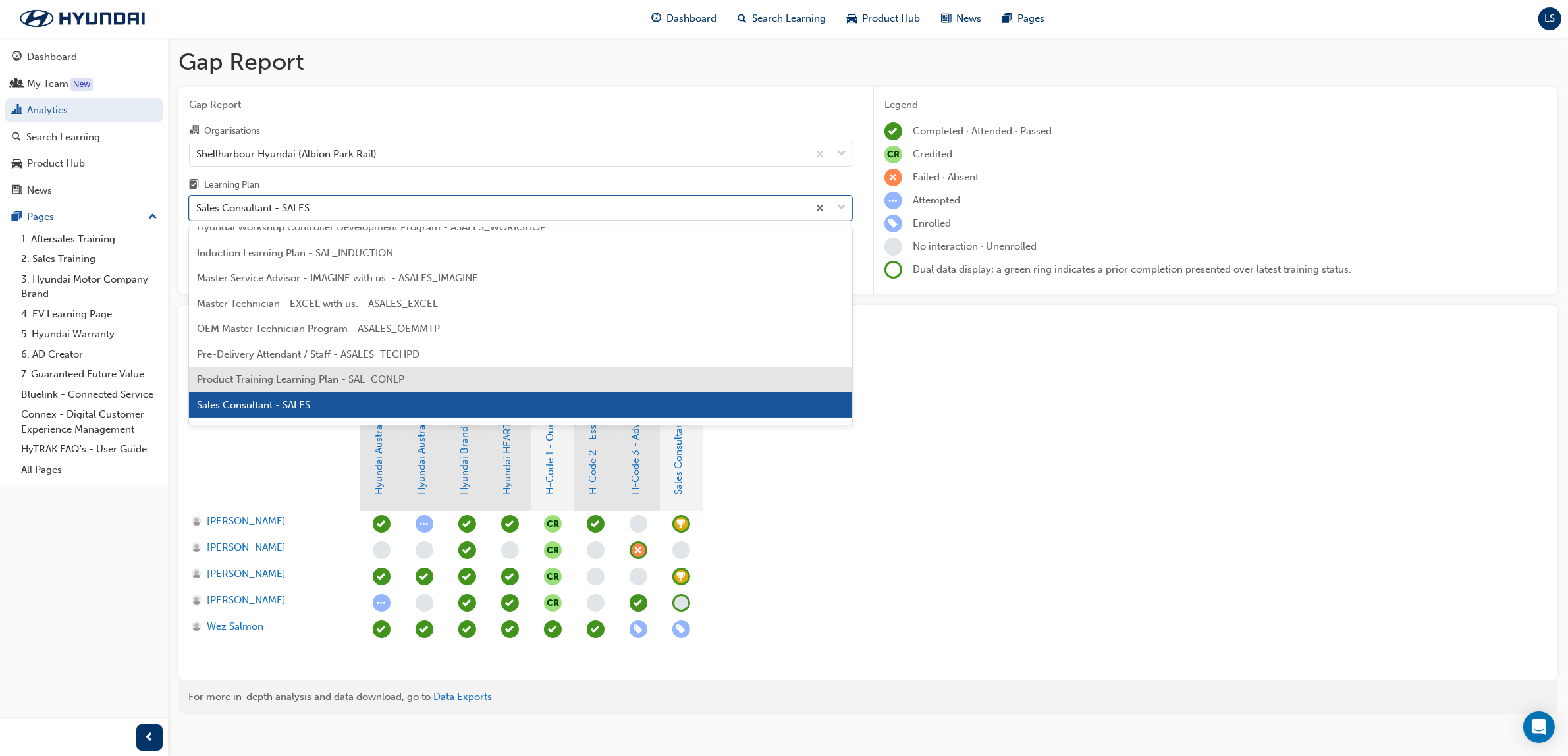
click at [324, 374] on span "Product Training Learning Plan - SAL_CONLP" at bounding box center [300, 379] width 207 height 12
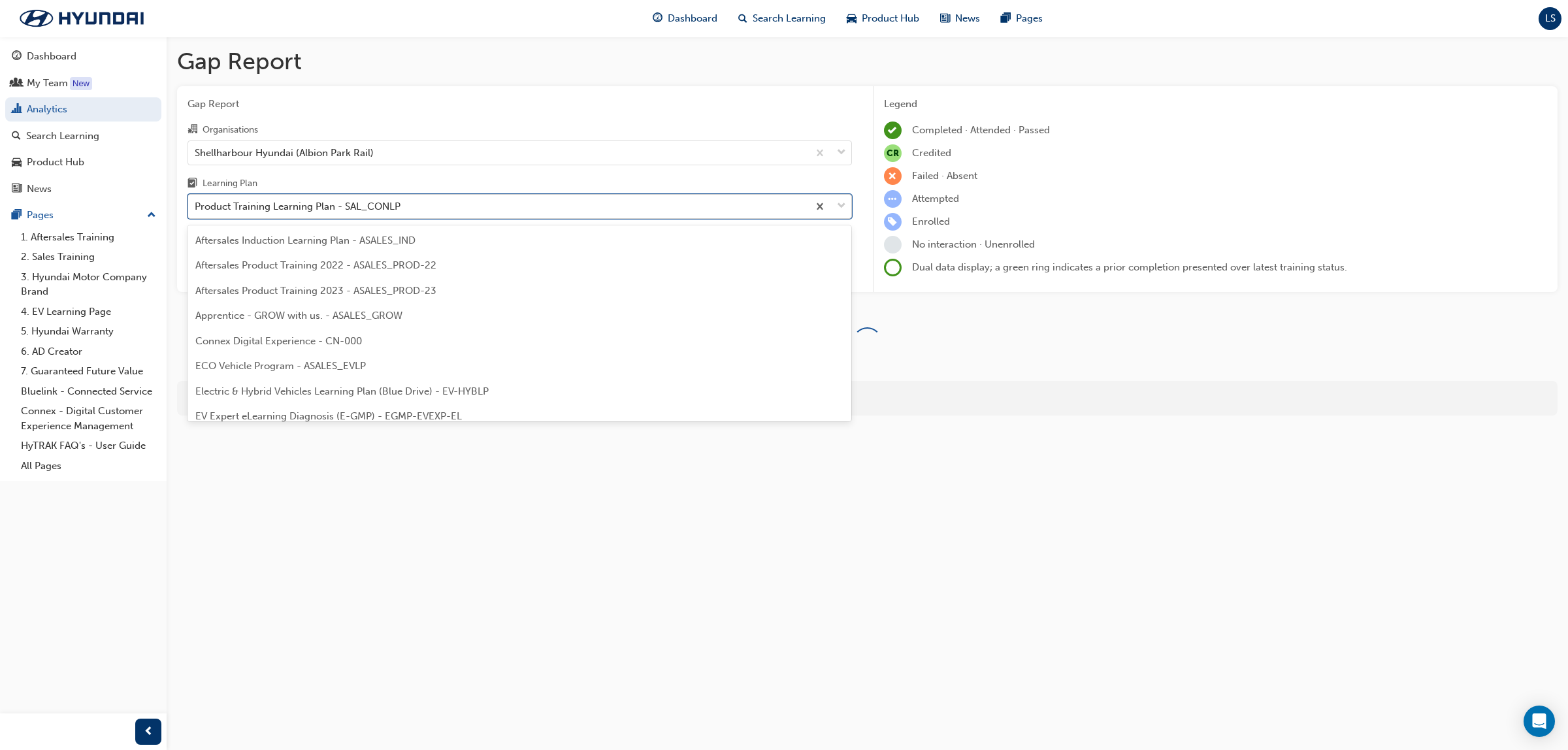
click at [338, 208] on div "Product Training Learning Plan - SAL_CONLP" at bounding box center [297, 207] width 206 height 15
click at [196, 208] on input "Learning Plan option Product Training Learning Plan - SAL_CONLP, selected. opti…" at bounding box center [195, 206] width 1 height 11
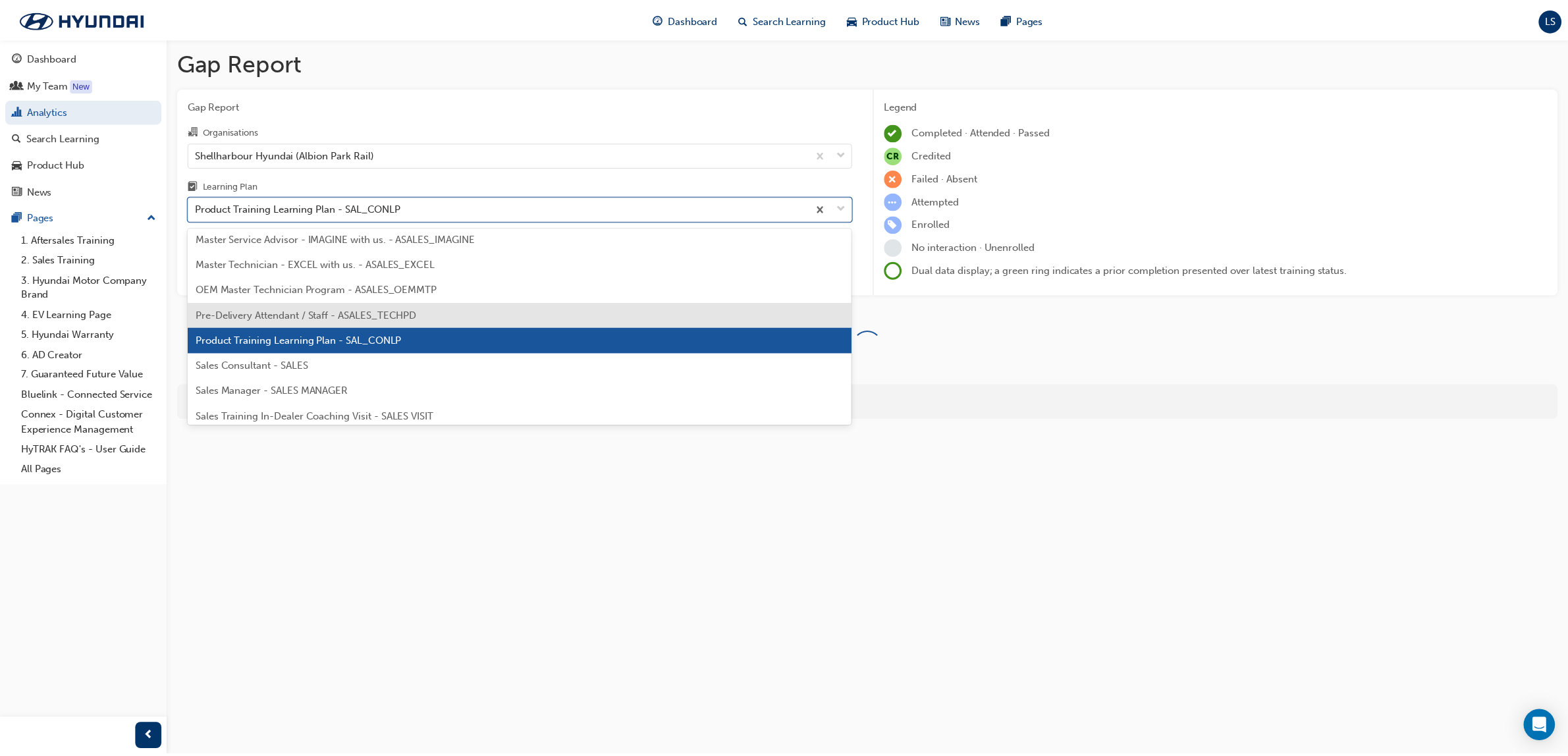
scroll to position [605, 0]
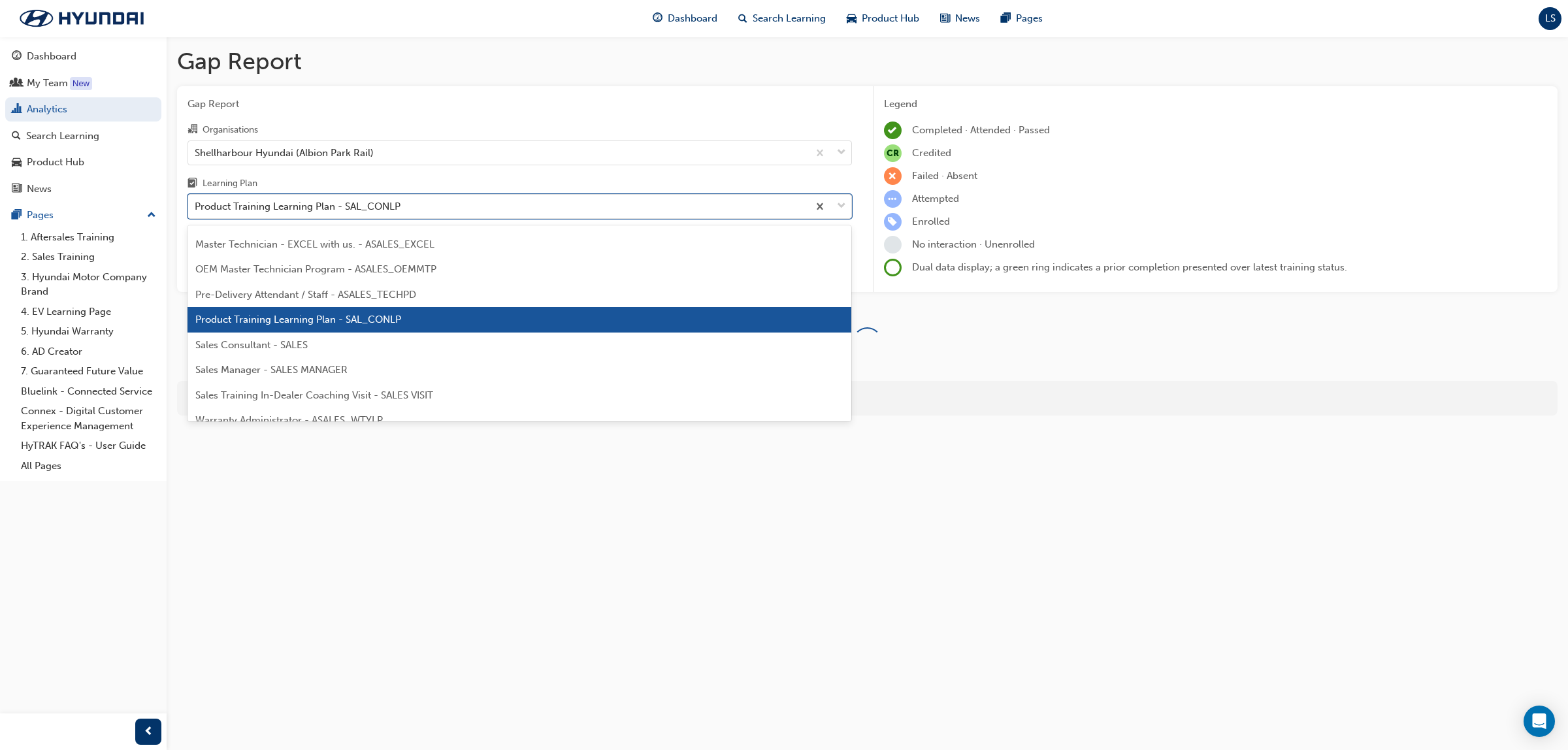
click at [297, 347] on span "Sales Consultant - SALES" at bounding box center [252, 345] width 112 height 12
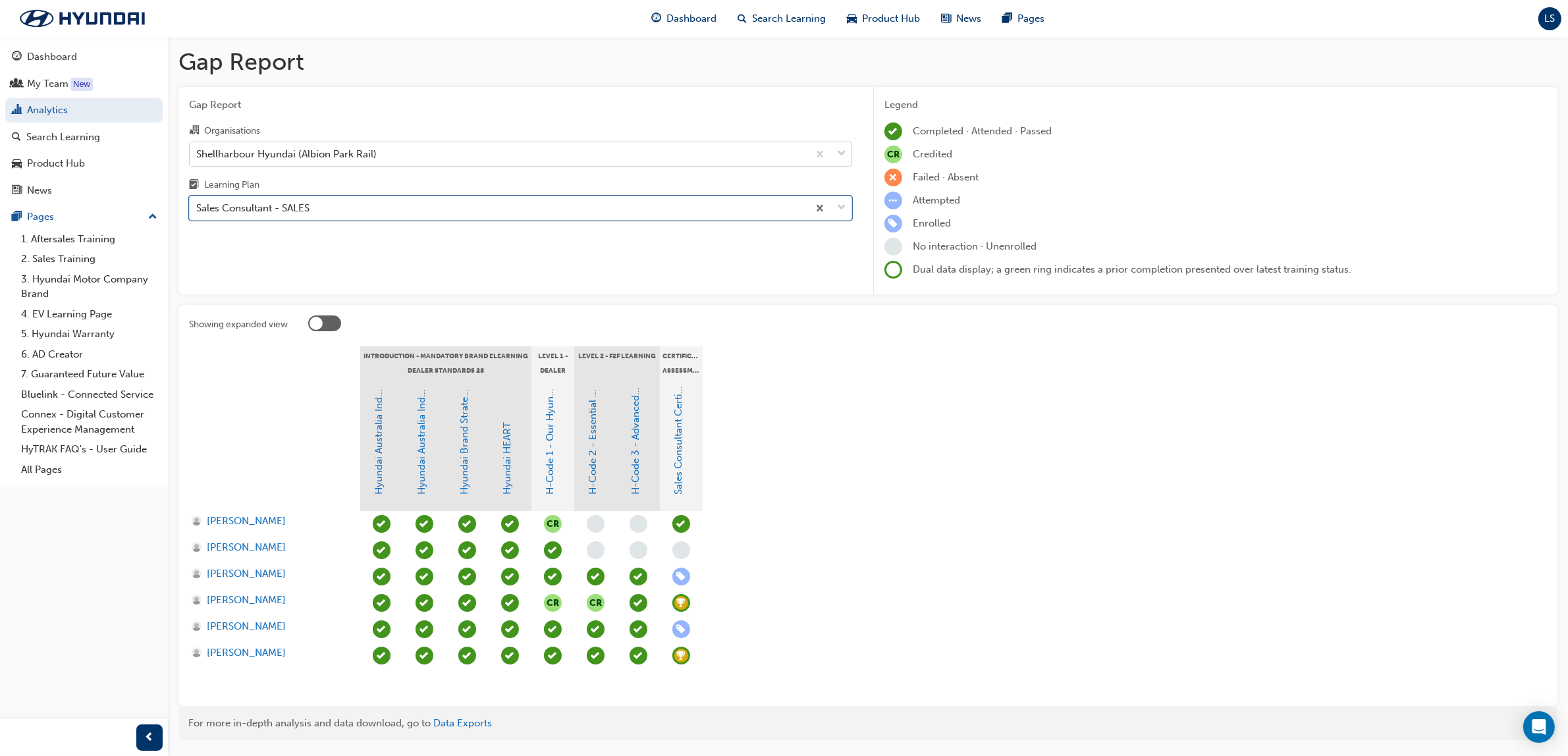
click at [369, 145] on div "Shellharbour Hyundai (Albion Park Rail)" at bounding box center [499, 153] width 619 height 23
click at [198, 147] on input "Organisations Shellharbour Hyundai (Albion Park Rail)" at bounding box center [197, 153] width 1 height 11
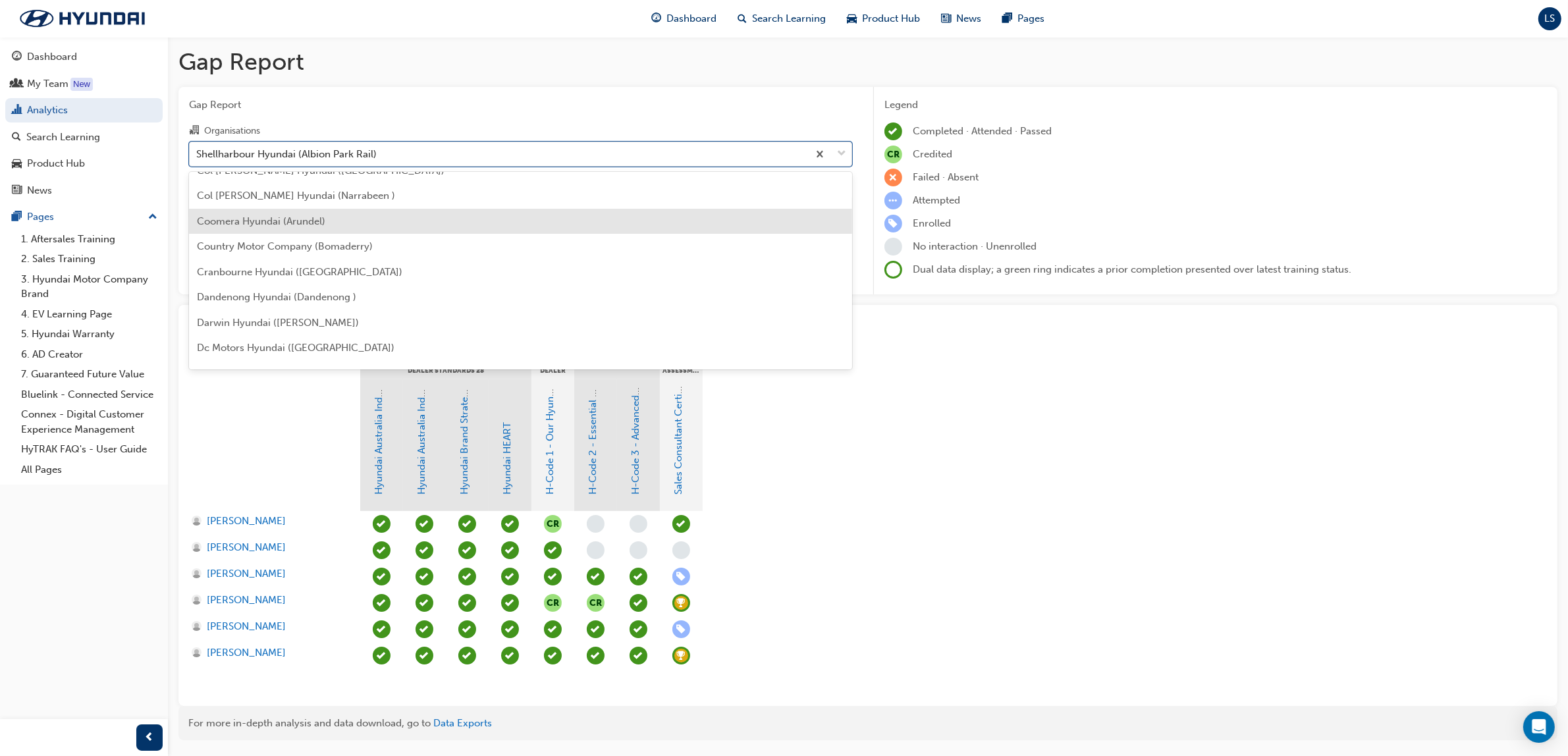
scroll to position [828, 0]
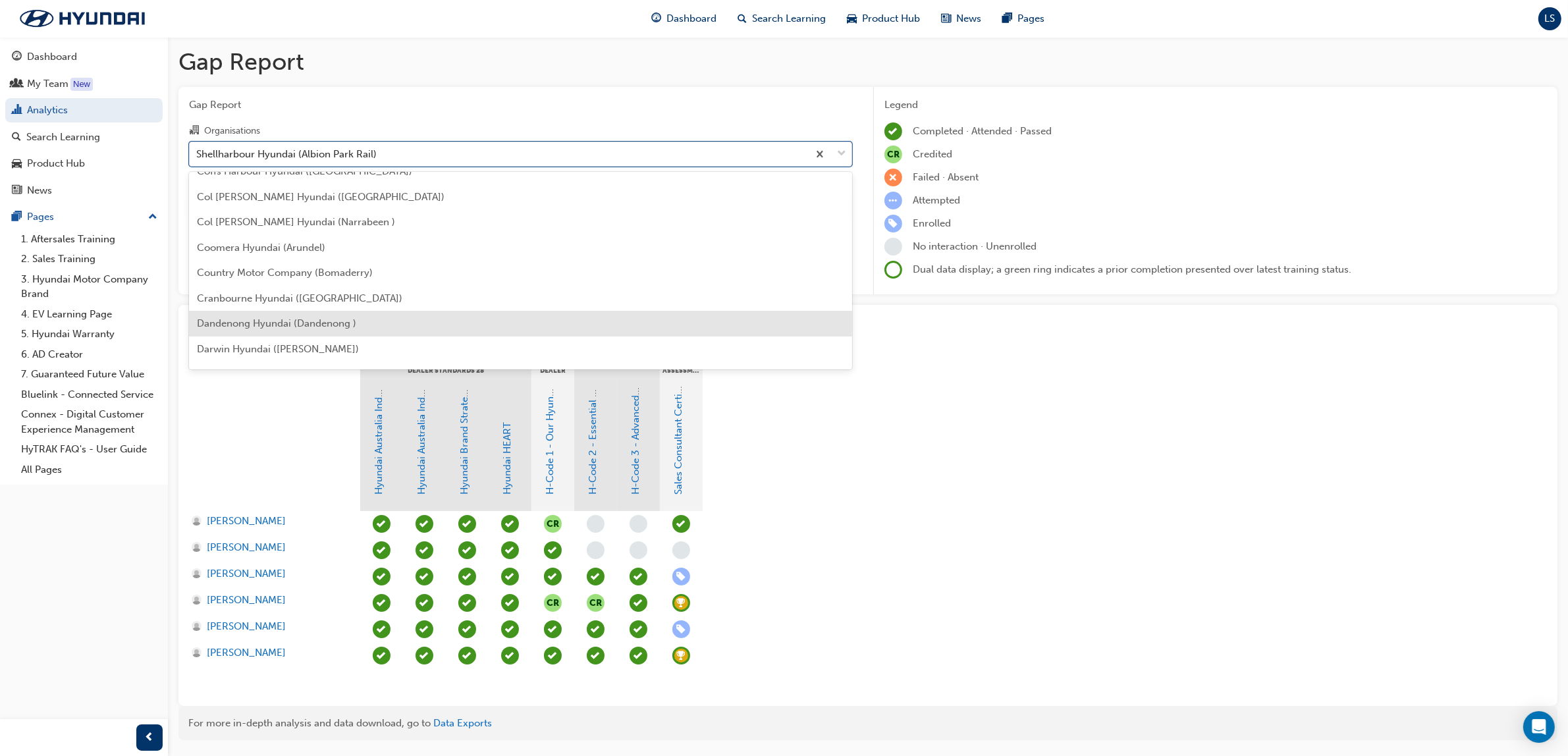
click at [304, 325] on span "Dandenong Hyundai (Dandenong )" at bounding box center [276, 323] width 159 height 12
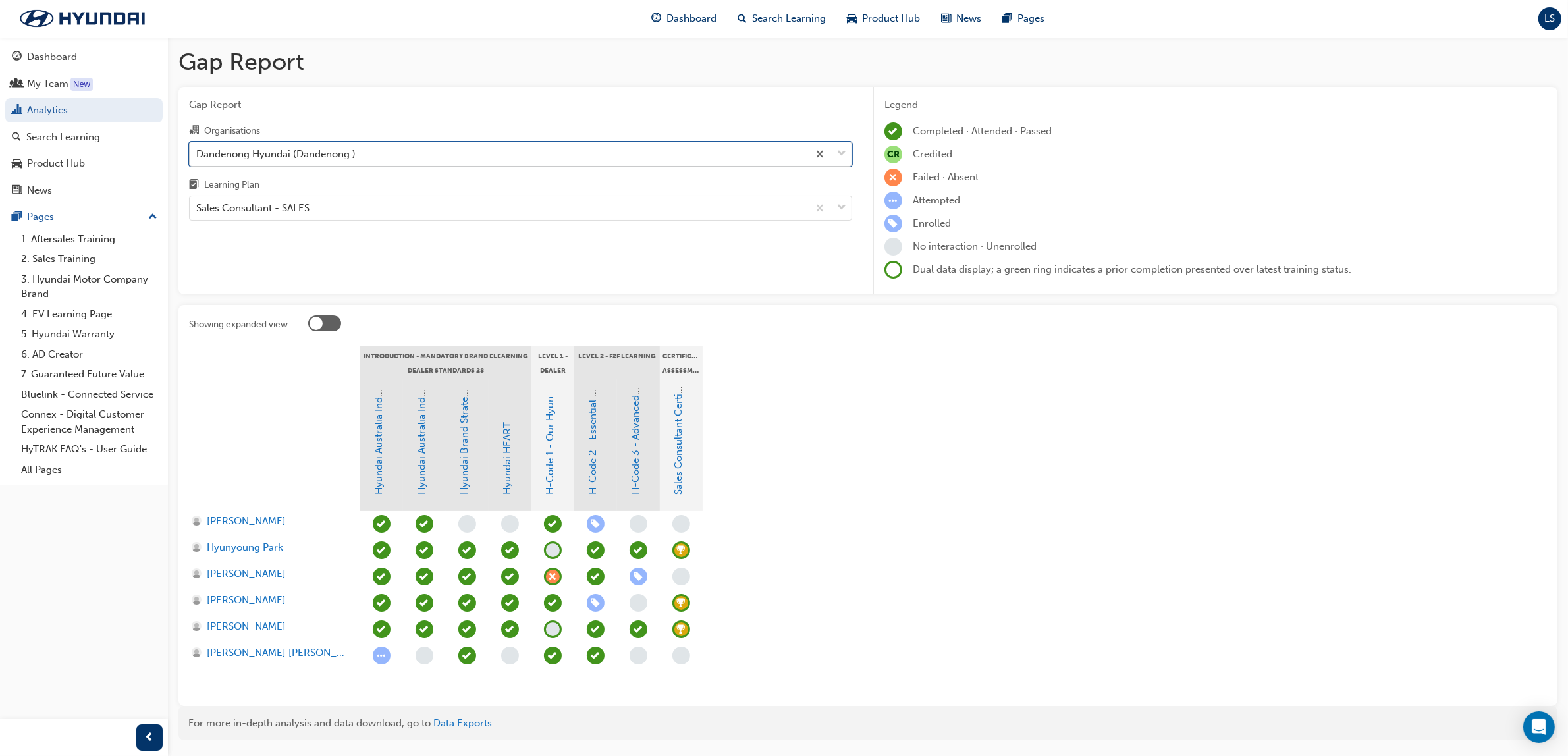
click at [393, 152] on div "Dandenong Hyundai (Dandenong )" at bounding box center [499, 153] width 619 height 23
click at [198, 152] on input "Organisations option Dandenong Hyundai (Dandenong ), selected. 0 results availa…" at bounding box center [197, 153] width 1 height 11
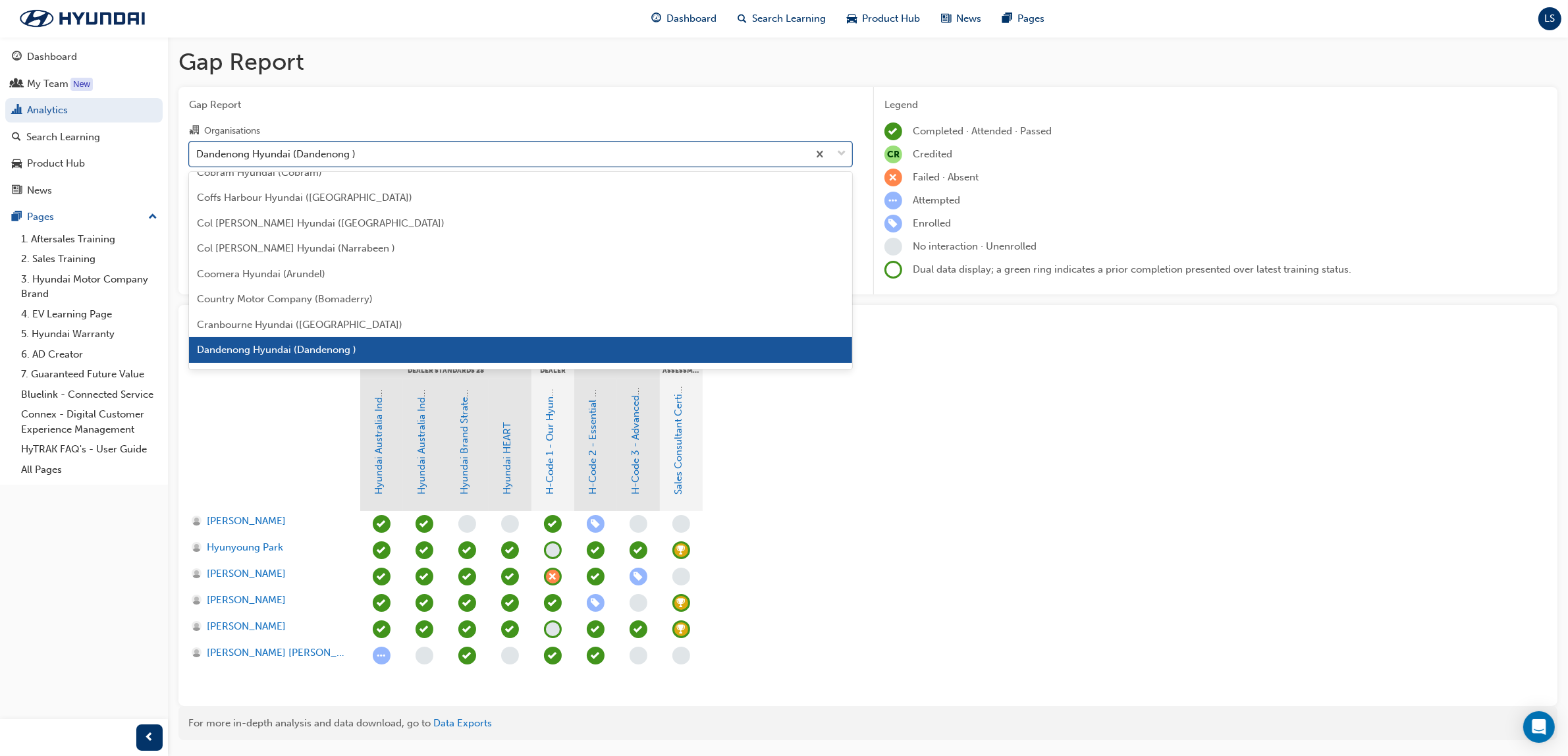
scroll to position [1048, 0]
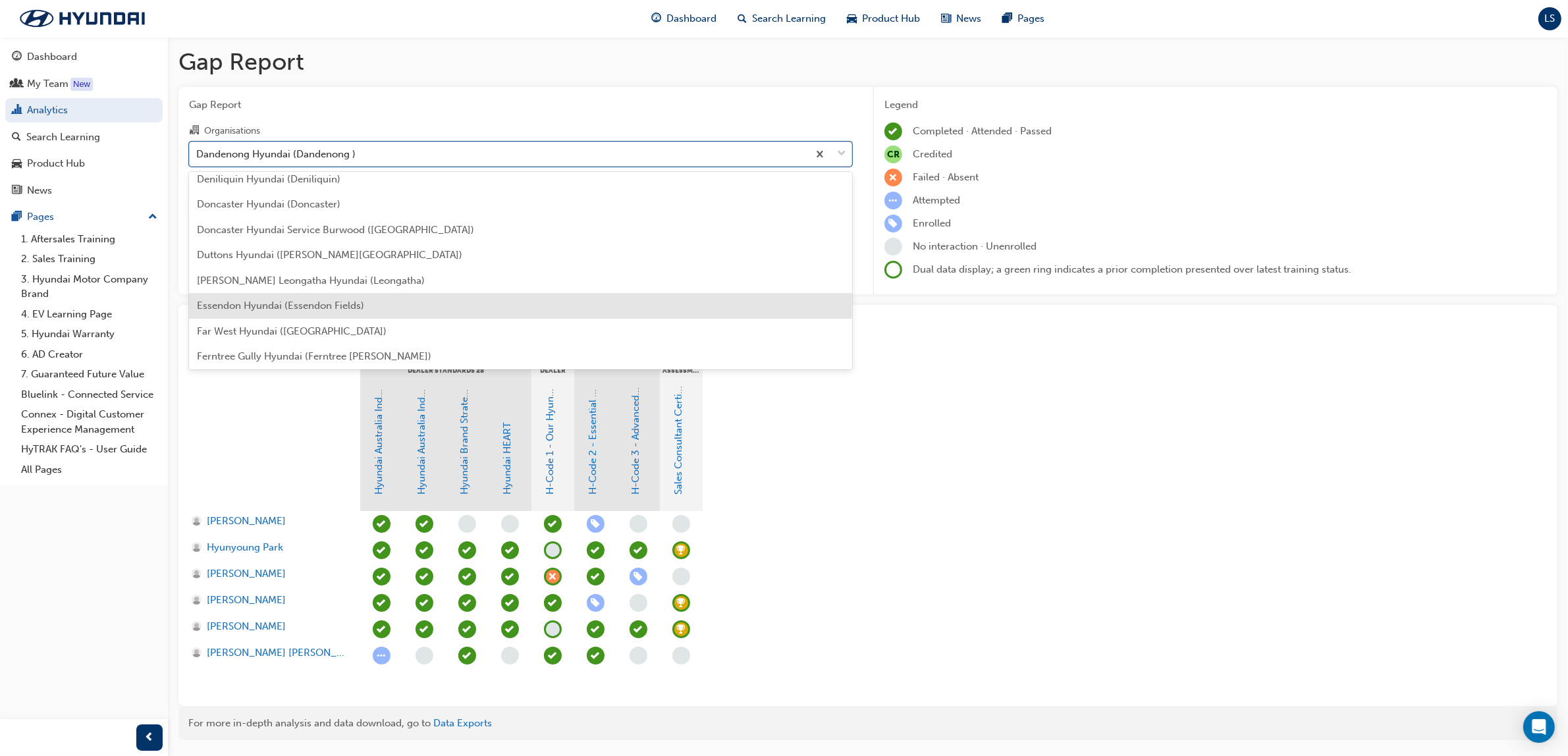
click at [309, 308] on span "Essendon Hyundai (Essendon Fields)" at bounding box center [280, 305] width 167 height 12
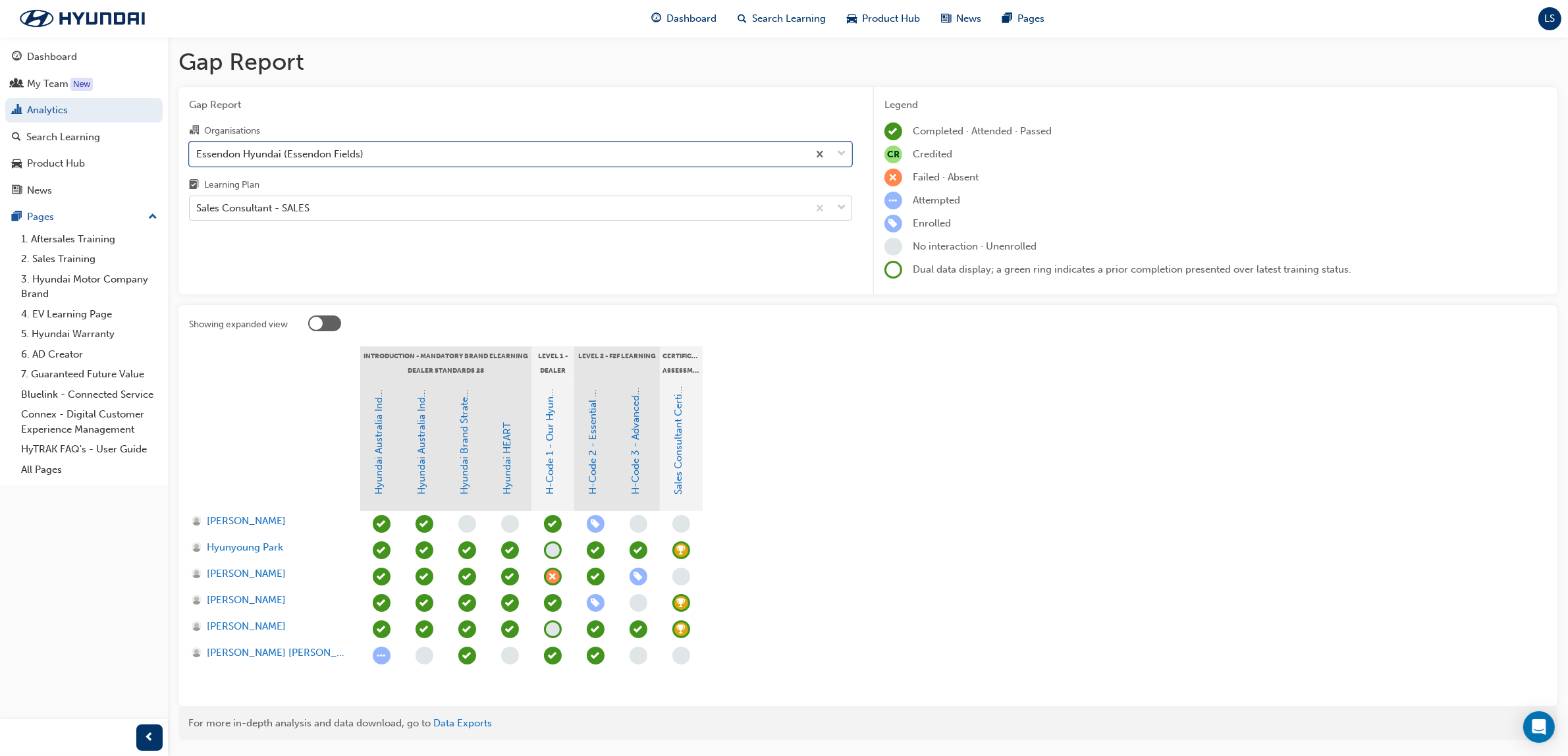
click at [276, 206] on div "Sales Consultant - SALES" at bounding box center [253, 209] width 113 height 15
click at [198, 206] on input "Learning Plan Sales Consultant - SALES" at bounding box center [197, 207] width 1 height 11
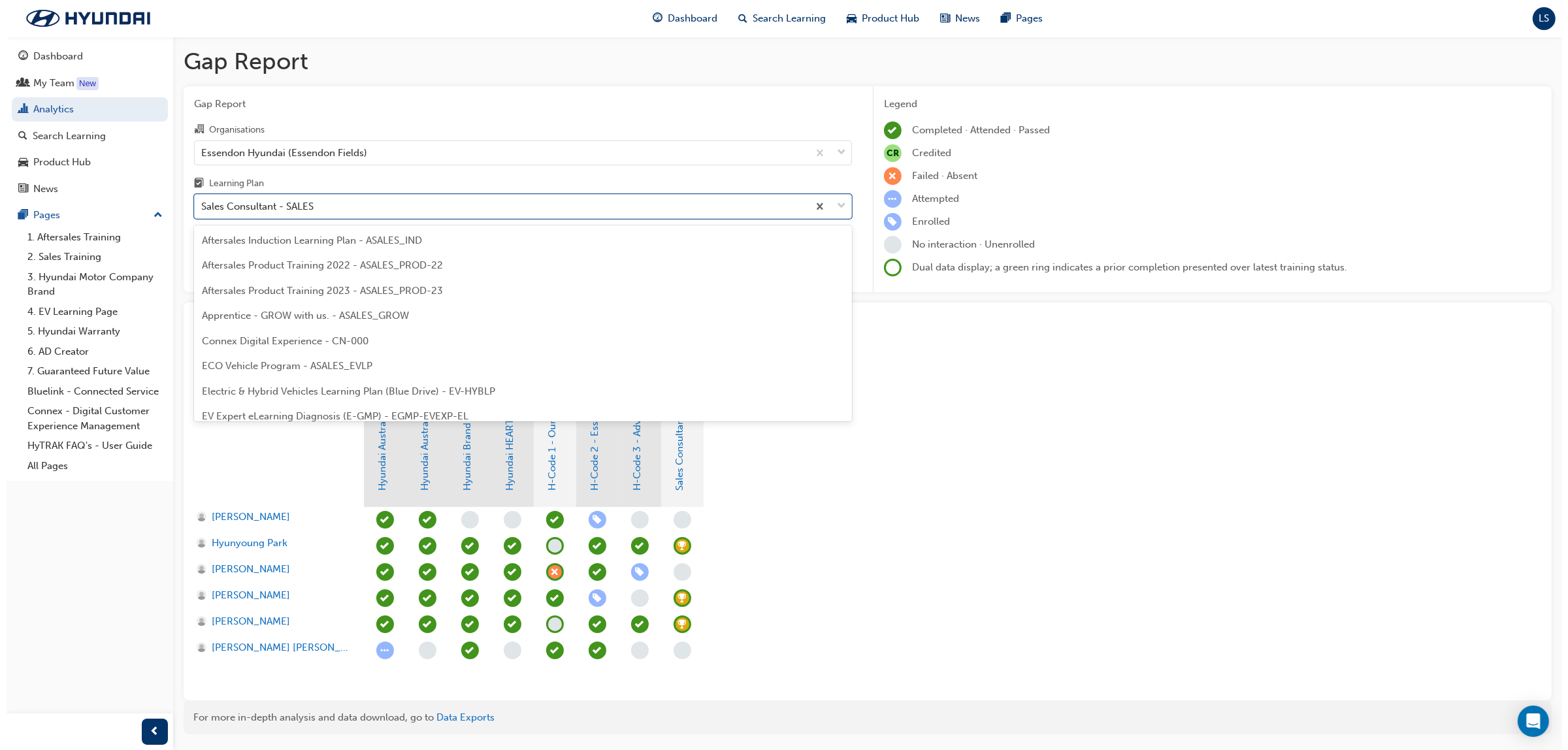
scroll to position [543, 0]
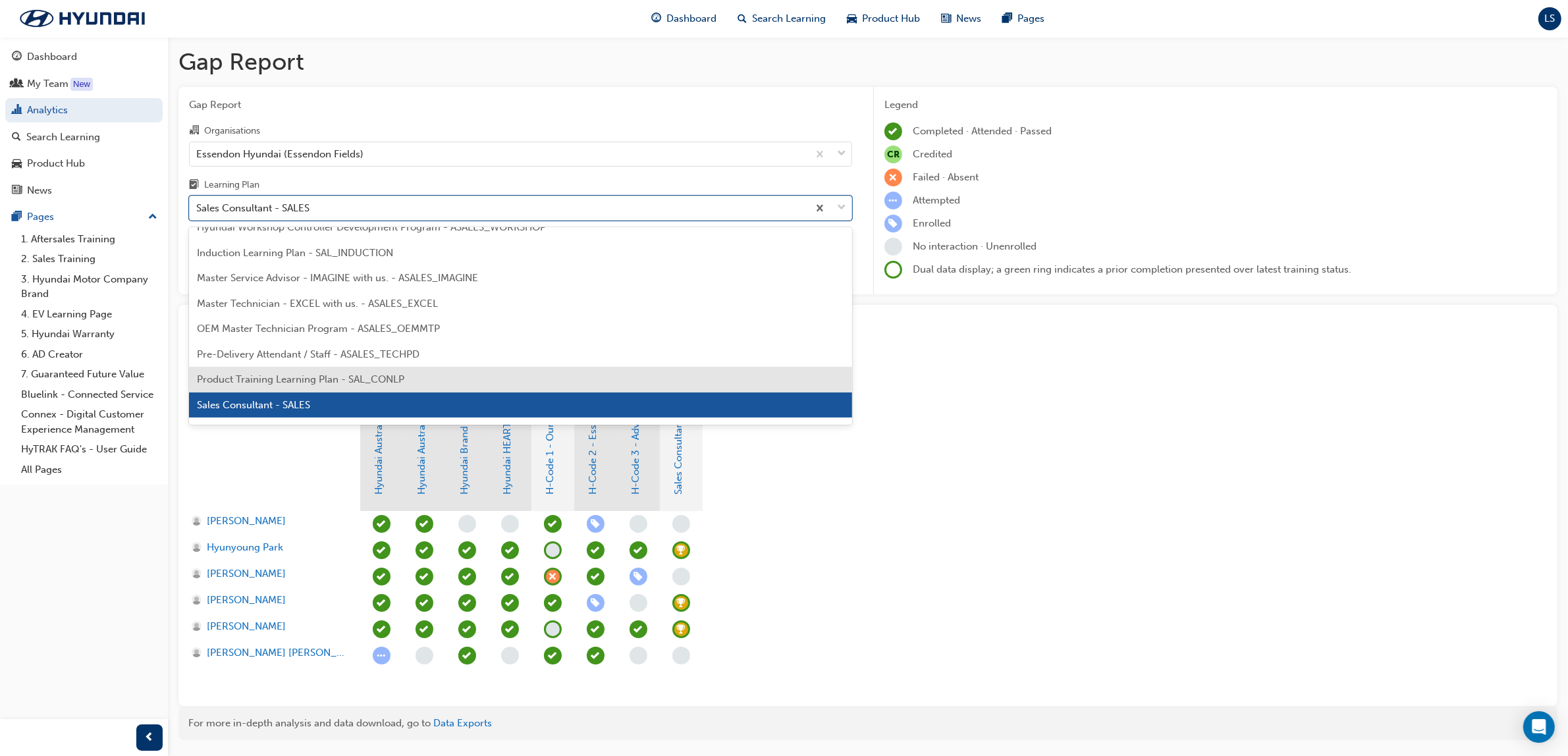
click at [304, 371] on div "Product Training Learning Plan - SAL_CONLP" at bounding box center [520, 379] width 663 height 25
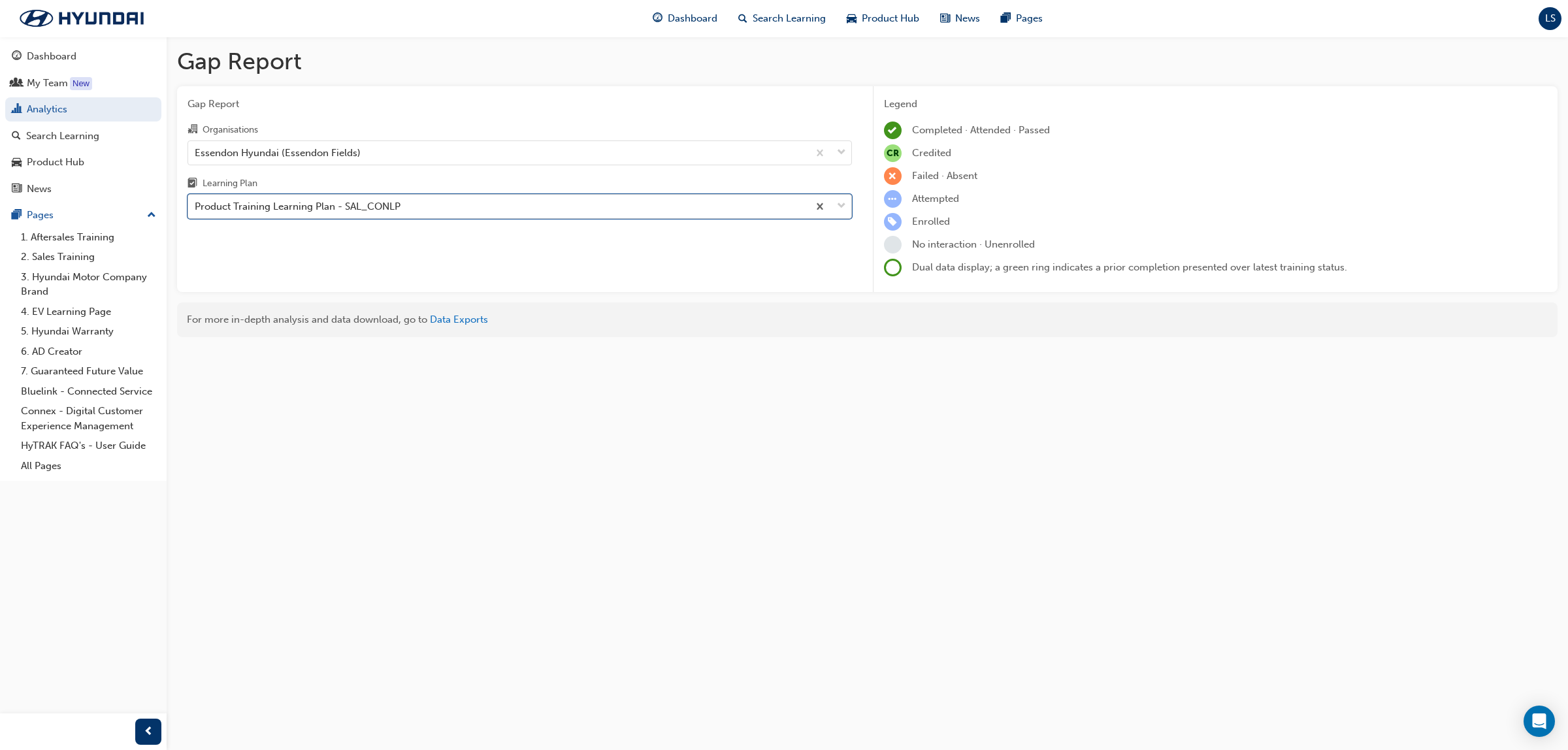
click at [307, 204] on div "Product Training Learning Plan - SAL_CONLP" at bounding box center [297, 207] width 206 height 15
click at [196, 204] on input "Learning Plan option Product Training Learning Plan - SAL_CONLP, selected. 0 re…" at bounding box center [195, 206] width 1 height 11
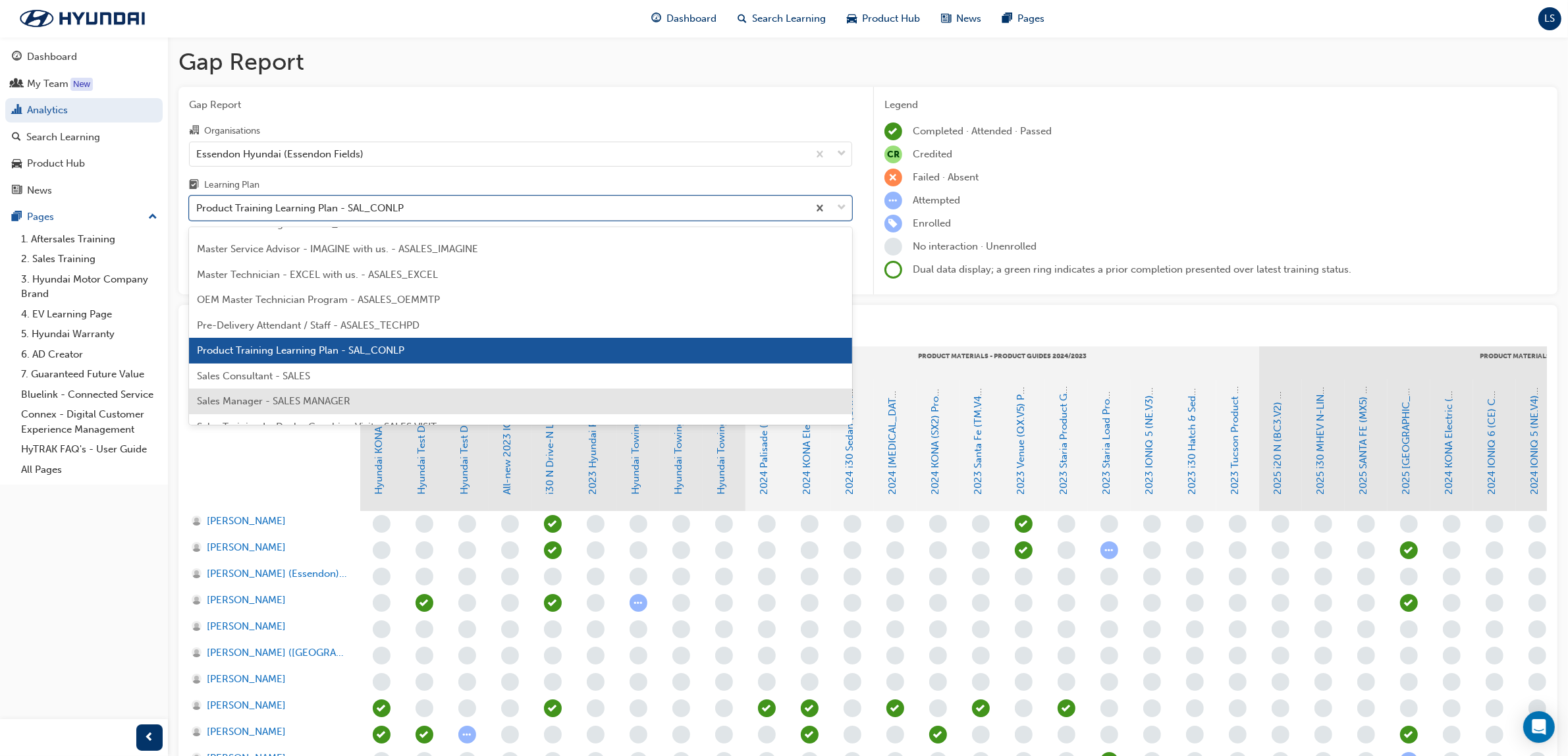
scroll to position [618, 0]
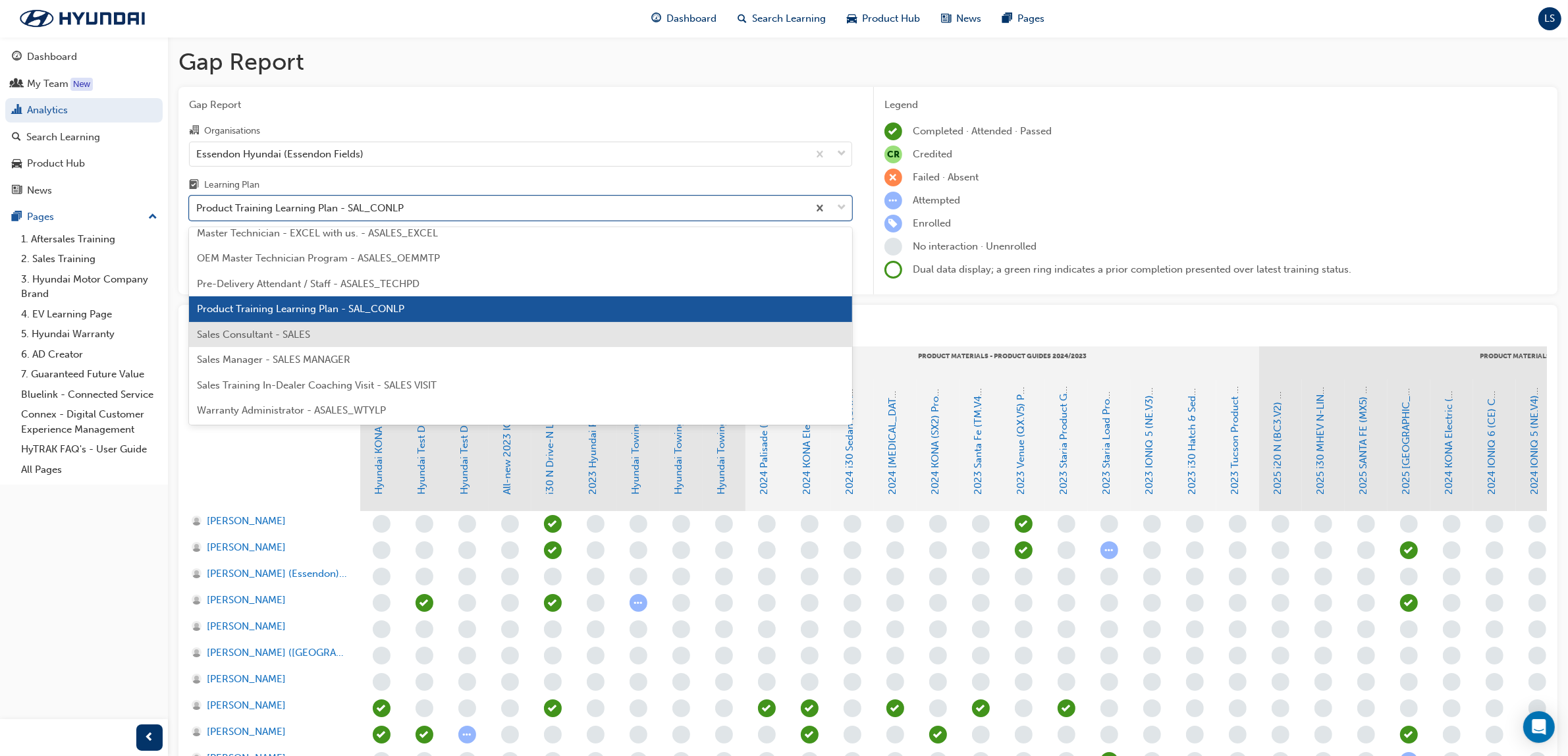
click at [303, 343] on div "Sales Consultant - SALES" at bounding box center [520, 334] width 663 height 25
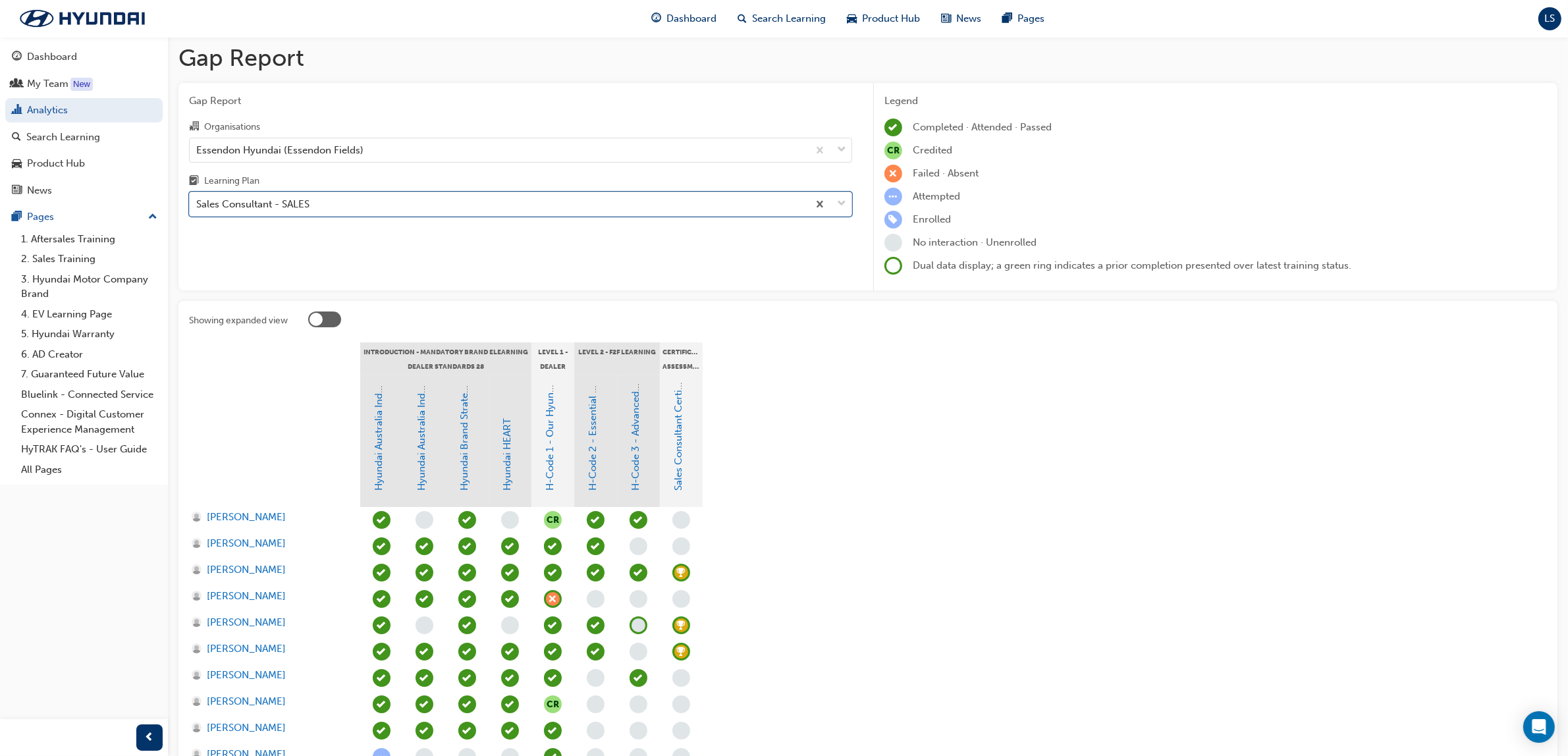
scroll to position [86, 0]
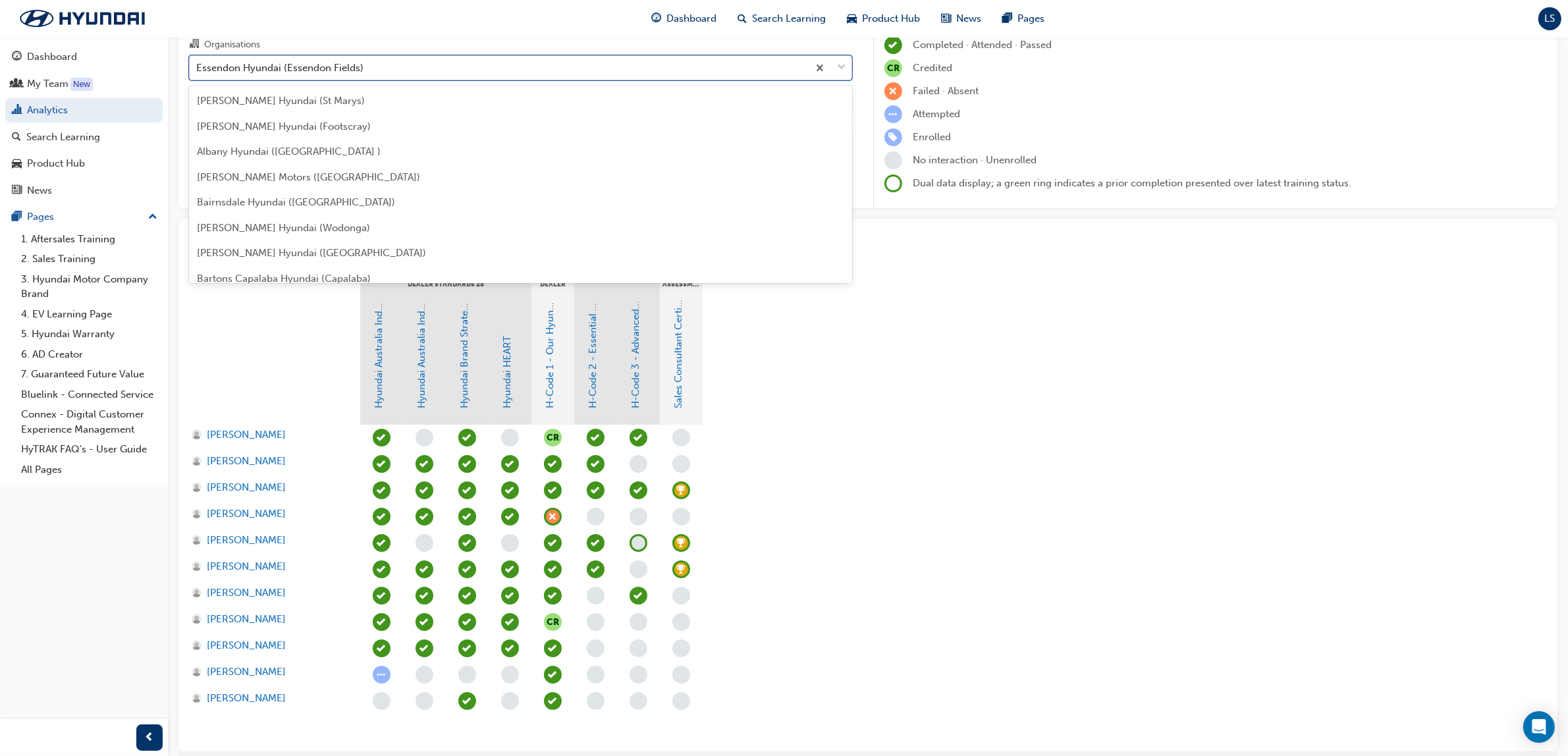
click at [369, 71] on div "Essendon Hyundai (Essendon Fields)" at bounding box center [499, 67] width 619 height 23
click at [198, 71] on input "Organisations option Essendon Hyundai (Essendon Fields), selected. option Essen…" at bounding box center [197, 67] width 1 height 11
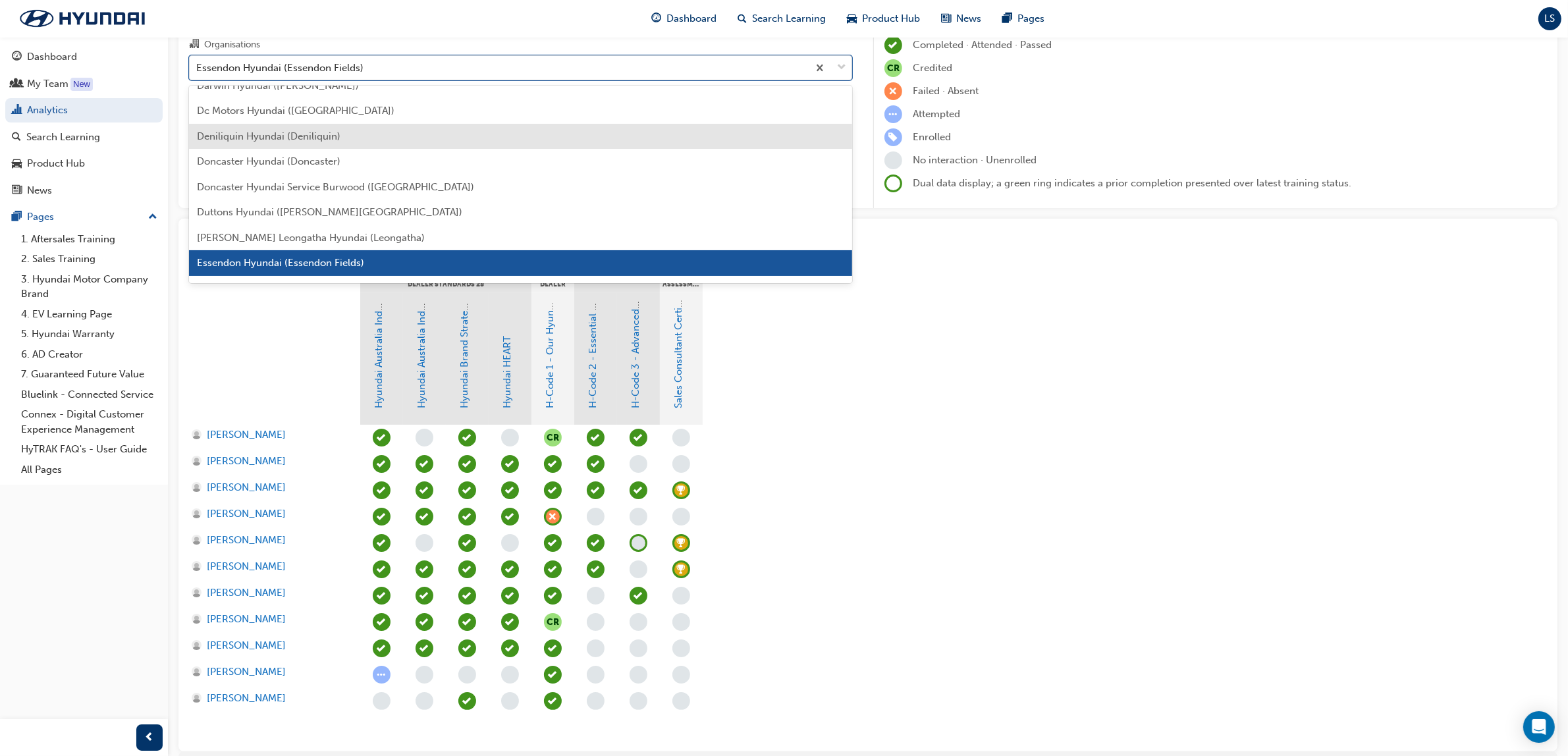
scroll to position [840, 0]
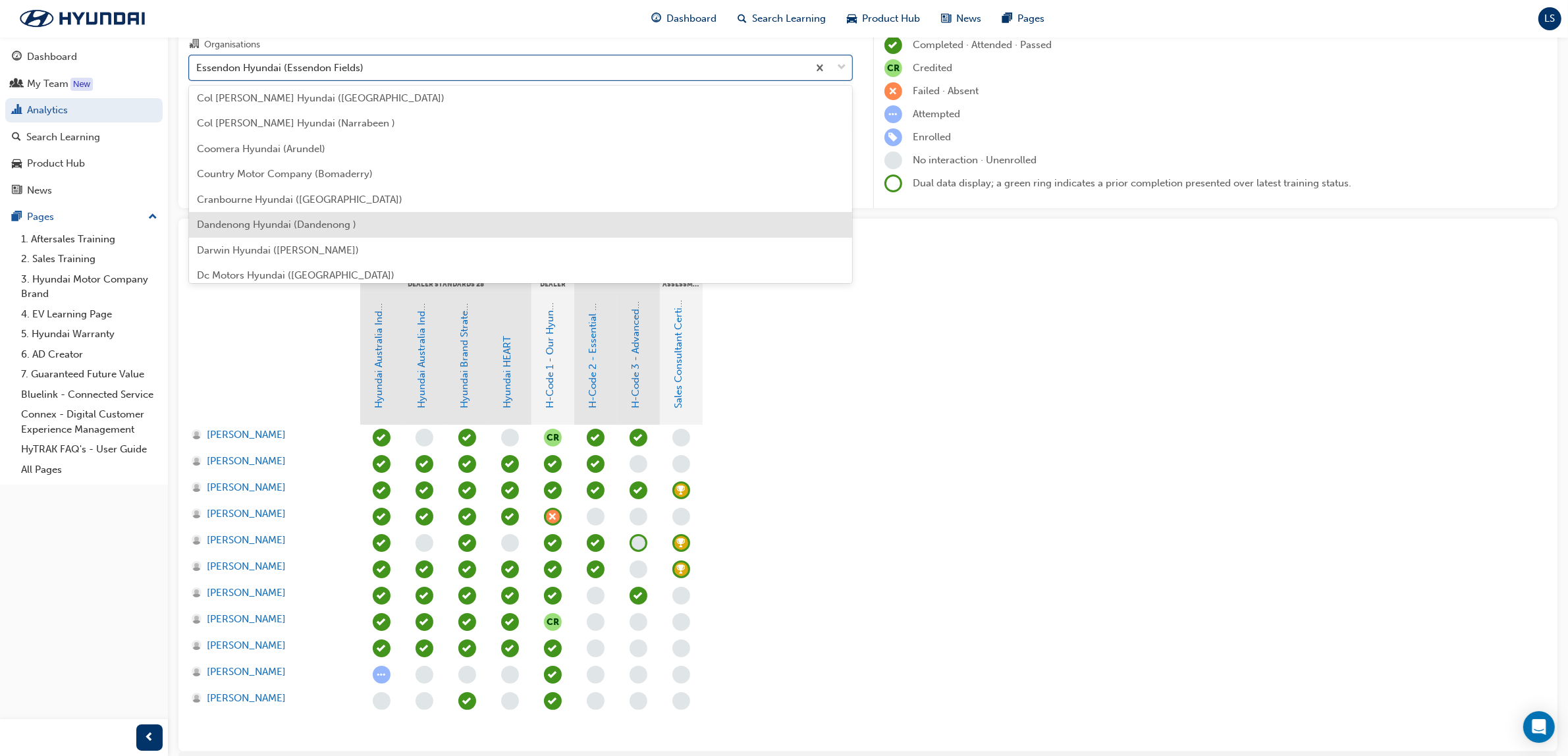
click at [267, 216] on div "Dandenong Hyundai (Dandenong )" at bounding box center [520, 225] width 663 height 25
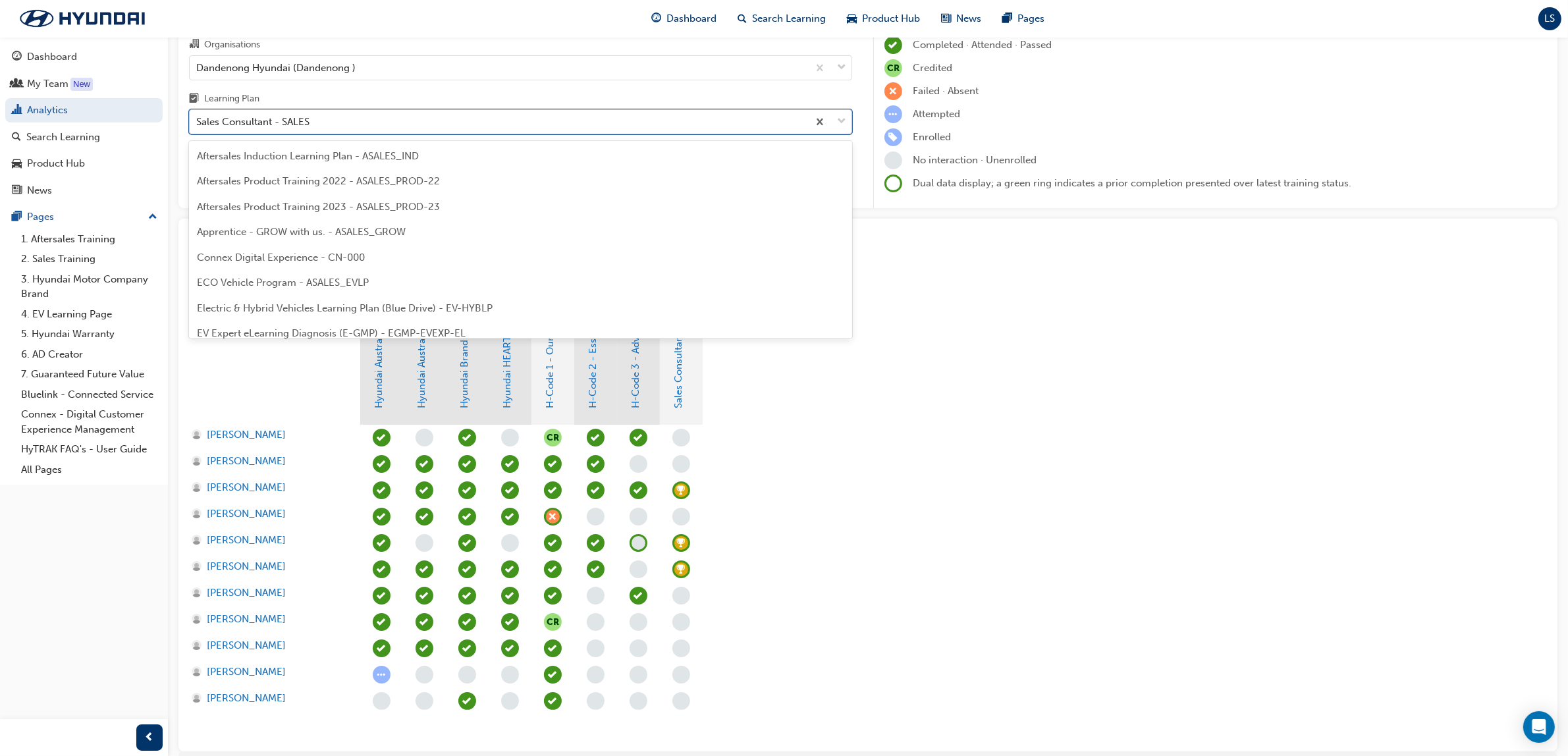
click at [260, 127] on div "Sales Consultant - SALES" at bounding box center [253, 122] width 113 height 15
click at [198, 127] on input "Learning Plan option Sales Consultant - SALES, selected. option Sales Consultan…" at bounding box center [197, 121] width 1 height 11
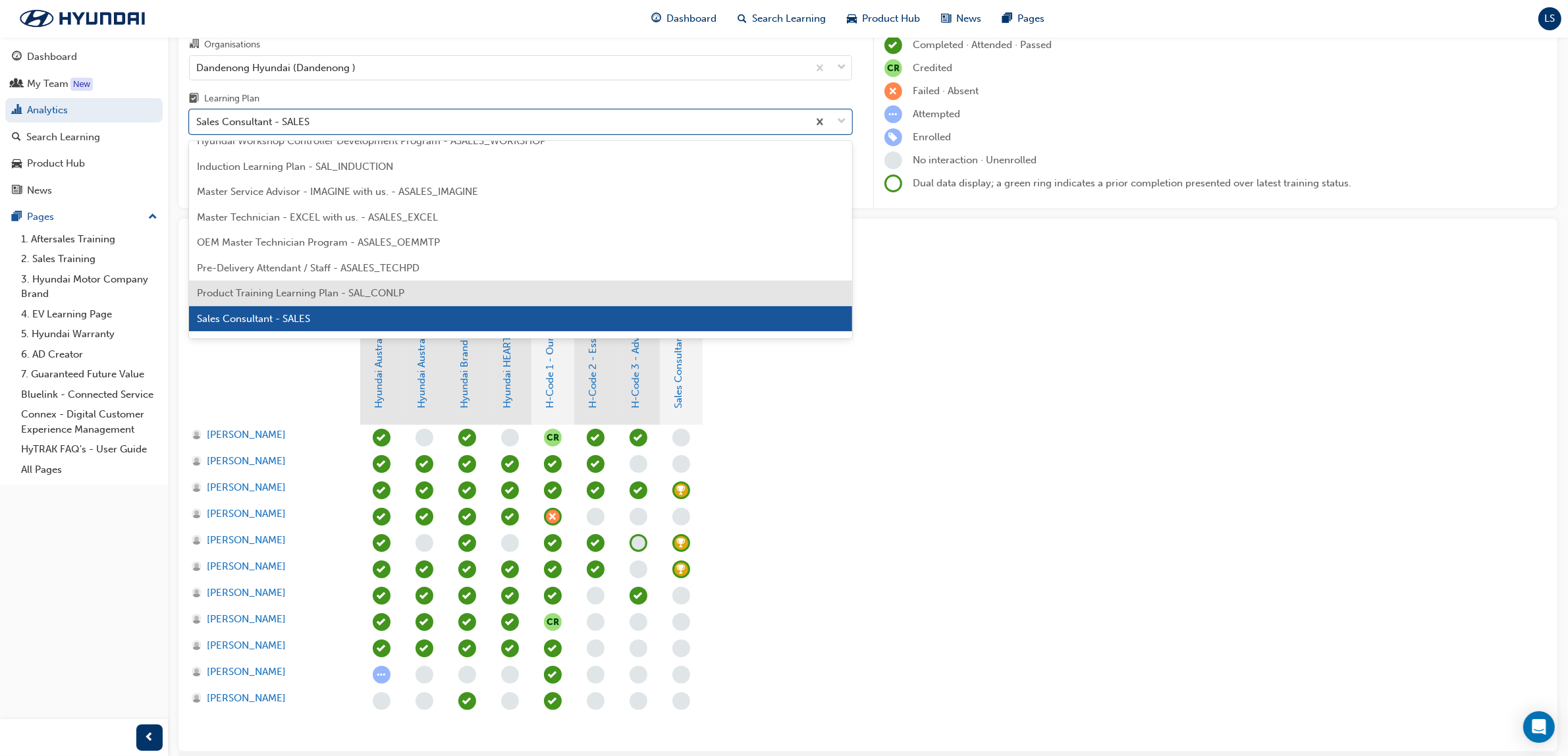
click at [267, 298] on div "Product Training Learning Plan - SAL_CONLP" at bounding box center [520, 293] width 663 height 25
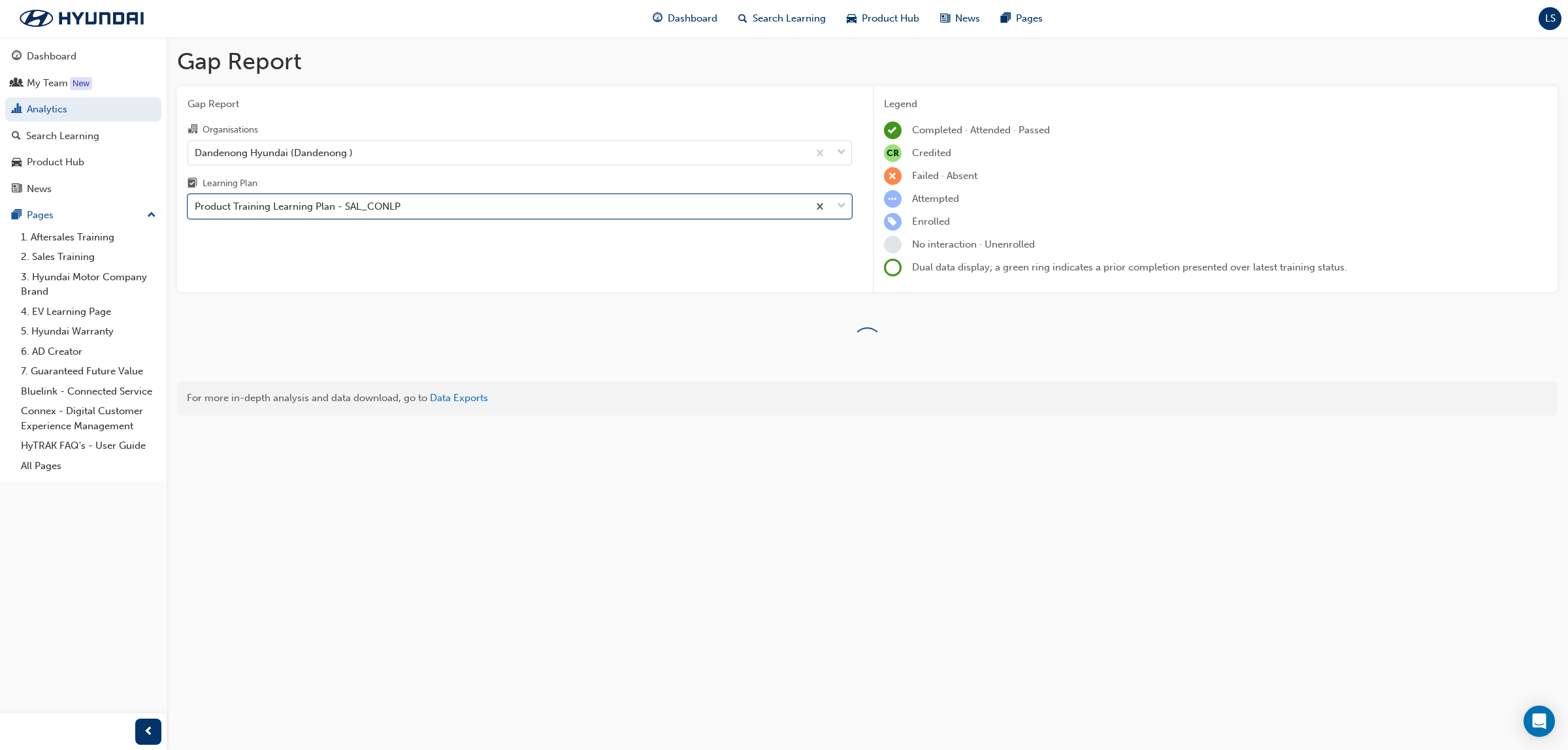
click at [248, 215] on div "Product Training Learning Plan - SAL_CONLP" at bounding box center [498, 206] width 620 height 23
click at [196, 212] on input "Learning Plan option Product Training Learning Plan - SAL_CONLP, selected. 0 re…" at bounding box center [195, 206] width 1 height 11
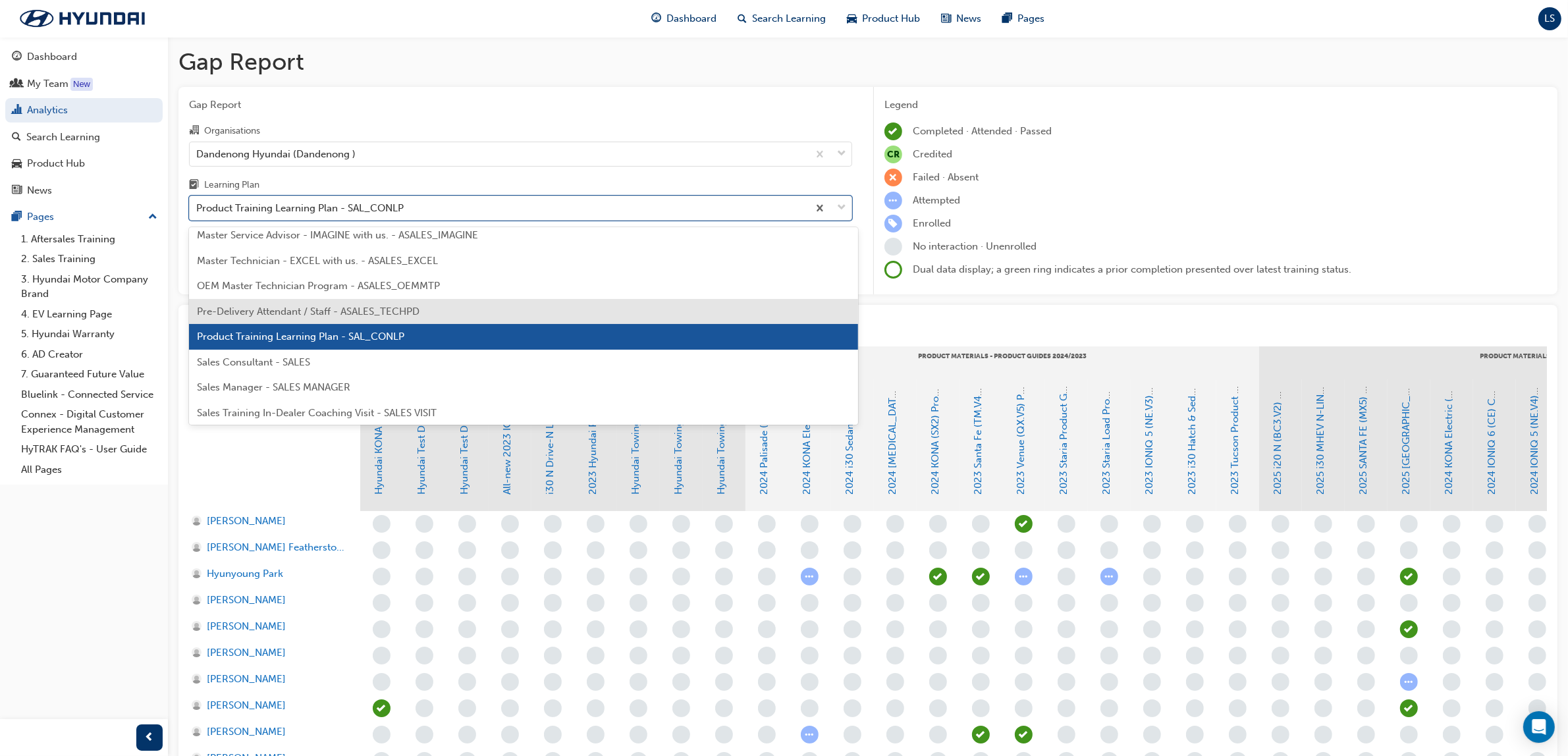
scroll to position [605, 0]
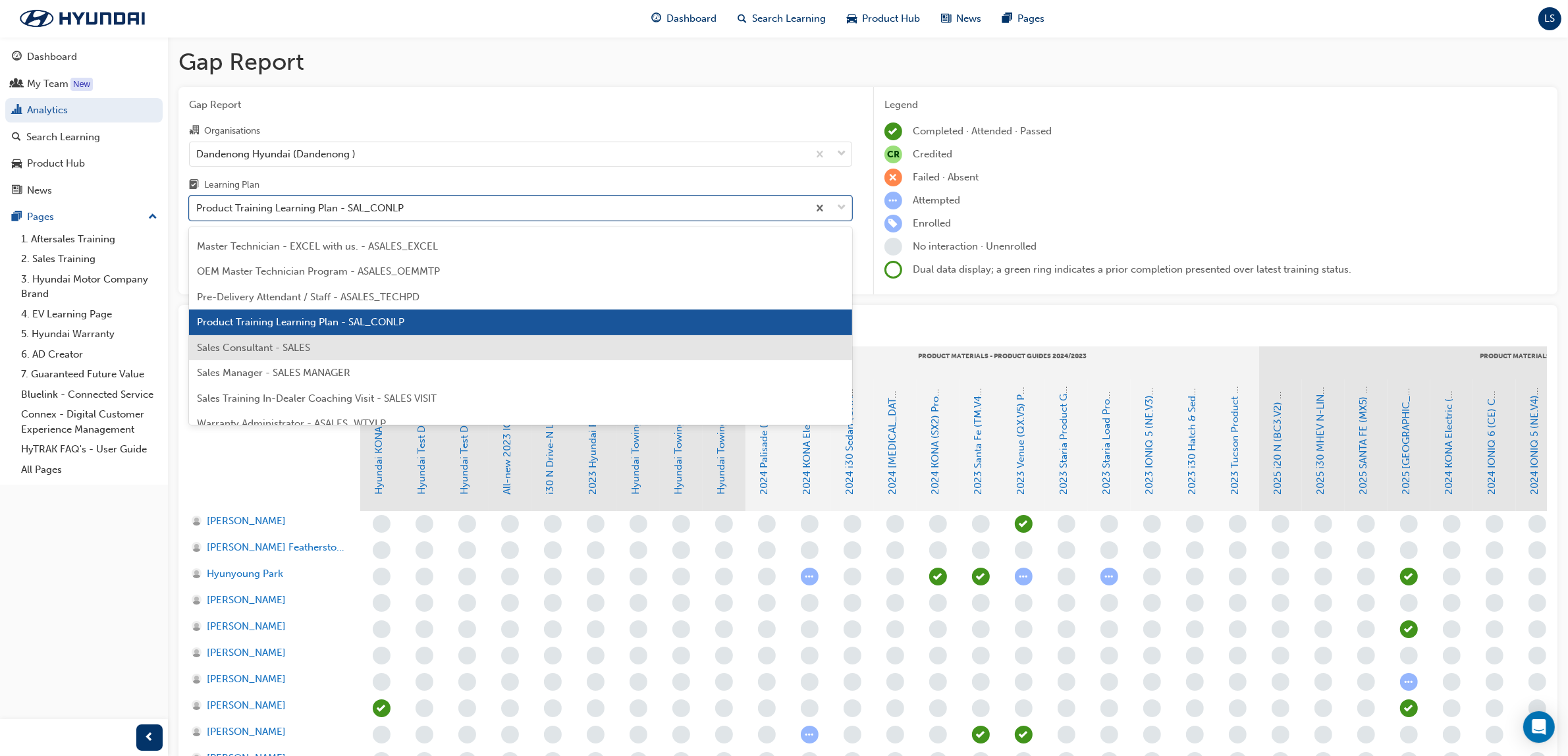
click at [271, 347] on span "Sales Consultant - SALES" at bounding box center [254, 347] width 113 height 12
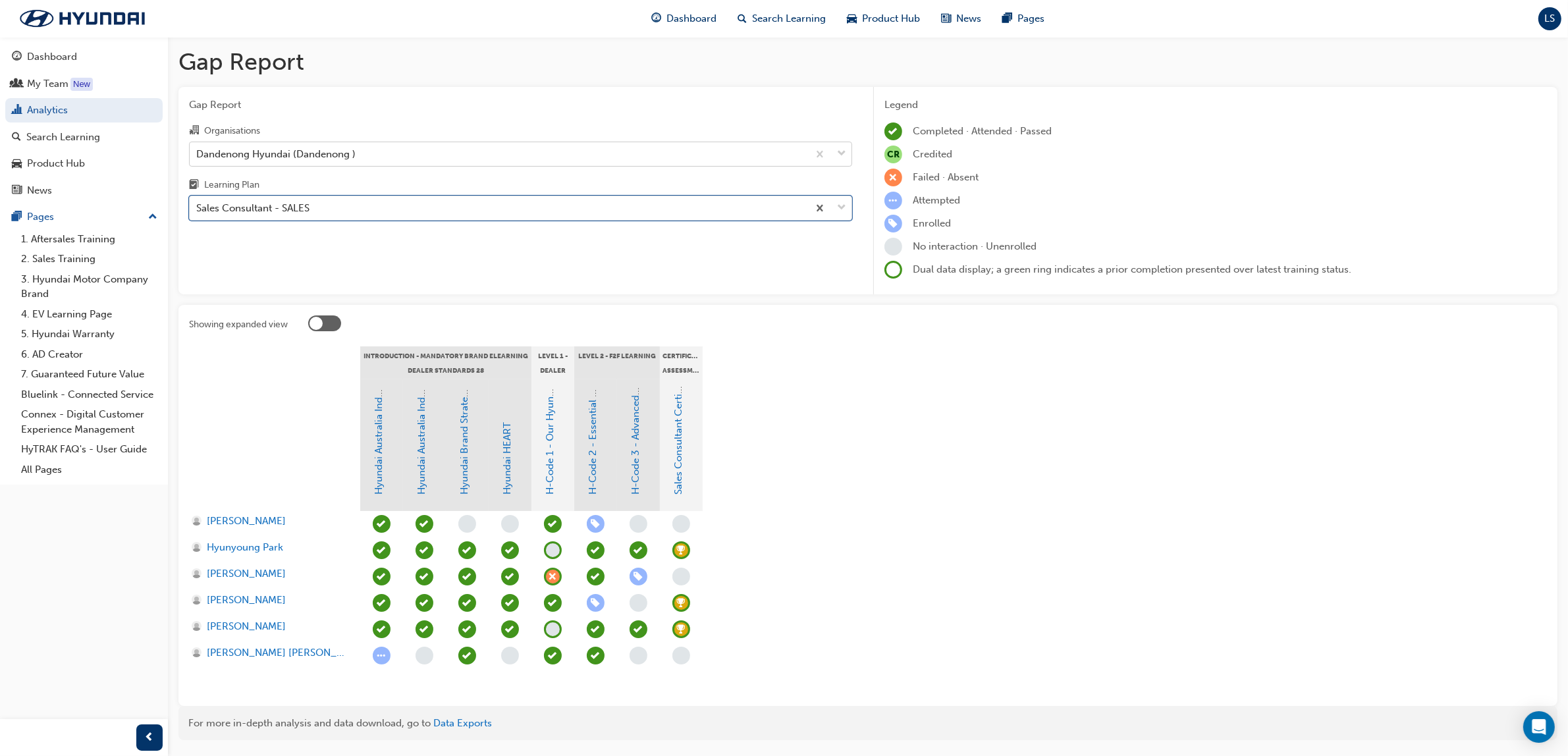
click at [287, 154] on div "Dandenong Hyundai (Dandenong )" at bounding box center [276, 154] width 159 height 15
click at [198, 154] on input "Organisations Dandenong Hyundai (Dandenong )" at bounding box center [197, 153] width 1 height 11
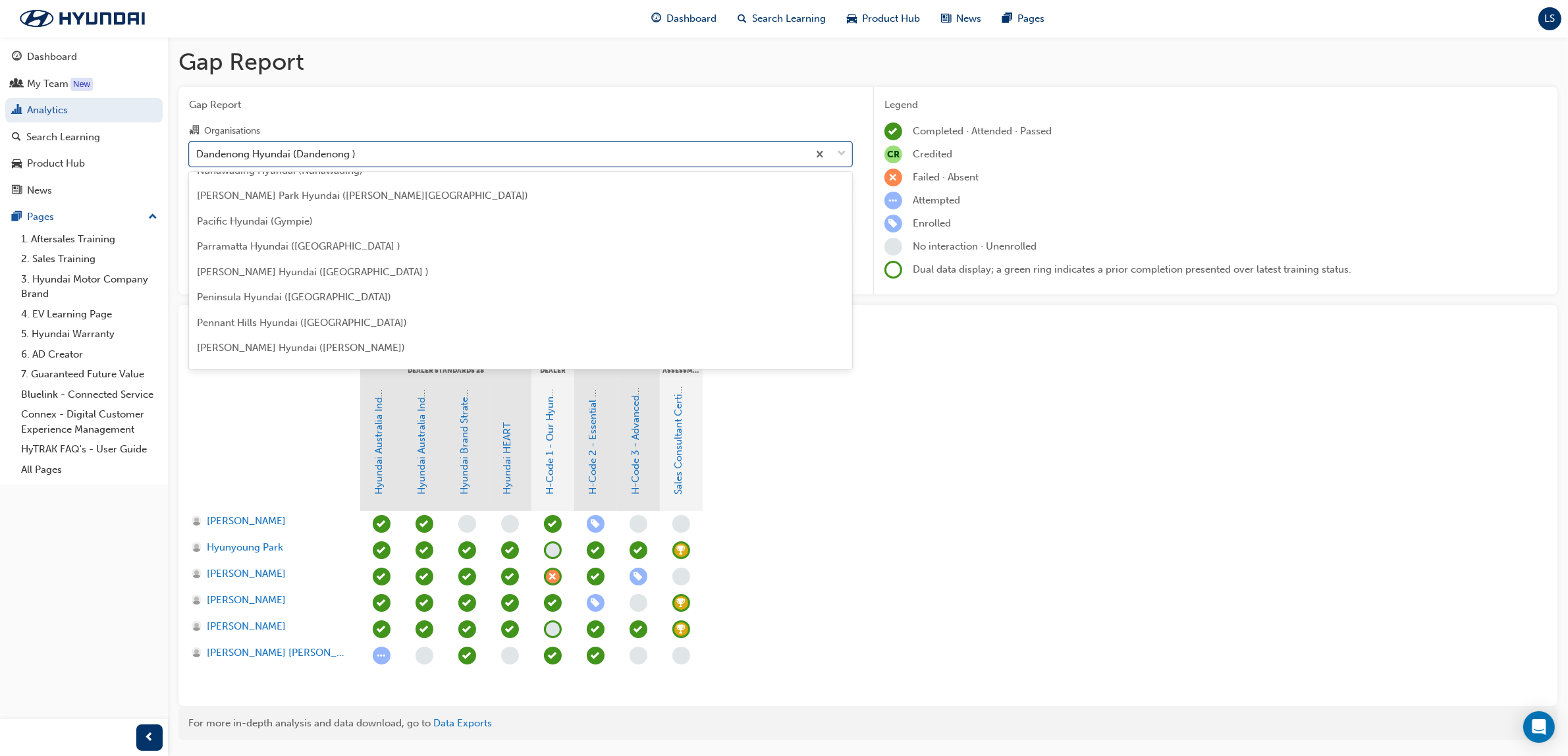
scroll to position [3025, 0]
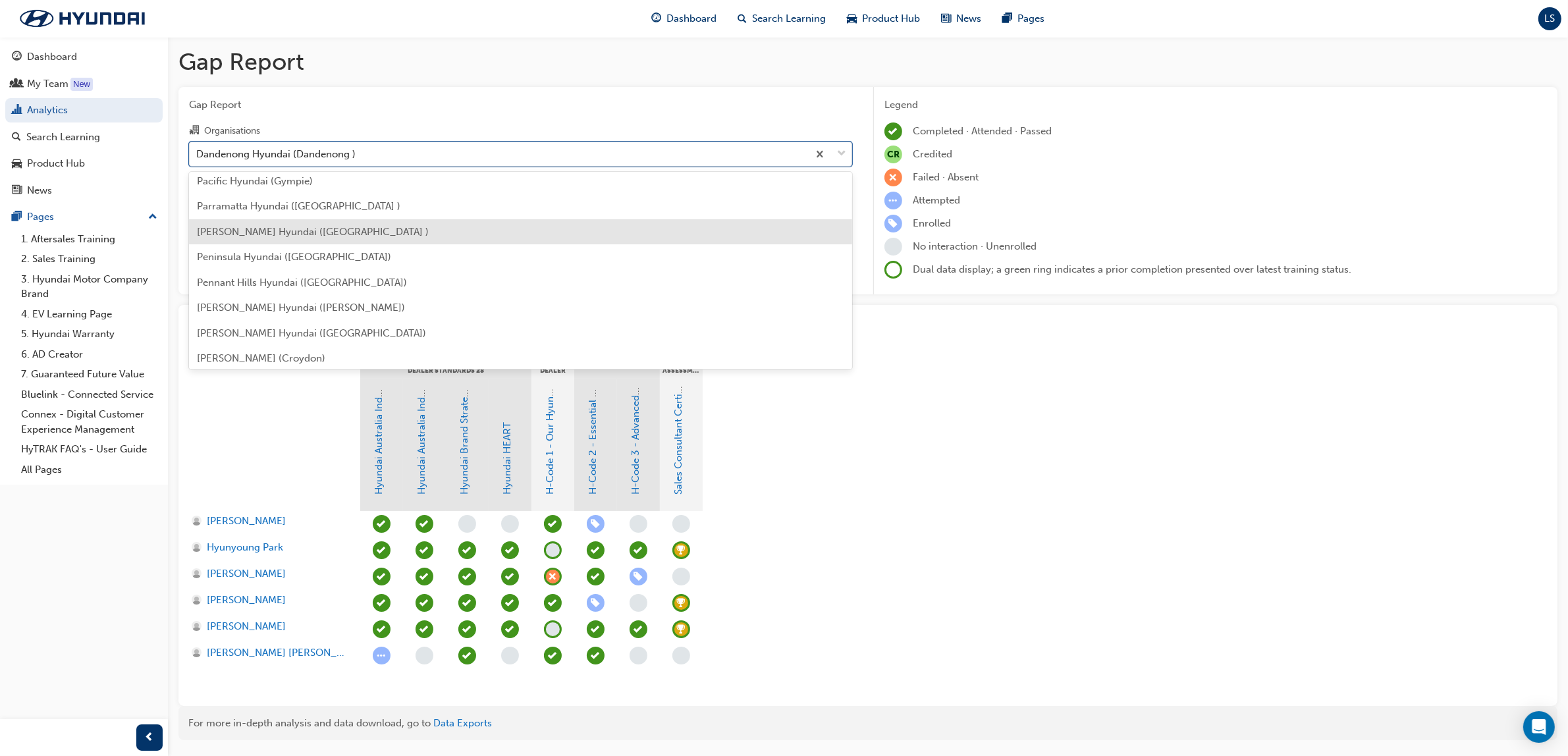
click at [327, 226] on span "[PERSON_NAME] Hyundai ([GEOGRAPHIC_DATA] )" at bounding box center [313, 232] width 231 height 12
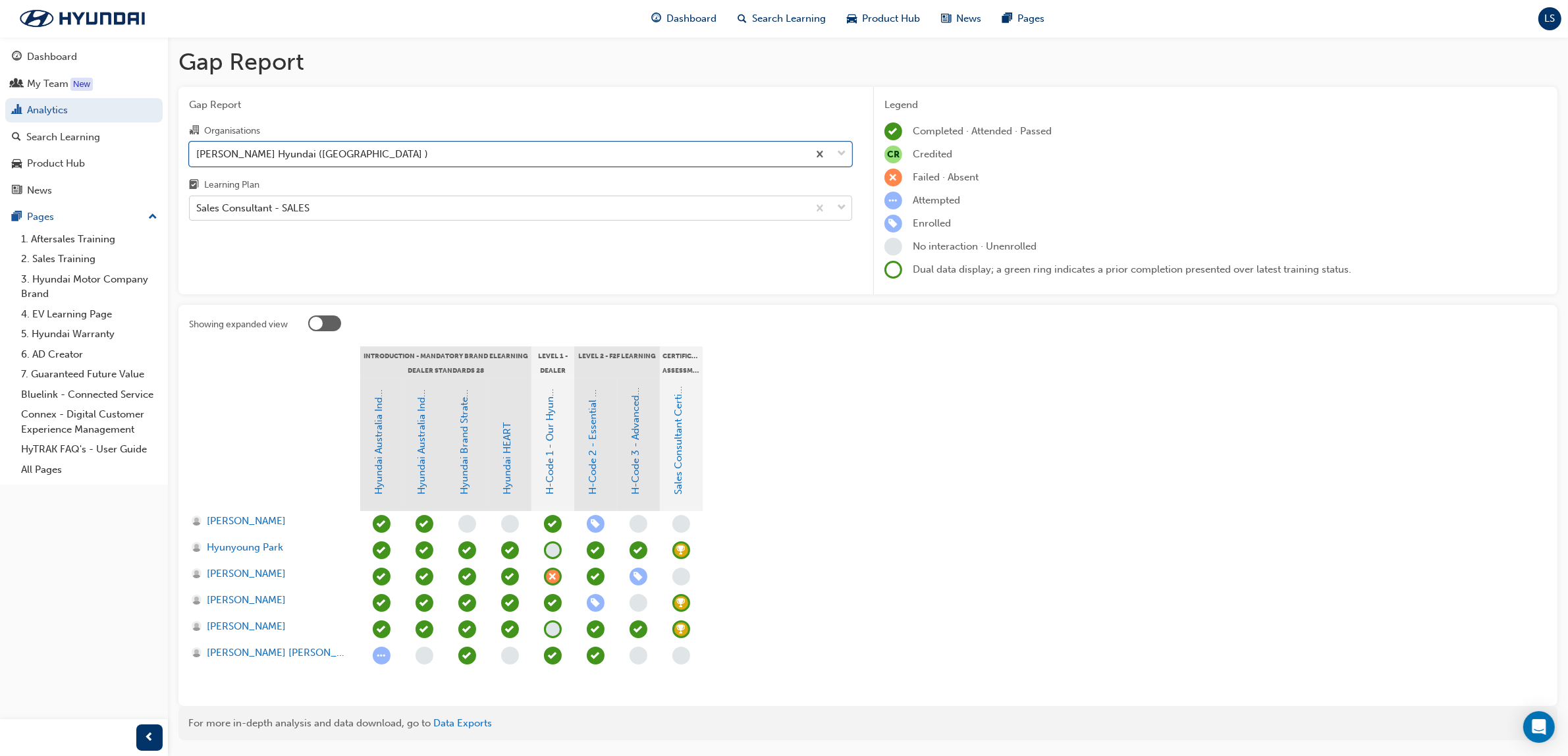
click at [318, 215] on div "Sales Consultant - SALES" at bounding box center [499, 208] width 619 height 23
click at [198, 214] on input "Learning Plan Sales Consultant - SALES" at bounding box center [197, 207] width 1 height 11
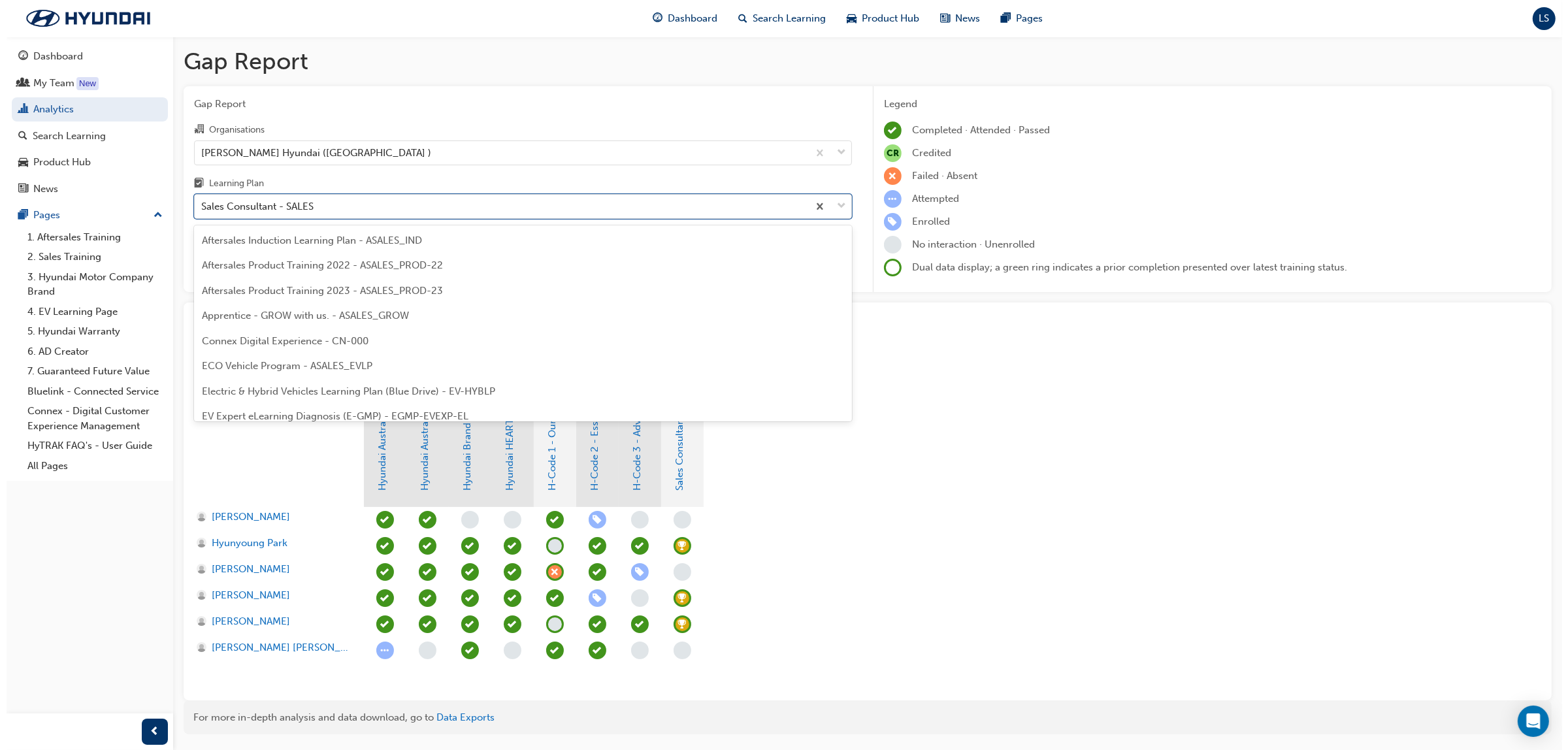
scroll to position [543, 0]
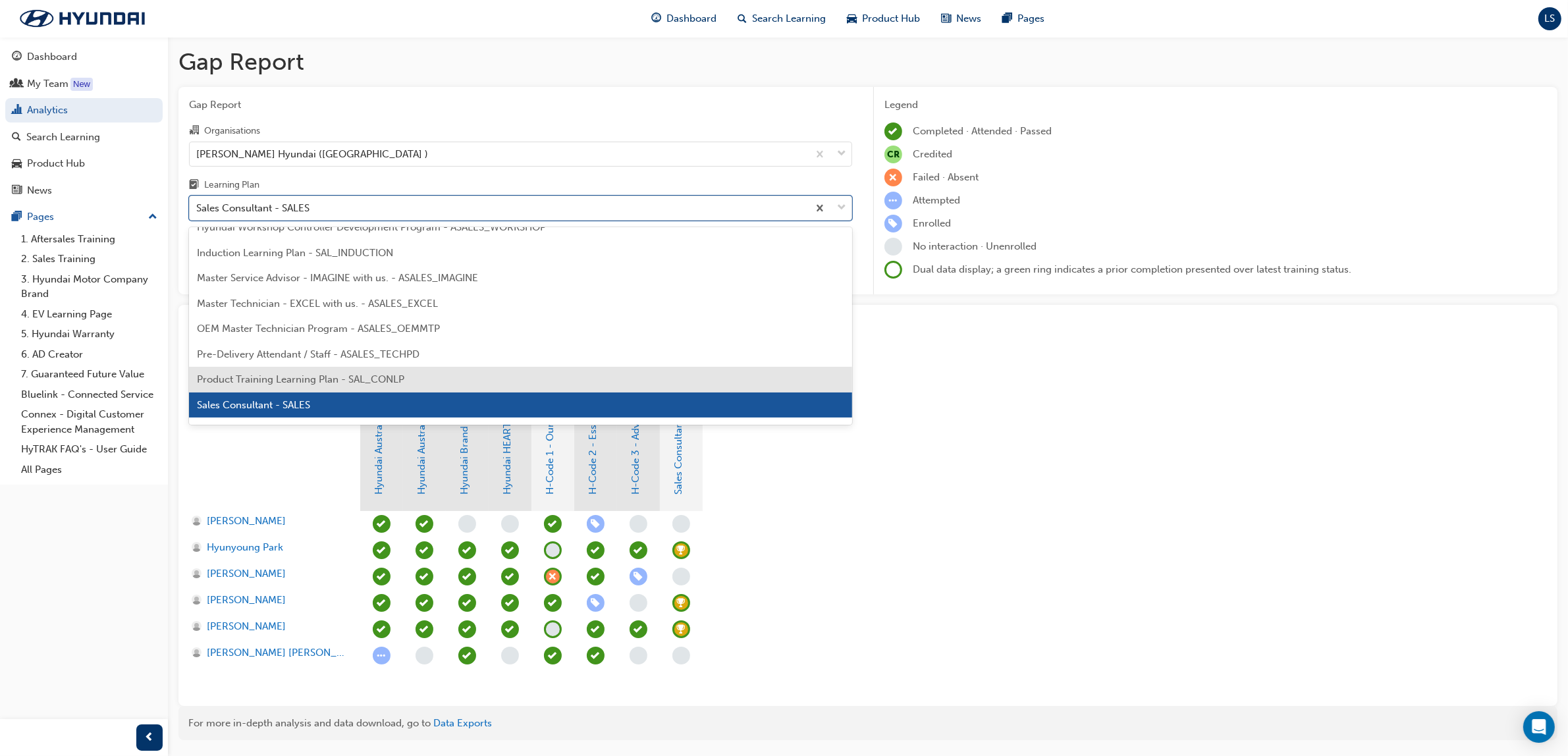
click at [320, 376] on span "Product Training Learning Plan - SAL_CONLP" at bounding box center [300, 379] width 207 height 12
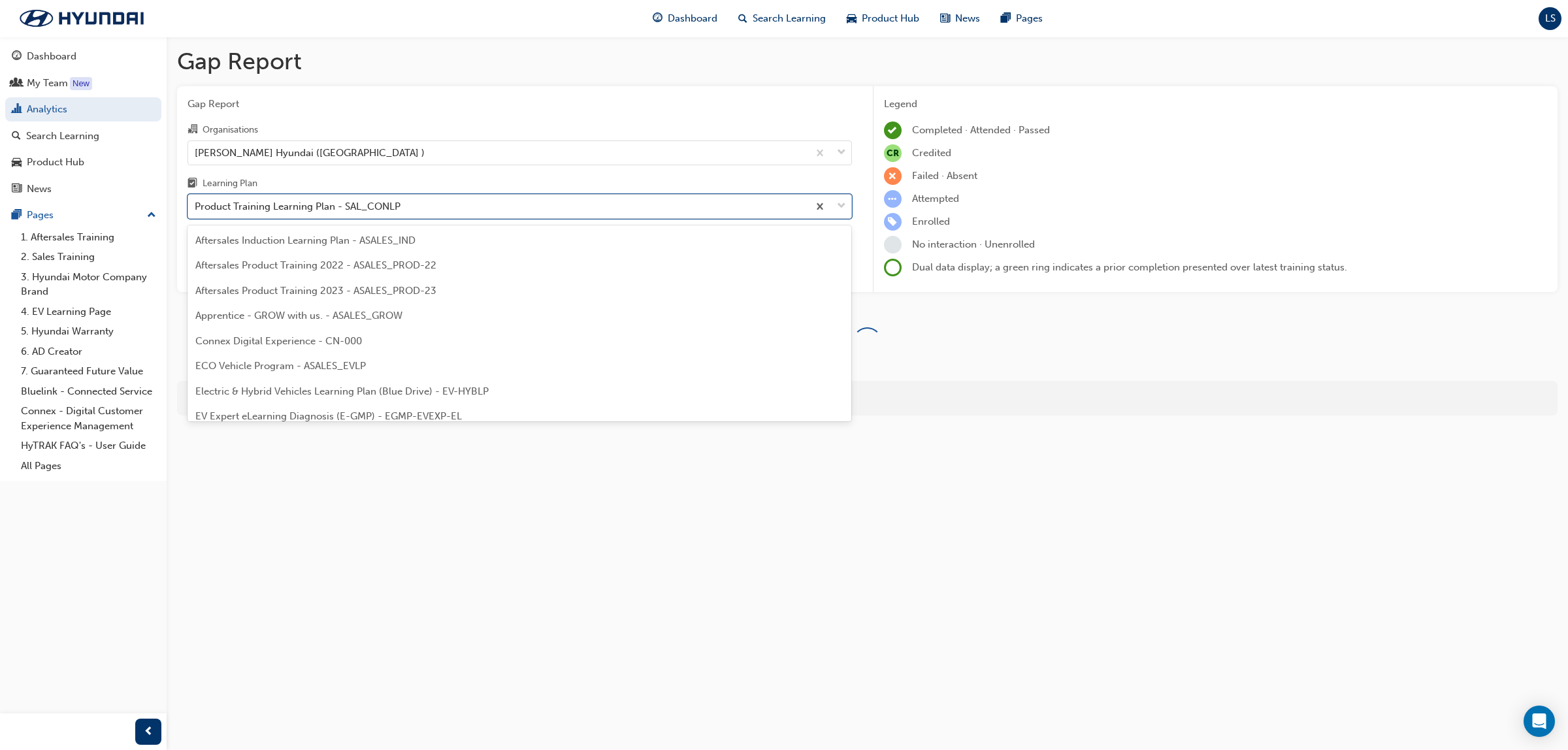
click at [319, 204] on div "Product Training Learning Plan - SAL_CONLP" at bounding box center [297, 207] width 206 height 15
click at [196, 204] on input "Learning Plan option Product Training Learning Plan - SAL_CONLP, selected. opti…" at bounding box center [195, 206] width 1 height 11
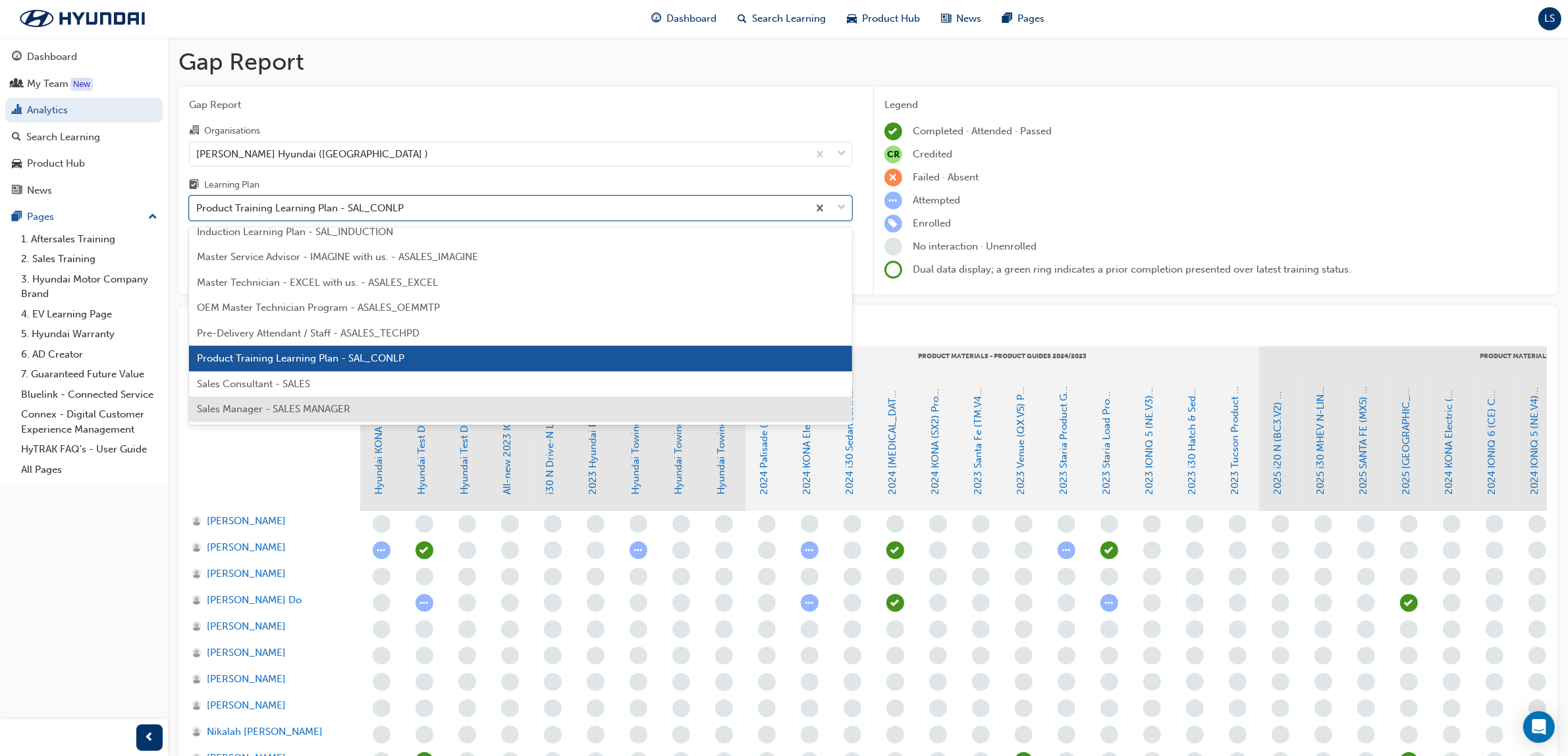
scroll to position [605, 0]
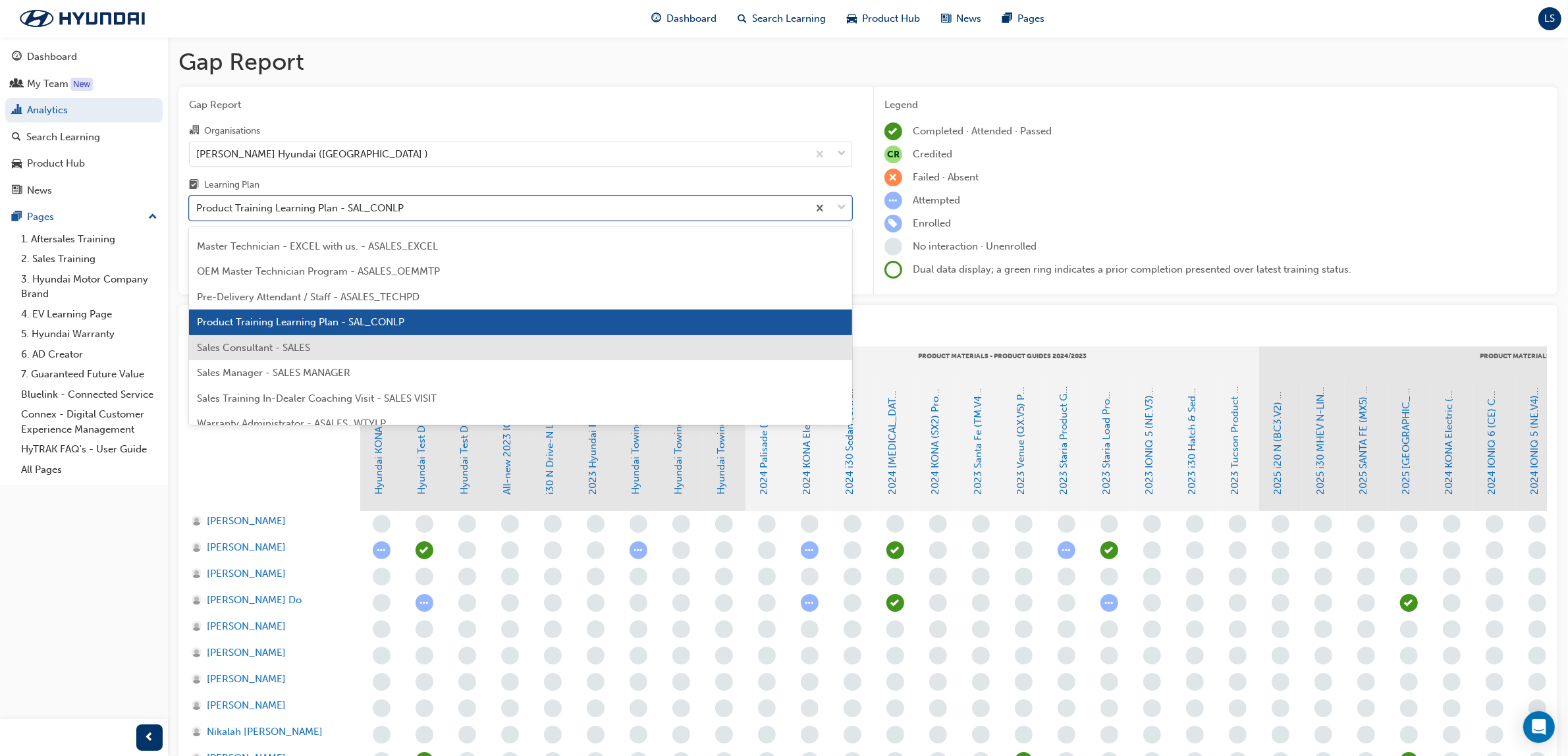
click at [300, 342] on span "Sales Consultant - SALES" at bounding box center [254, 347] width 113 height 12
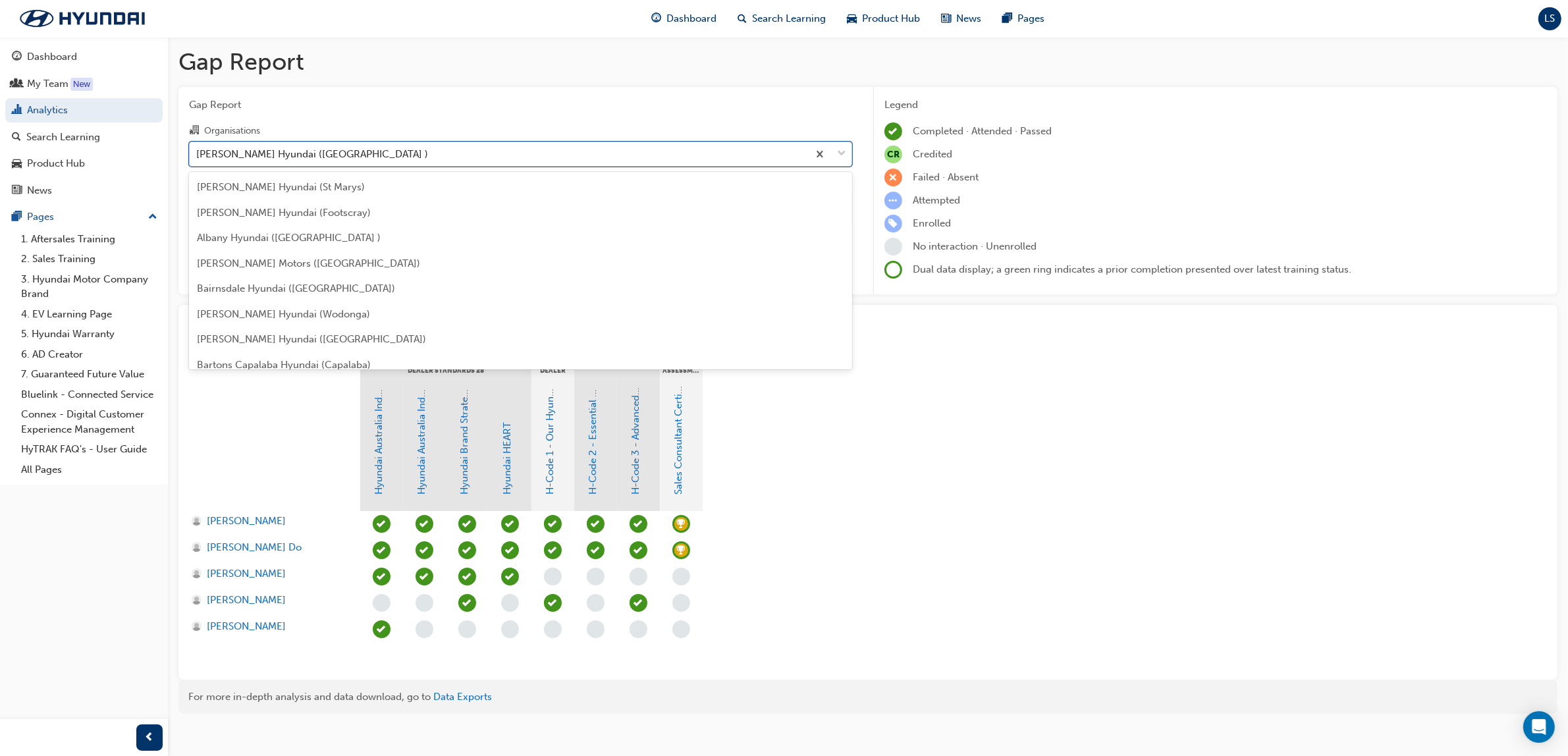
click at [247, 150] on div "[PERSON_NAME] Hyundai ([GEOGRAPHIC_DATA] )" at bounding box center [312, 154] width 231 height 15
click at [198, 150] on input "Organisations option [PERSON_NAME] Hyundai ([GEOGRAPHIC_DATA] ), selected. opti…" at bounding box center [197, 153] width 1 height 11
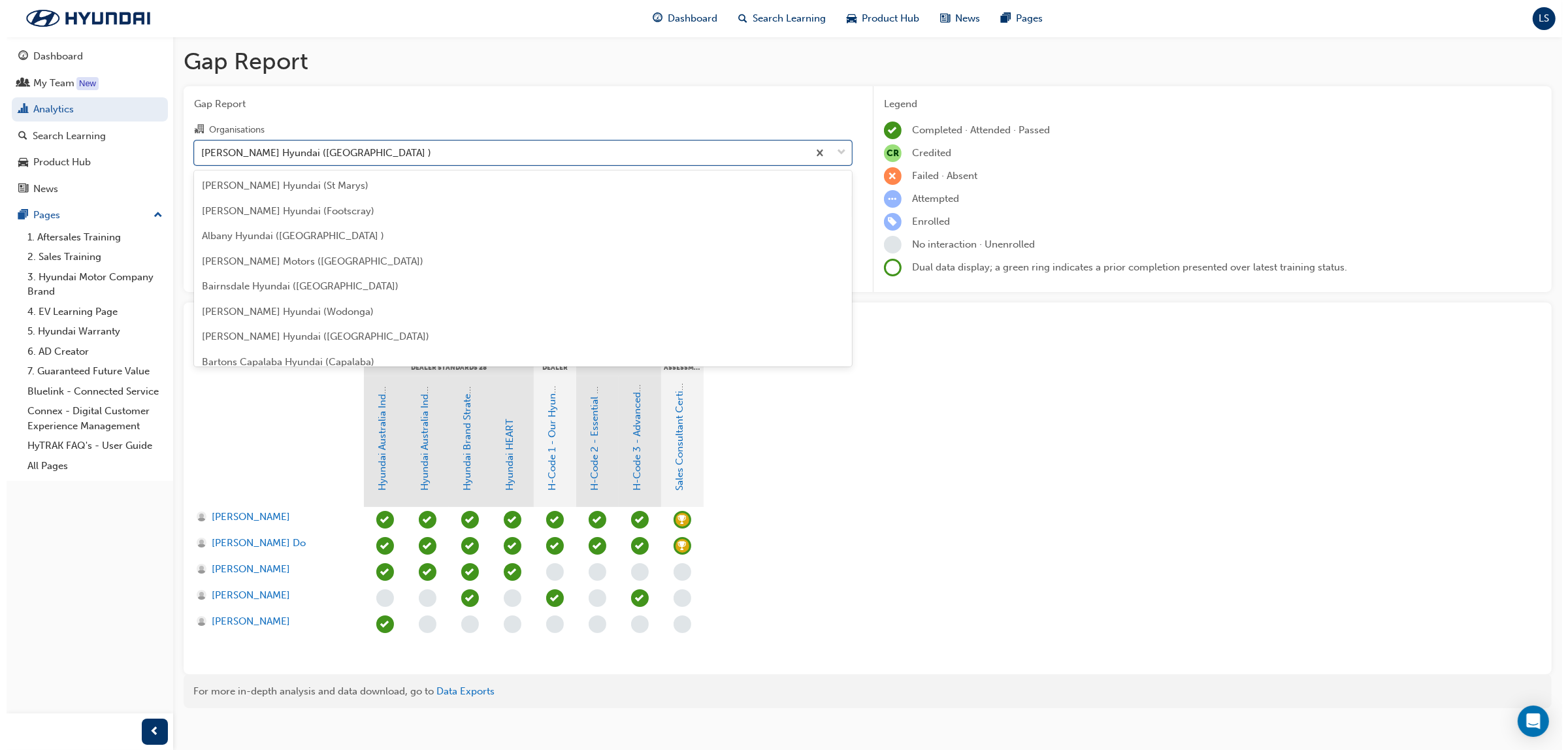
scroll to position [2883, 0]
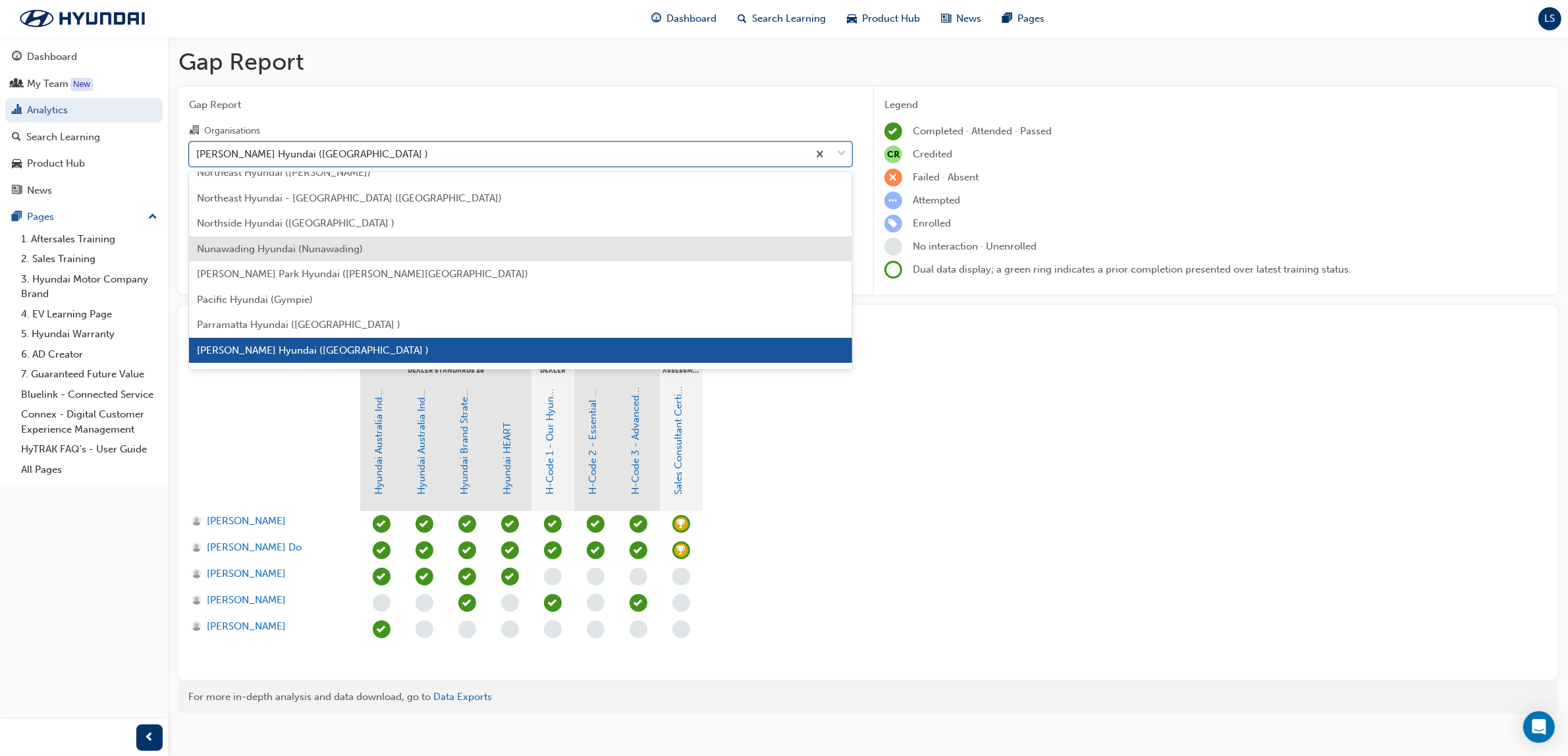
click at [280, 244] on span "Nunawading Hyundai (Nunawading)" at bounding box center [280, 249] width 166 height 12
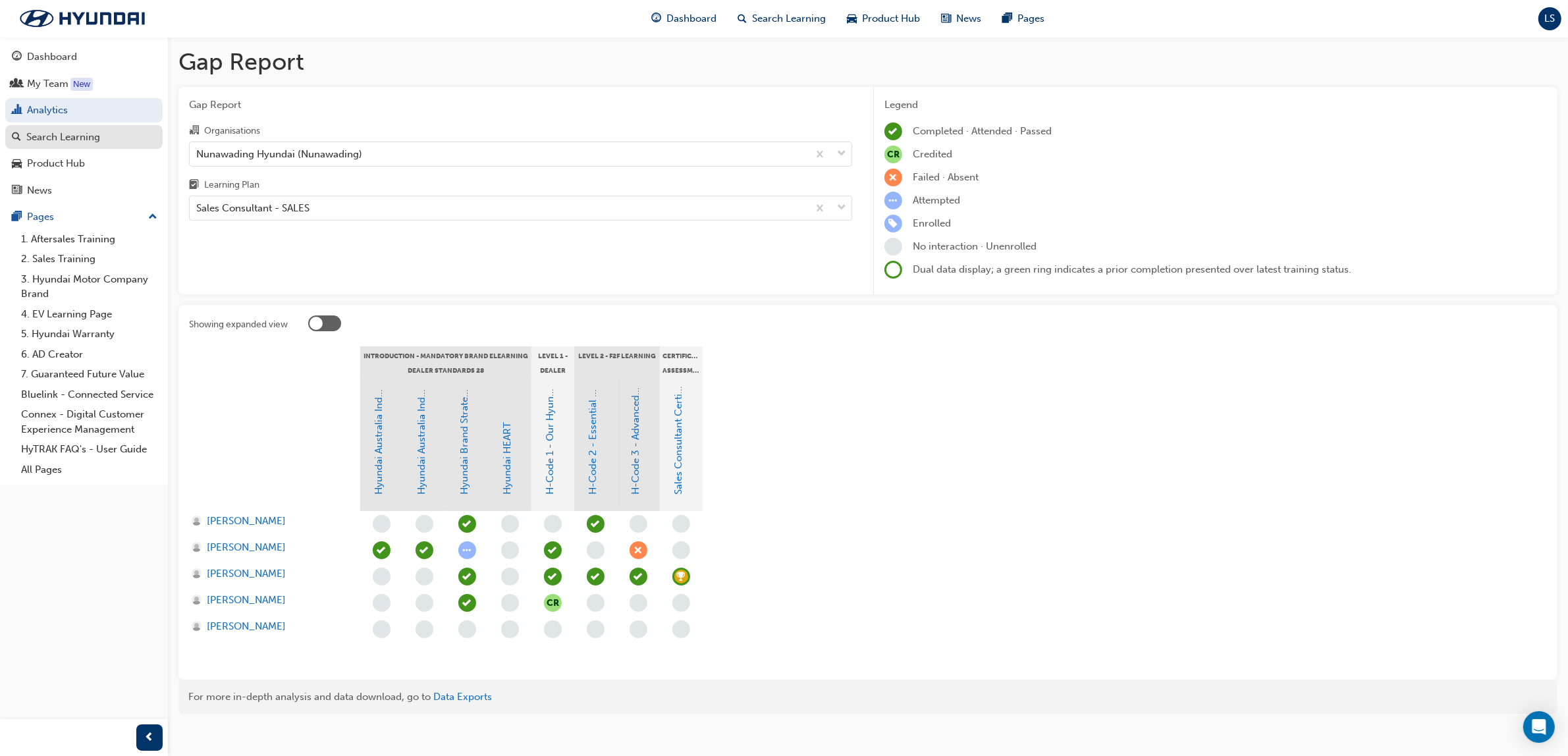
click at [87, 142] on div "Search Learning" at bounding box center [63, 137] width 74 height 15
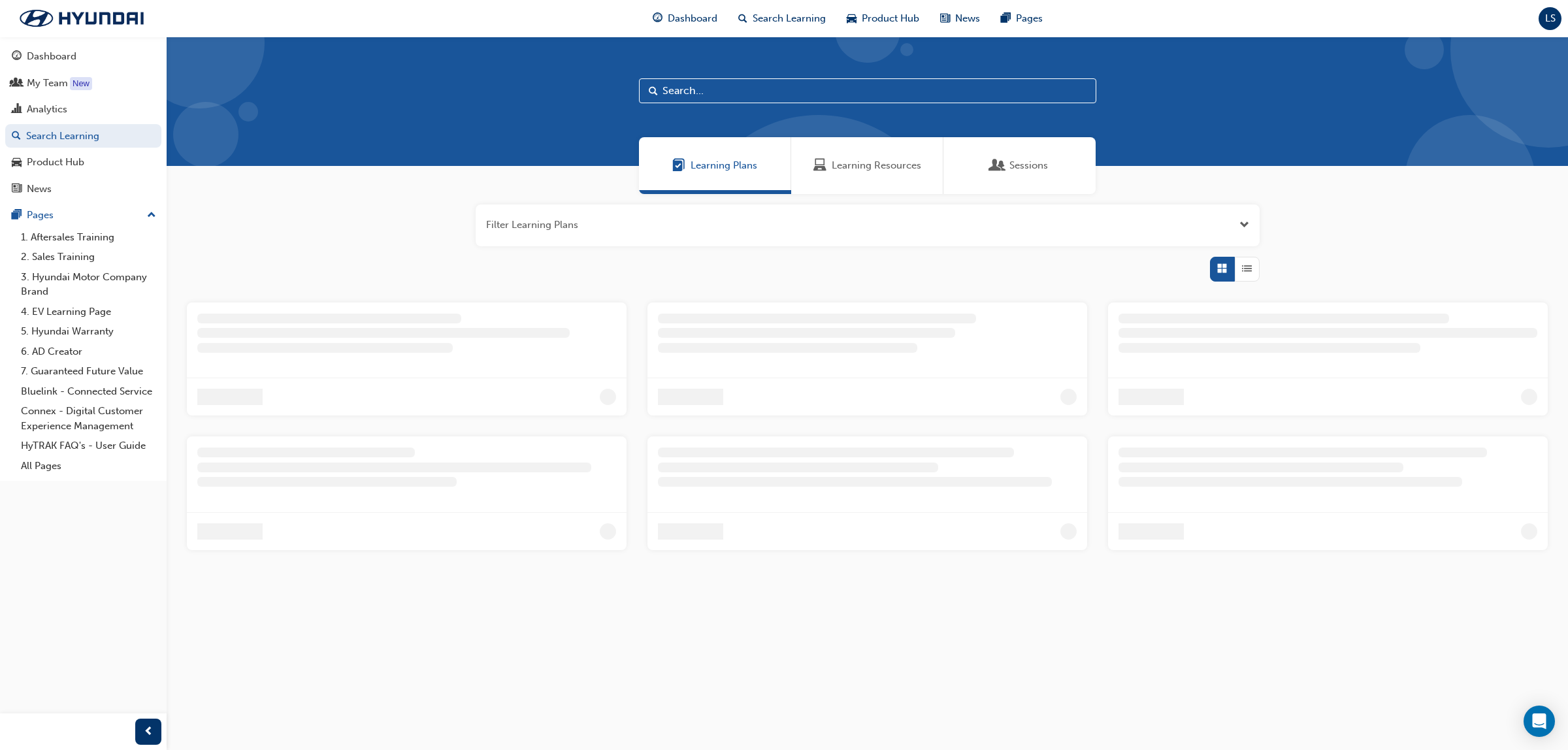
click at [889, 159] on span "Learning Resources" at bounding box center [876, 165] width 90 height 15
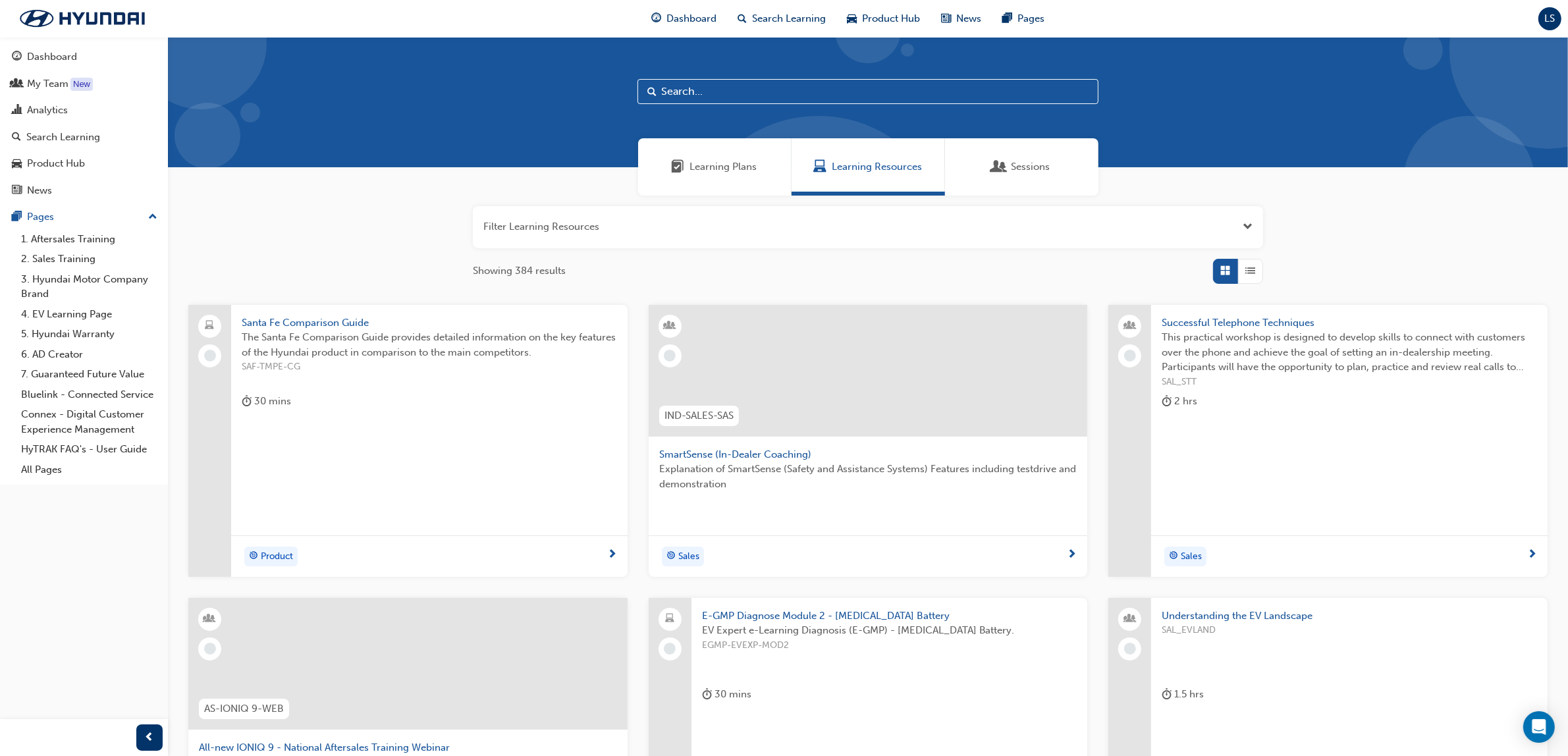
click at [721, 94] on input "text" at bounding box center [867, 92] width 461 height 25
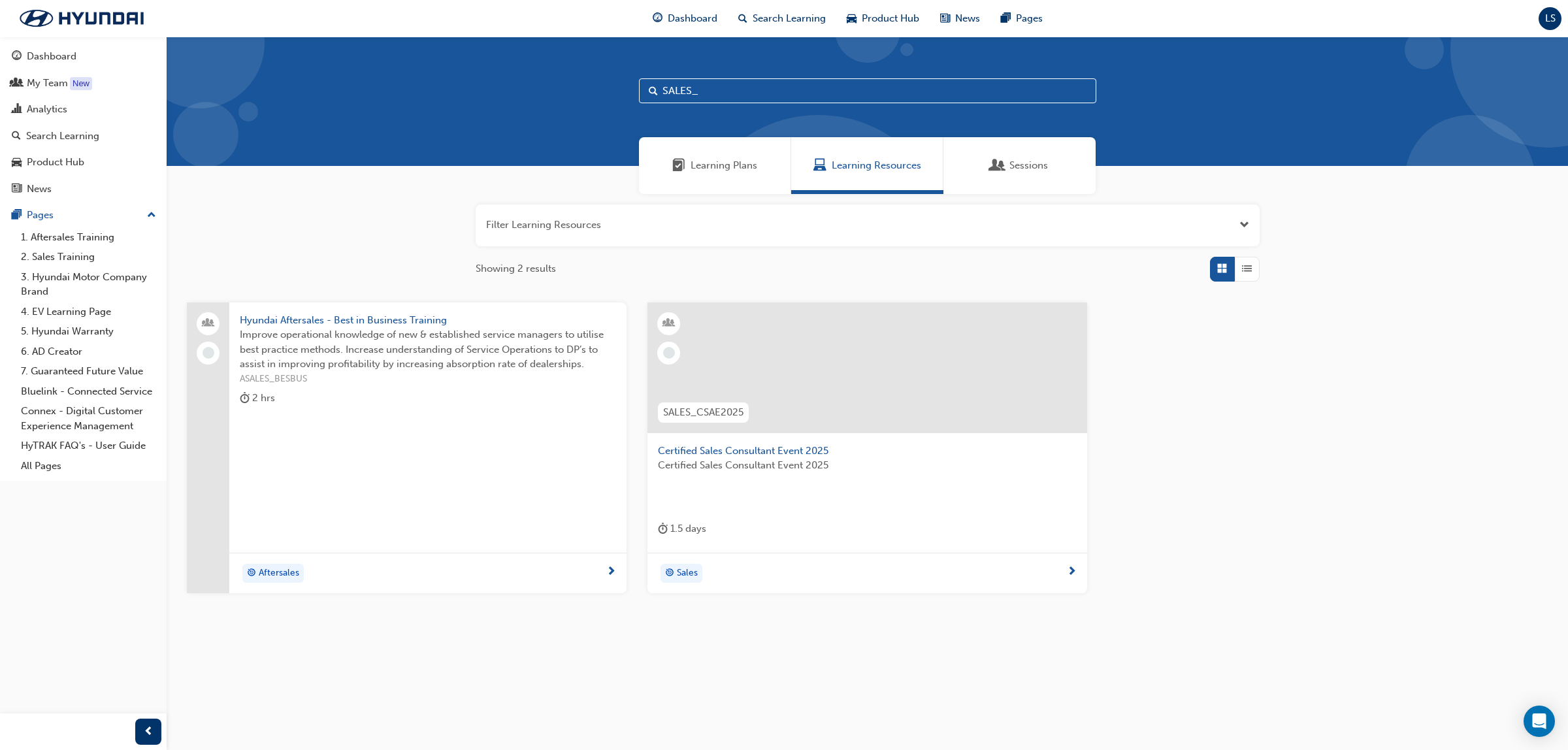
type input "SALES_"
click at [792, 467] on span "Certified Sales Consultant Event 2025" at bounding box center [867, 466] width 419 height 15
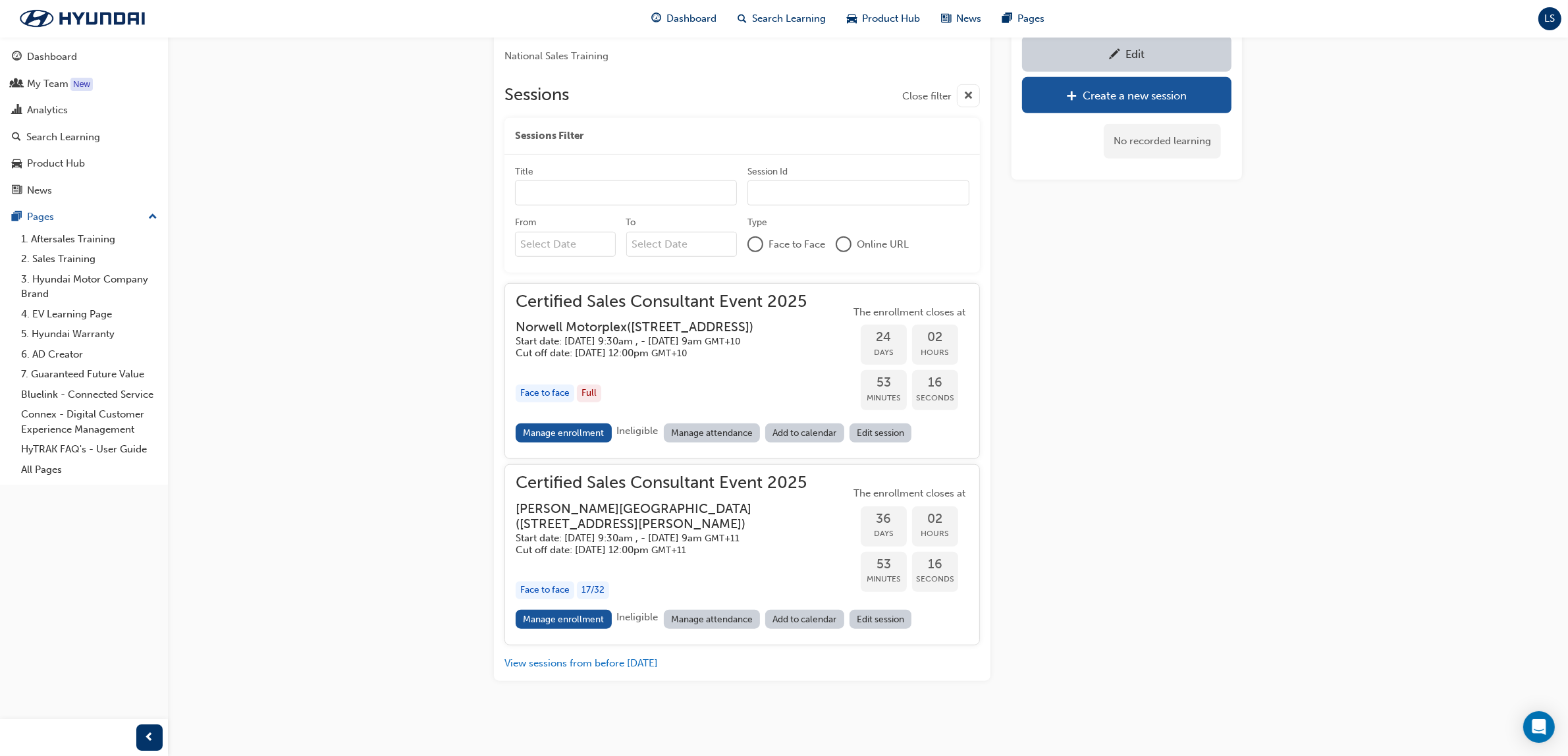
scroll to position [1392, 0]
click at [566, 426] on link "Manage enrollment" at bounding box center [564, 433] width 96 height 19
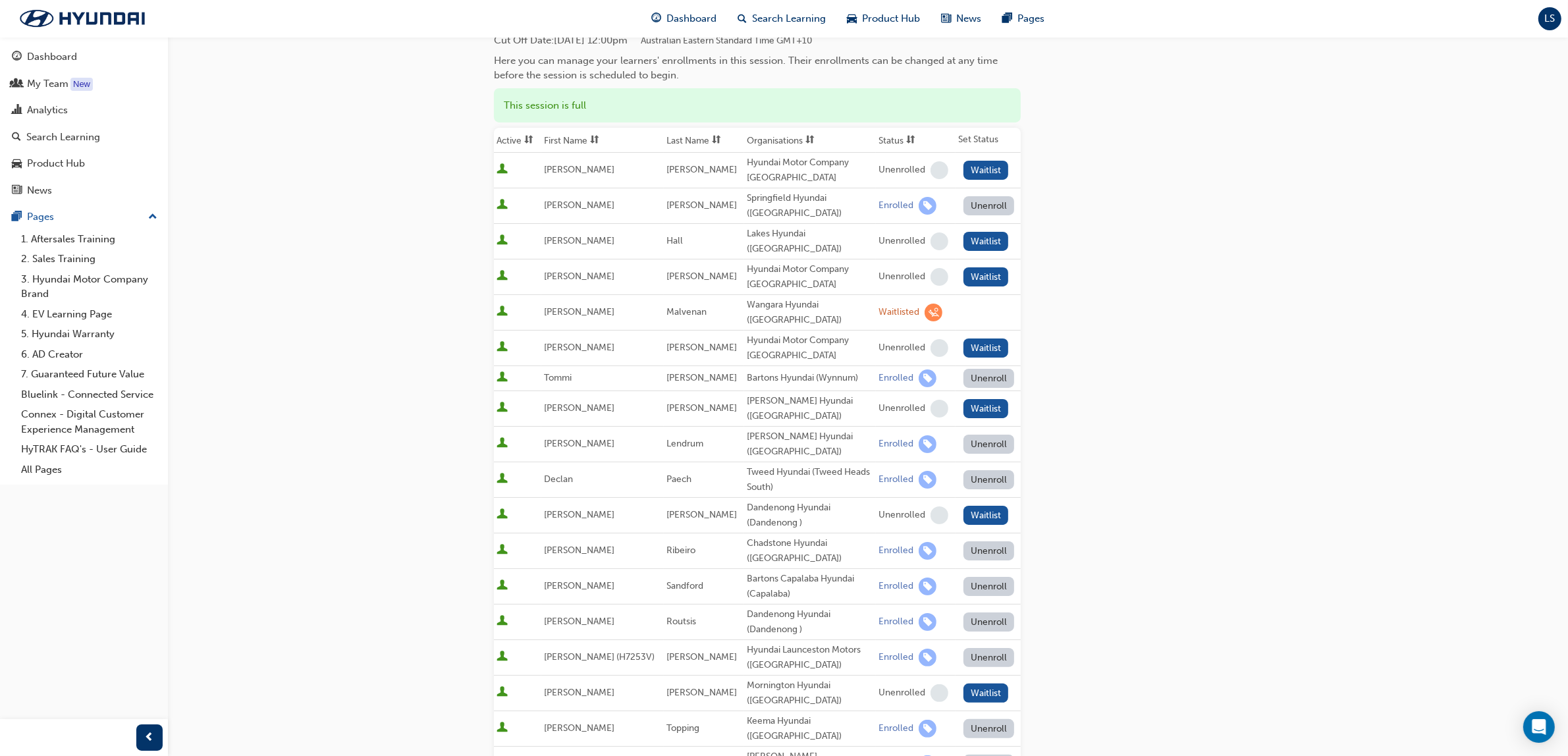
scroll to position [82, 0]
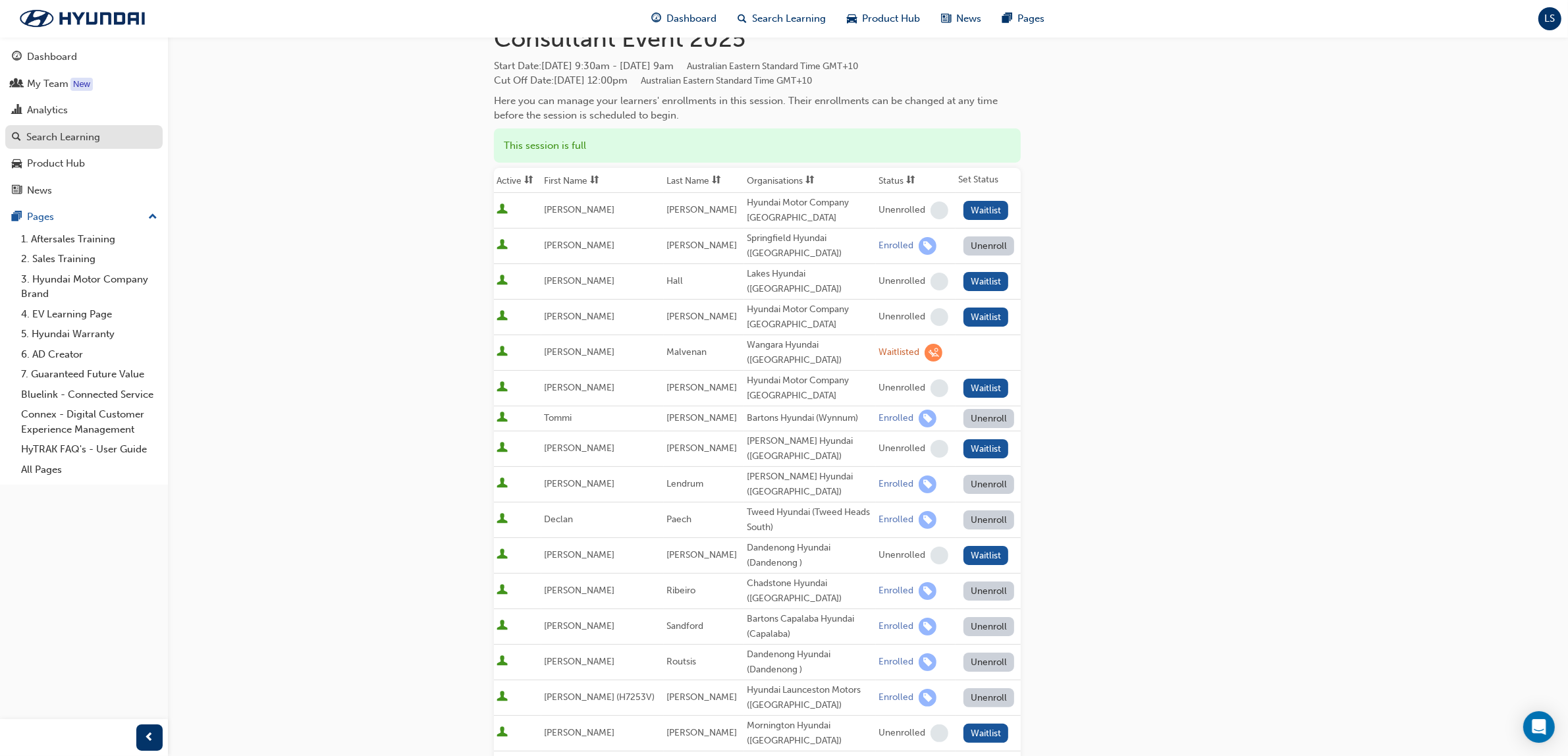
click at [85, 133] on div "Search Learning" at bounding box center [63, 137] width 74 height 15
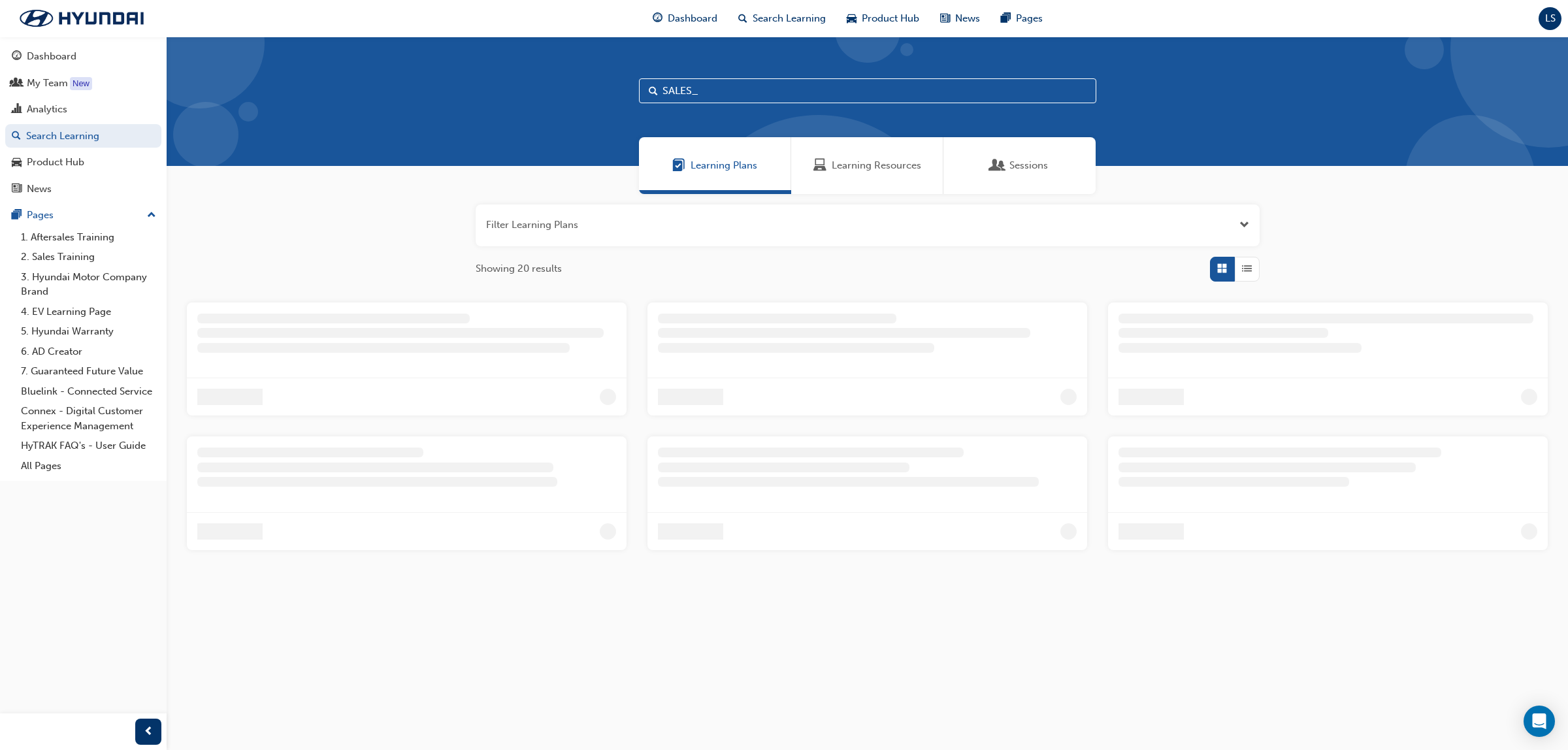
click at [887, 177] on div "Learning Resources" at bounding box center [867, 165] width 152 height 57
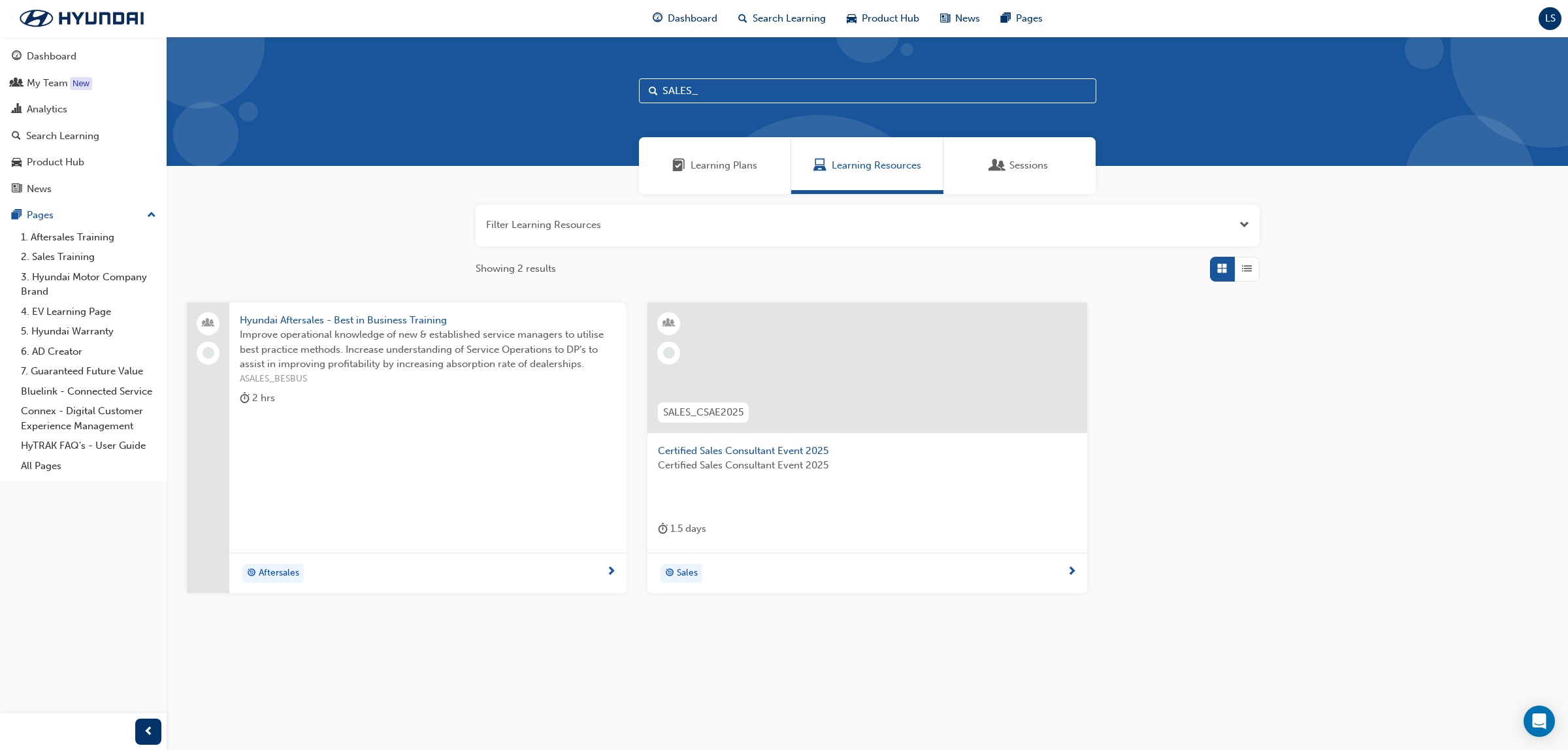
click at [724, 92] on input "SALES_" at bounding box center [867, 91] width 457 height 25
type input "S"
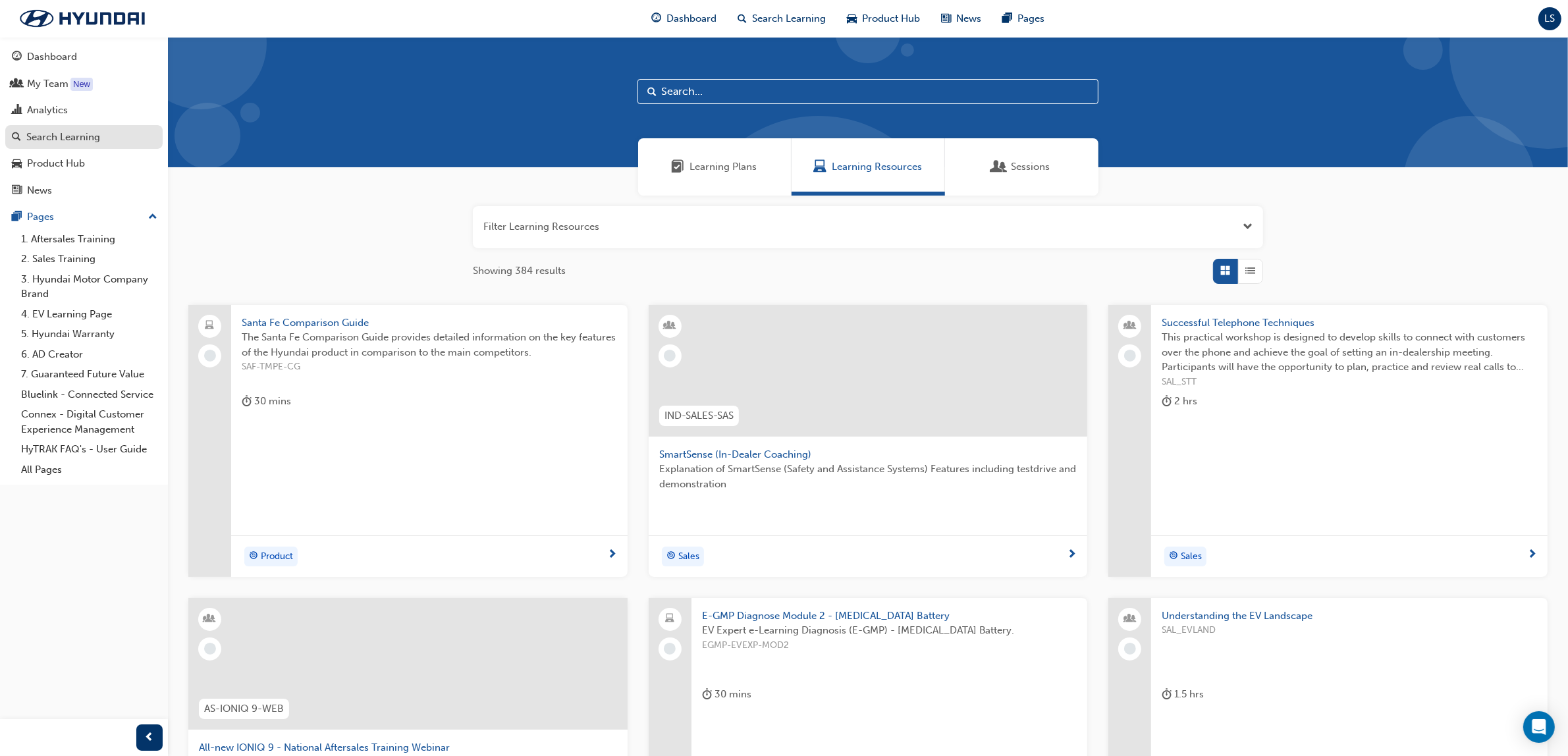
click at [65, 145] on div "Search Learning" at bounding box center [63, 137] width 74 height 15
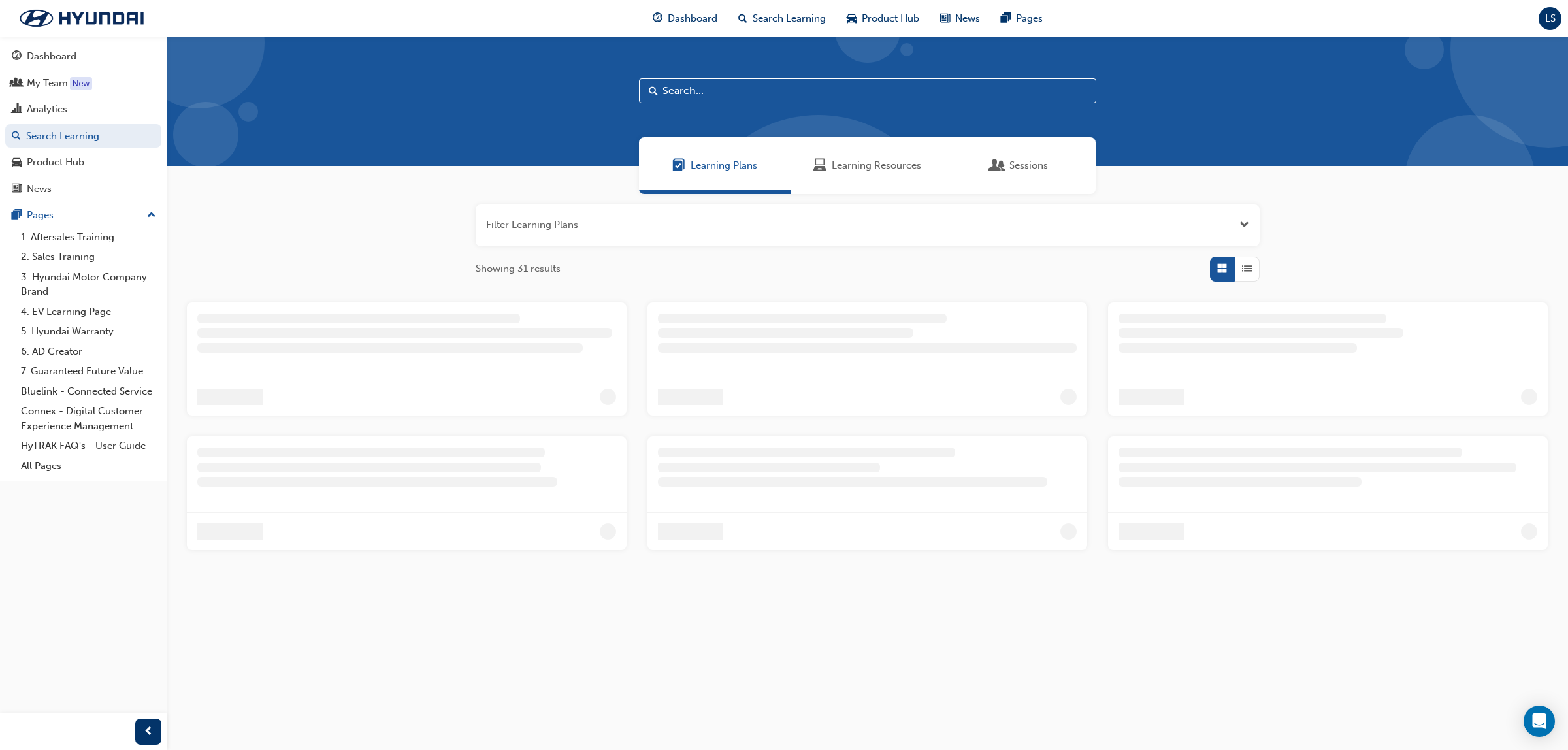
click at [886, 173] on div "Learning Resources" at bounding box center [867, 165] width 152 height 57
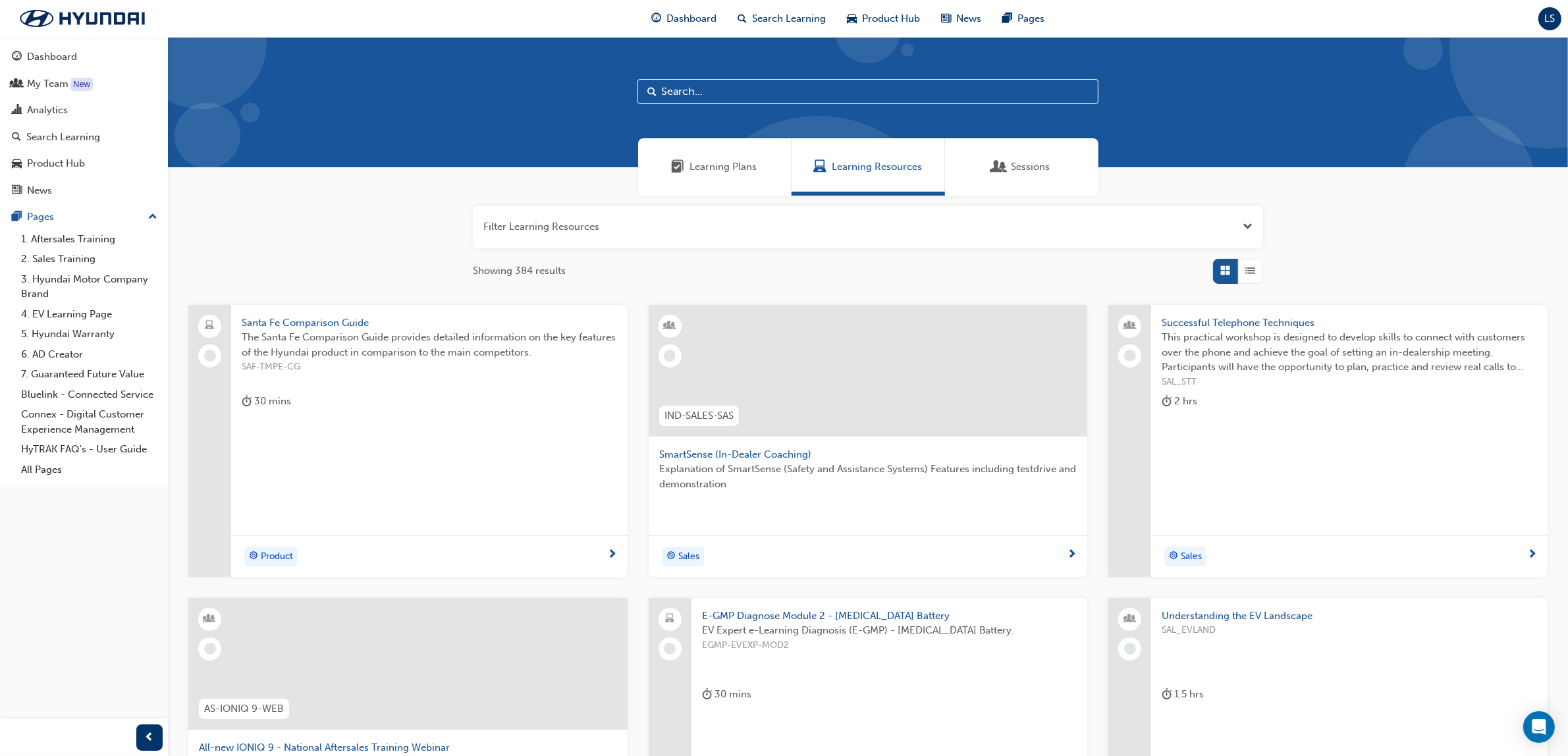
click at [709, 90] on input "text" at bounding box center [867, 92] width 461 height 25
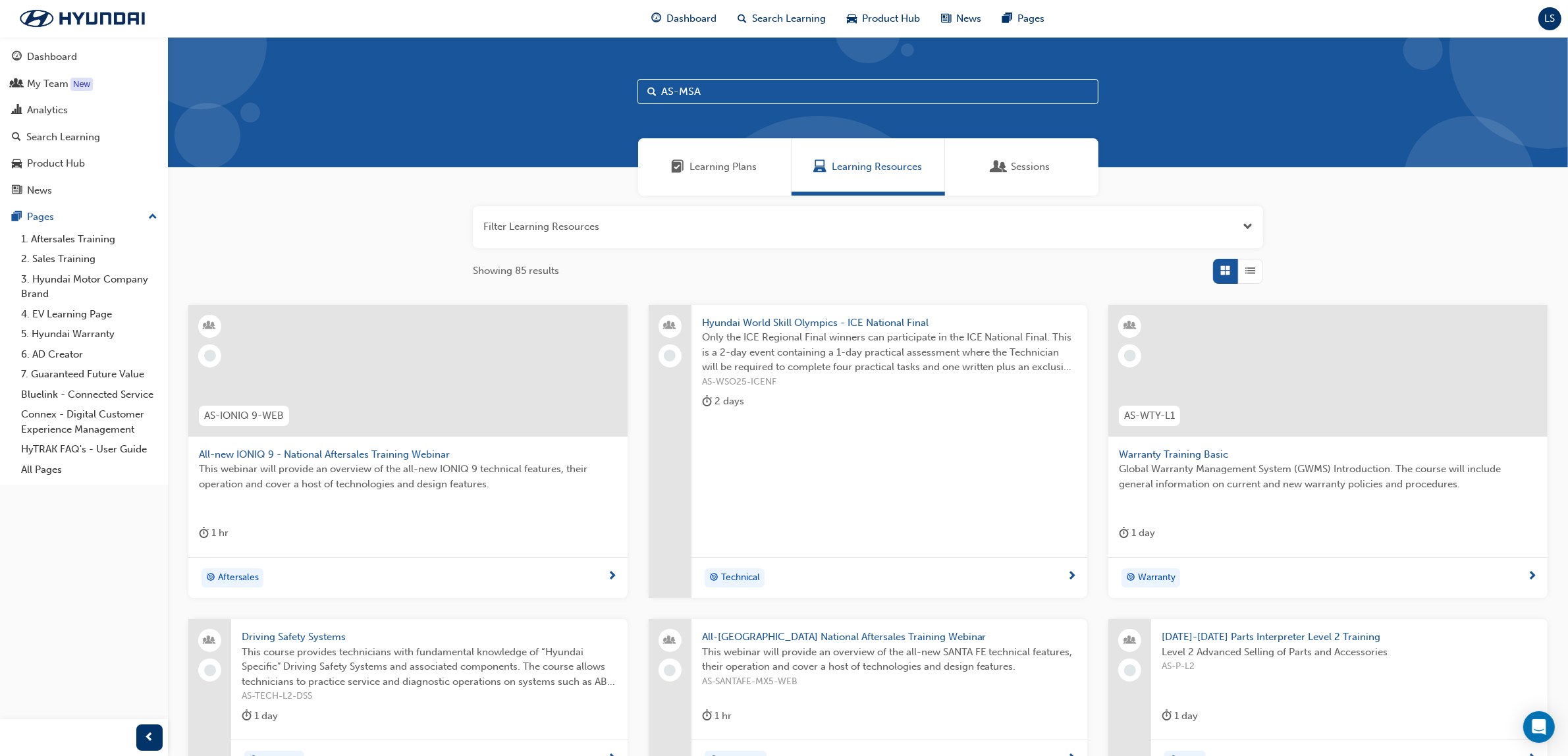
type input "AS-MSA"
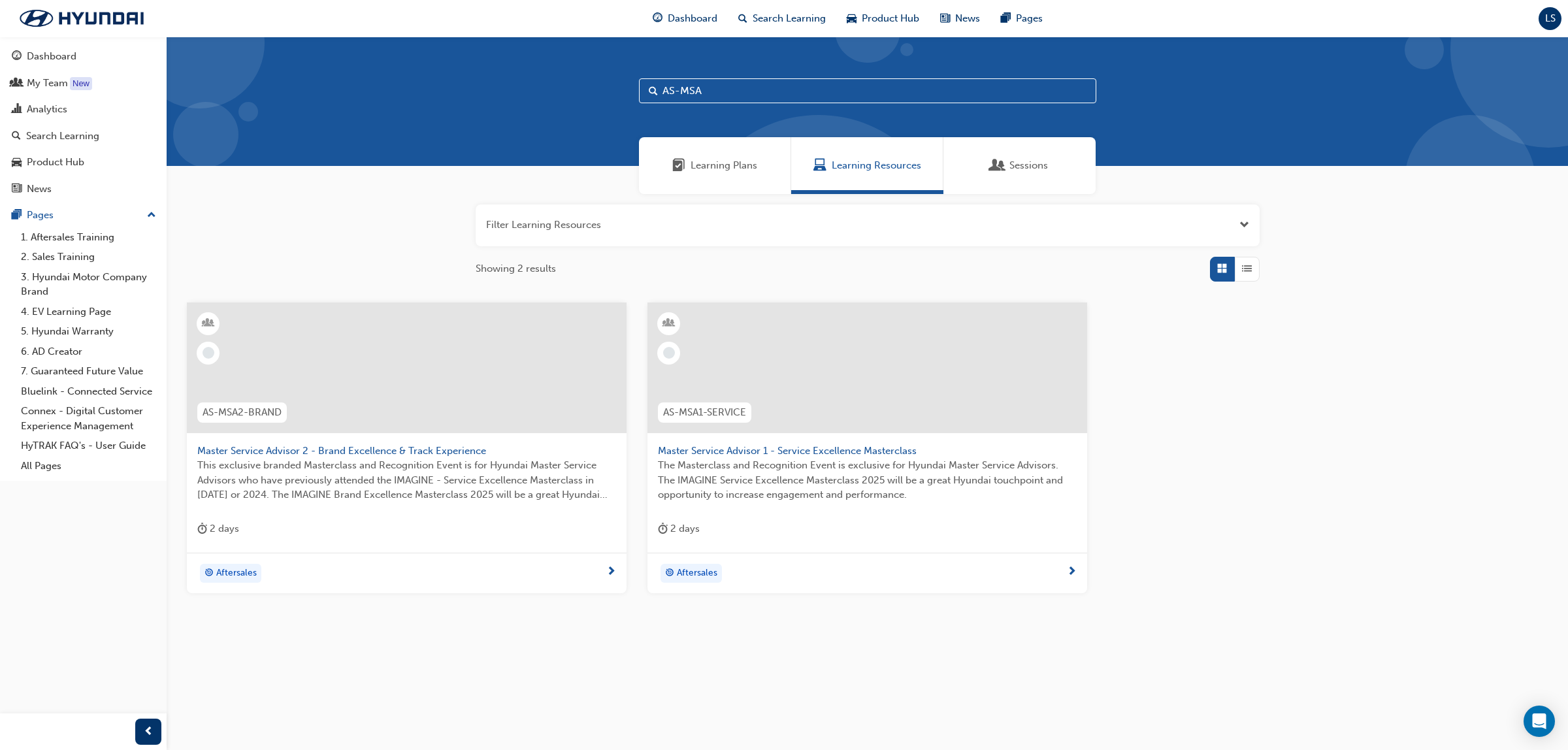
click at [722, 456] on span "Master Service Advisor 1 - Service Excellence Masterclass" at bounding box center [867, 451] width 419 height 15
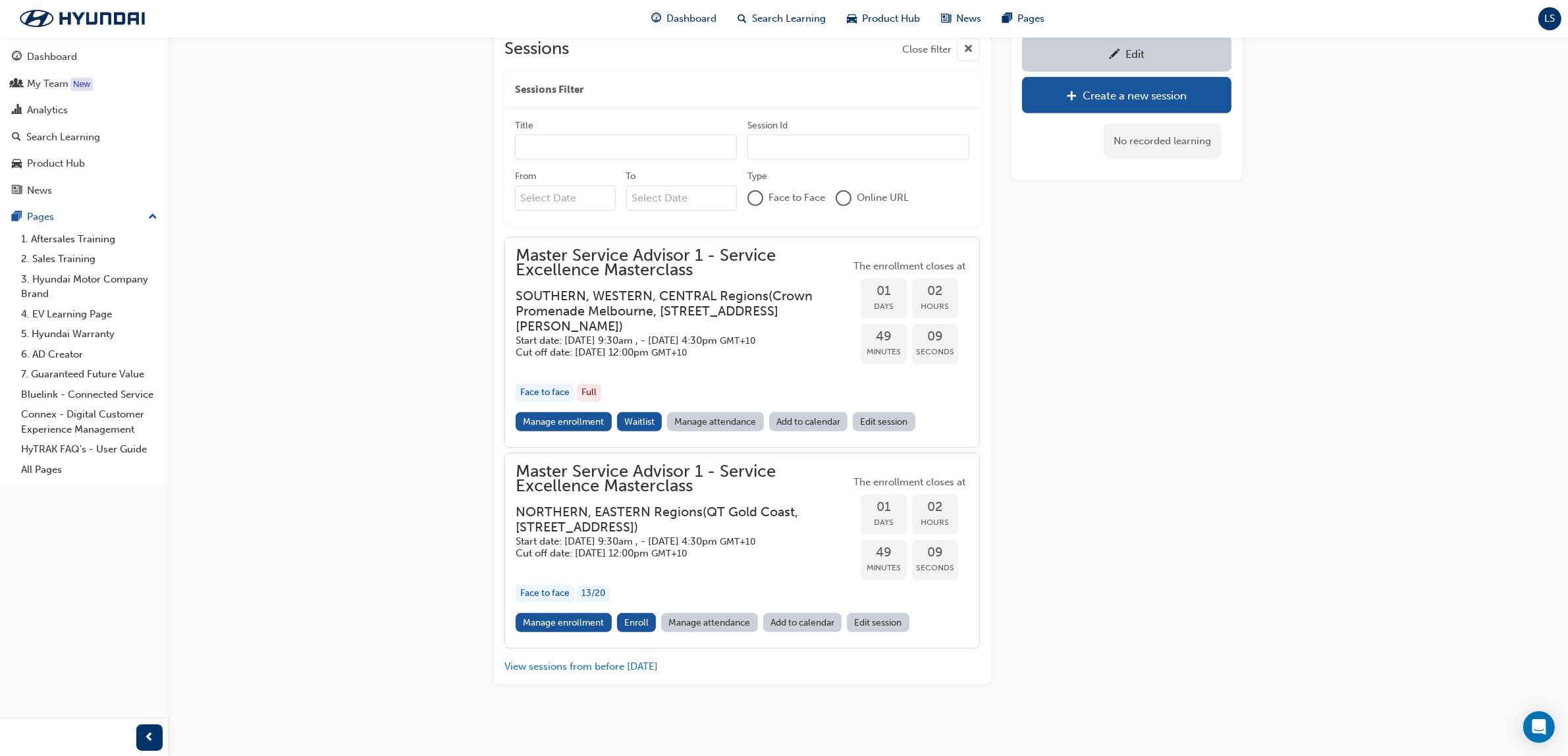
scroll to position [1161, 0]
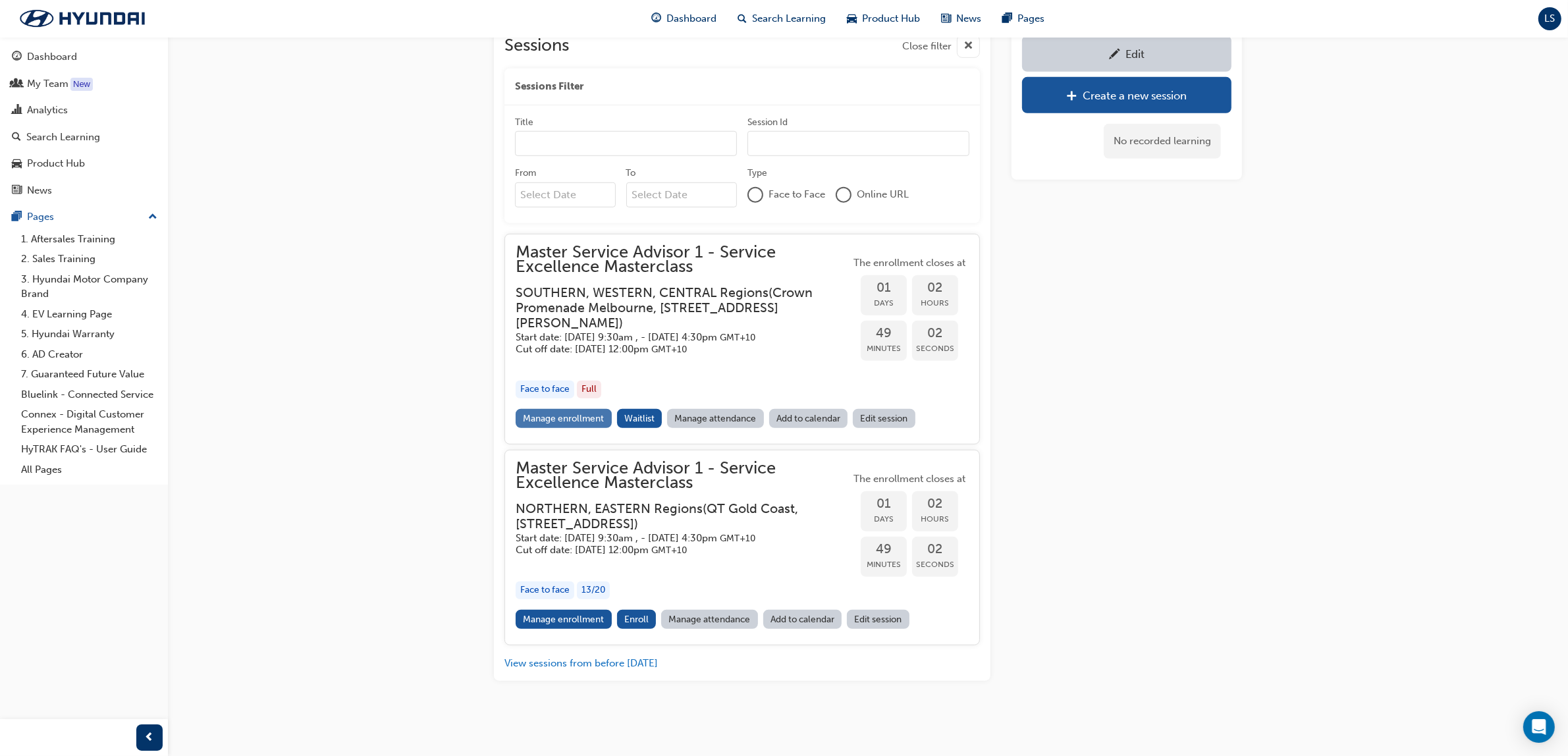
click at [573, 409] on link "Manage enrollment" at bounding box center [564, 419] width 96 height 19
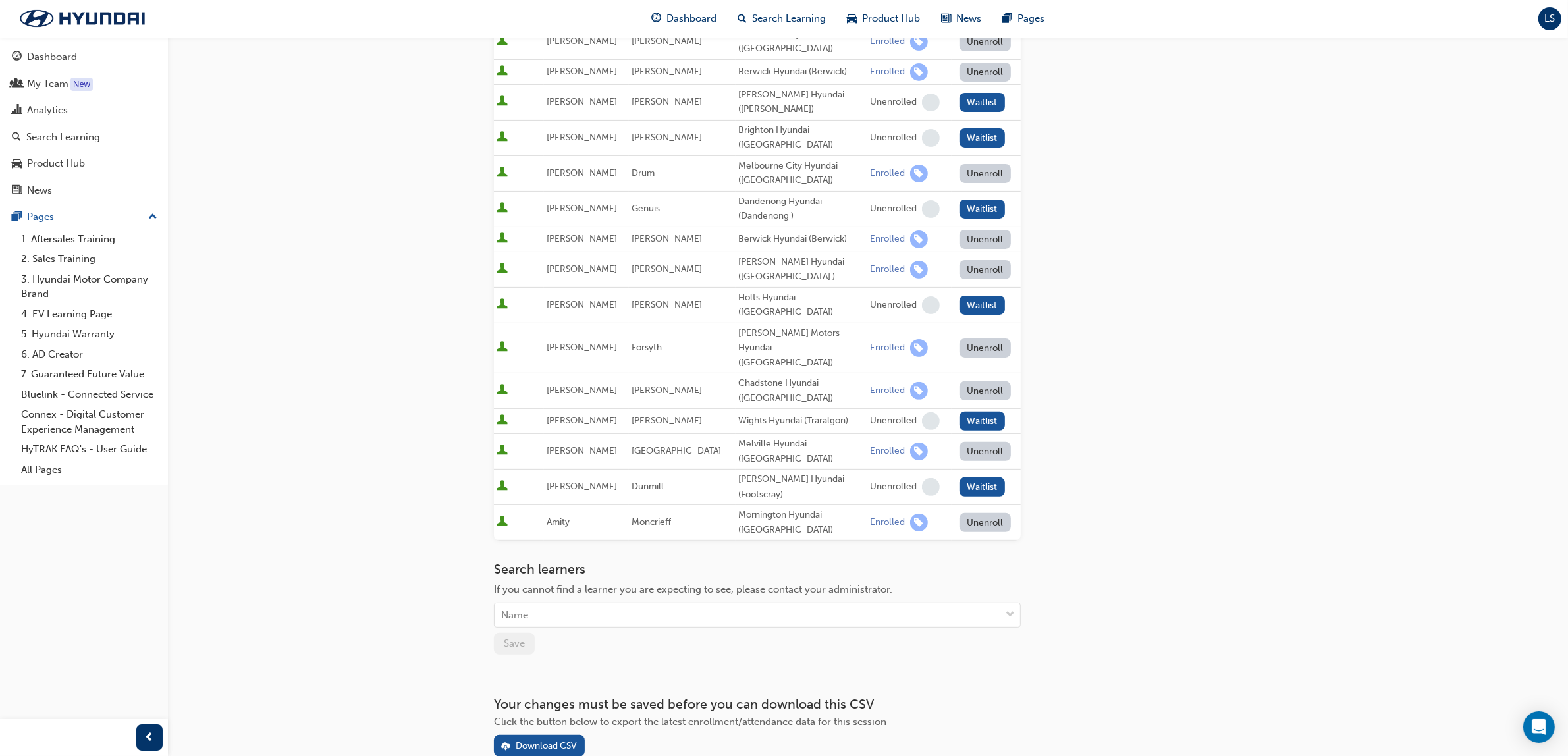
scroll to position [424, 0]
click at [546, 740] on div "Download CSV" at bounding box center [546, 746] width 61 height 11
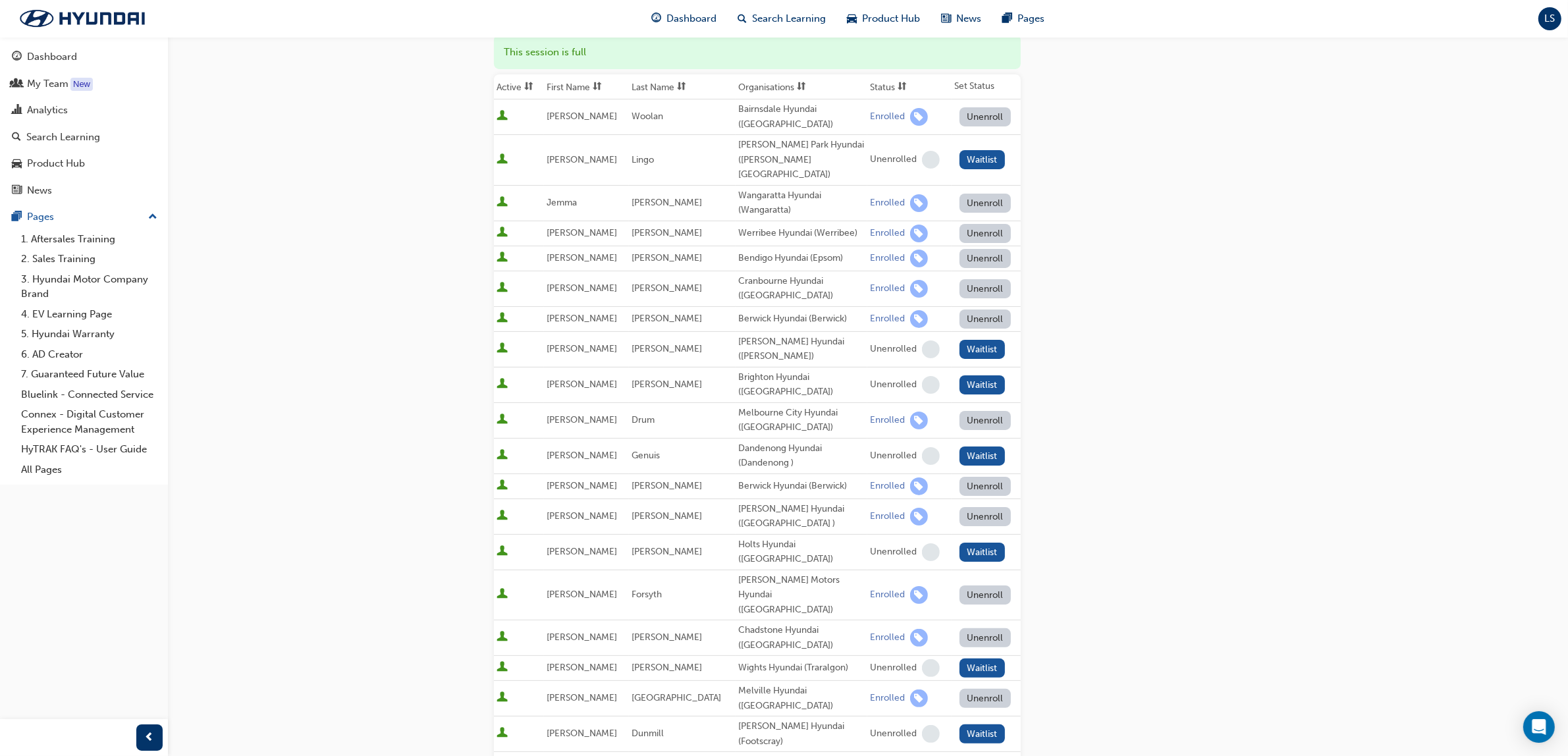
scroll to position [165, 0]
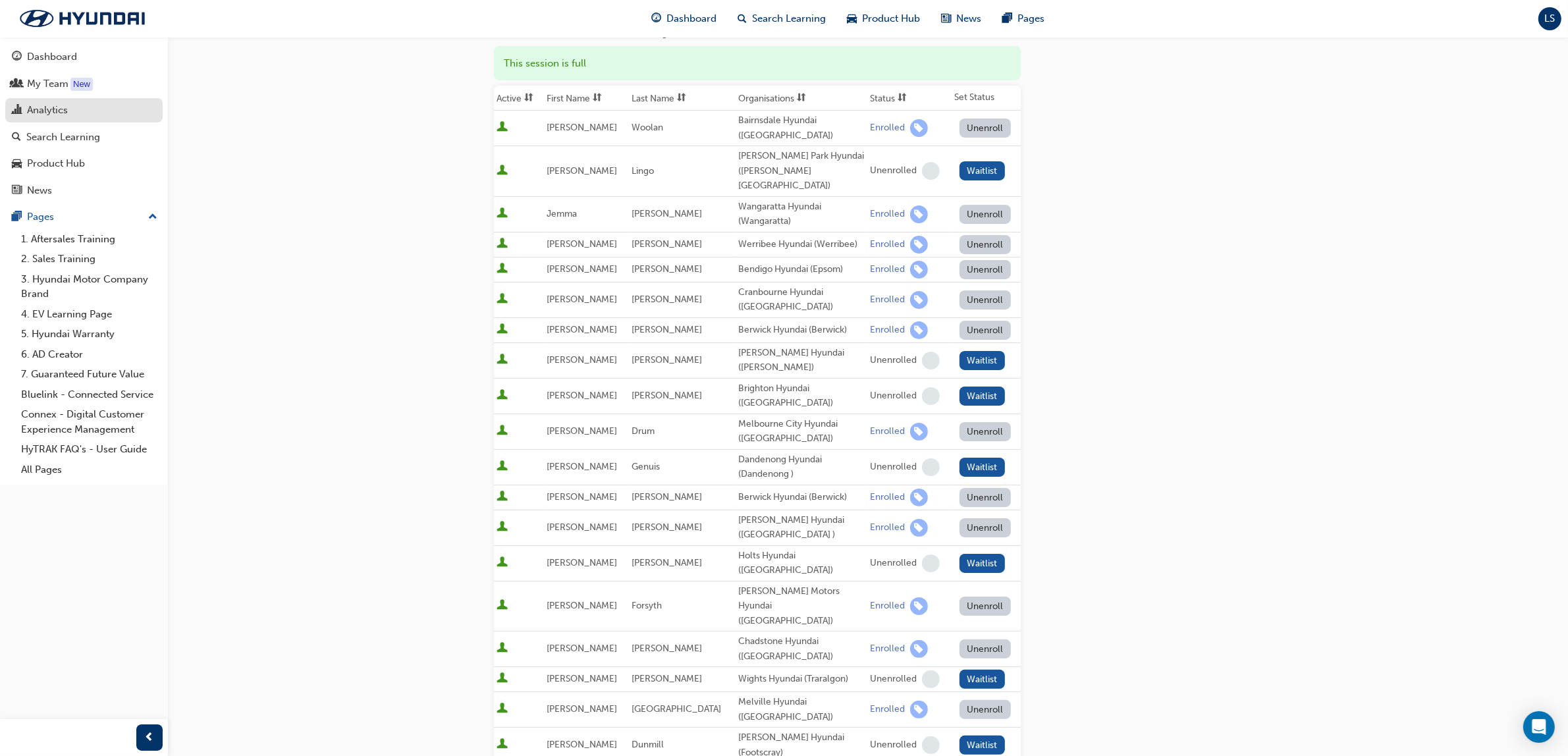
drag, startPoint x: 61, startPoint y: 102, endPoint x: 136, endPoint y: 103, distance: 75.0
click at [61, 102] on div "Analytics" at bounding box center [83, 110] width 144 height 17
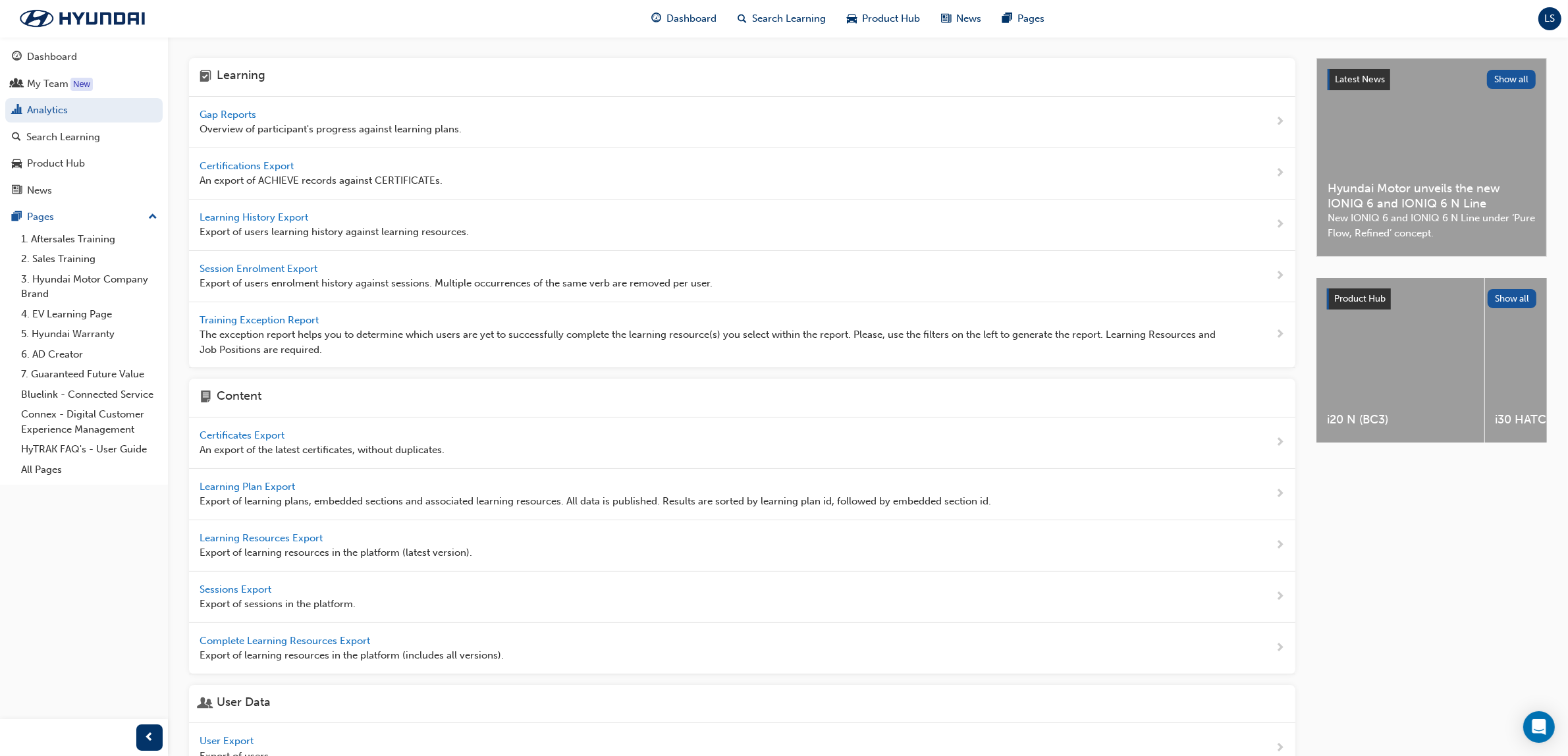
click at [257, 270] on span "Session Enrolment Export" at bounding box center [260, 268] width 121 height 12
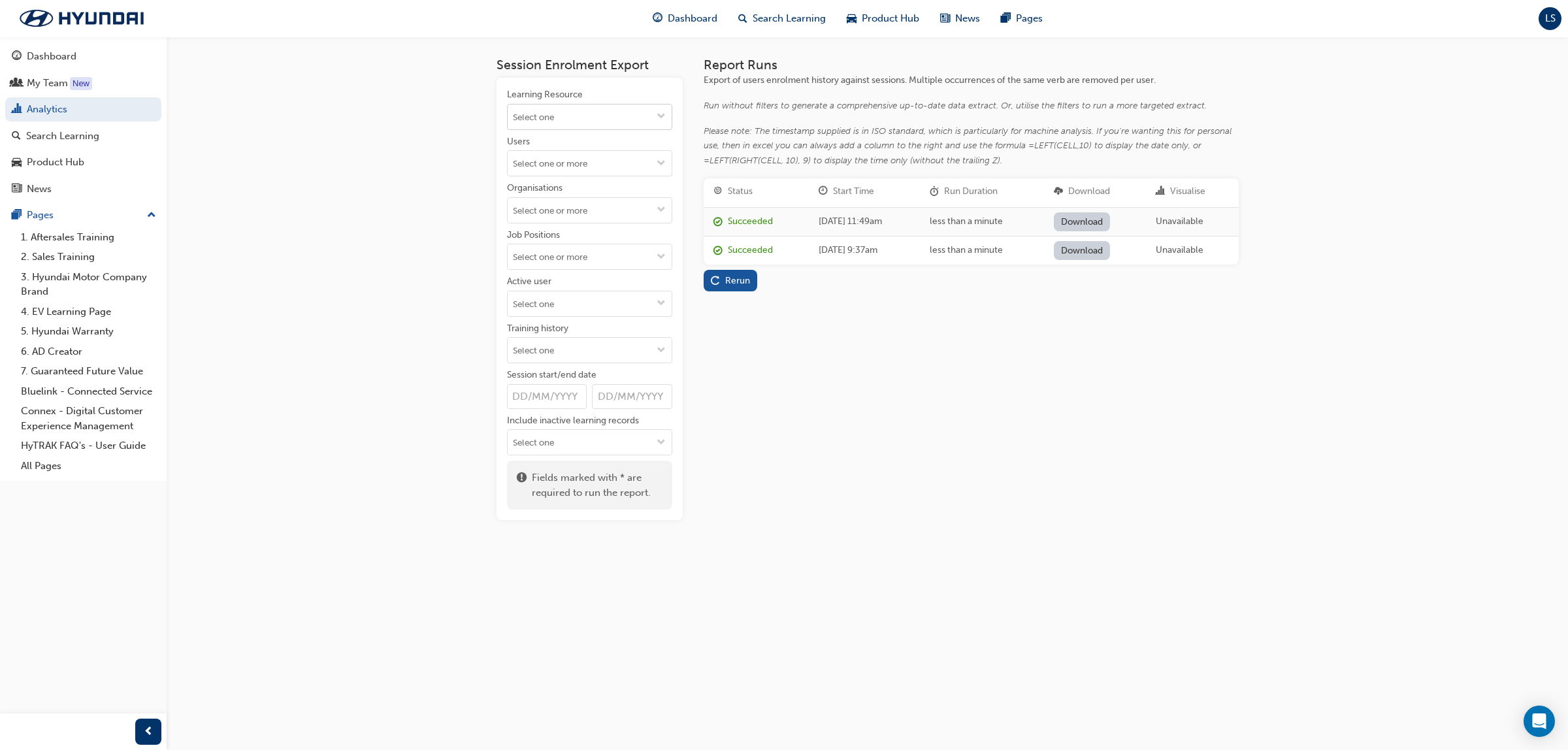
click at [606, 118] on input "Learning Resource" at bounding box center [590, 117] width 164 height 25
type input "AS-MSA"
click at [632, 149] on li "Master Service Advisor 1 - Service Excellence Masterclass AS-MSA1-SERVICE LIVE" at bounding box center [590, 157] width 165 height 55
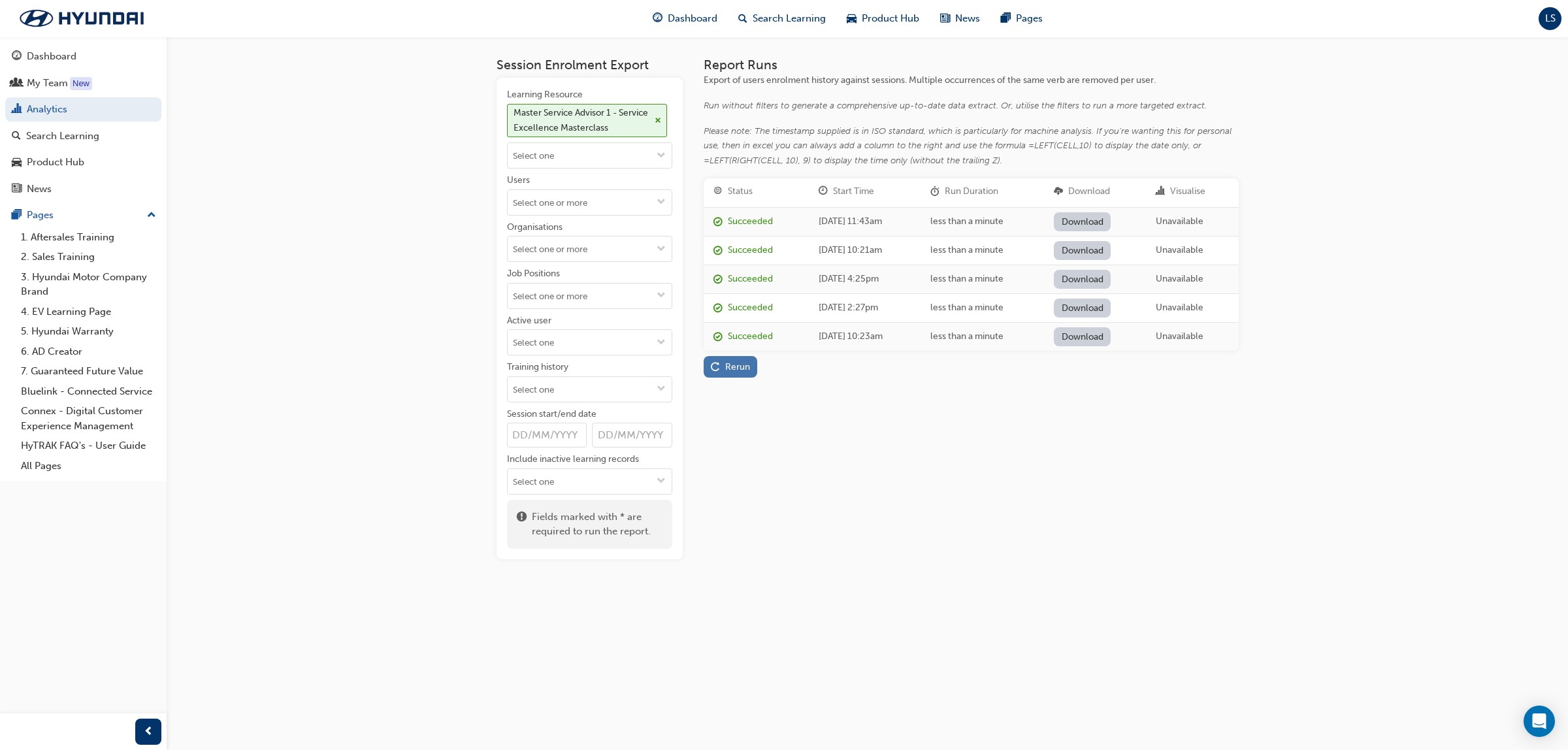
click at [740, 362] on div "Rerun" at bounding box center [738, 367] width 25 height 11
click at [1105, 219] on link "Download" at bounding box center [1082, 222] width 57 height 19
drag, startPoint x: 61, startPoint y: 135, endPoint x: 81, endPoint y: 128, distance: 21.2
click at [61, 135] on div "Search Learning" at bounding box center [62, 136] width 73 height 15
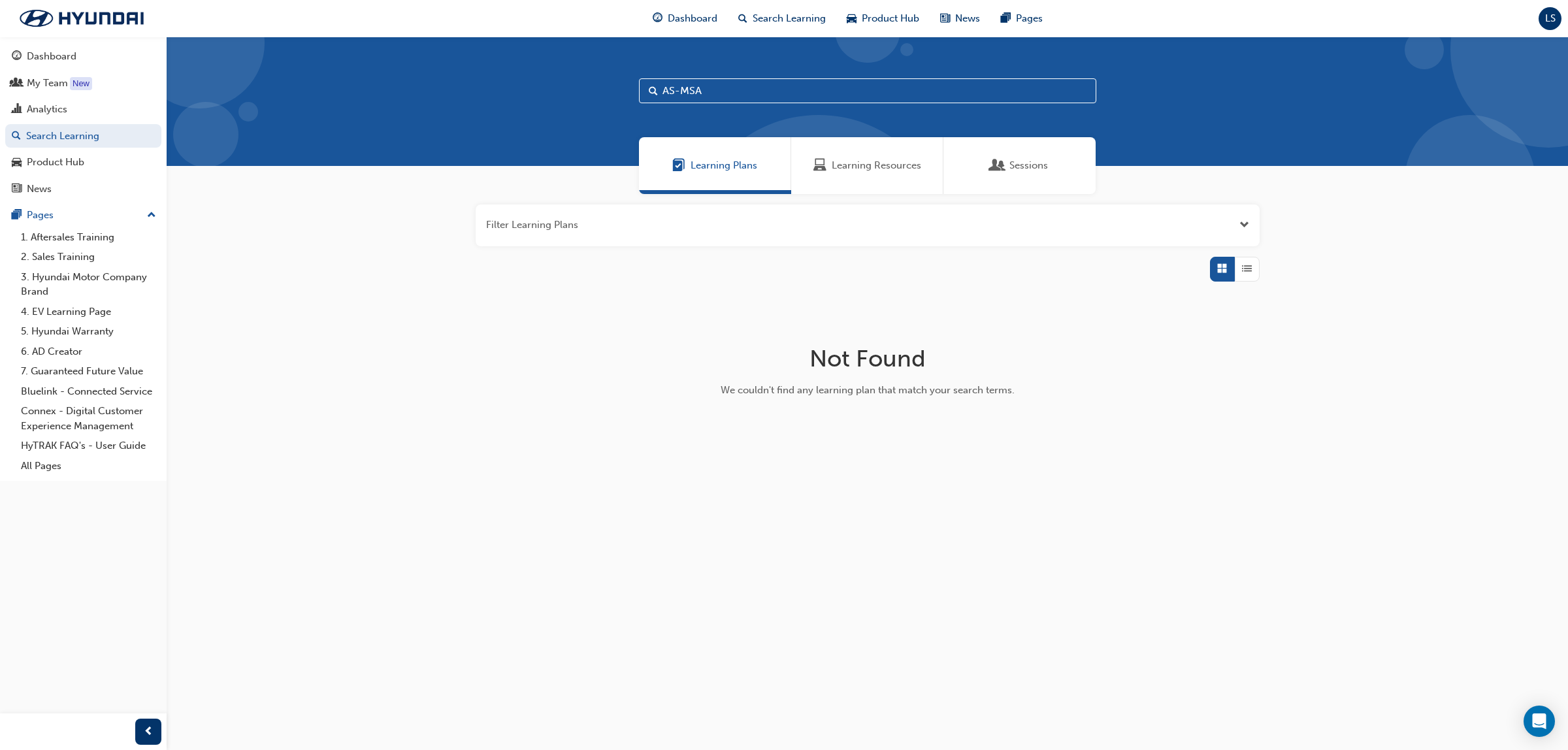
click at [854, 158] on span "Learning Resources" at bounding box center [876, 165] width 90 height 15
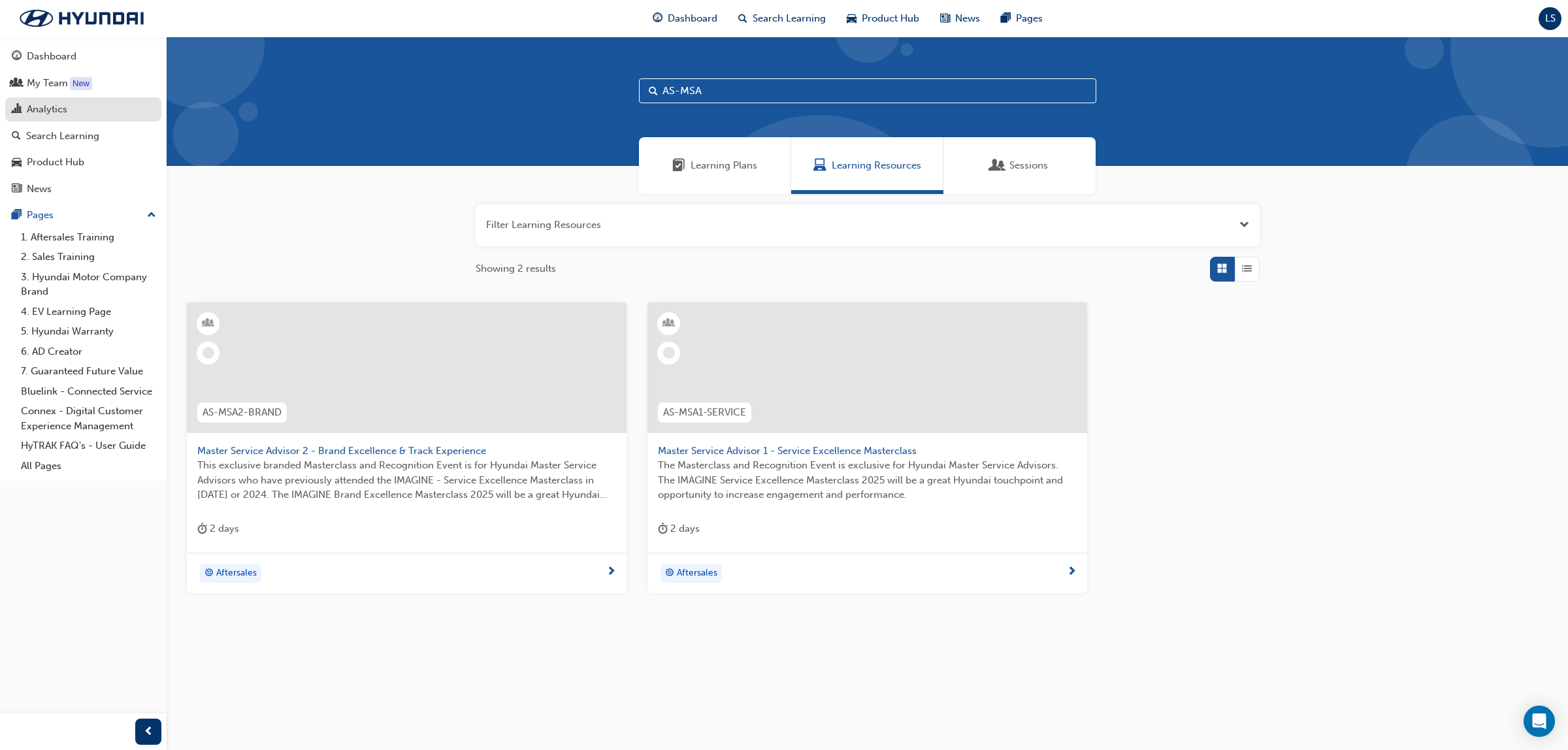
click at [49, 113] on div "Analytics" at bounding box center [46, 109] width 40 height 15
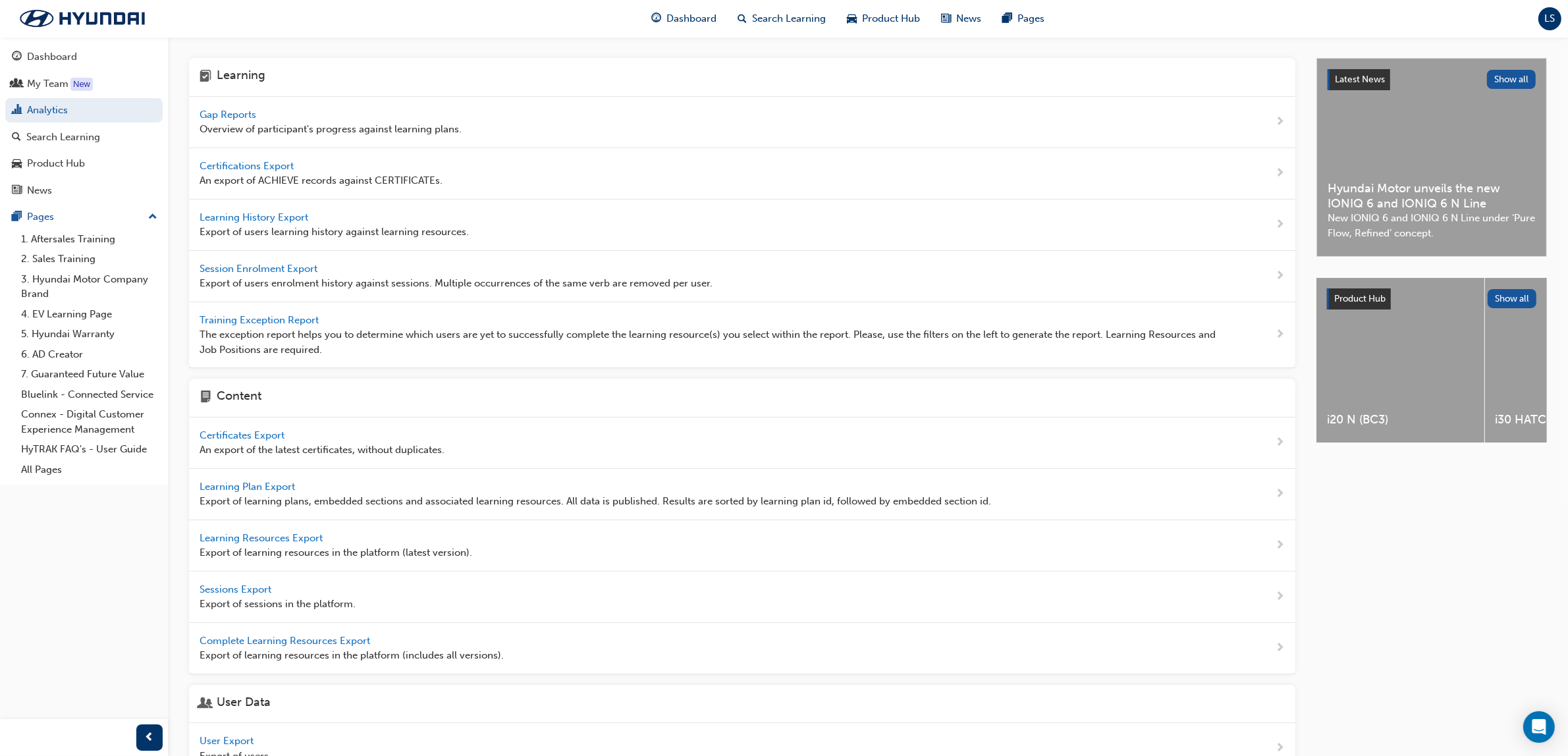
click at [220, 114] on span "Gap Reports" at bounding box center [229, 114] width 59 height 12
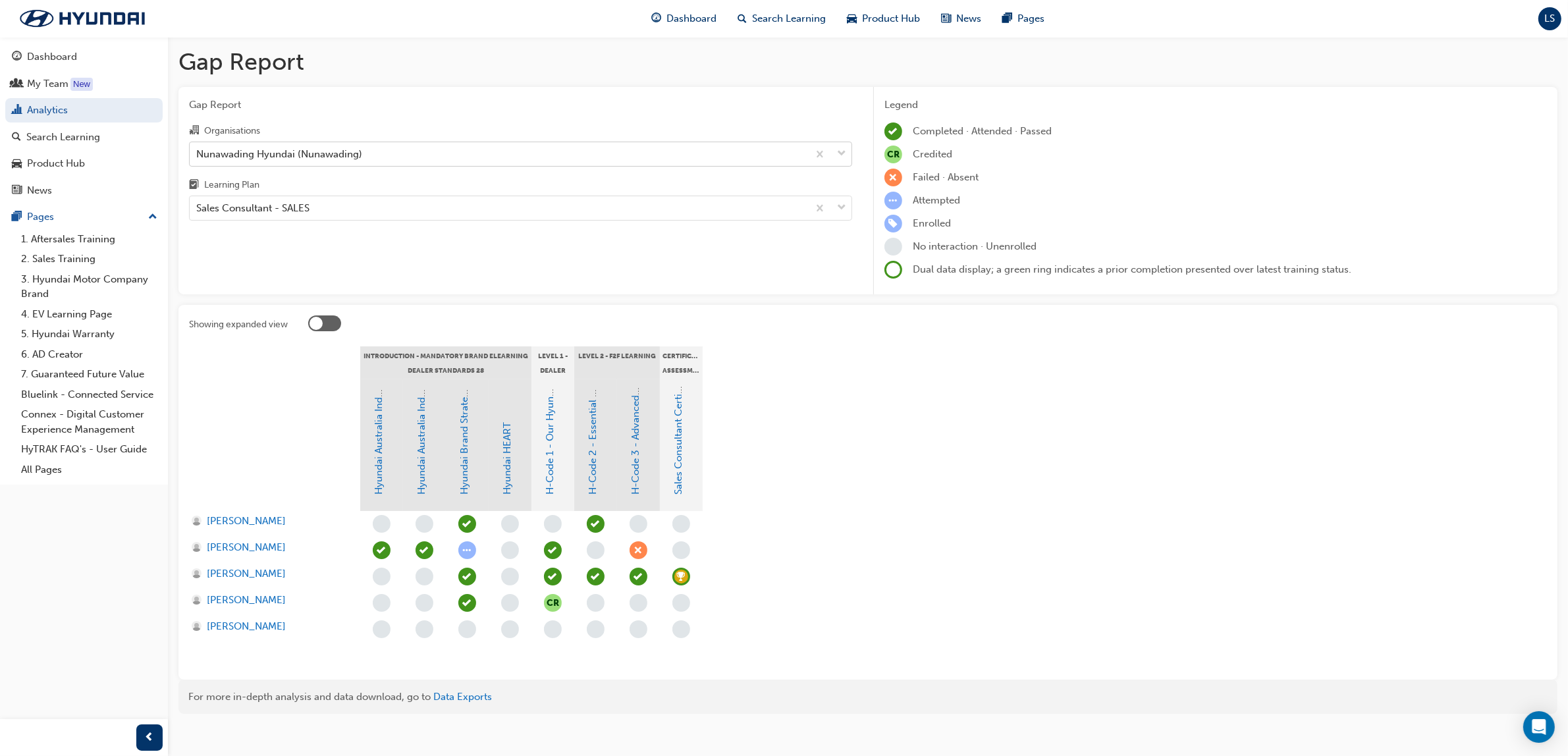
click at [291, 154] on div "Nunawading Hyundai (Nunawading)" at bounding box center [279, 154] width 166 height 15
click at [198, 154] on input "Organisations Nunawading Hyundai (Nunawading)" at bounding box center [197, 153] width 1 height 11
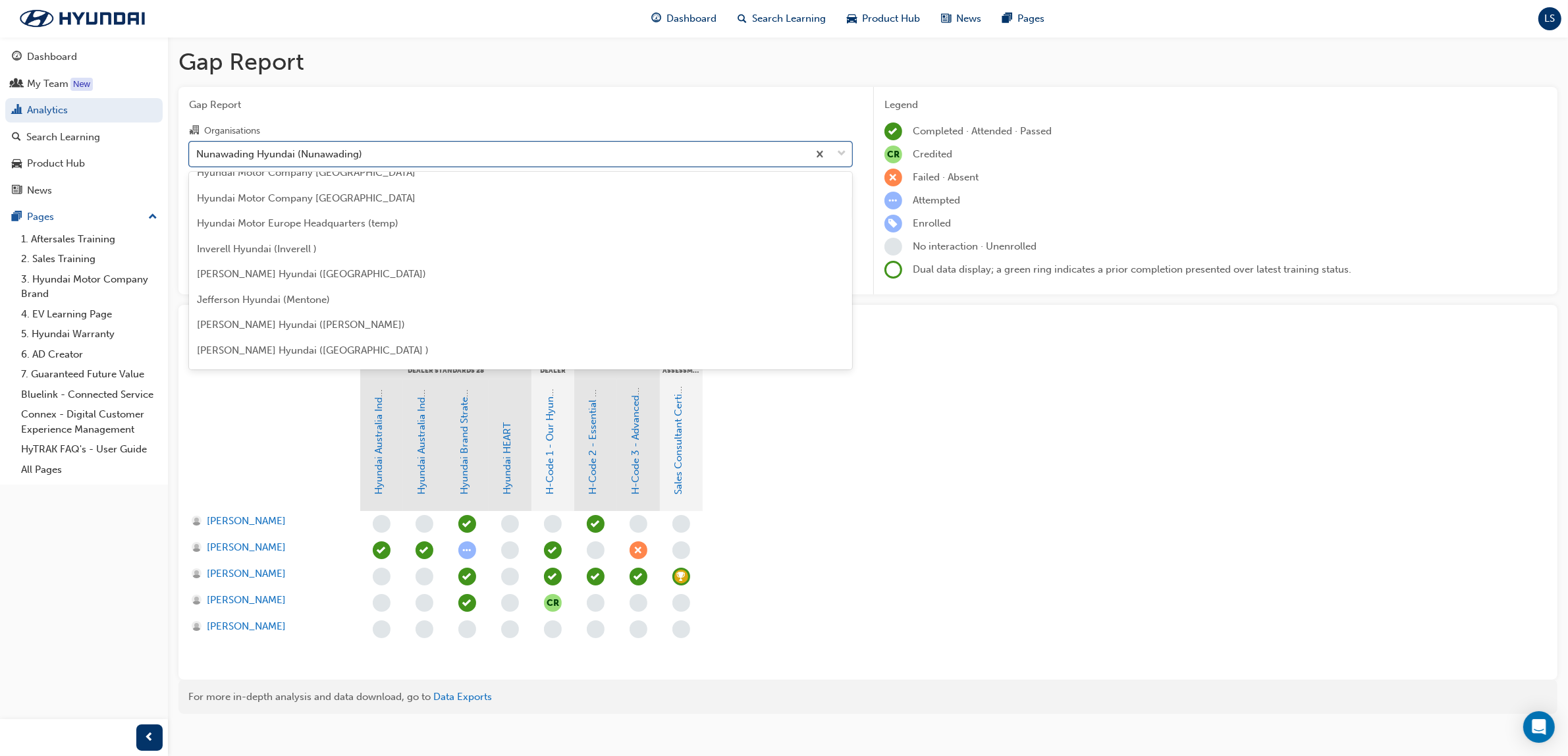
scroll to position [1569, 0]
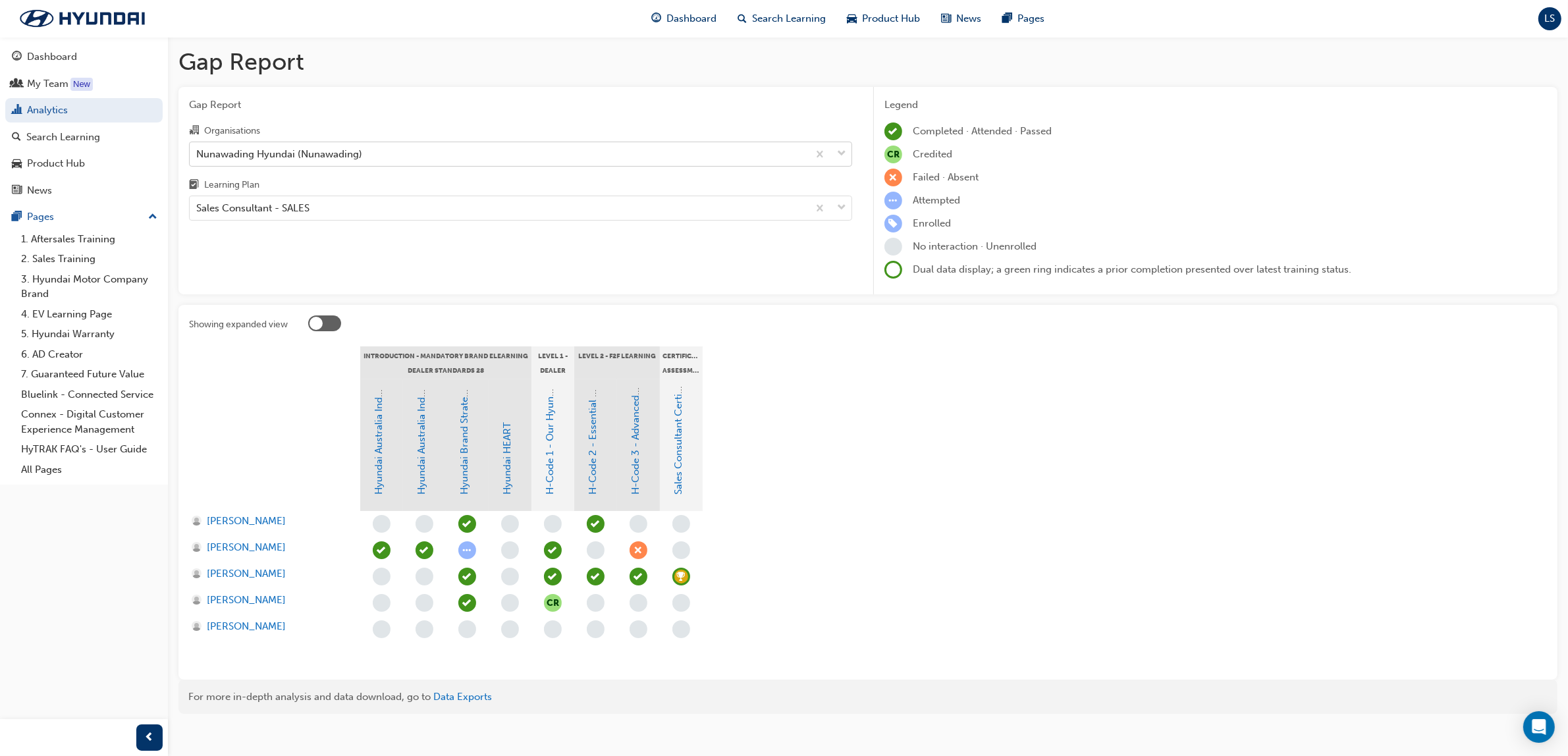
click at [313, 147] on div "Nunawading Hyundai (Nunawading)" at bounding box center [279, 154] width 166 height 15
click at [198, 147] on input "Organisations Nunawading Hyundai (Nunawading)" at bounding box center [197, 153] width 1 height 11
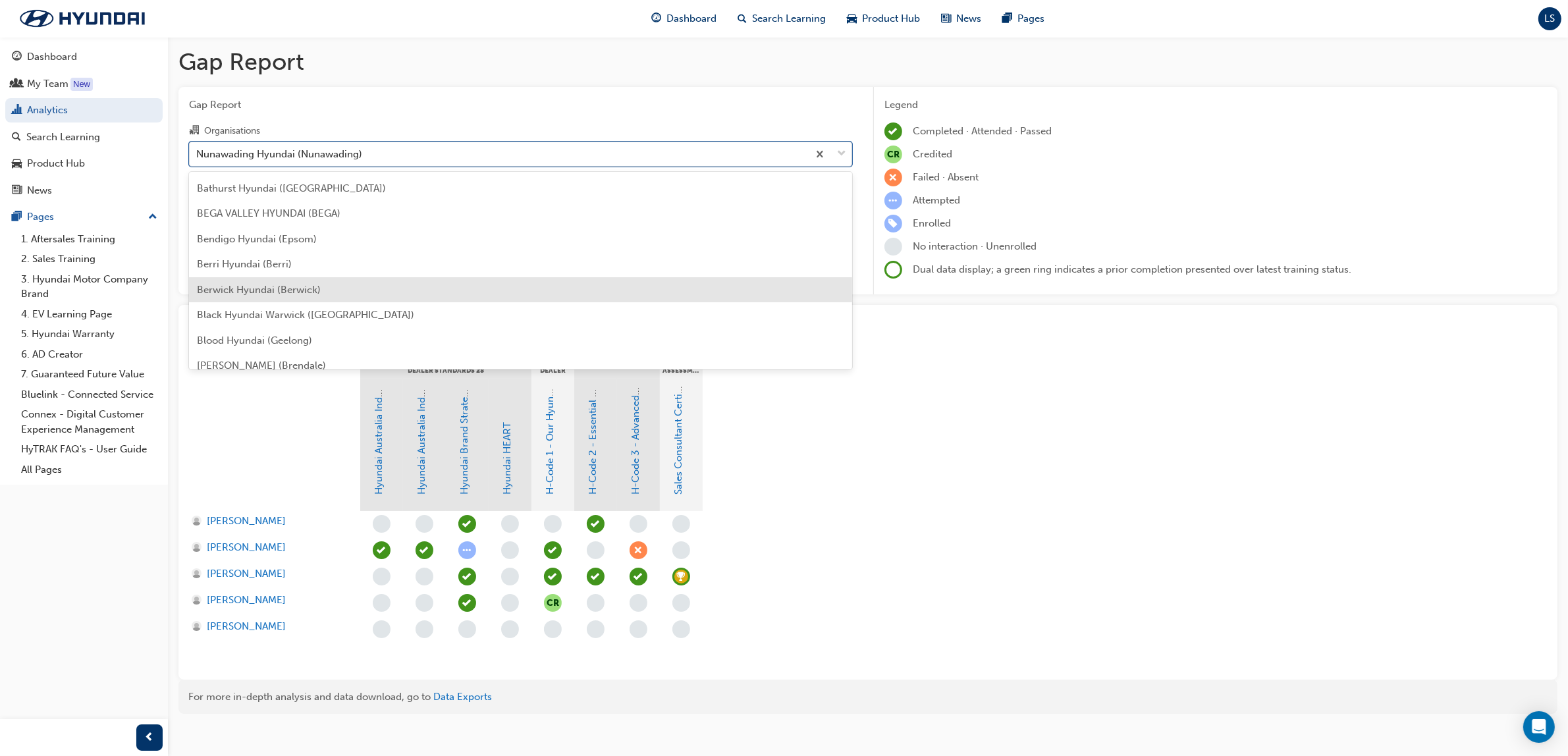
scroll to position [251, 0]
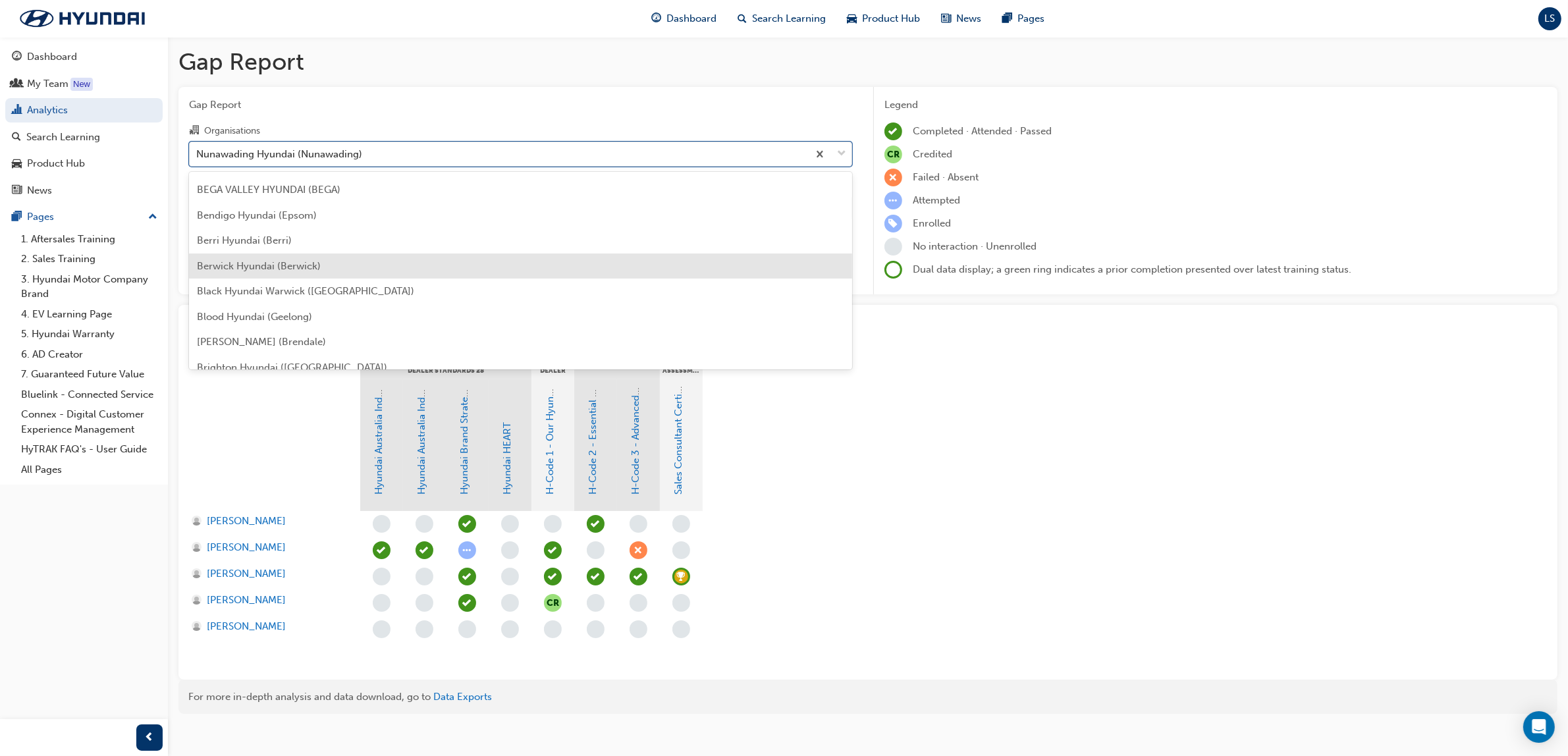
click at [282, 265] on span "Berwick Hyundai (Berwick)" at bounding box center [259, 266] width 124 height 12
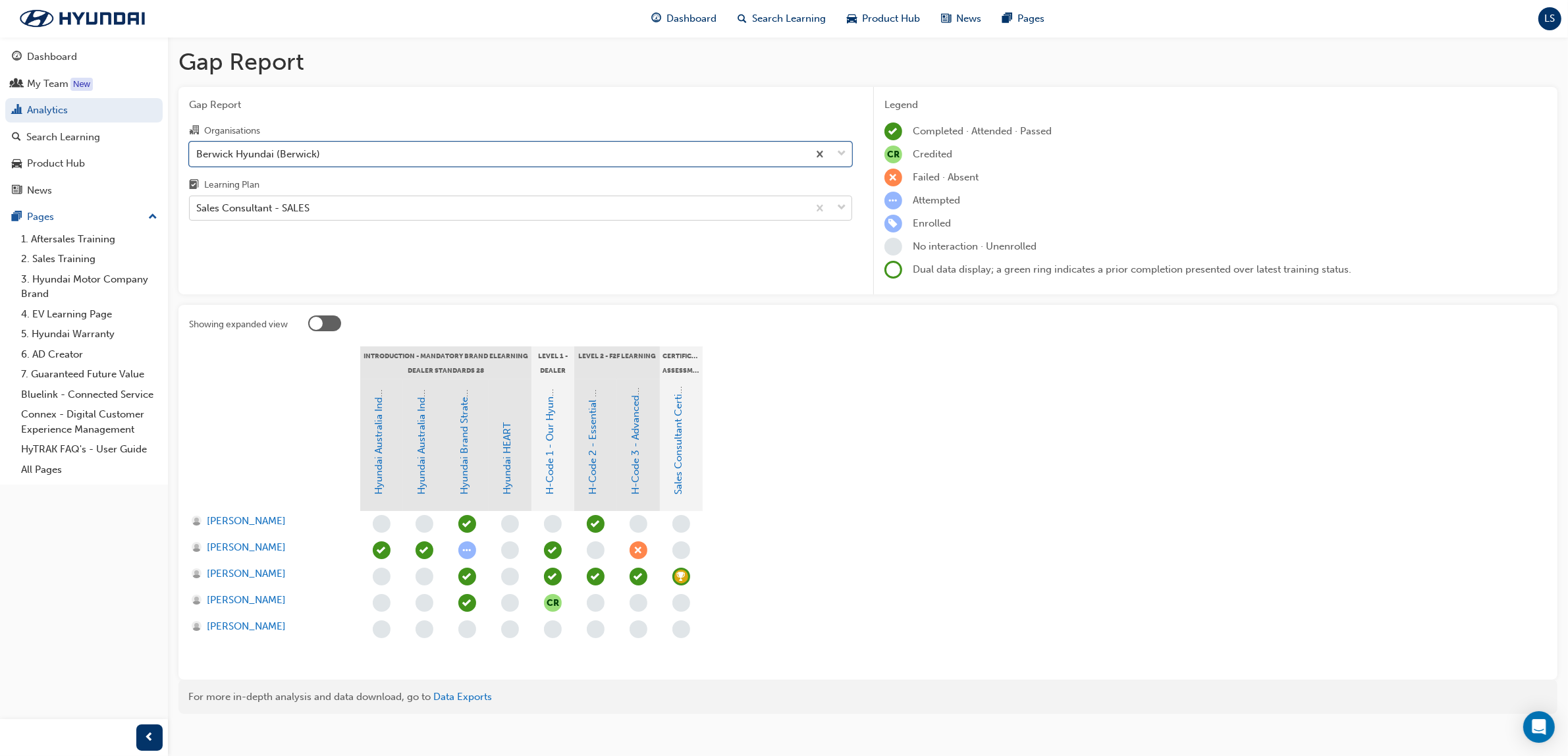
click at [291, 217] on div "Sales Consultant - SALES" at bounding box center [499, 208] width 619 height 23
click at [198, 214] on input "Learning Plan Sales Consultant - SALES" at bounding box center [197, 207] width 1 height 11
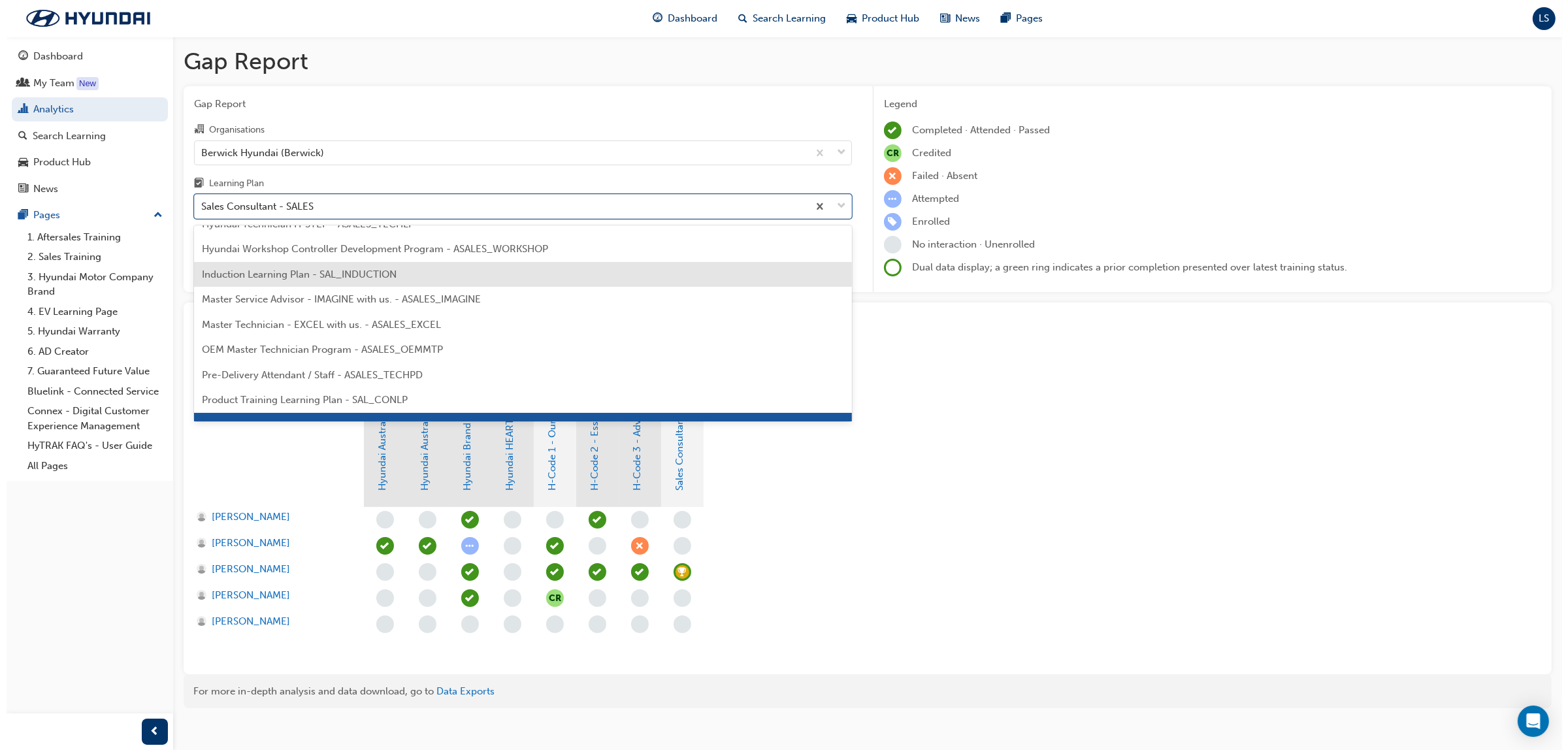
scroll to position [543, 0]
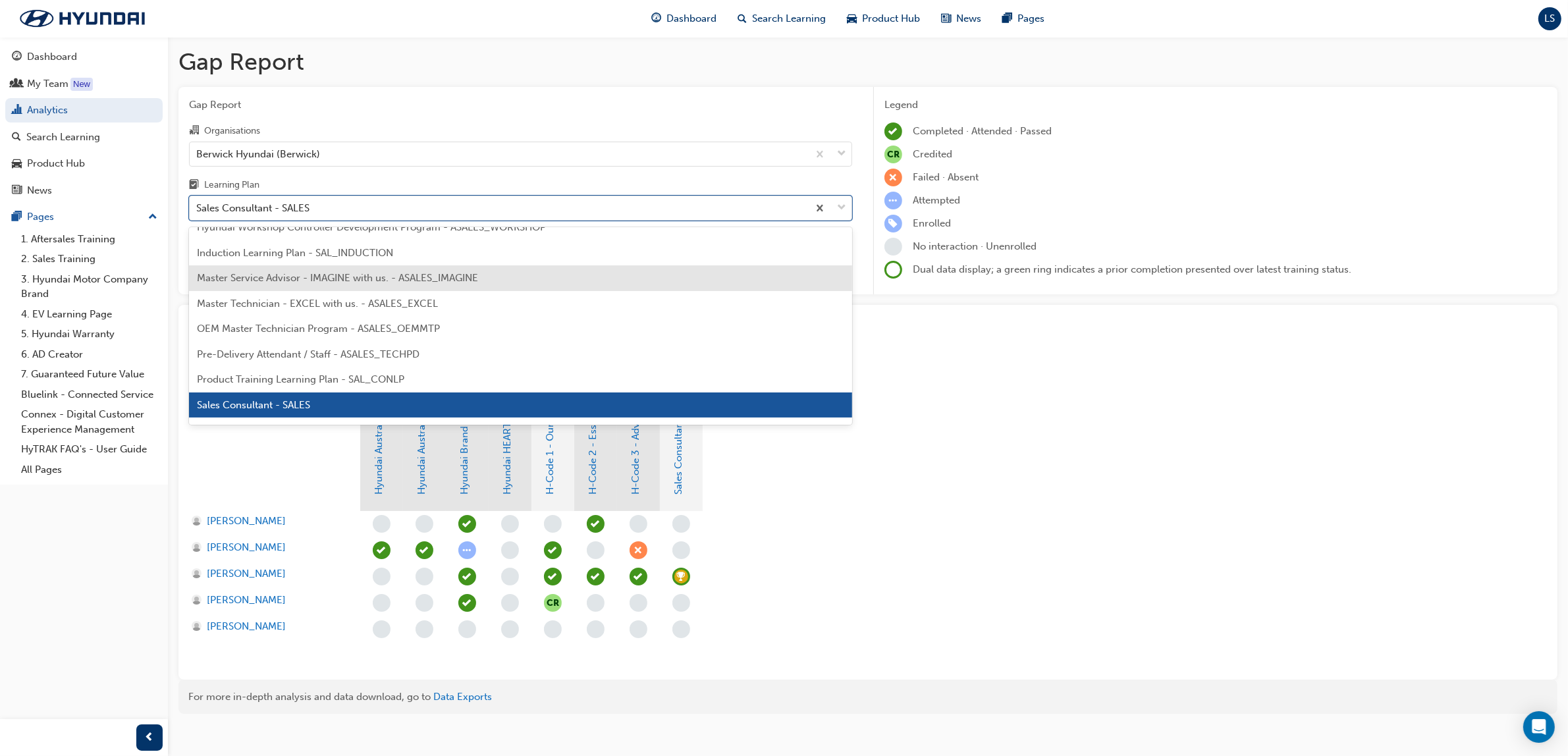
click at [324, 282] on span "Master Service Advisor - IMAGINE with us. - ASALES_IMAGINE" at bounding box center [338, 278] width 281 height 12
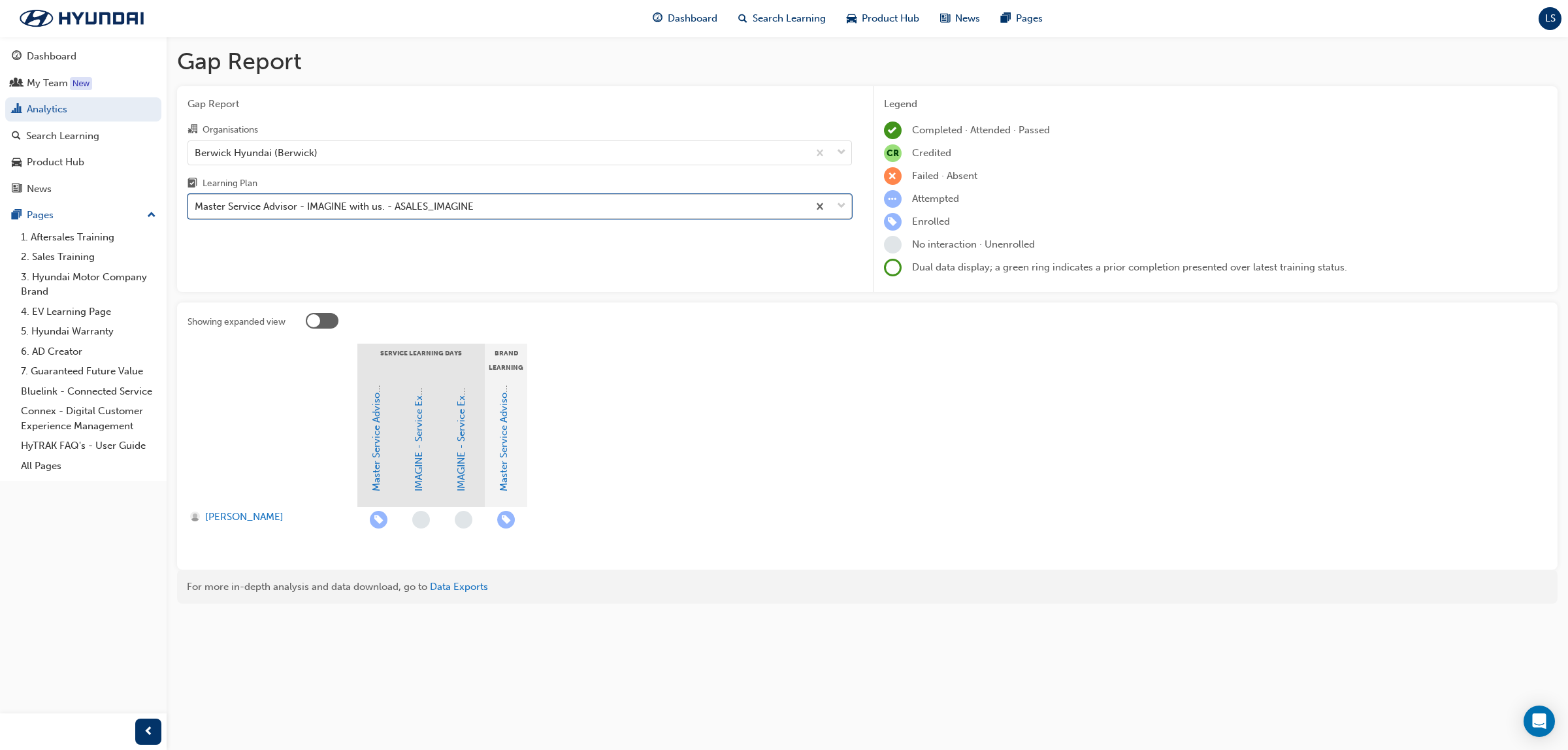
click at [331, 213] on div "Master Service Advisor - IMAGINE with us. - ASALES_IMAGINE" at bounding box center [334, 207] width 279 height 15
click at [196, 212] on input "Learning Plan option Master Service Advisor - IMAGINE with us. - ASALES_IMAGINE…" at bounding box center [195, 206] width 1 height 11
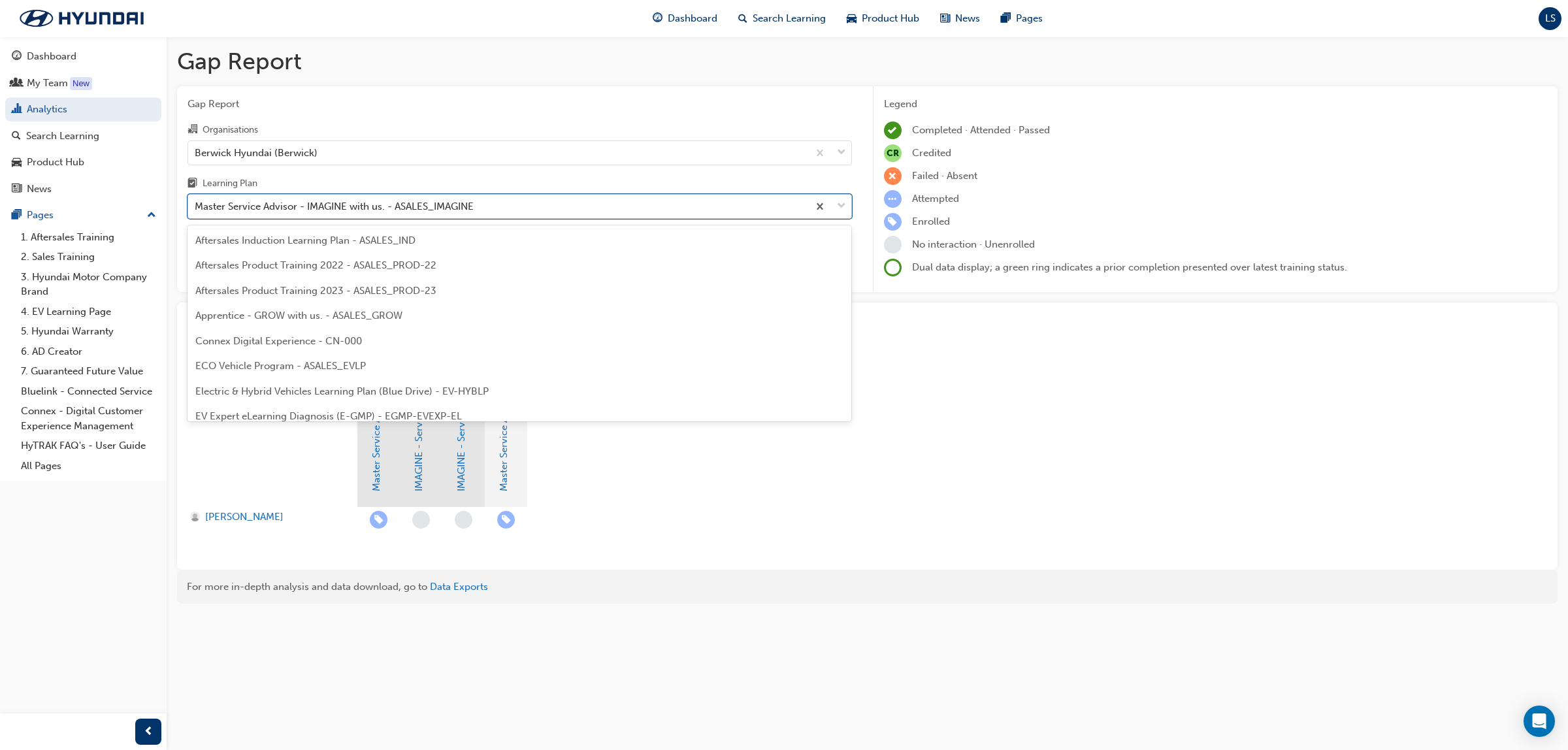
scroll to position [418, 0]
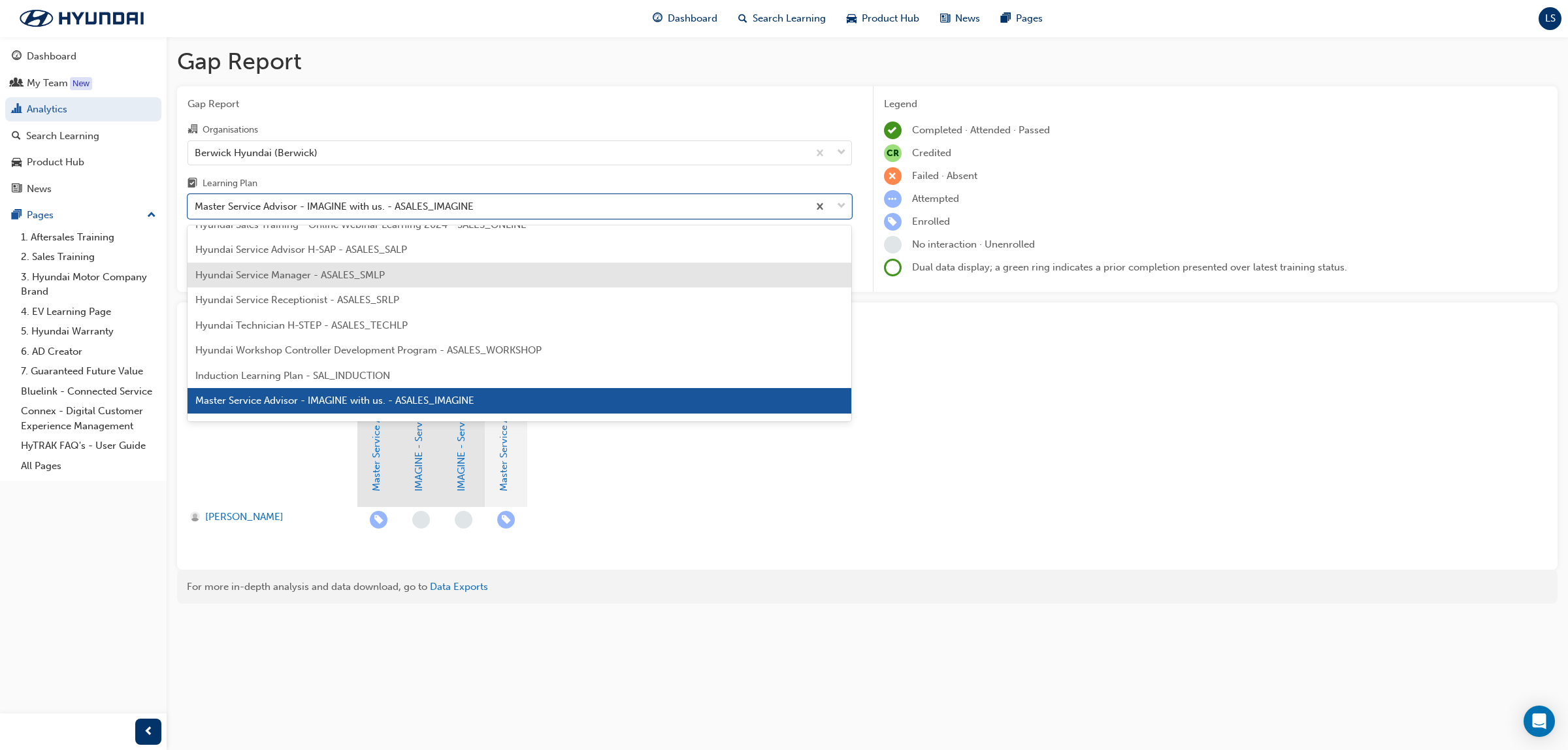
click at [322, 279] on span "Hyundai Service Manager - ASALES_SMLP" at bounding box center [290, 275] width 189 height 12
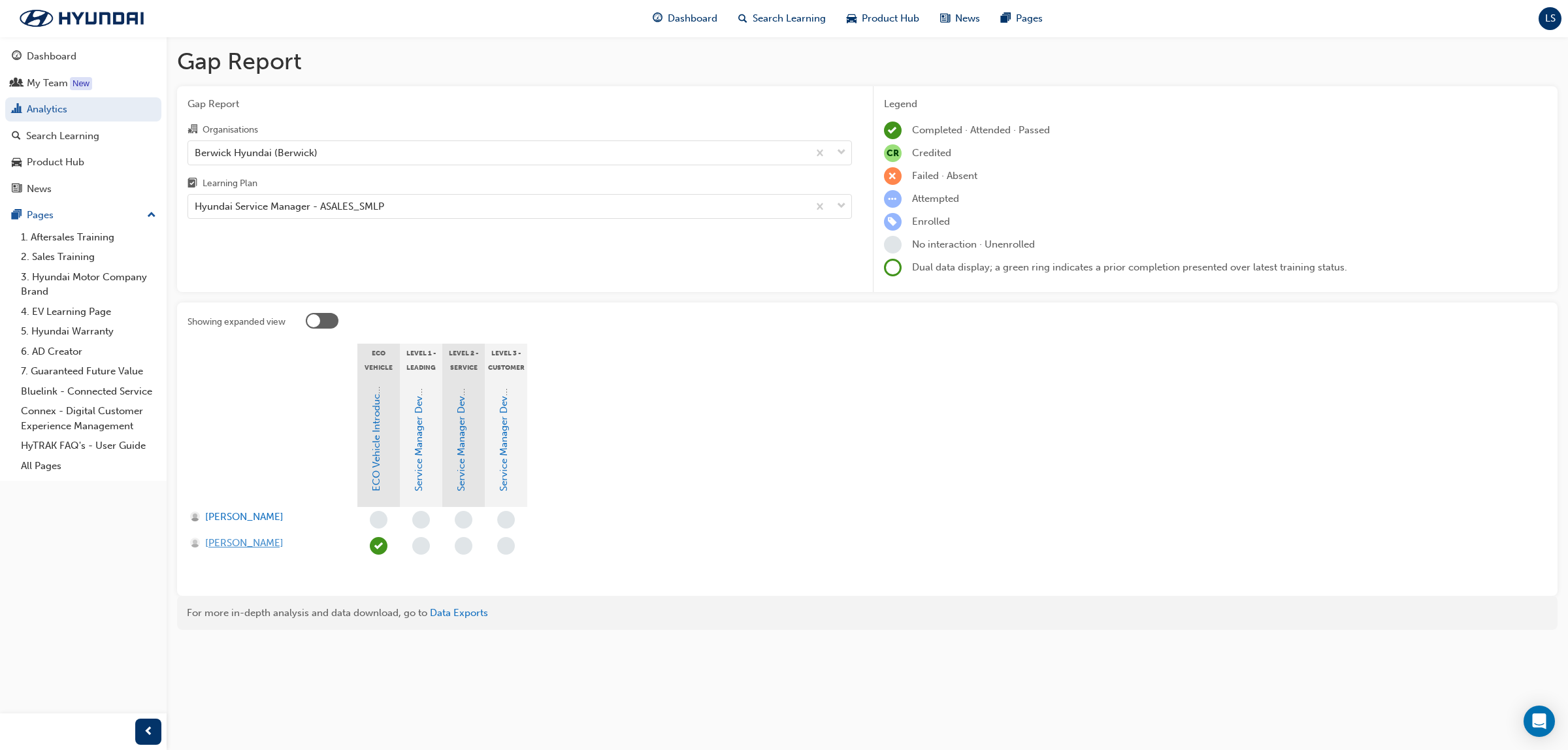
click at [252, 538] on span "[PERSON_NAME]" at bounding box center [244, 544] width 79 height 15
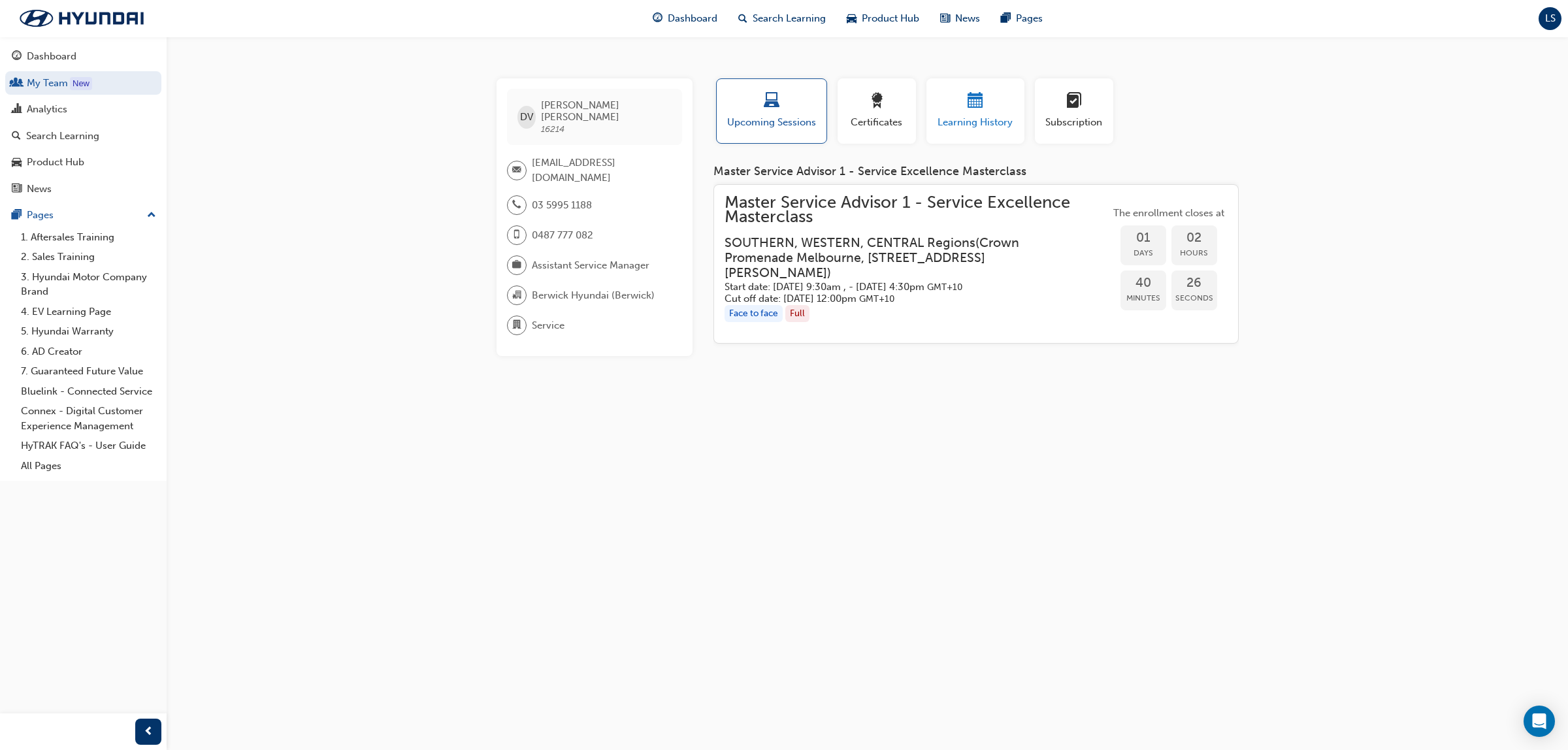
click at [972, 115] on span "Learning History" at bounding box center [975, 122] width 79 height 15
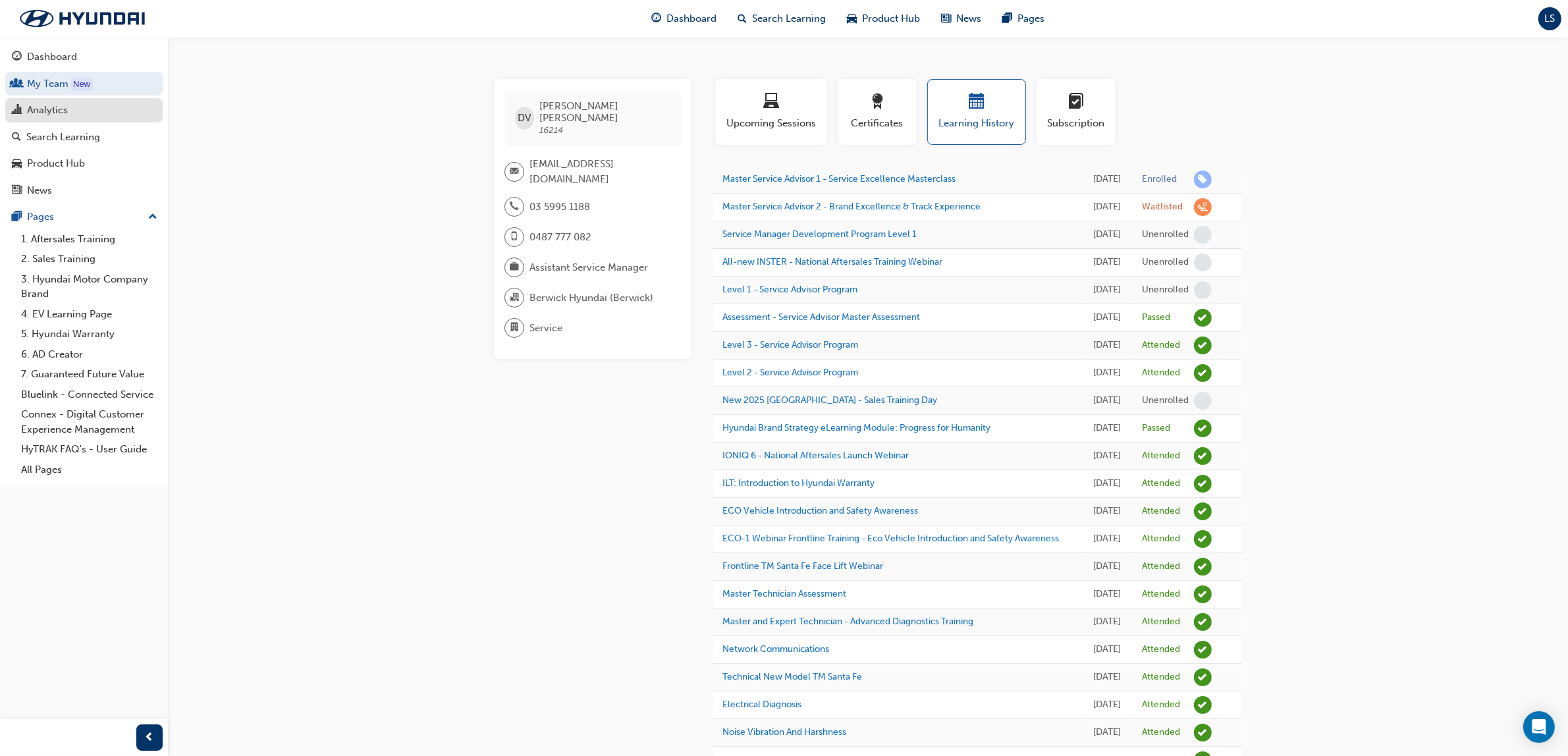
click at [48, 109] on div "Analytics" at bounding box center [47, 110] width 41 height 15
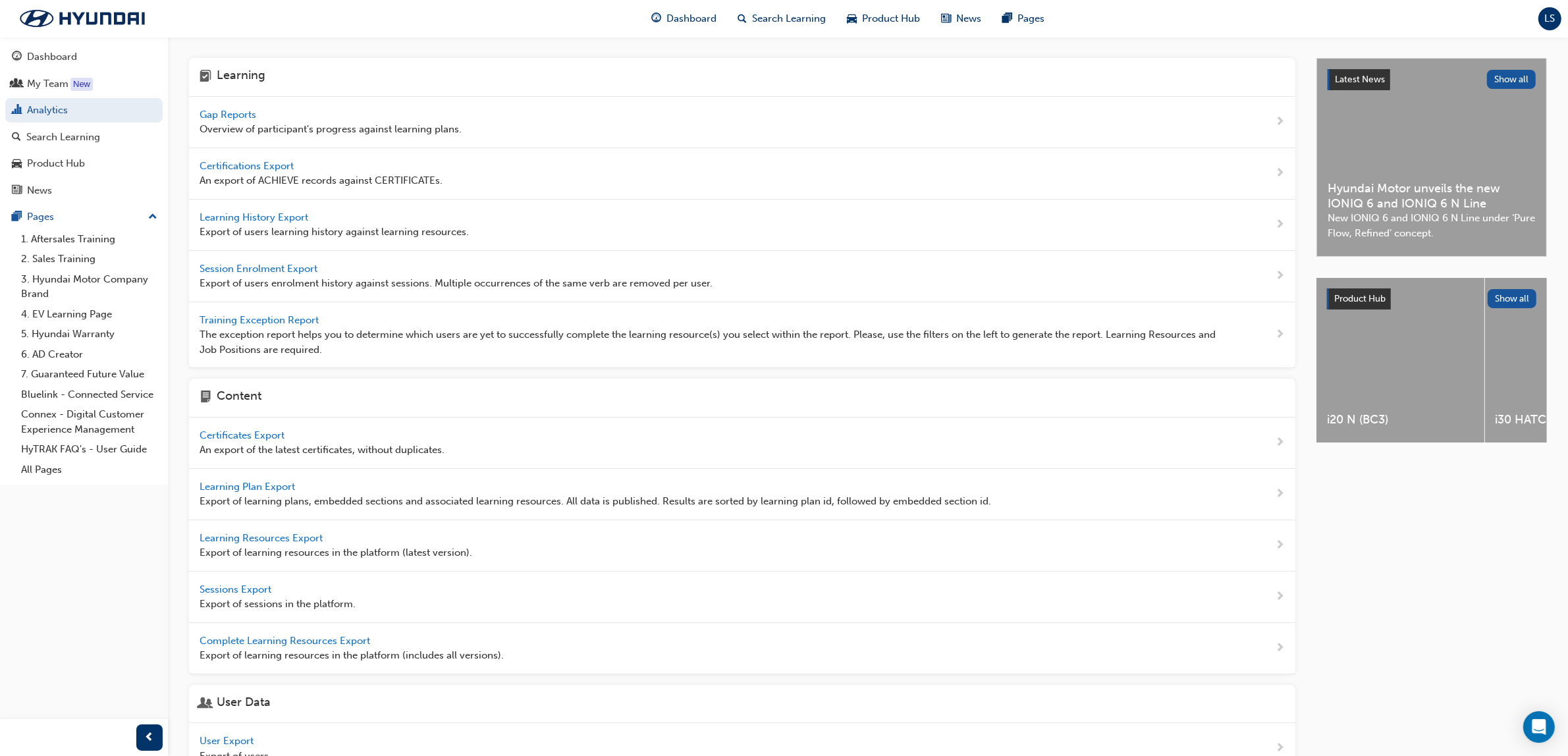
click at [218, 109] on span "Gap Reports" at bounding box center [229, 114] width 59 height 12
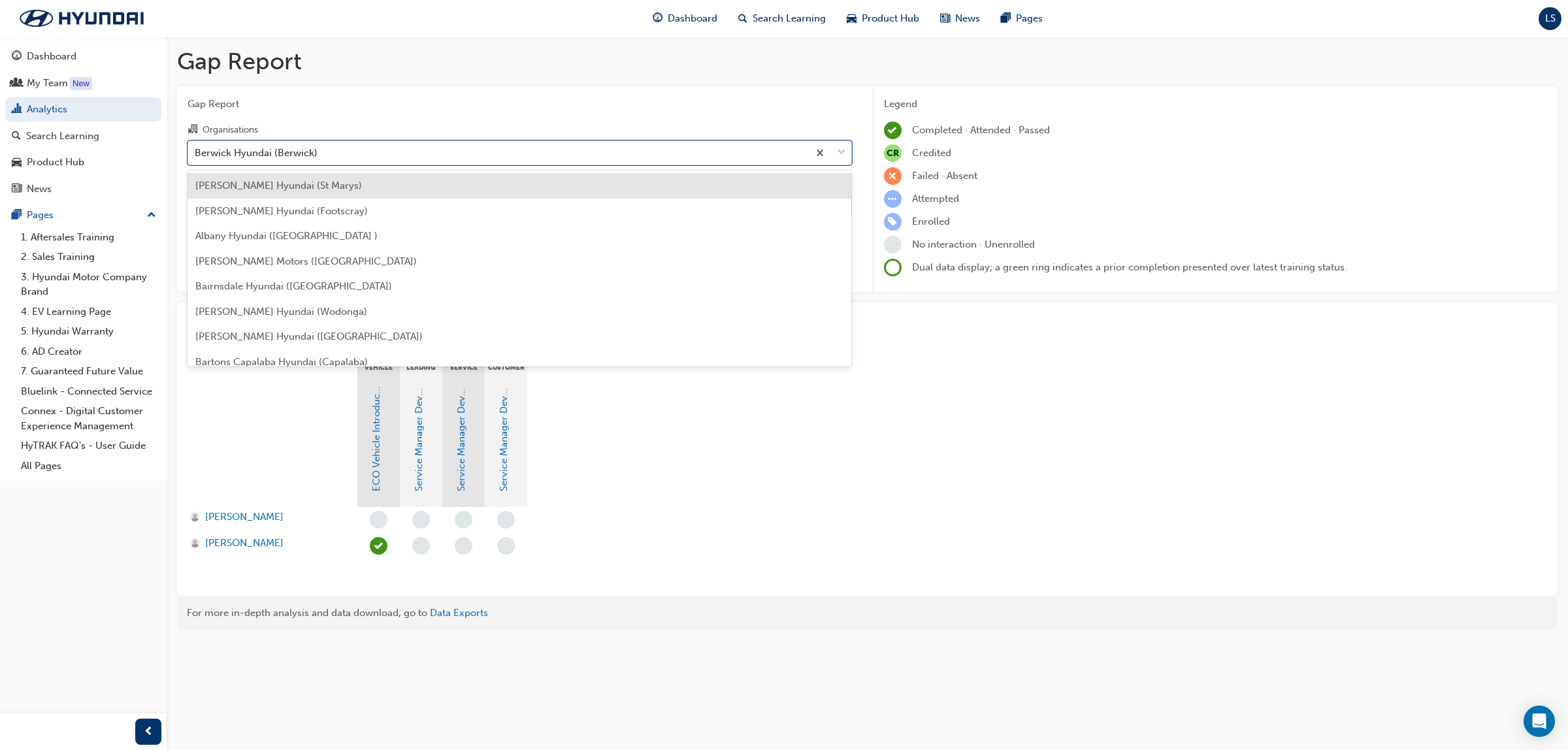
click at [299, 156] on div "Berwick Hyundai (Berwick)" at bounding box center [256, 152] width 123 height 15
click at [196, 156] on input "Organisations option [PERSON_NAME] Hyundai (St Marys) focused, 1 of 182. 182 re…" at bounding box center [195, 152] width 1 height 11
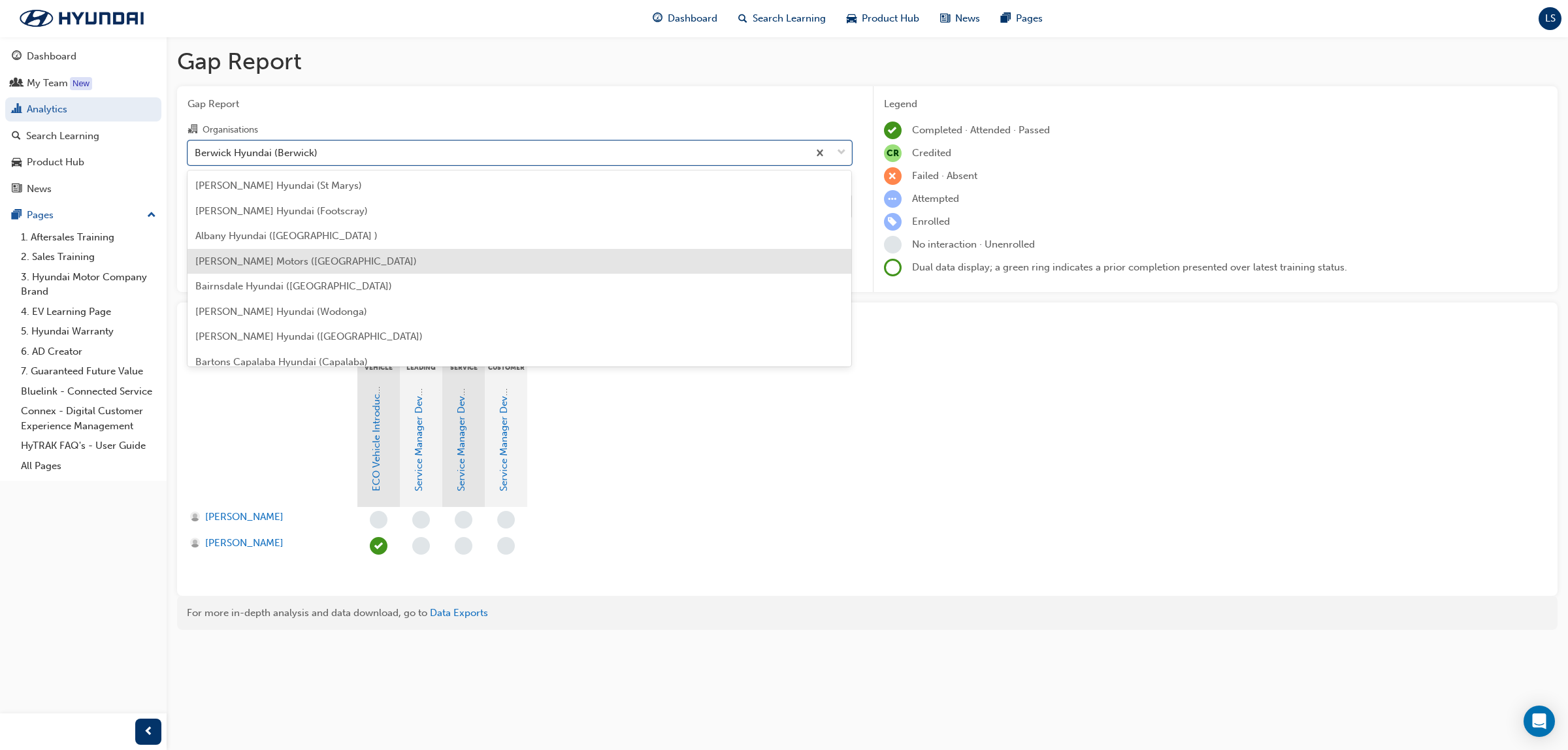
click at [422, 258] on div "[PERSON_NAME] Motors ([GEOGRAPHIC_DATA])" at bounding box center [519, 261] width 664 height 25
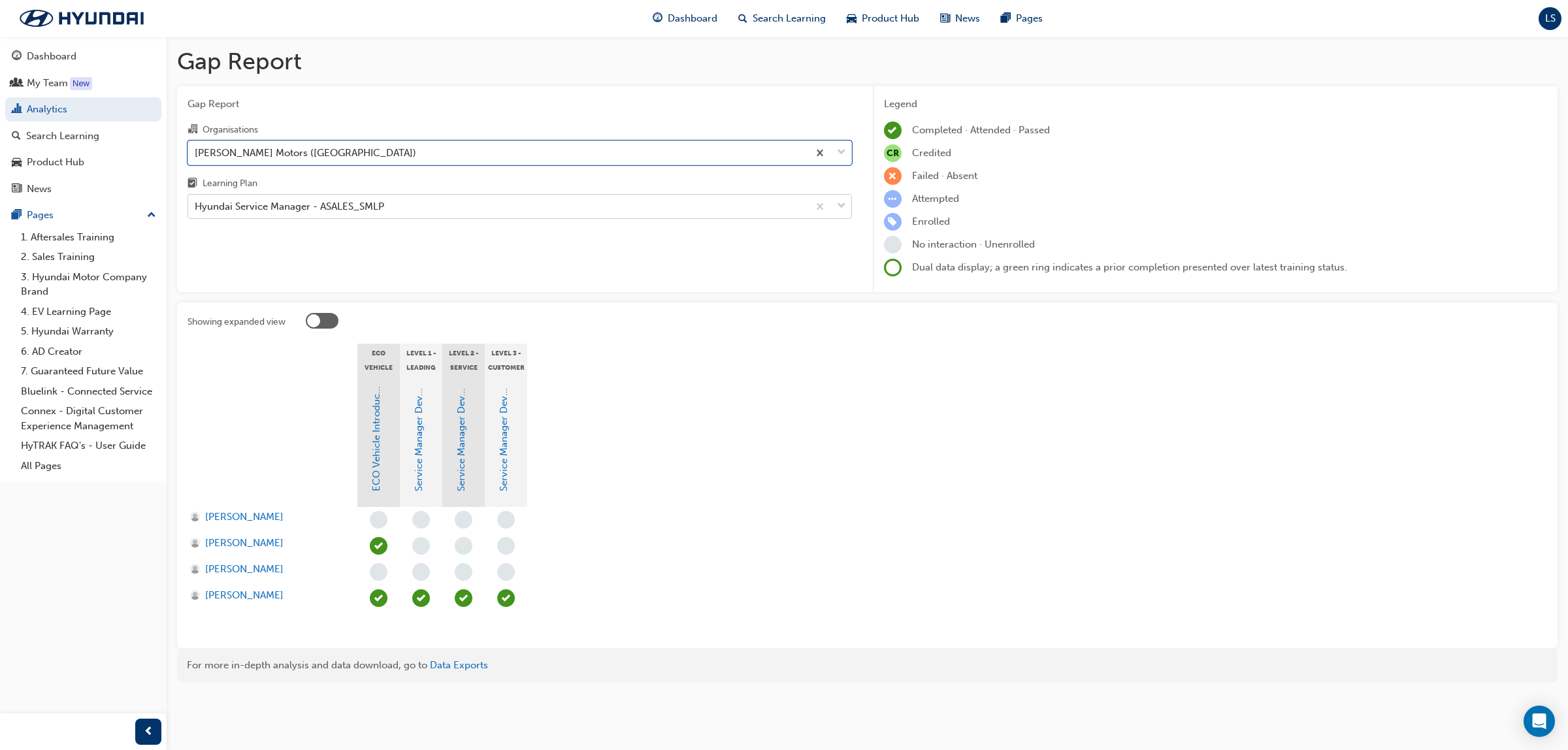
click at [360, 211] on div "Hyundai Service Manager - ASALES_SMLP" at bounding box center [289, 207] width 189 height 15
click at [196, 211] on input "Learning Plan Hyundai Service Manager - ASALES_SMLP" at bounding box center [195, 206] width 1 height 11
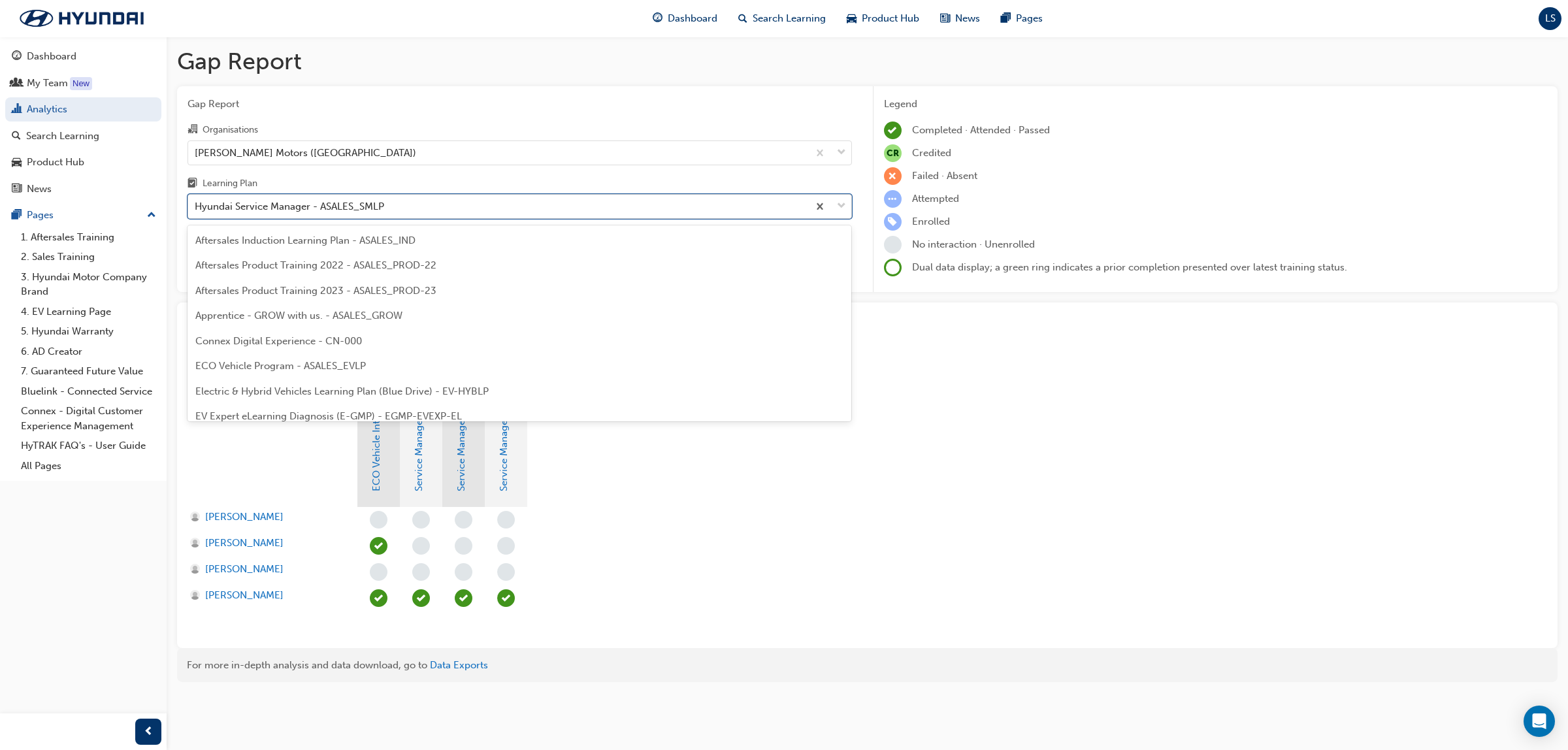
scroll to position [292, 0]
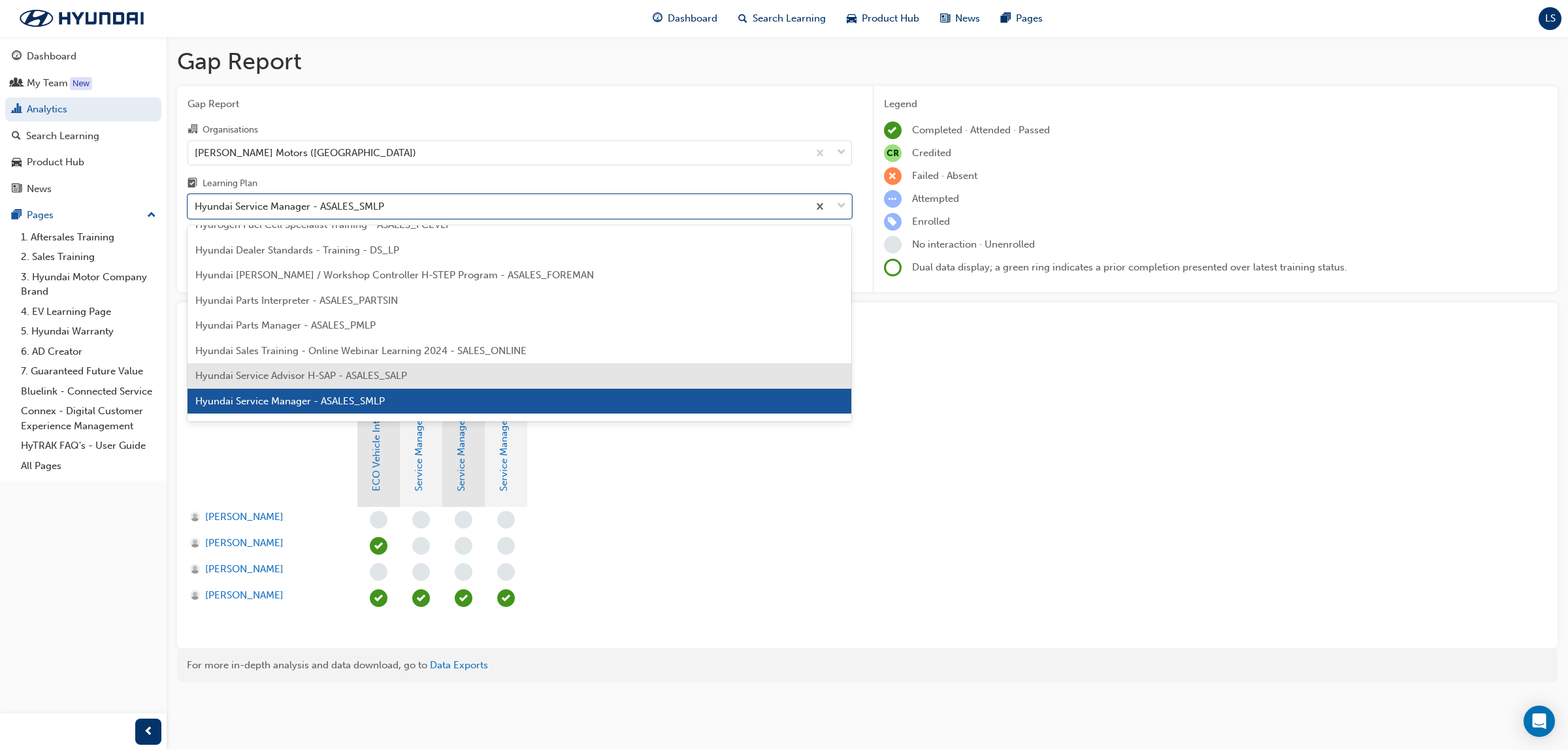
click at [370, 375] on span "Hyundai Service Advisor H-SAP - ASALES_SALP" at bounding box center [301, 375] width 212 height 12
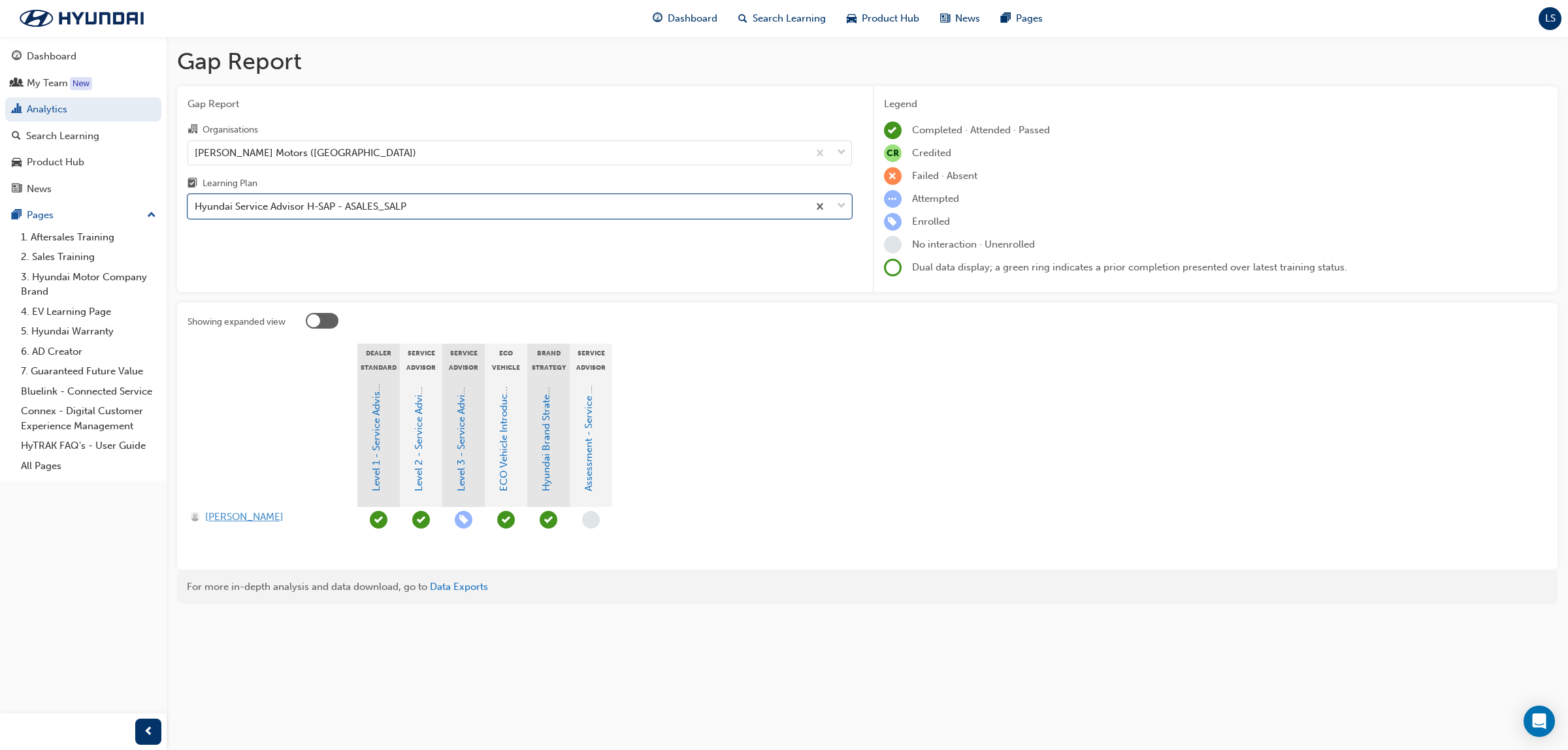
click at [262, 516] on span "[PERSON_NAME]" at bounding box center [244, 518] width 79 height 15
click at [73, 137] on div "Search Learning" at bounding box center [62, 136] width 73 height 15
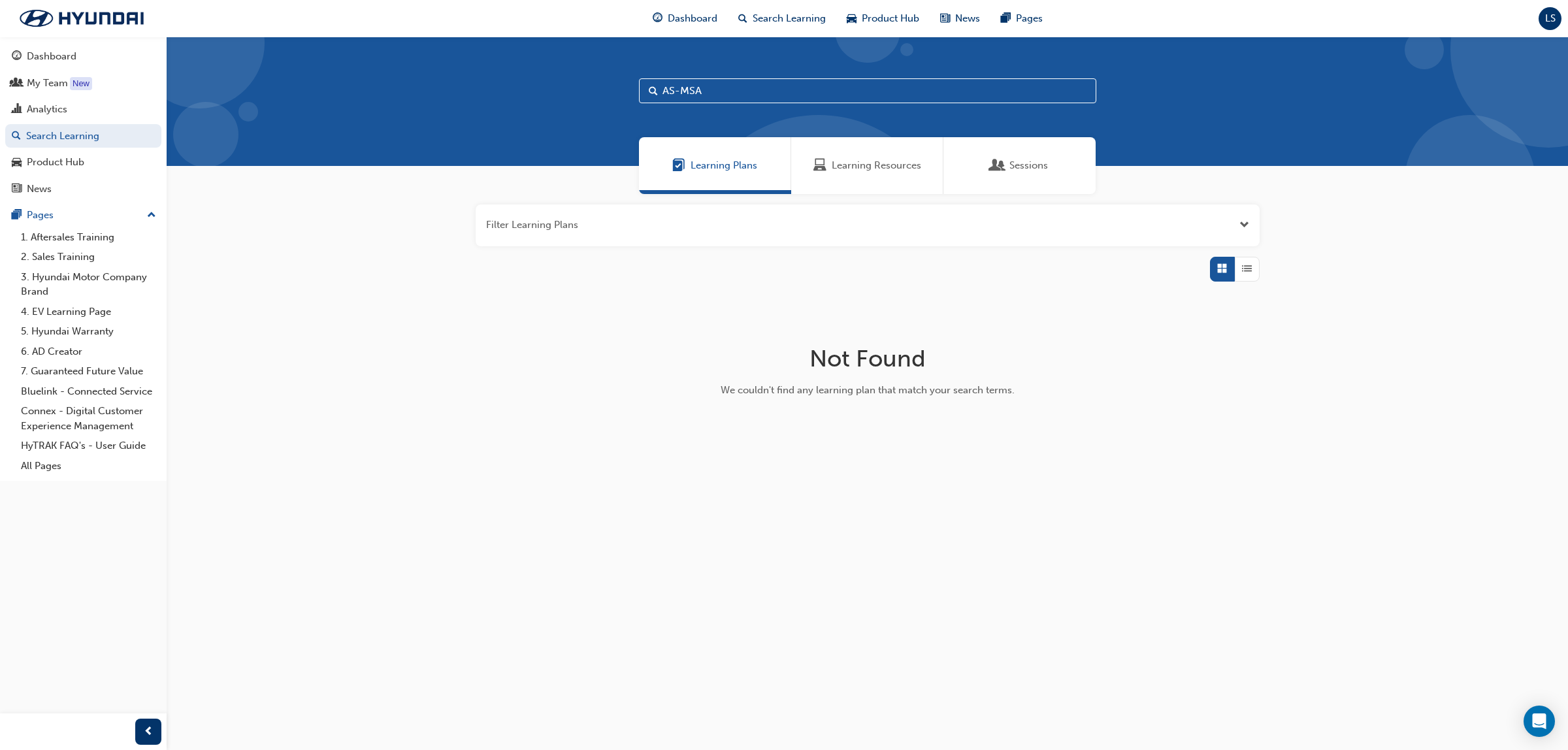
drag, startPoint x: 852, startPoint y: 165, endPoint x: 809, endPoint y: 141, distance: 49.2
click at [851, 165] on span "Learning Resources" at bounding box center [876, 165] width 90 height 15
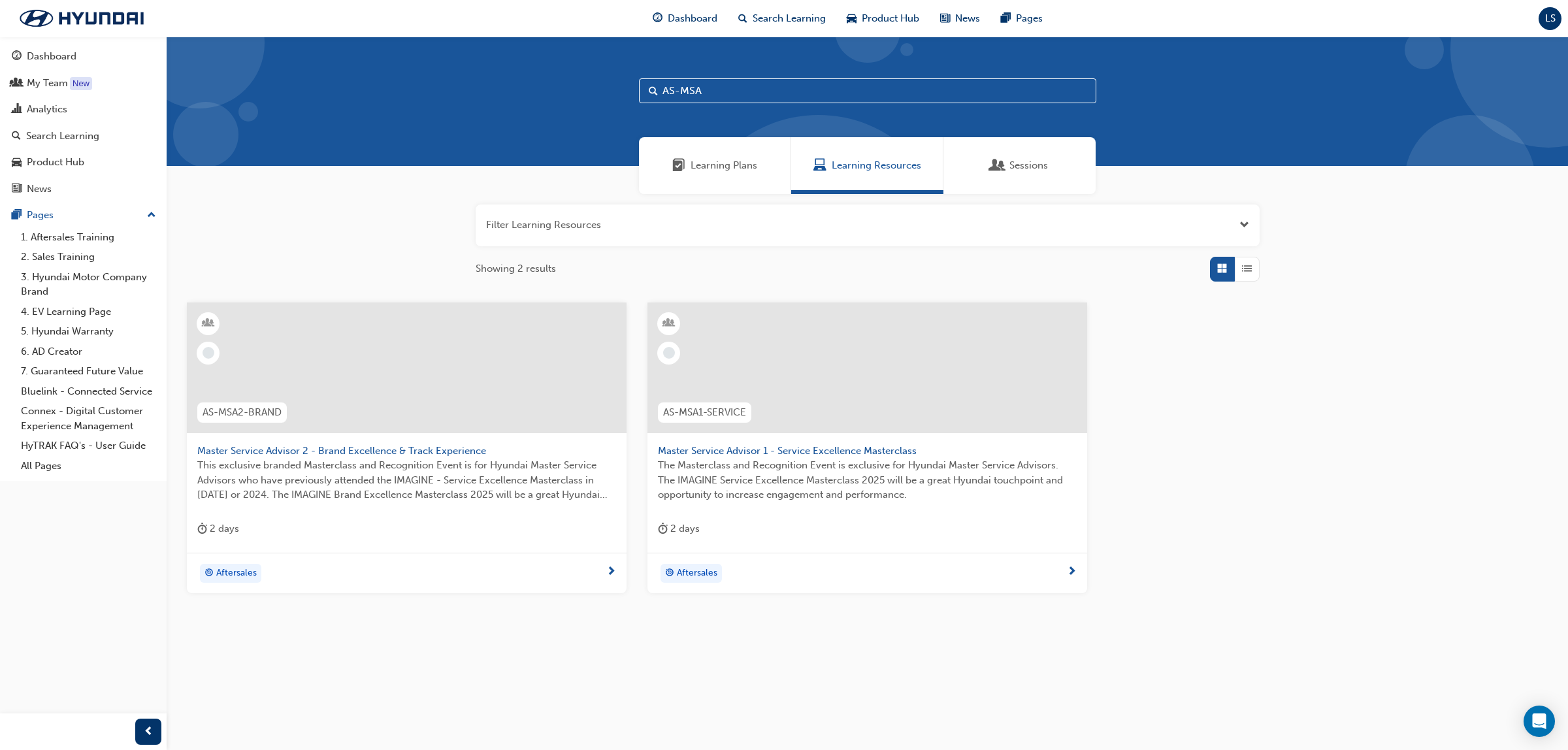
click at [733, 100] on input "AS-MSA" at bounding box center [867, 91] width 457 height 25
click at [766, 93] on input "AS-MSA" at bounding box center [867, 91] width 457 height 25
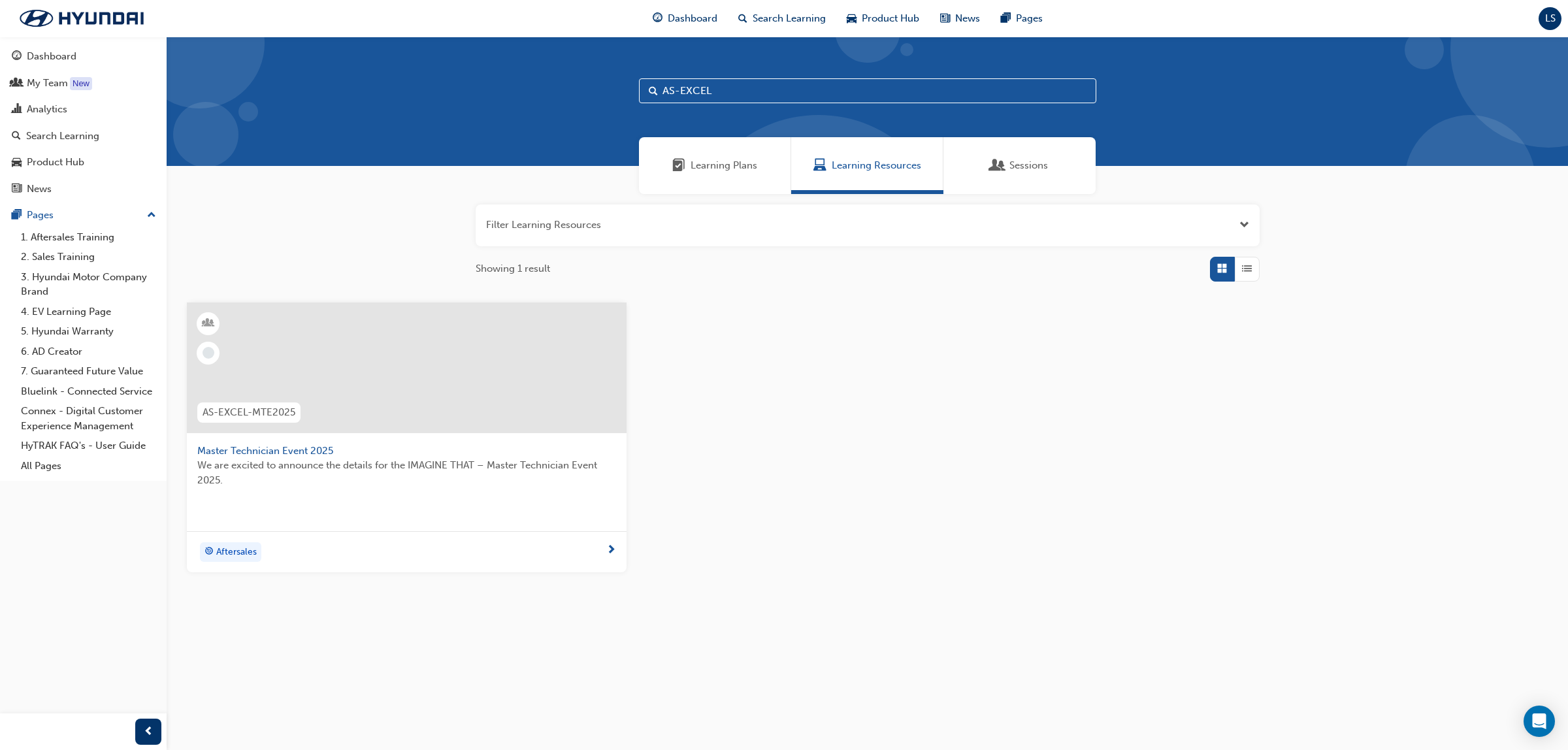
type input "AS-EXCEL"
click at [319, 454] on span "Master Technician Event 2025" at bounding box center [407, 451] width 419 height 15
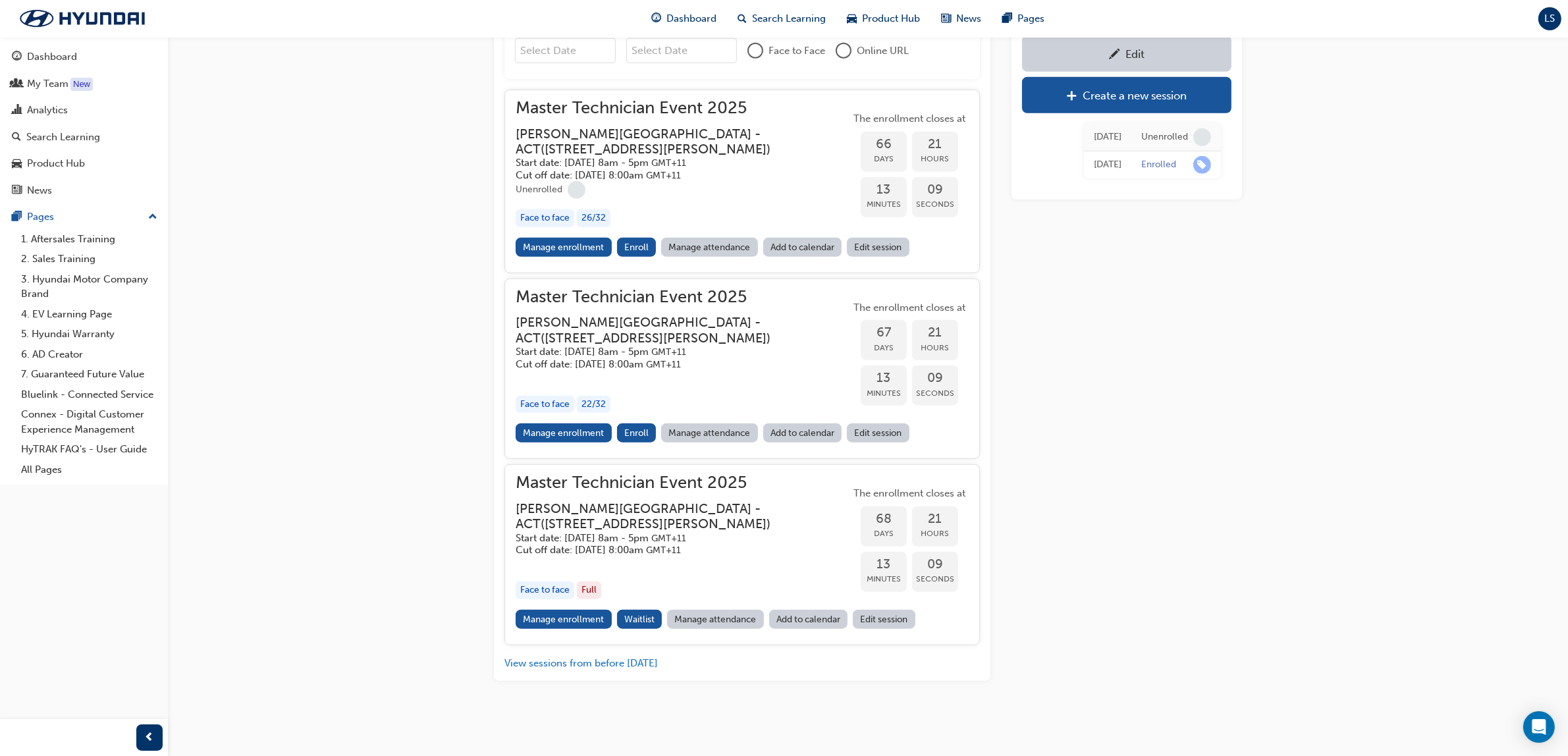
scroll to position [1601, 0]
click at [566, 254] on link "Manage enrollment" at bounding box center [564, 247] width 96 height 19
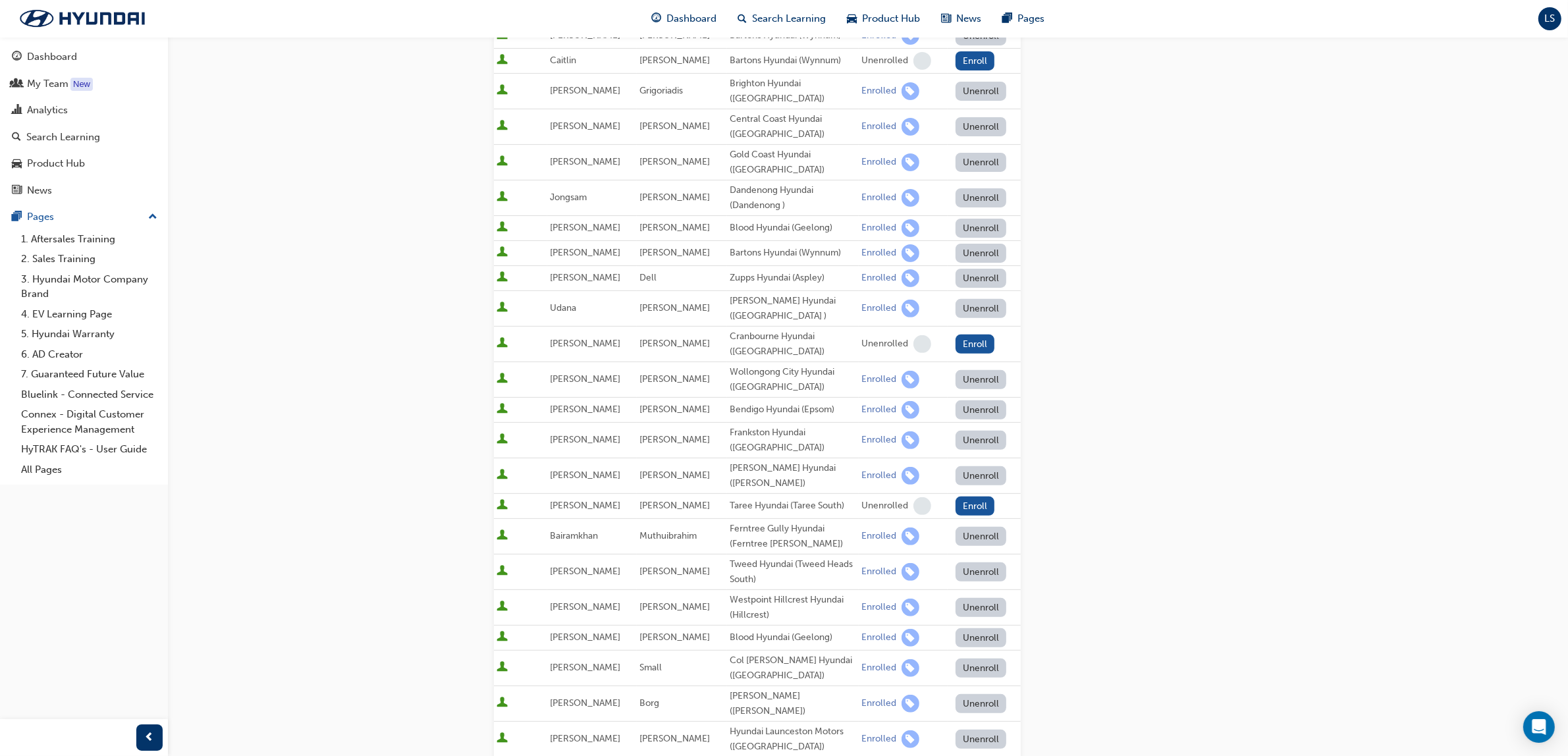
scroll to position [788, 0]
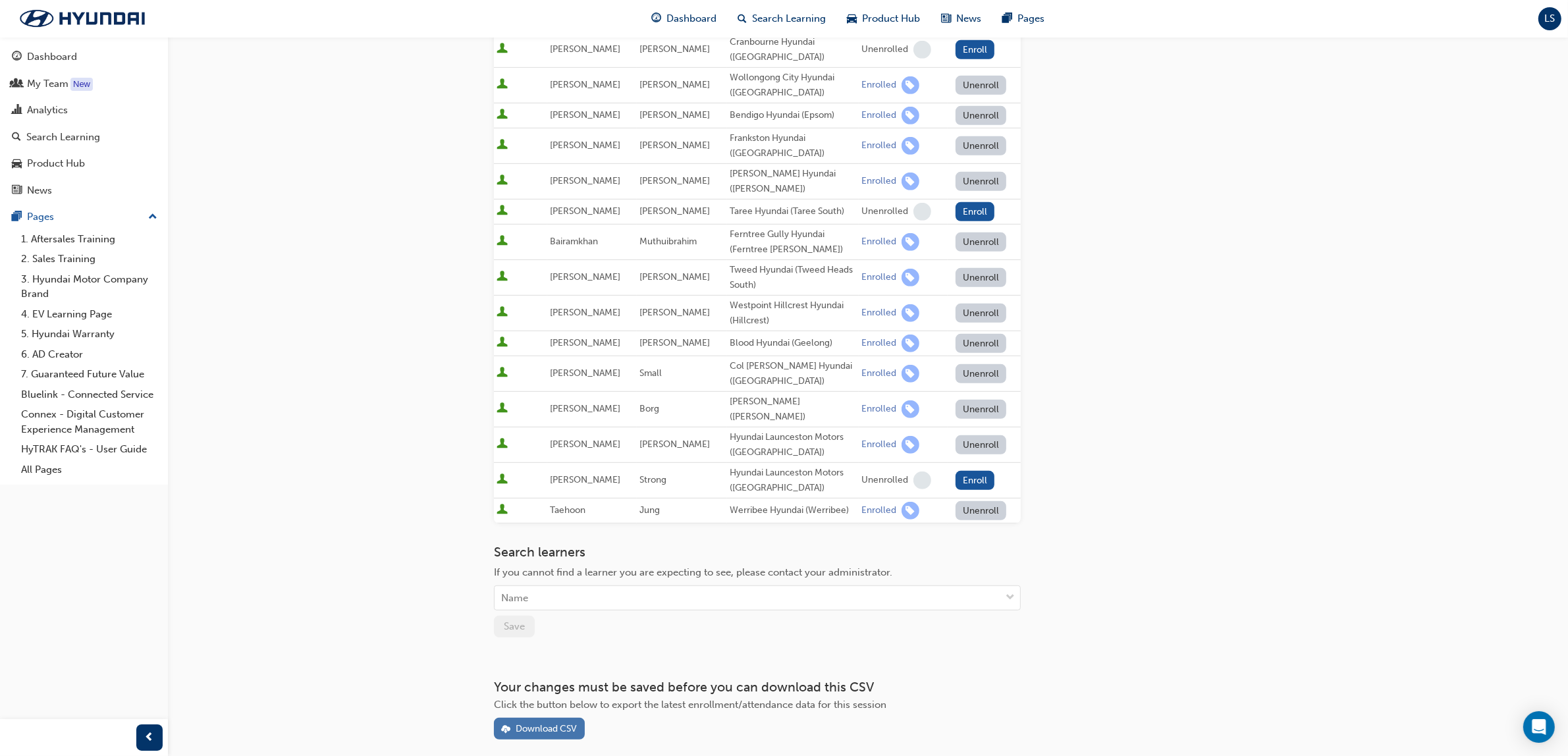
click at [550, 724] on div "Download CSV" at bounding box center [546, 729] width 61 height 11
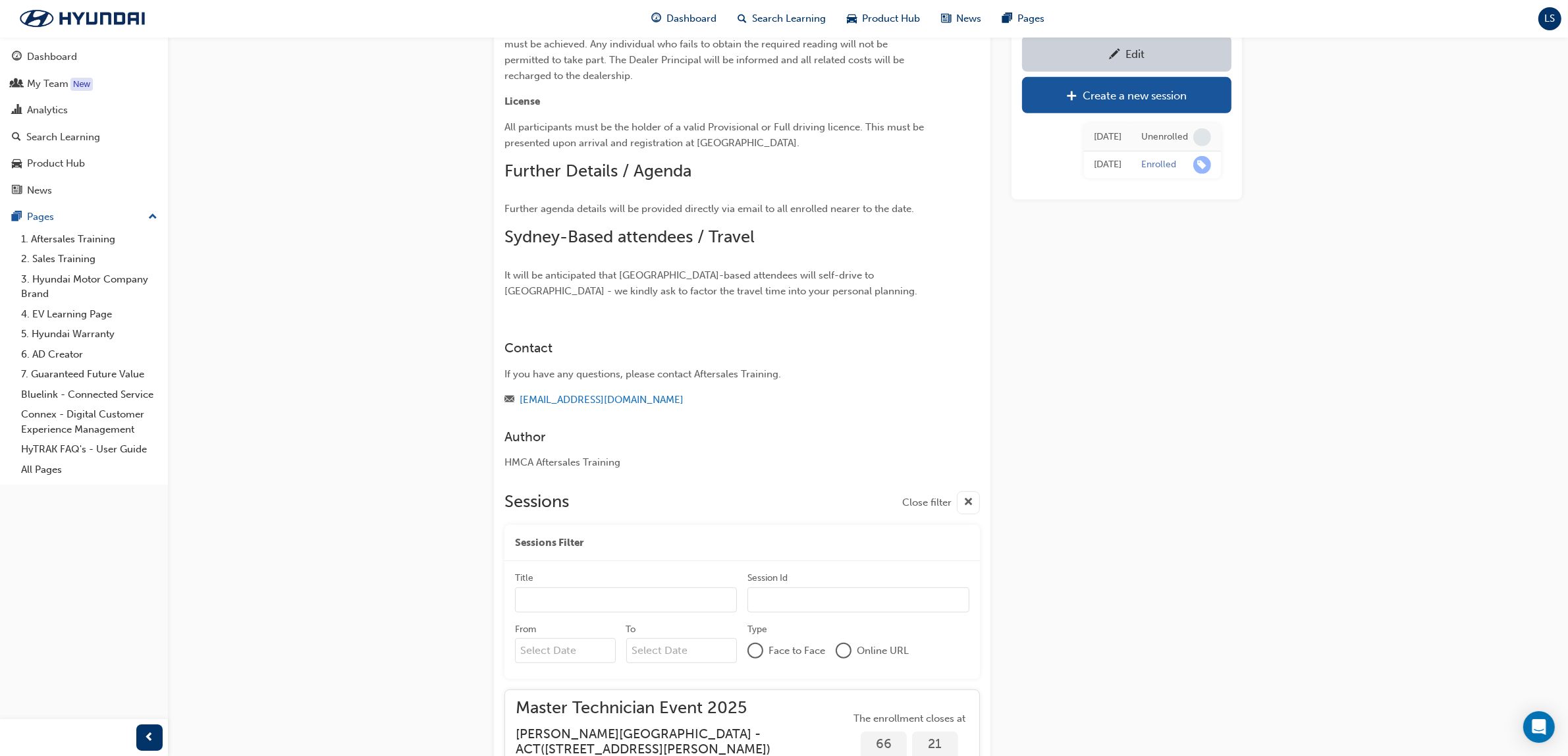
scroll to position [1601, 0]
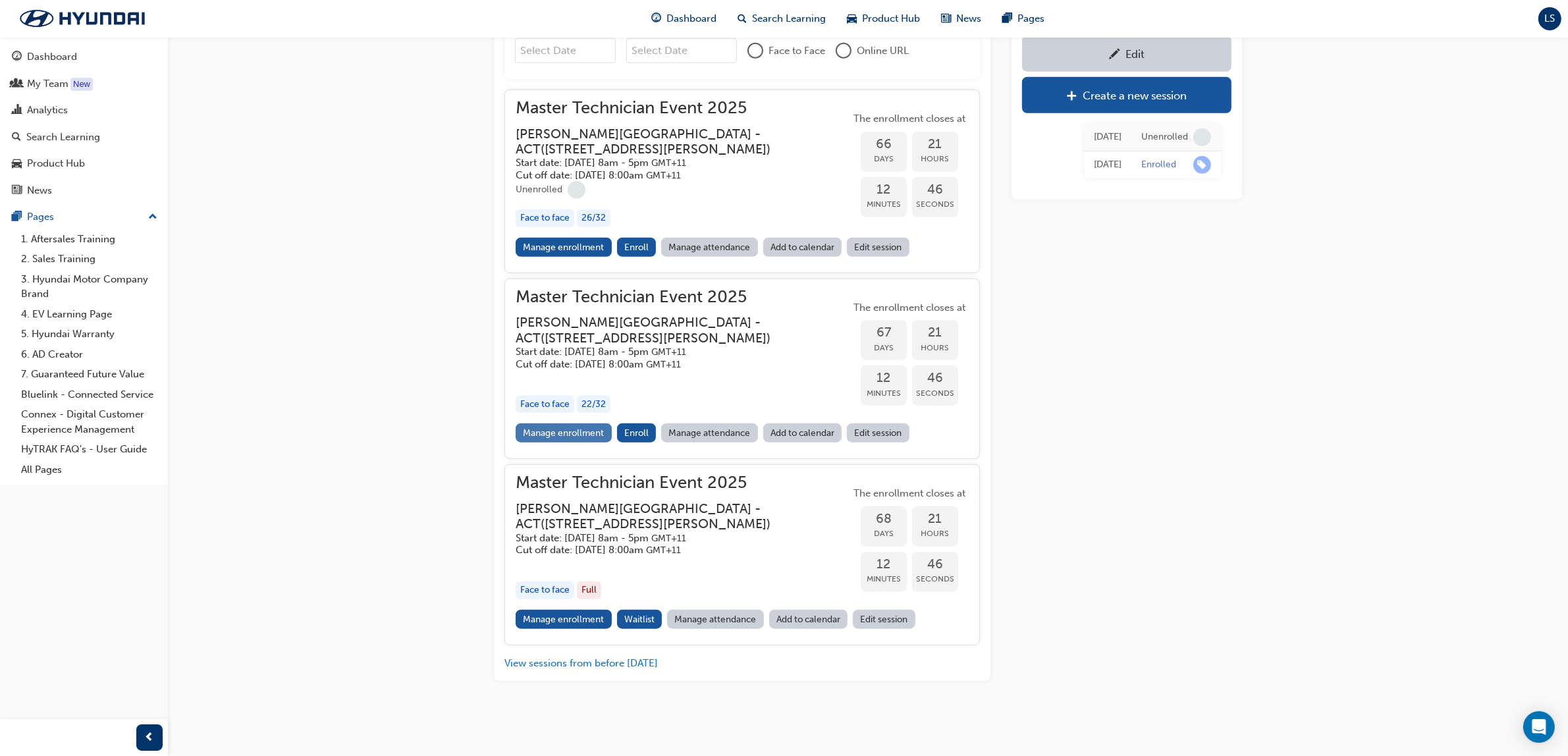
click at [547, 426] on link "Manage enrollment" at bounding box center [564, 433] width 96 height 19
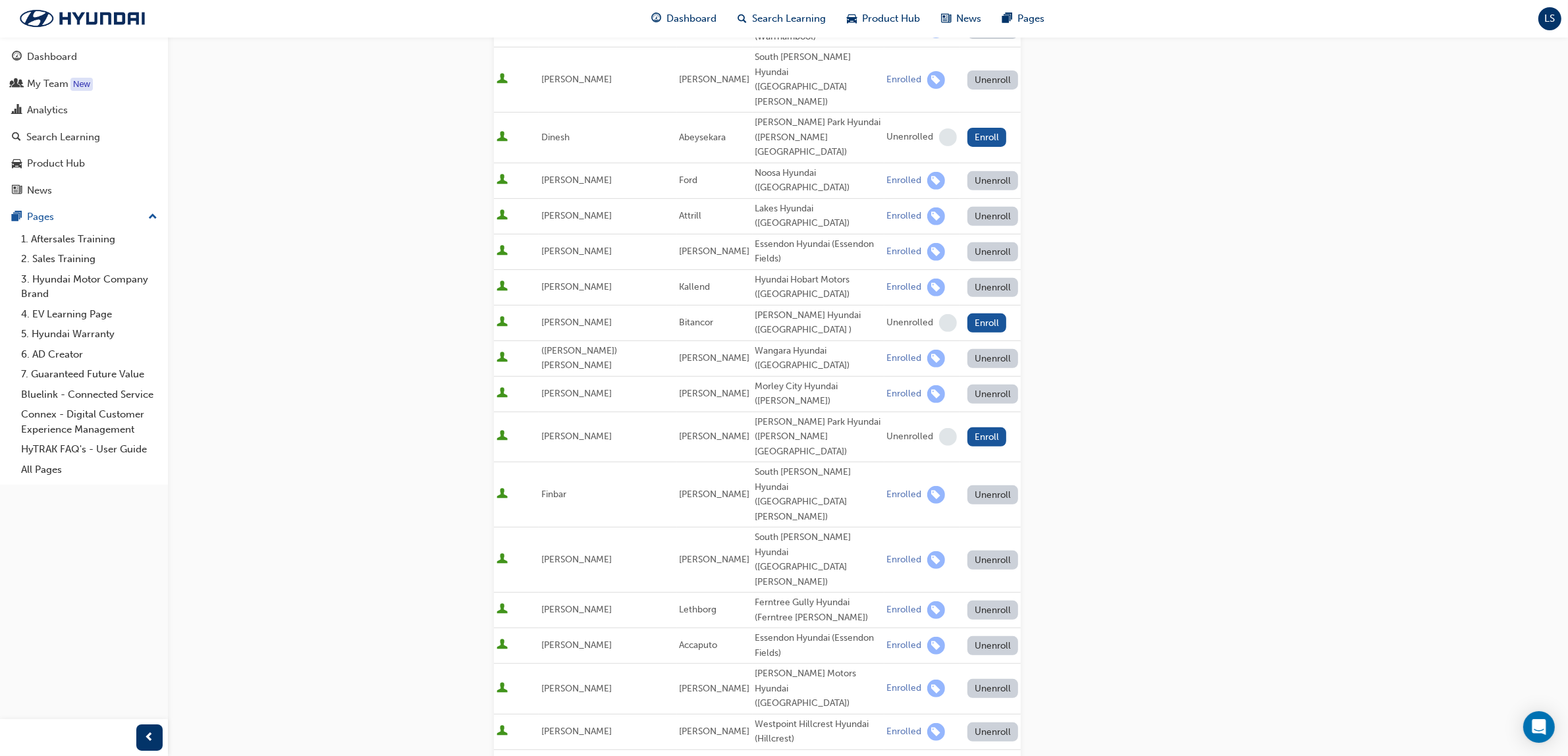
scroll to position [768, 0]
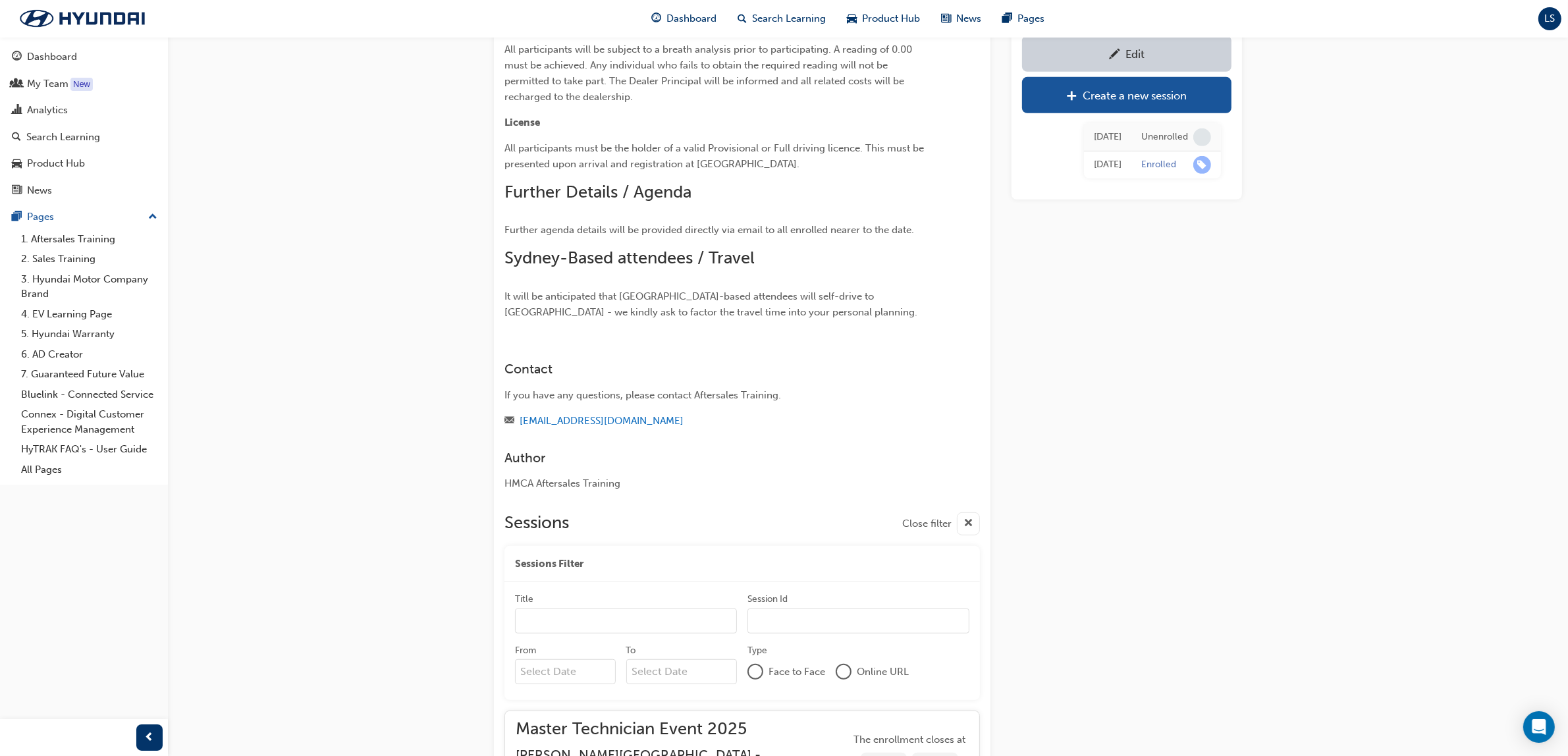
scroll to position [1601, 0]
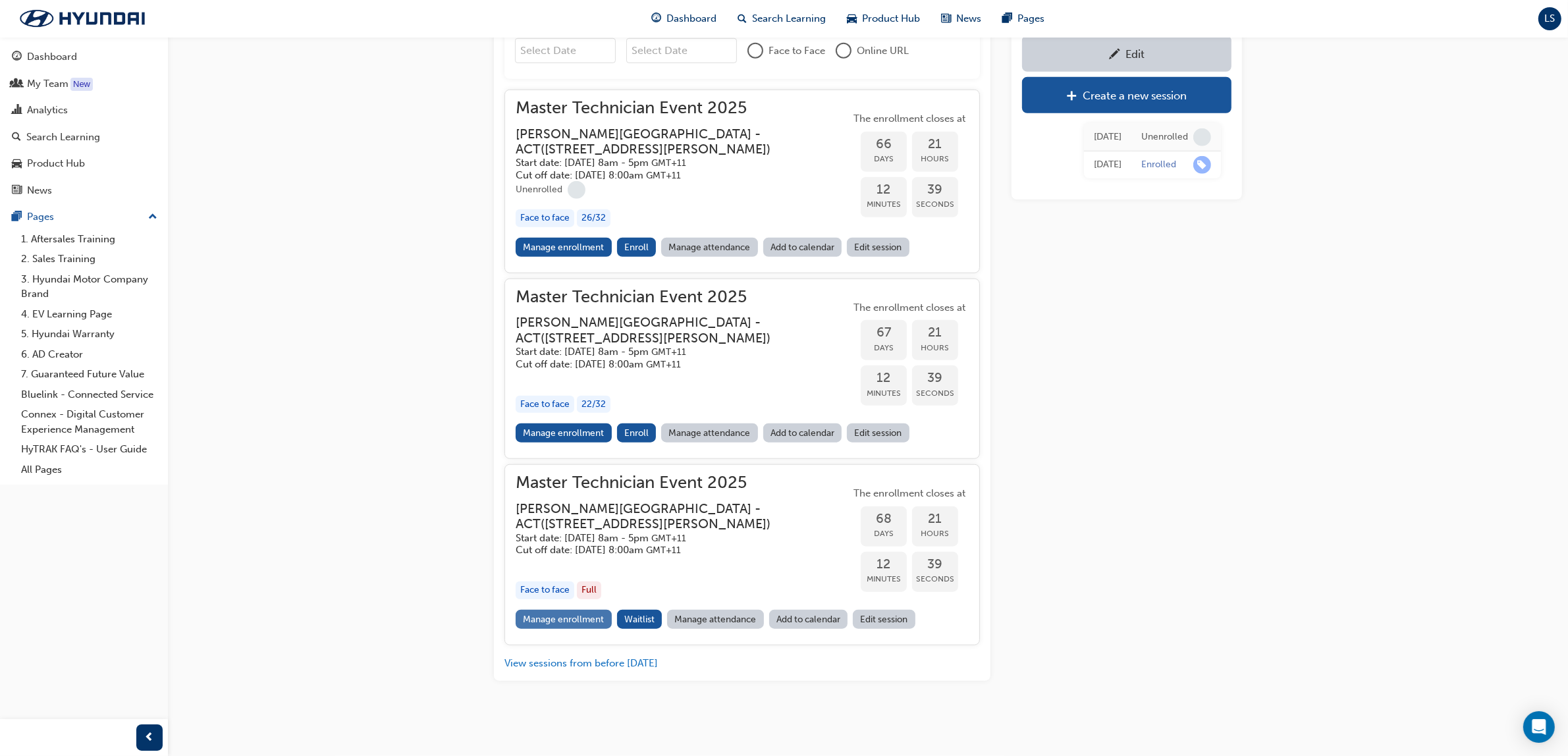
click at [585, 617] on link "Manage enrollment" at bounding box center [564, 620] width 96 height 19
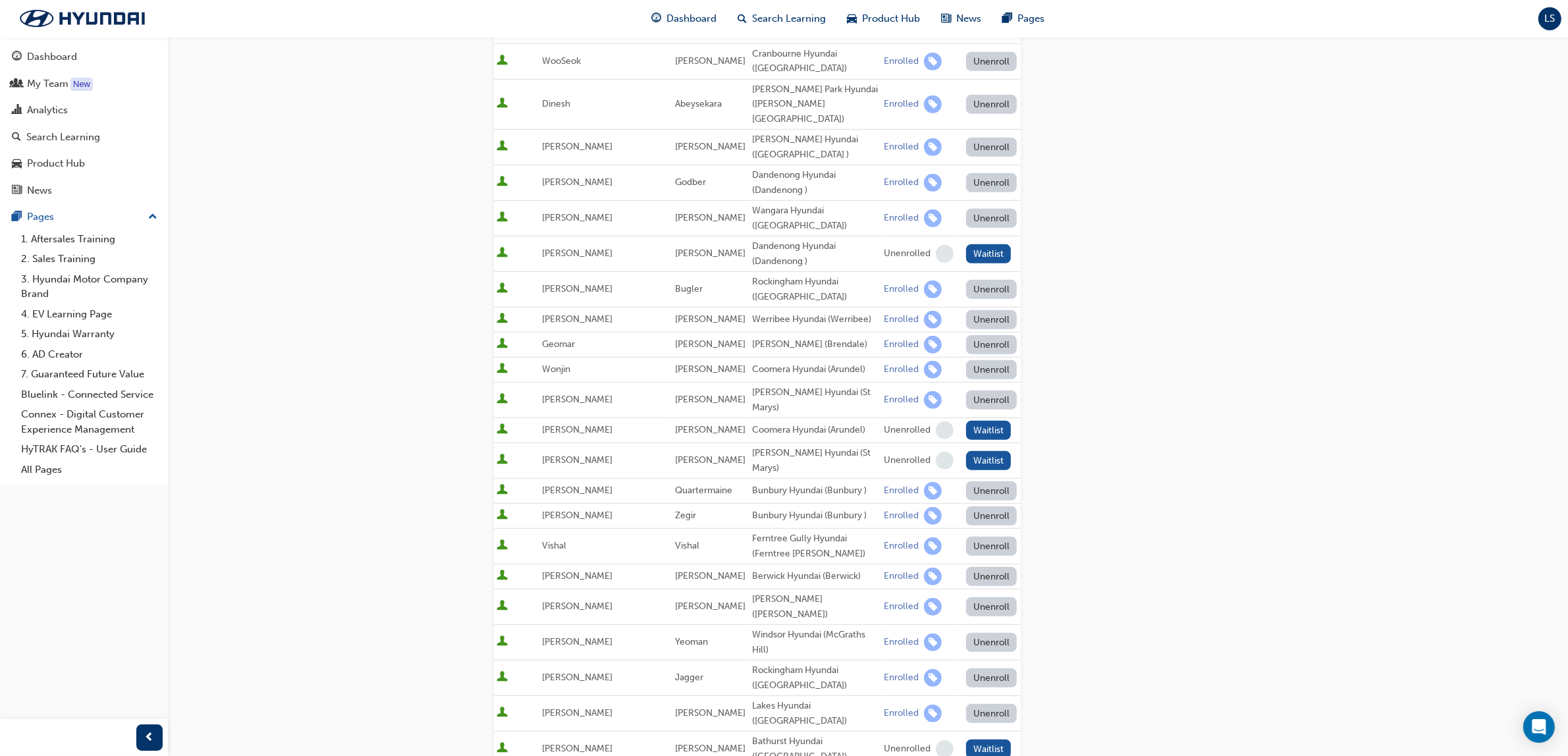
scroll to position [943, 0]
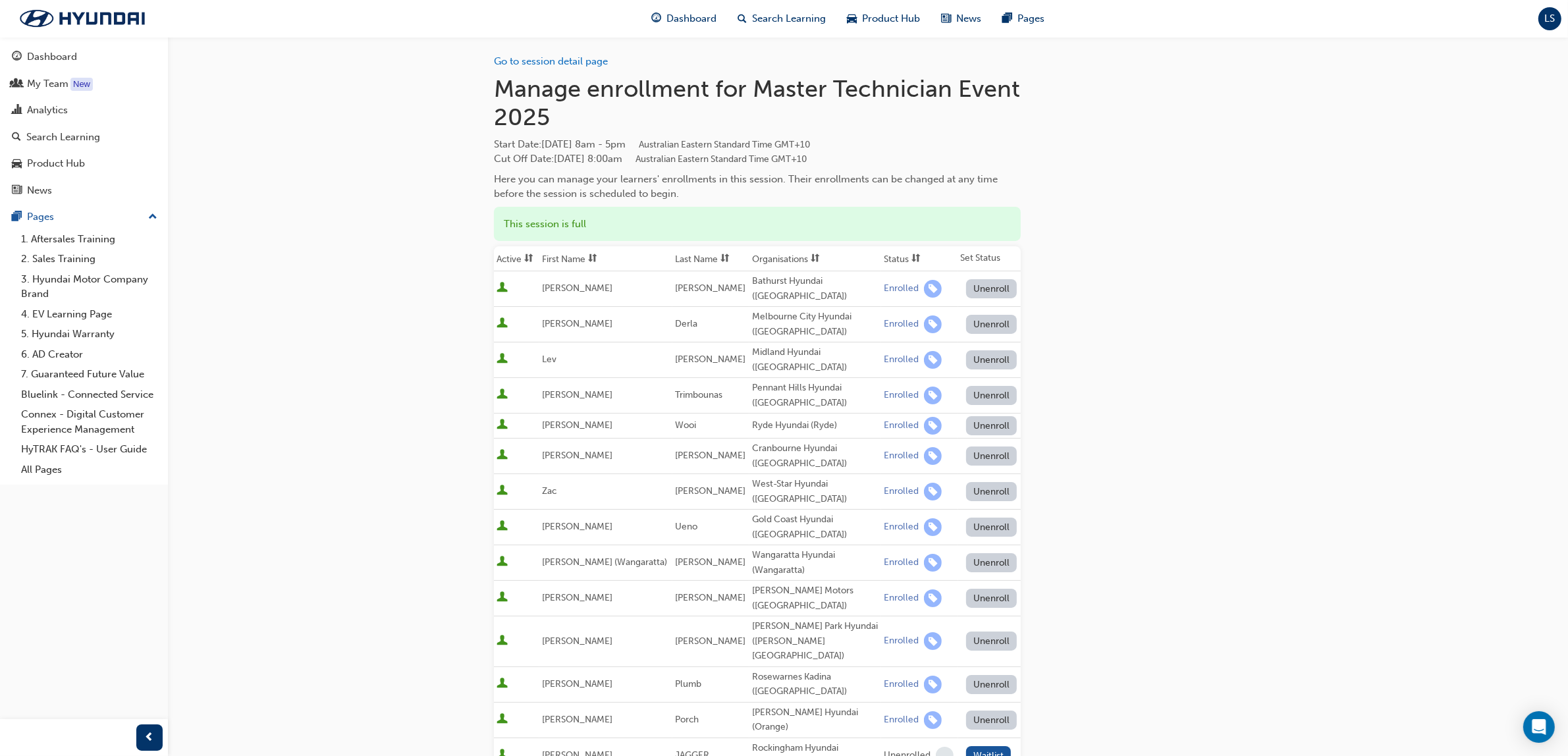
scroll to position [0, 0]
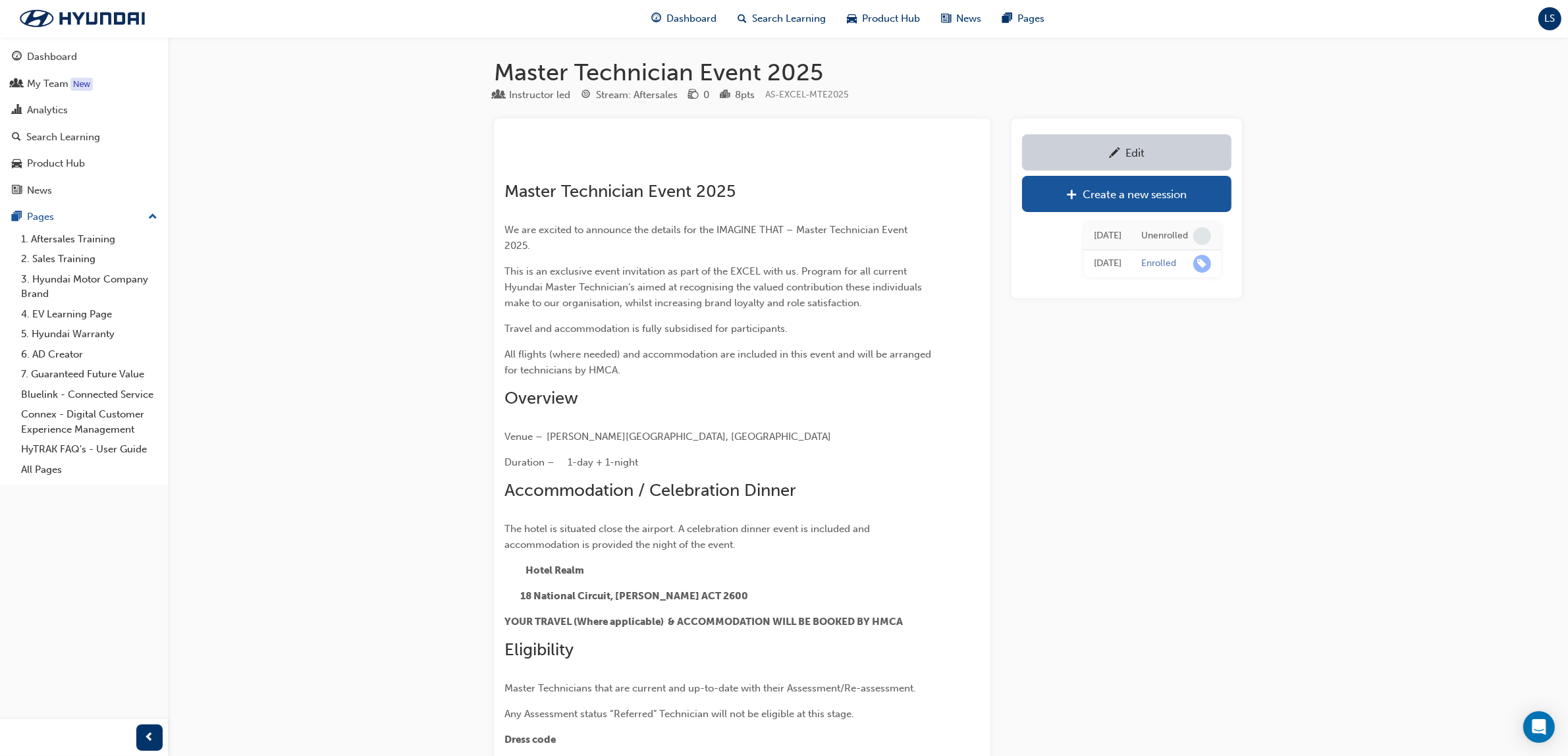
scroll to position [1601, 0]
